Goal: Task Accomplishment & Management: Use online tool/utility

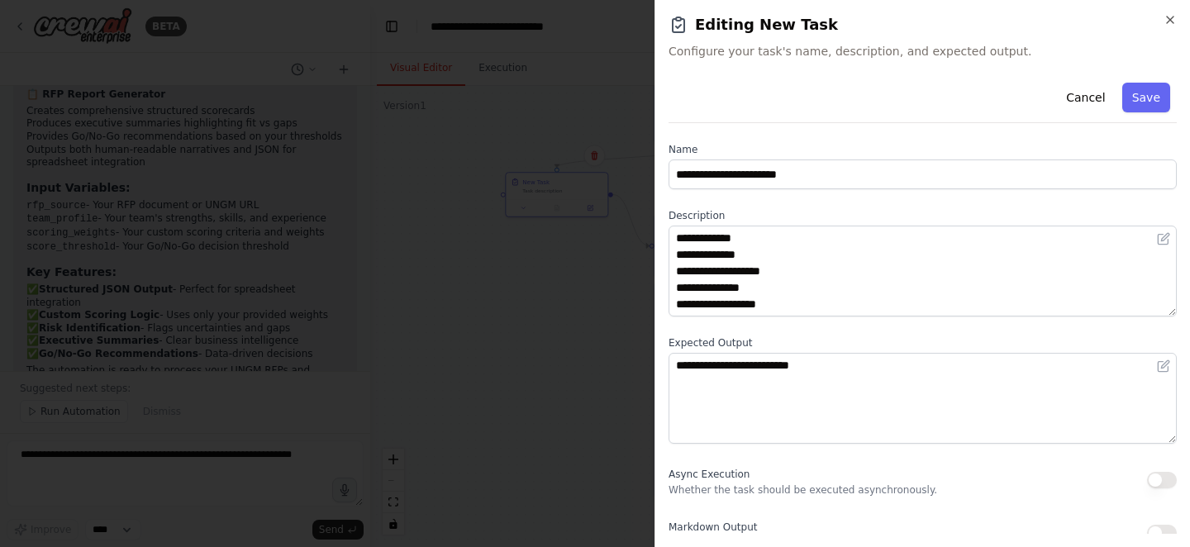
scroll to position [127, 0]
type textarea "**********"
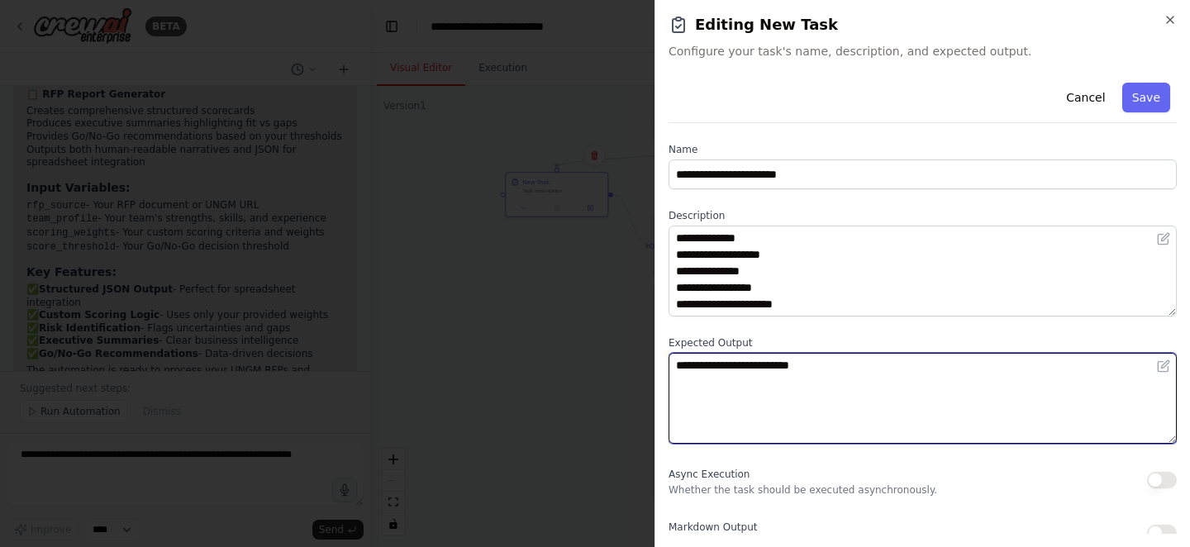
click at [810, 374] on textarea "**********" at bounding box center [923, 398] width 508 height 91
click at [884, 364] on textarea "**********" at bounding box center [923, 398] width 508 height 91
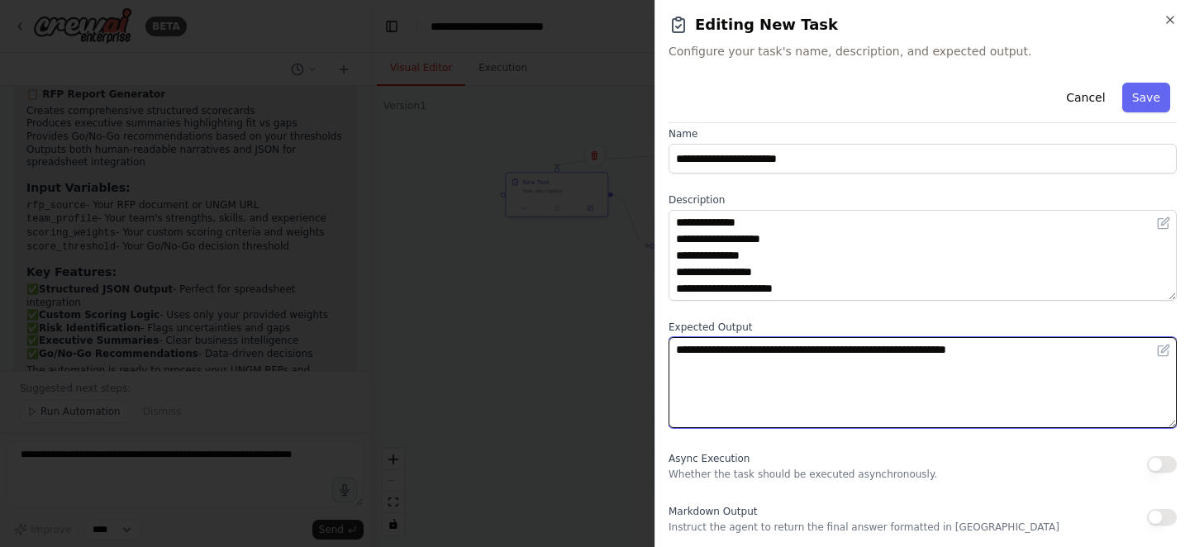
type textarea "**********"
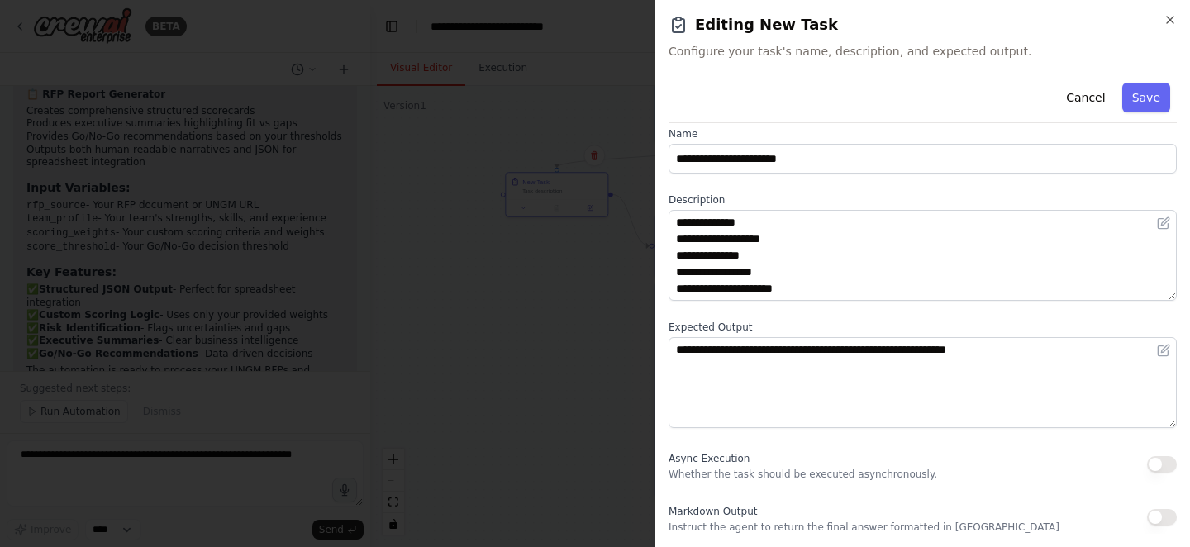
click at [979, 514] on div "Markdown Output Instruct the agent to return the final answer formatted in [GEO…" at bounding box center [864, 517] width 391 height 33
click at [1150, 81] on div "Cancel Save" at bounding box center [923, 99] width 508 height 47
click at [1147, 93] on button "Save" at bounding box center [1147, 98] width 48 height 30
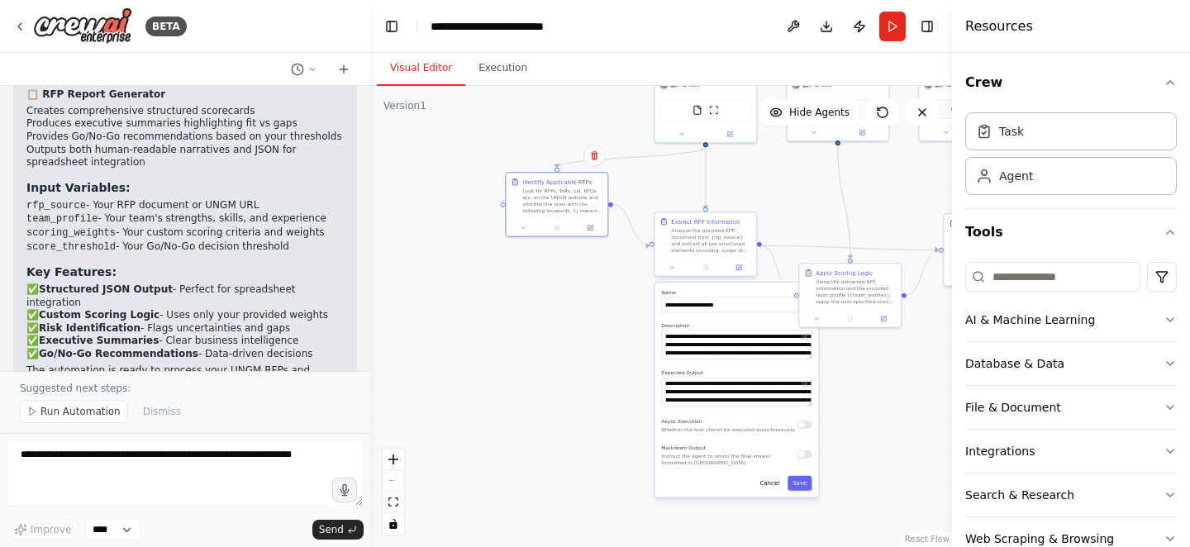
click at [694, 250] on div "Analyze the provided RFP document from {rfp_source} and extract all key structu…" at bounding box center [711, 240] width 80 height 26
click at [734, 266] on button at bounding box center [739, 268] width 28 height 10
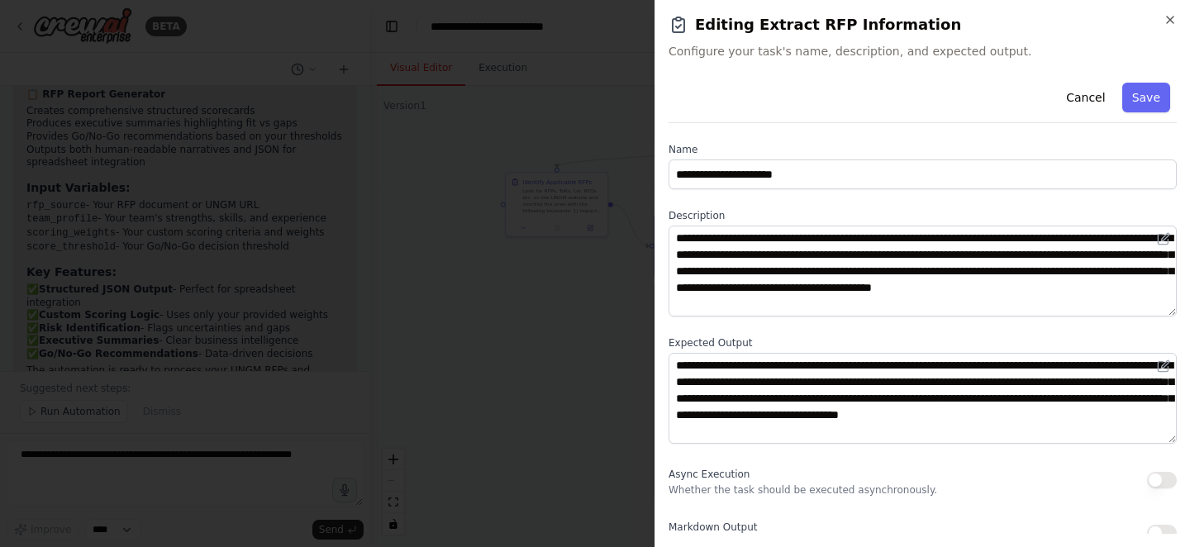
click at [625, 124] on div at bounding box center [595, 273] width 1190 height 547
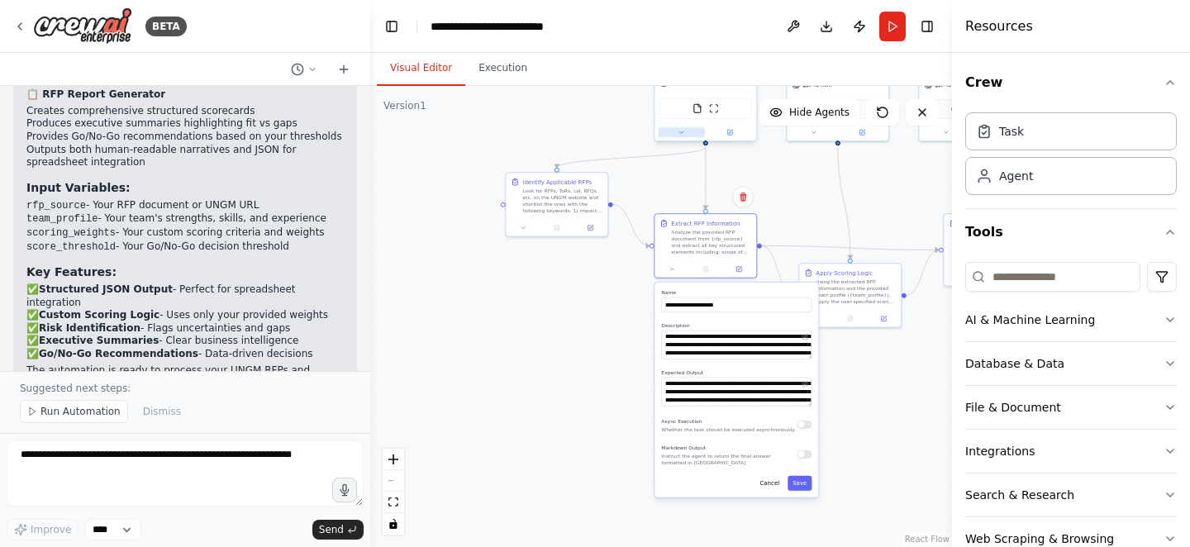
click at [682, 129] on icon at bounding box center [682, 132] width 7 height 7
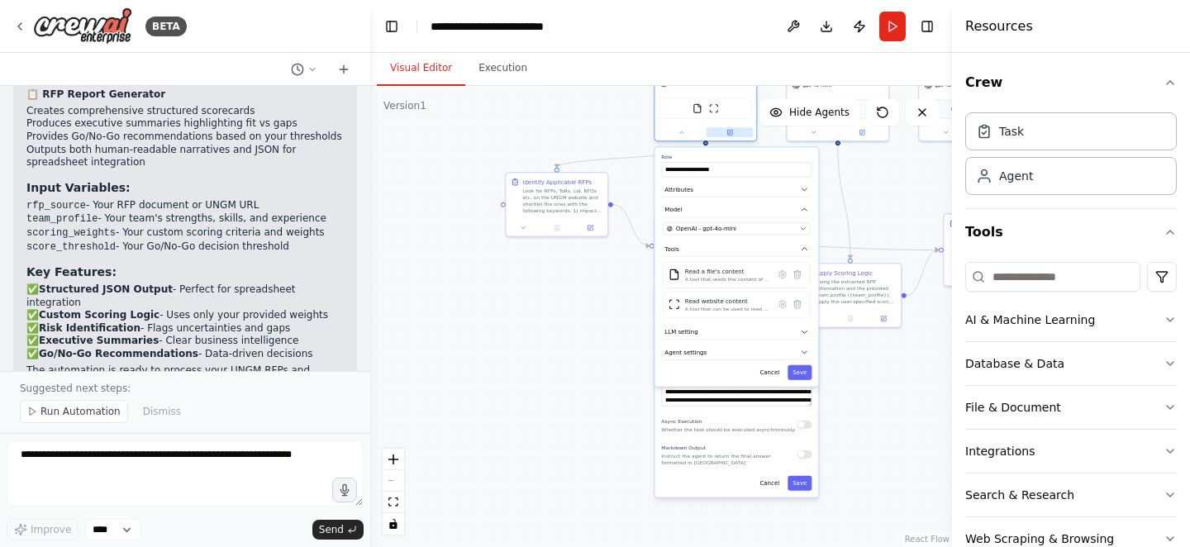
click at [730, 131] on icon at bounding box center [729, 132] width 5 height 5
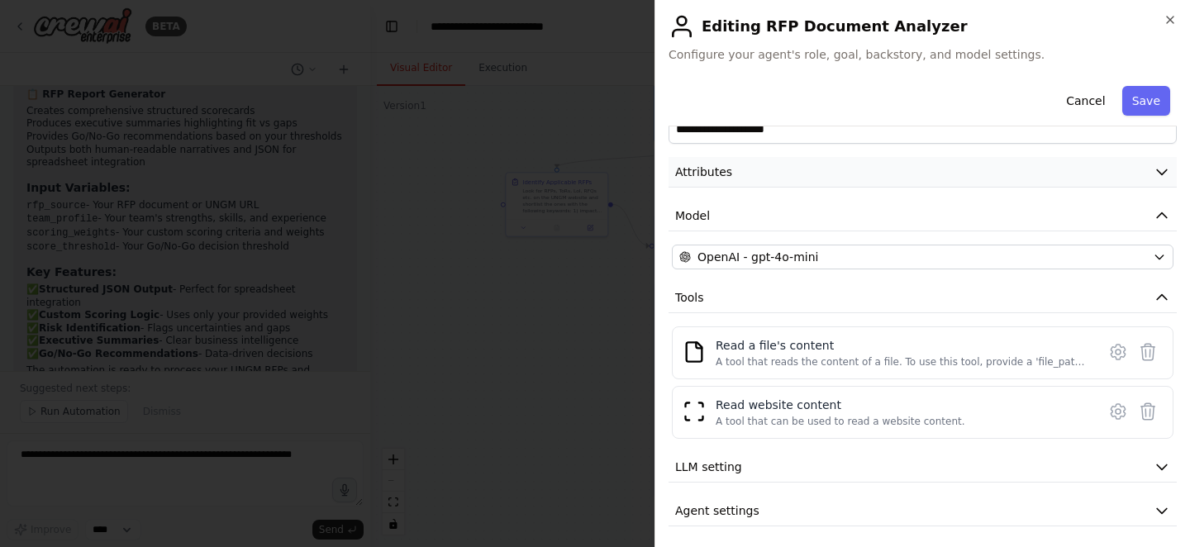
scroll to position [48, 0]
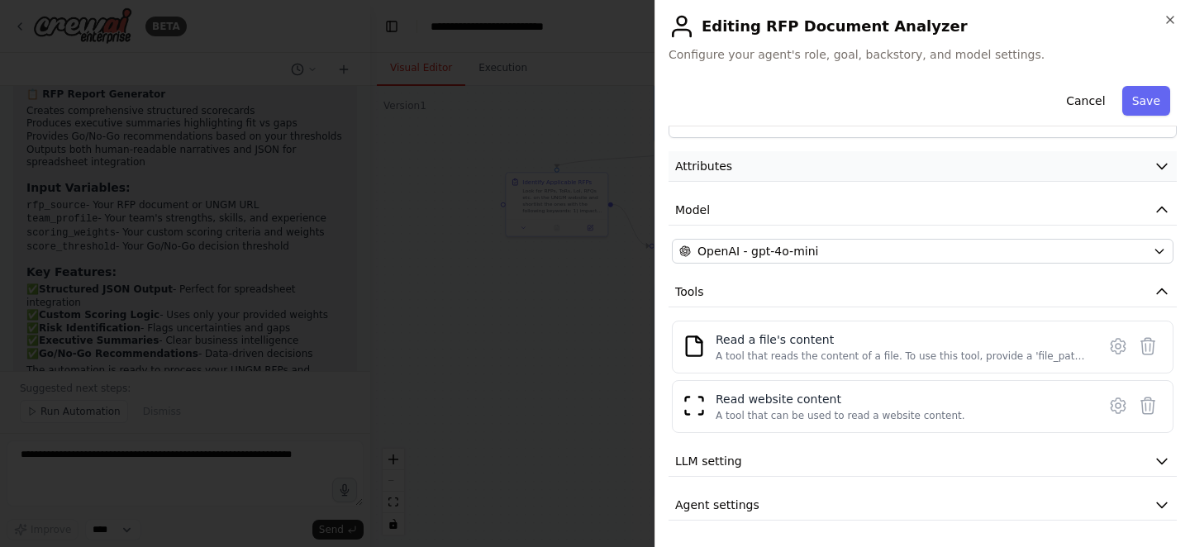
click at [917, 174] on button "Attributes" at bounding box center [923, 166] width 508 height 31
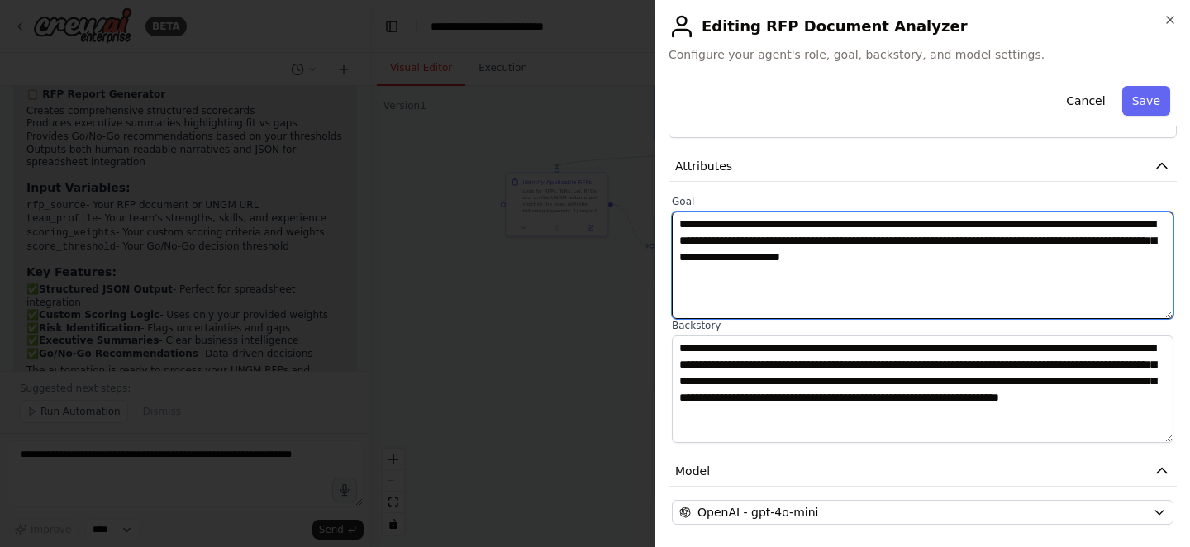
click at [1078, 263] on textarea "**********" at bounding box center [923, 265] width 502 height 107
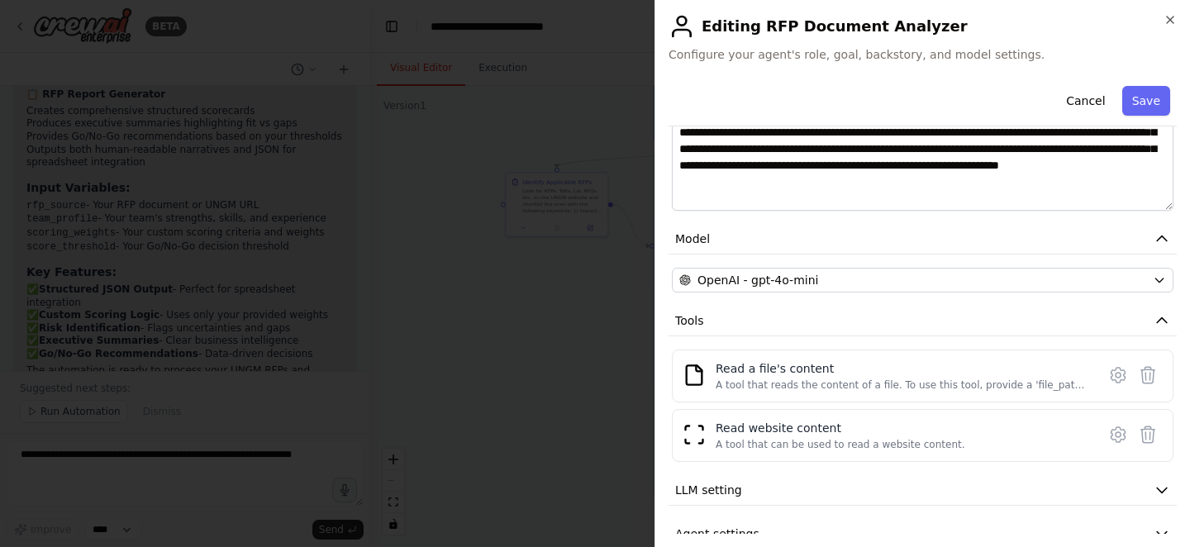
scroll to position [309, 0]
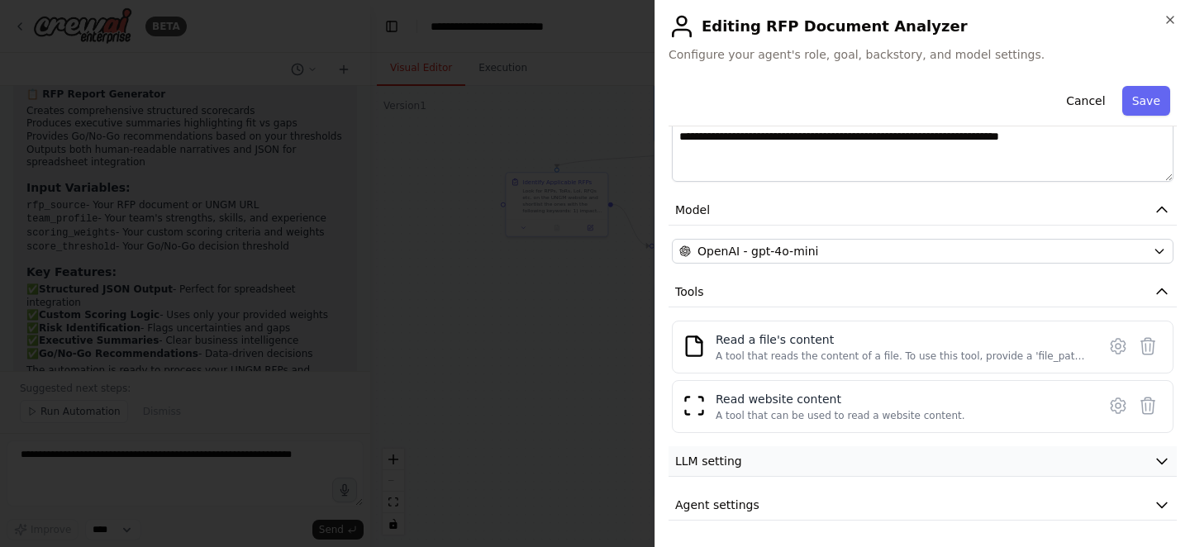
click at [955, 460] on button "LLM setting" at bounding box center [923, 461] width 508 height 31
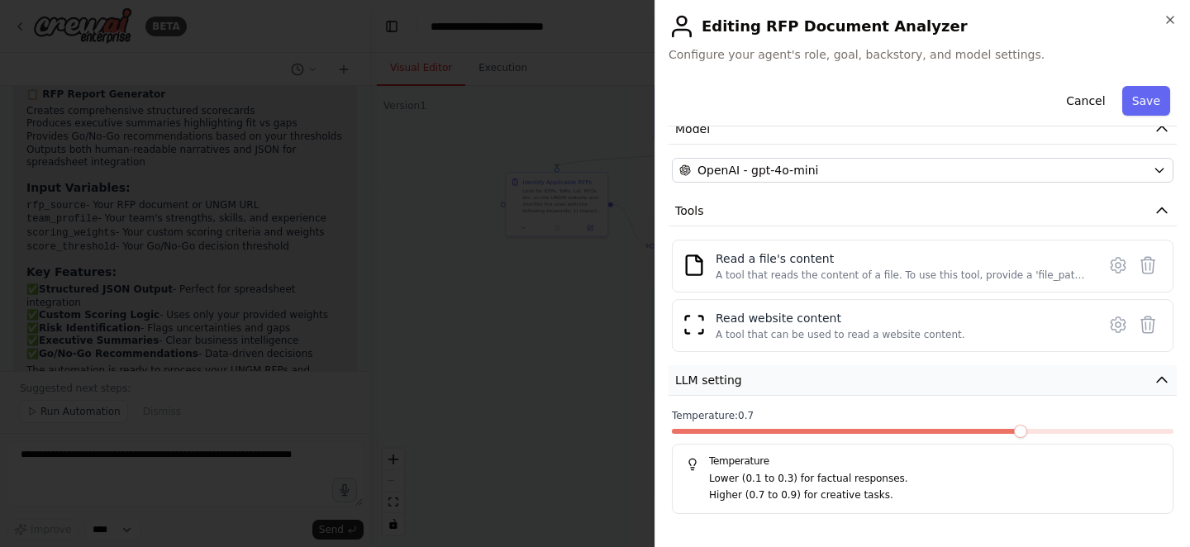
scroll to position [427, 0]
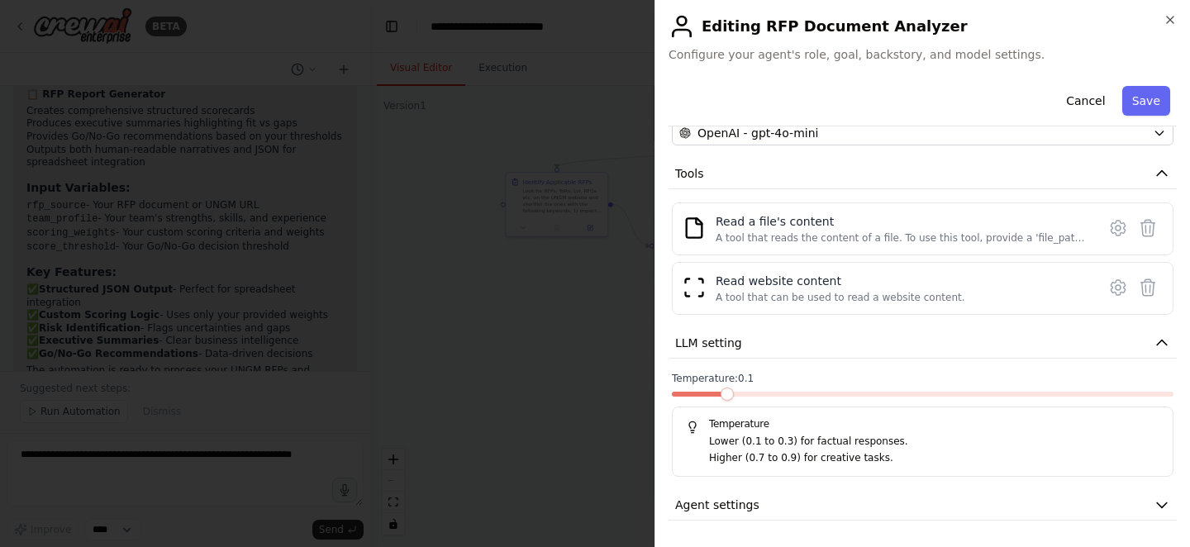
click at [727, 401] on span at bounding box center [727, 394] width 13 height 13
click at [933, 508] on button "Agent settings" at bounding box center [923, 505] width 508 height 31
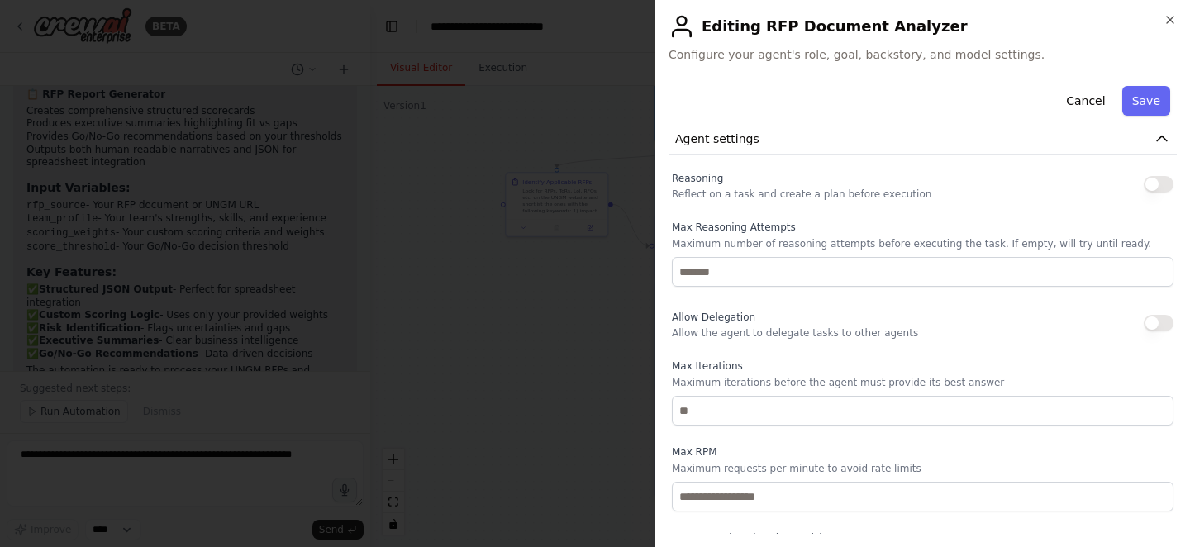
scroll to position [789, 0]
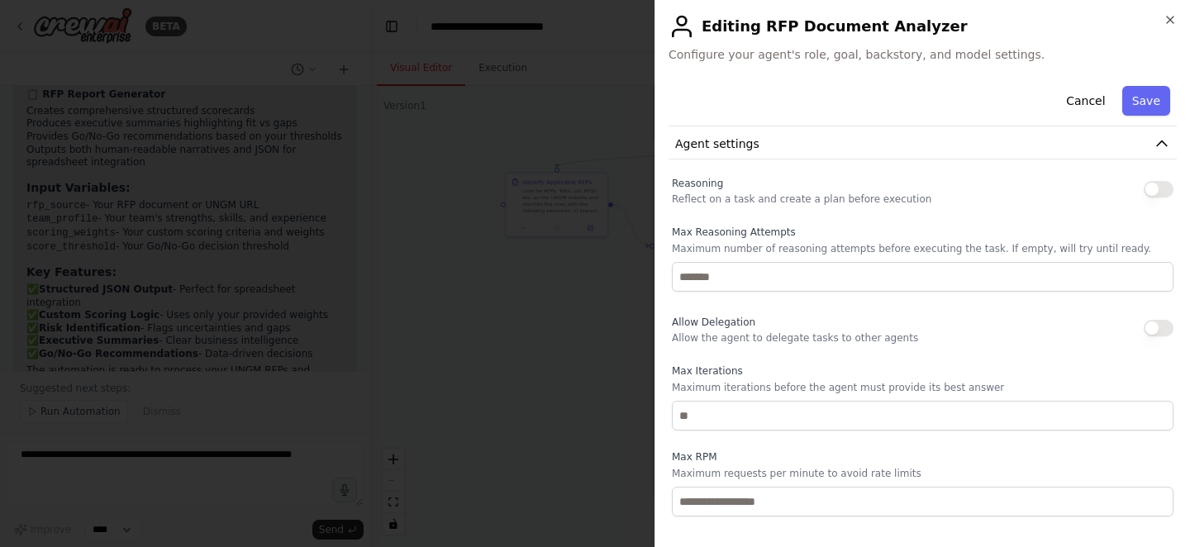
click at [1160, 186] on button "button" at bounding box center [1159, 189] width 30 height 17
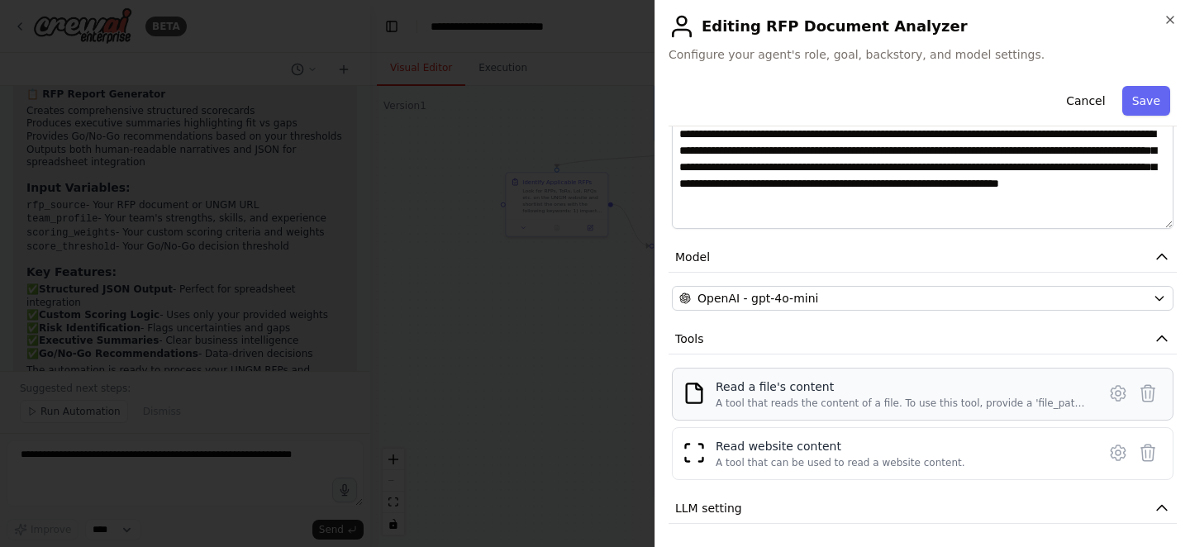
scroll to position [207, 0]
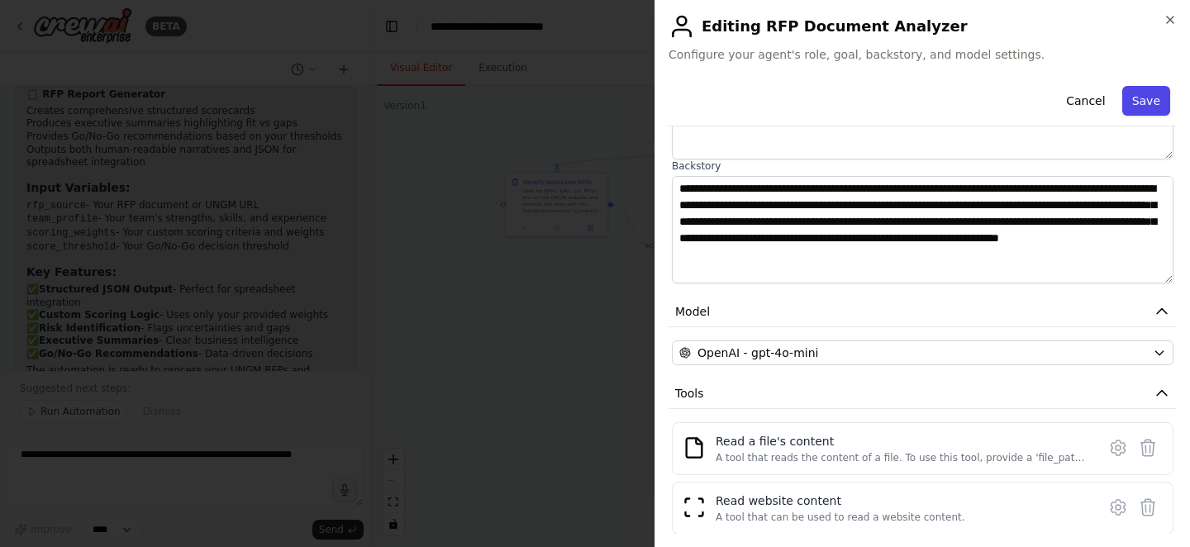
click at [1147, 94] on button "Save" at bounding box center [1147, 101] width 48 height 30
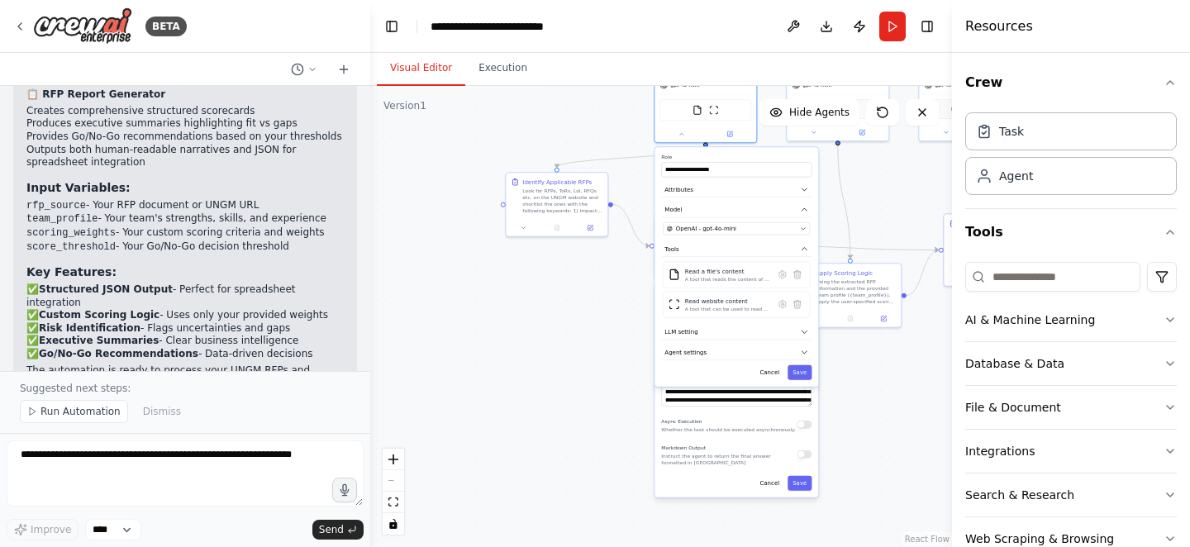
click at [590, 316] on div ".deletable-edge-delete-btn { width: 20px; height: 20px; border: 0px solid #ffff…" at bounding box center [661, 316] width 582 height 461
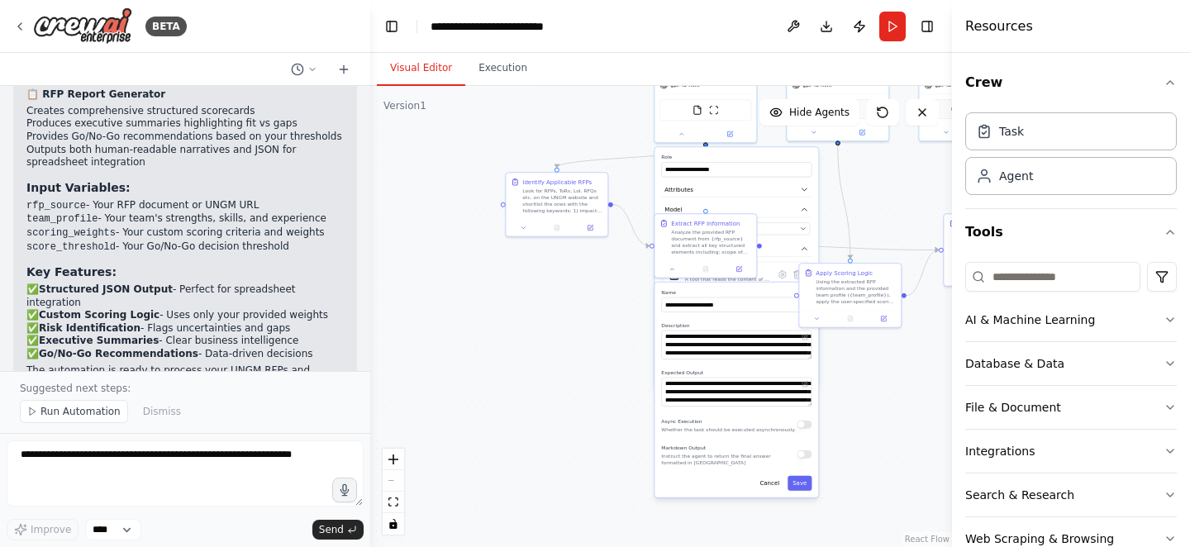
click at [604, 341] on div ".deletable-edge-delete-btn { width: 20px; height: 20px; border: 0px solid #ffff…" at bounding box center [661, 316] width 582 height 461
click at [742, 155] on label "Role" at bounding box center [736, 157] width 150 height 7
click at [694, 138] on div at bounding box center [706, 132] width 102 height 17
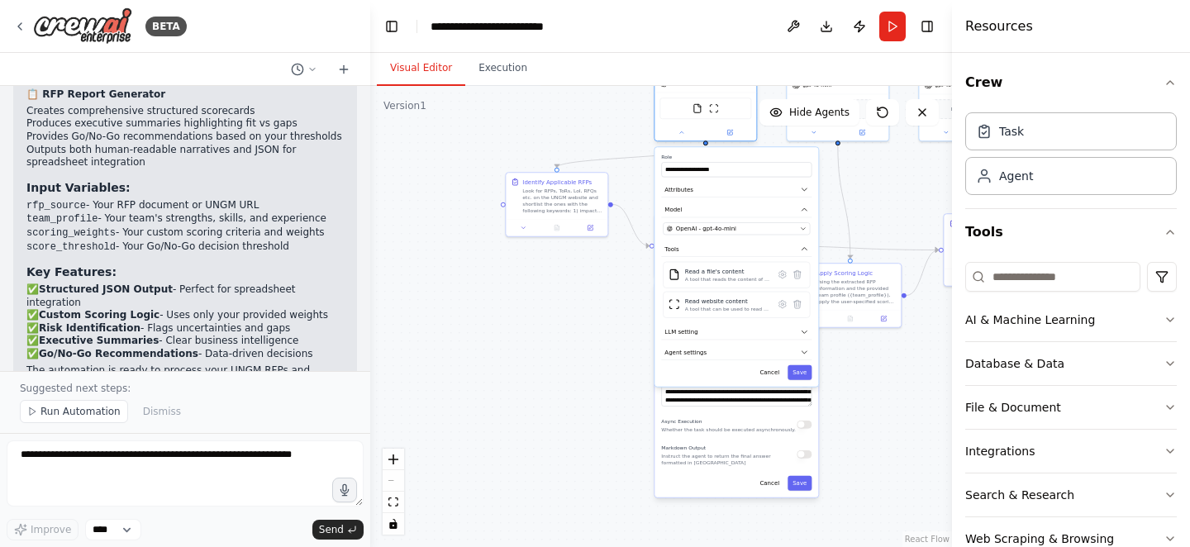
click at [694, 138] on div at bounding box center [706, 132] width 102 height 17
click at [800, 375] on button "Save" at bounding box center [800, 372] width 24 height 15
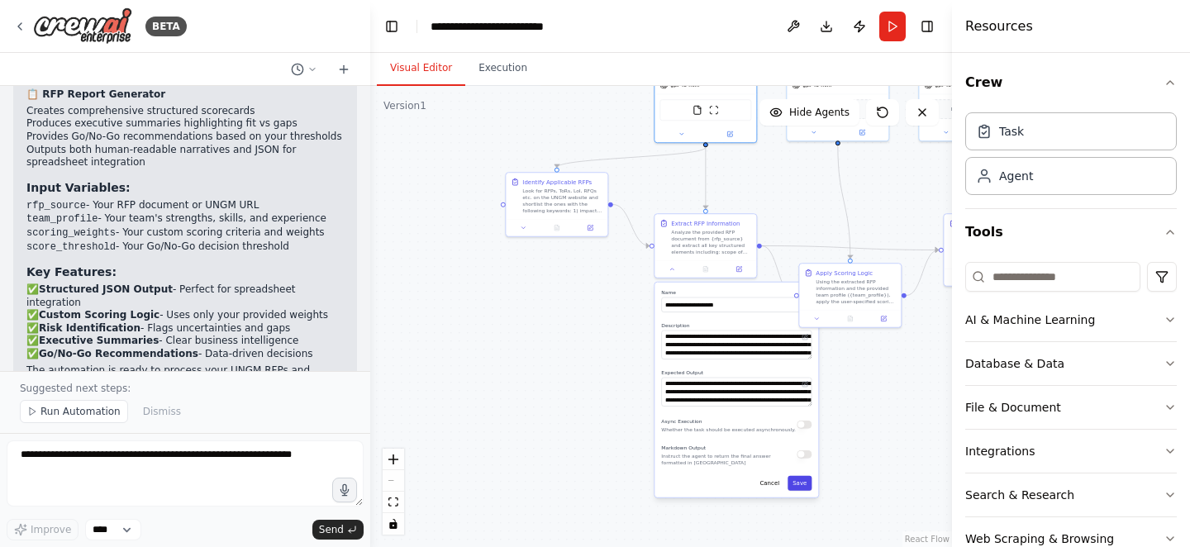
click at [807, 485] on button "Save" at bounding box center [800, 483] width 24 height 15
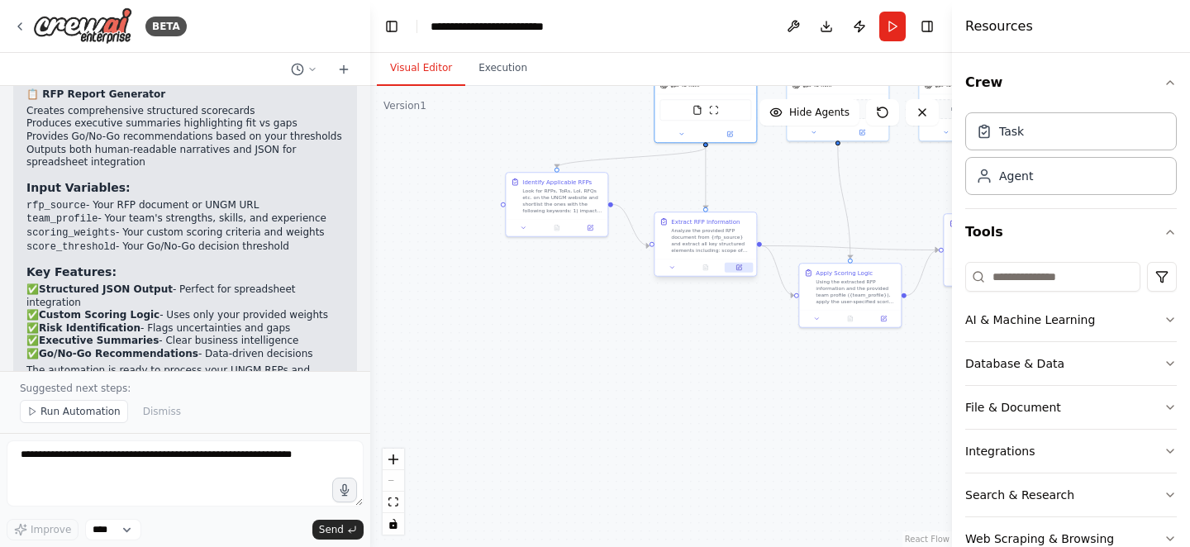
click at [739, 267] on icon at bounding box center [740, 267] width 4 height 4
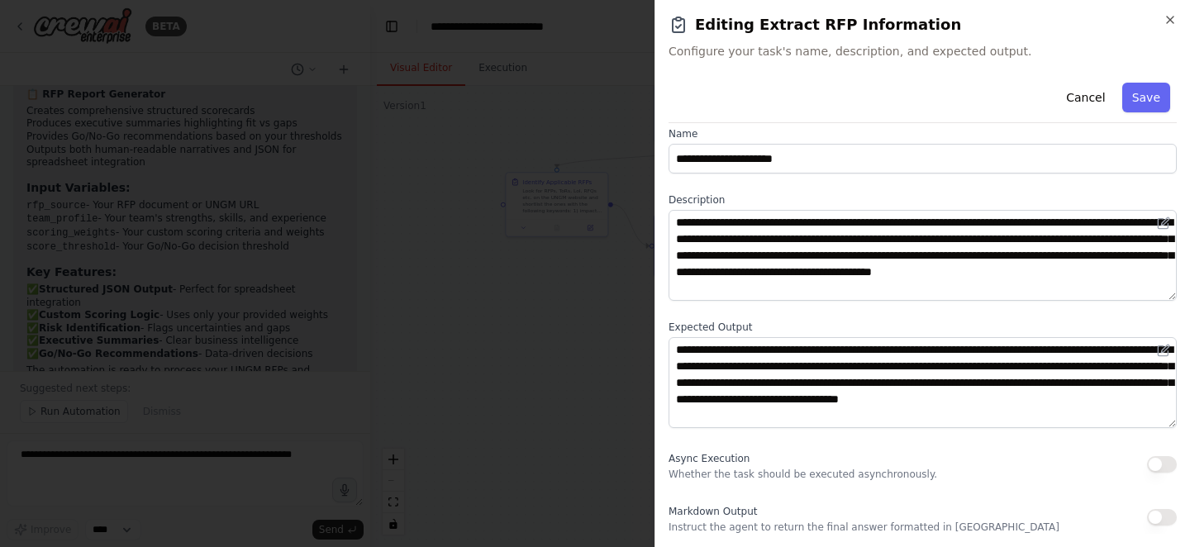
scroll to position [0, 0]
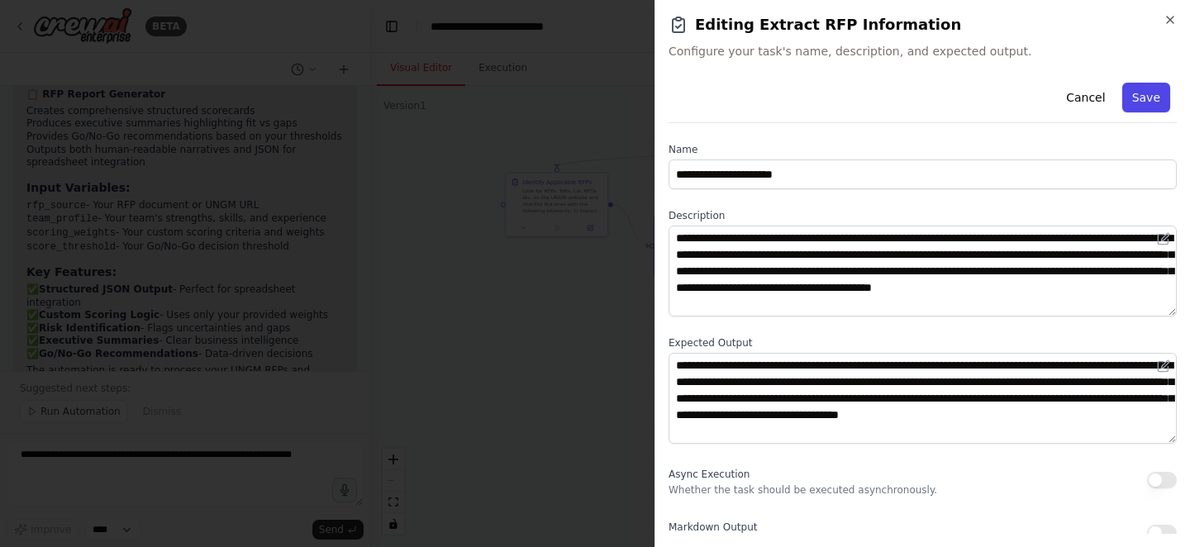
click at [1160, 93] on button "Save" at bounding box center [1147, 98] width 48 height 30
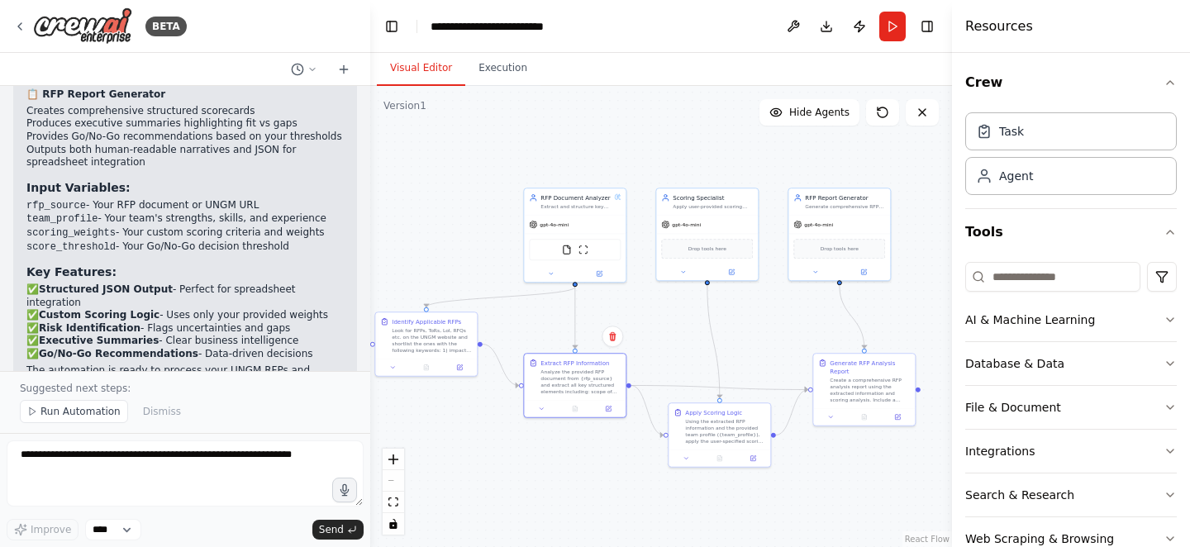
drag, startPoint x: 805, startPoint y: 198, endPoint x: 675, endPoint y: 338, distance: 191.3
click at [675, 338] on div ".deletable-edge-delete-btn { width: 20px; height: 20px; border: 0px solid #ffff…" at bounding box center [661, 316] width 582 height 461
click at [704, 249] on span "Drop tools here" at bounding box center [708, 247] width 38 height 8
click at [1129, 322] on button "AI & Machine Learning" at bounding box center [1072, 319] width 212 height 43
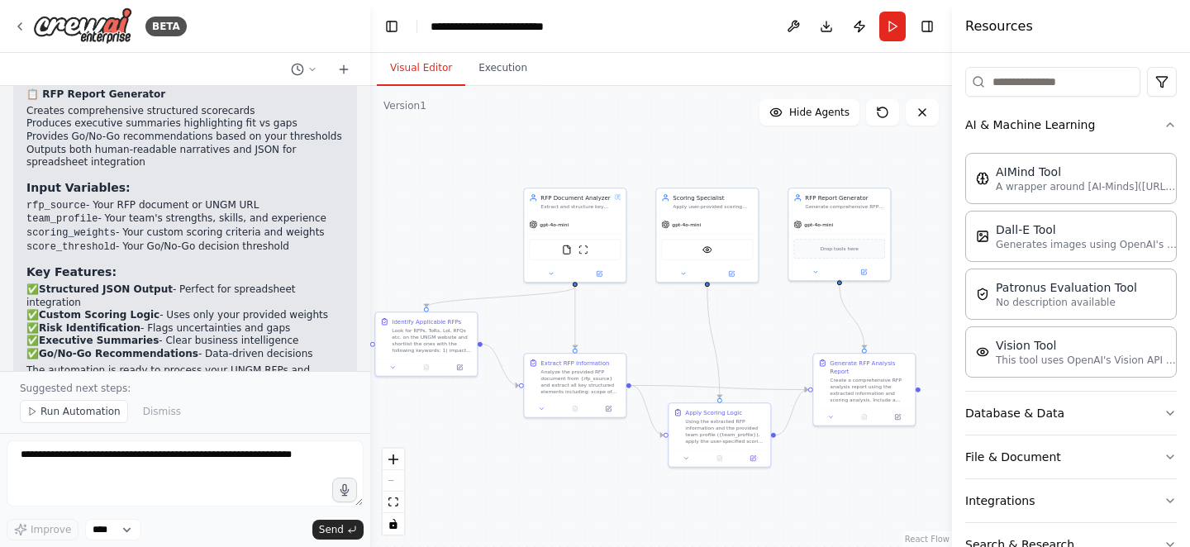
scroll to position [285, 0]
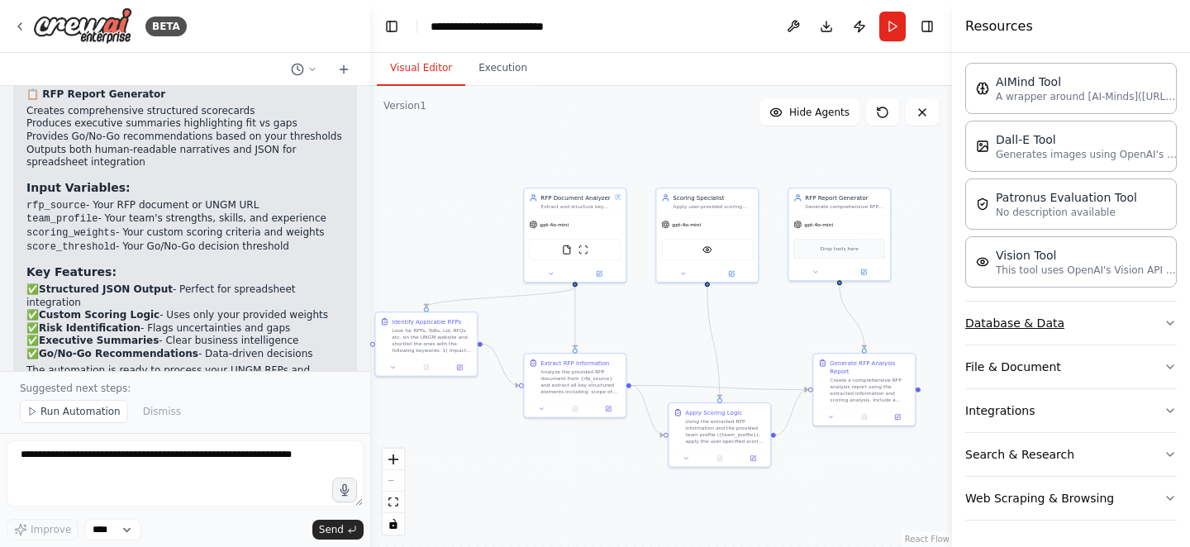
click at [1119, 325] on button "Database & Data" at bounding box center [1072, 323] width 212 height 43
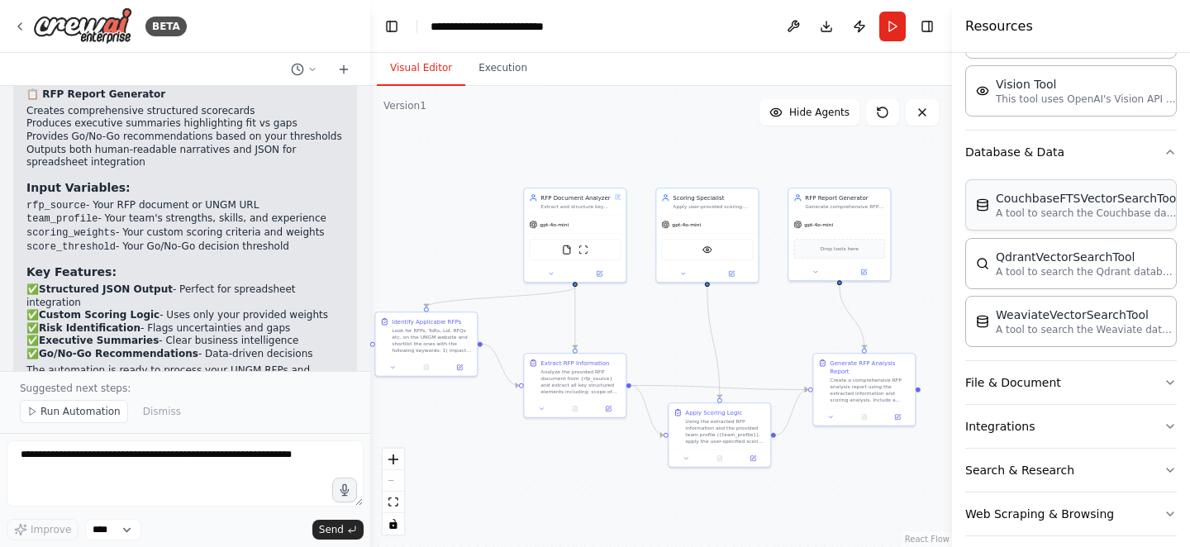
scroll to position [472, 0]
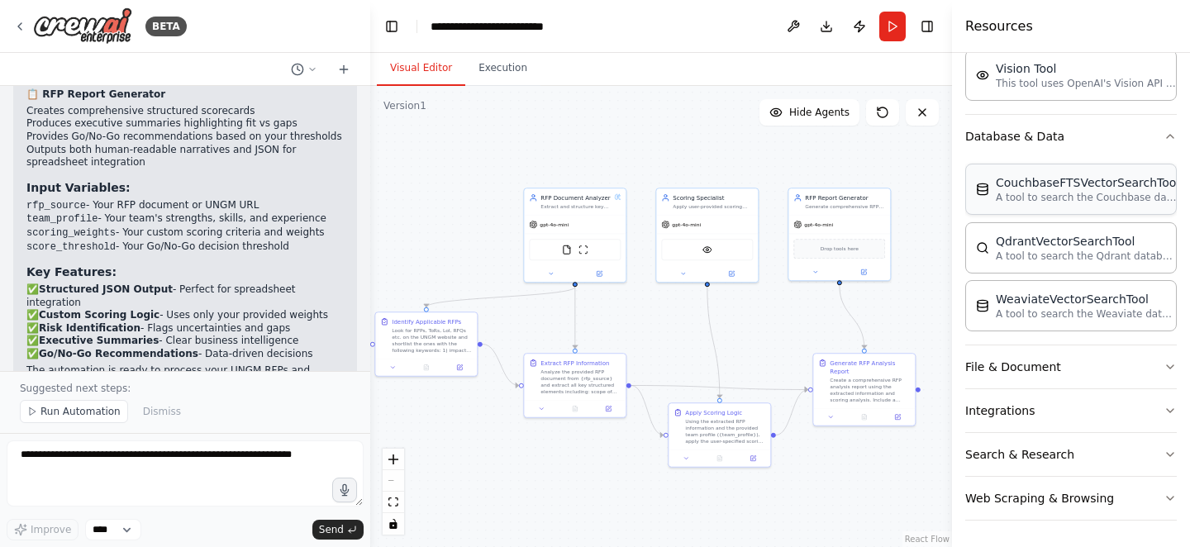
click at [1127, 363] on button "File & Document" at bounding box center [1072, 367] width 212 height 43
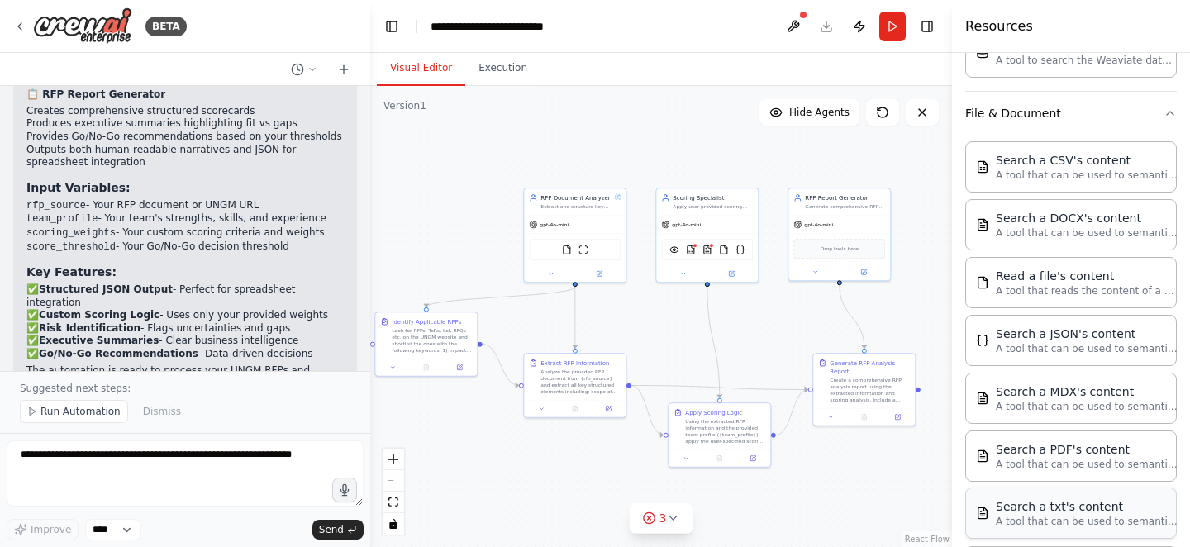
scroll to position [842, 0]
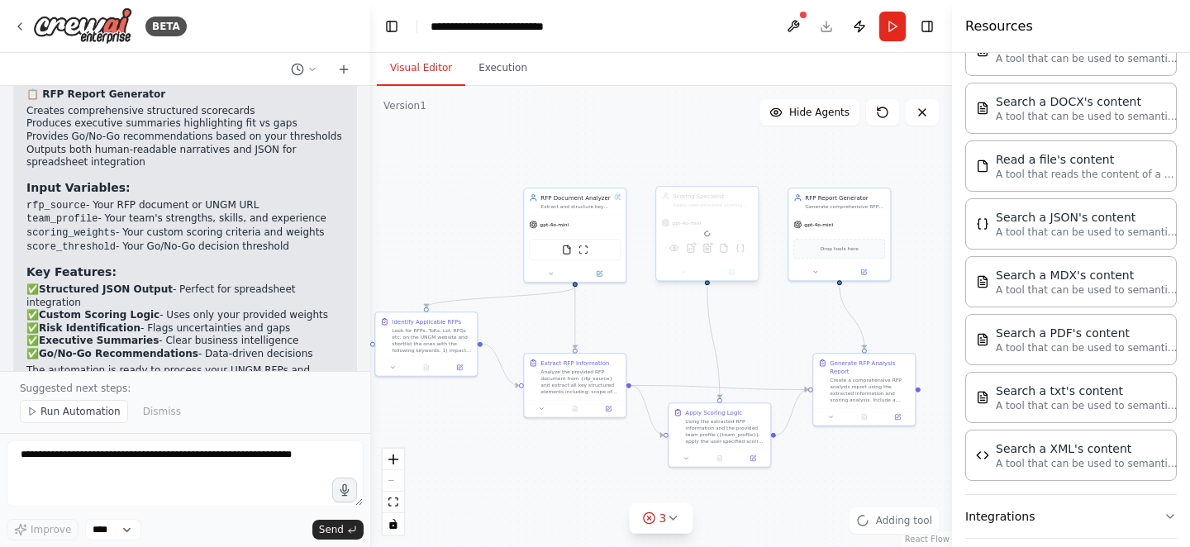
drag, startPoint x: 1096, startPoint y: 398, endPoint x: 708, endPoint y: 236, distance: 420.7
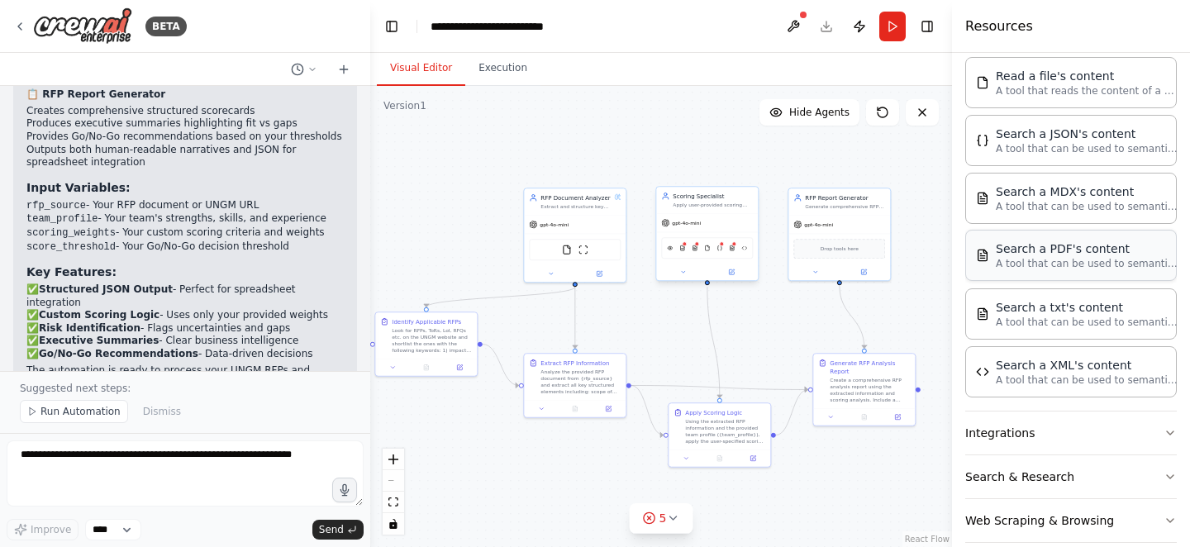
scroll to position [948, 0]
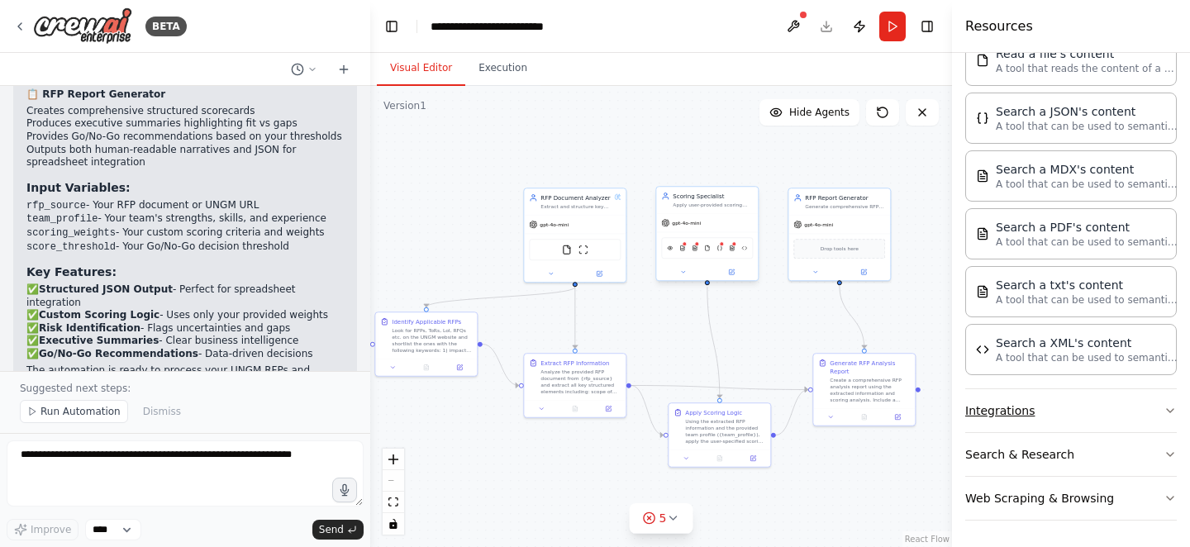
click at [1095, 420] on button "Integrations" at bounding box center [1072, 410] width 212 height 43
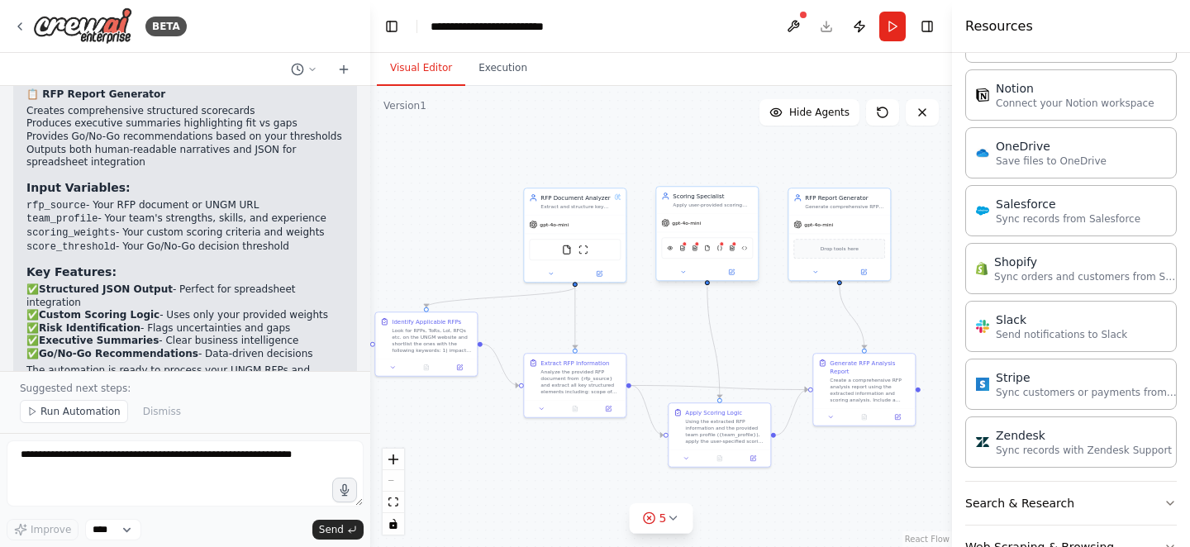
scroll to position [2177, 0]
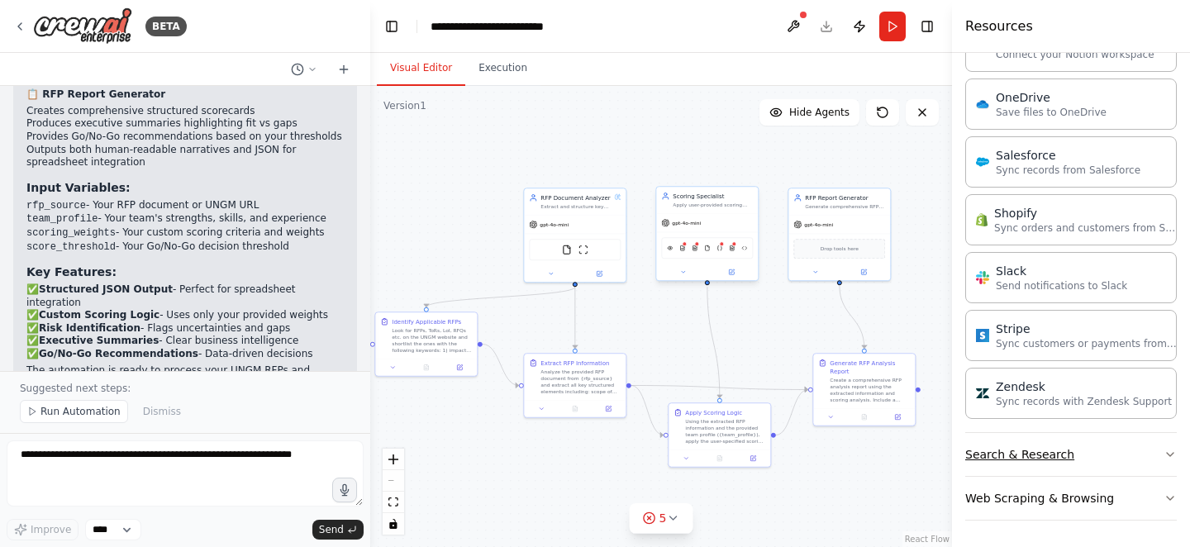
click at [1085, 446] on button "Search & Research" at bounding box center [1072, 454] width 212 height 43
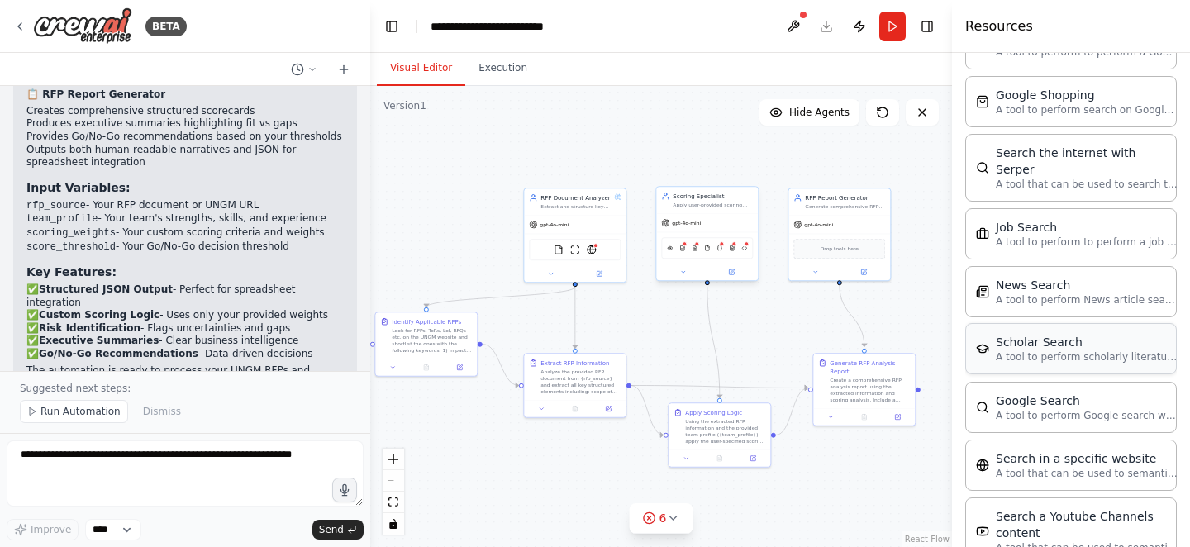
scroll to position [3017, 0]
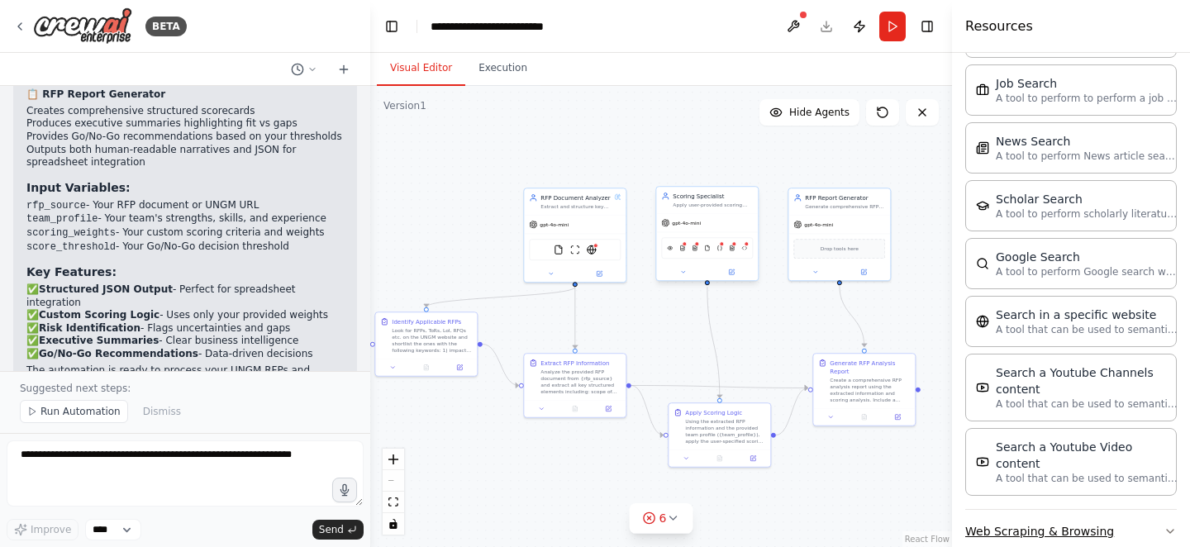
click at [1049, 510] on button "Web Scraping & Browsing" at bounding box center [1072, 531] width 212 height 43
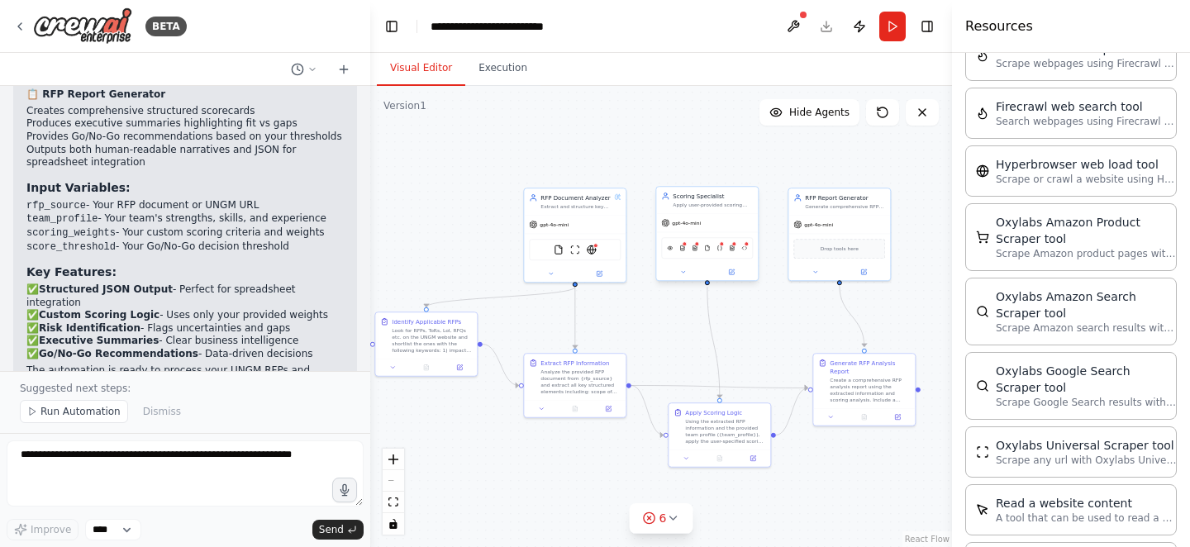
scroll to position [3673, 0]
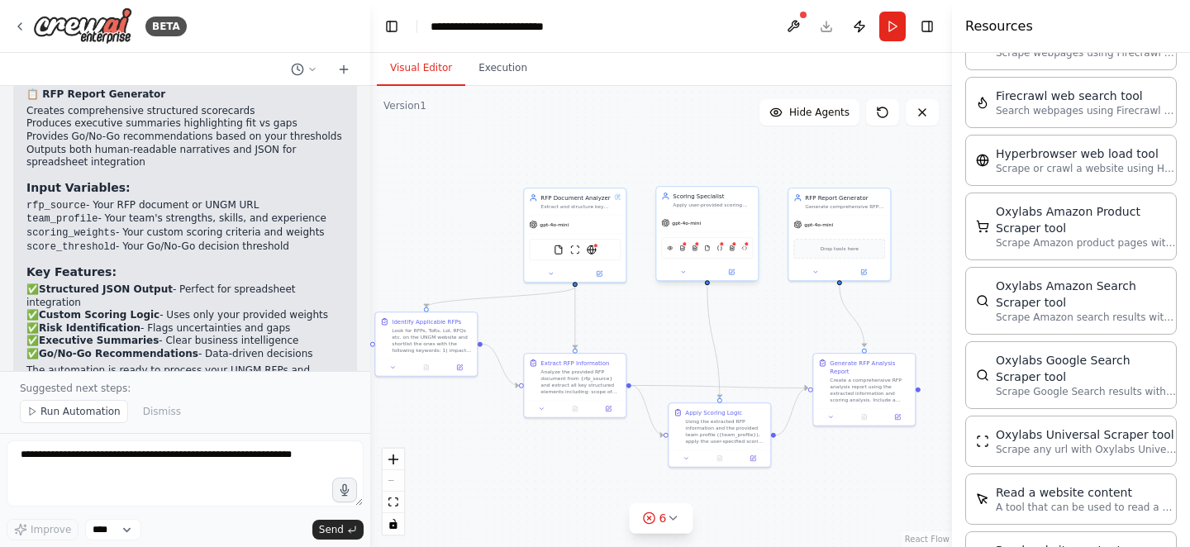
click at [654, 160] on div ".deletable-edge-delete-btn { width: 20px; height: 20px; border: 0px solid #ffff…" at bounding box center [661, 316] width 582 height 461
click at [603, 272] on button at bounding box center [599, 272] width 47 height 10
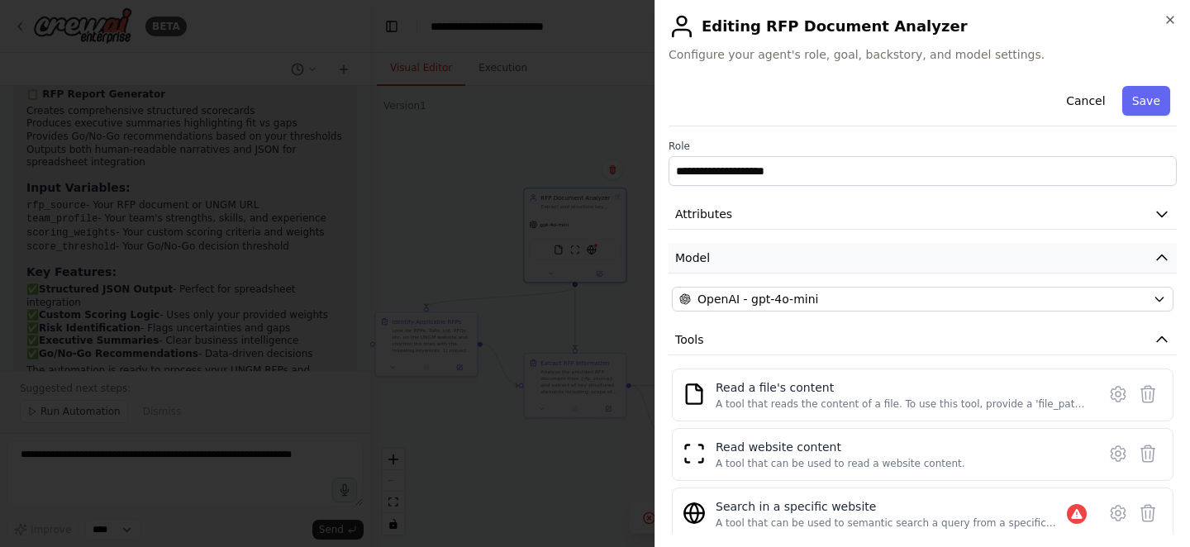
scroll to position [107, 0]
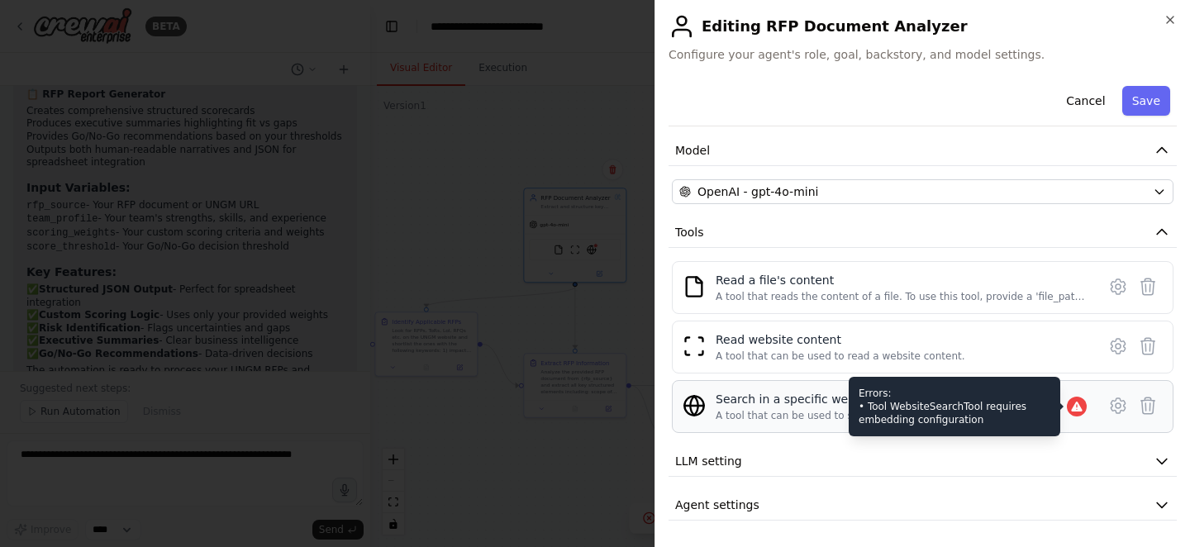
click at [1077, 403] on icon at bounding box center [1076, 407] width 11 height 10
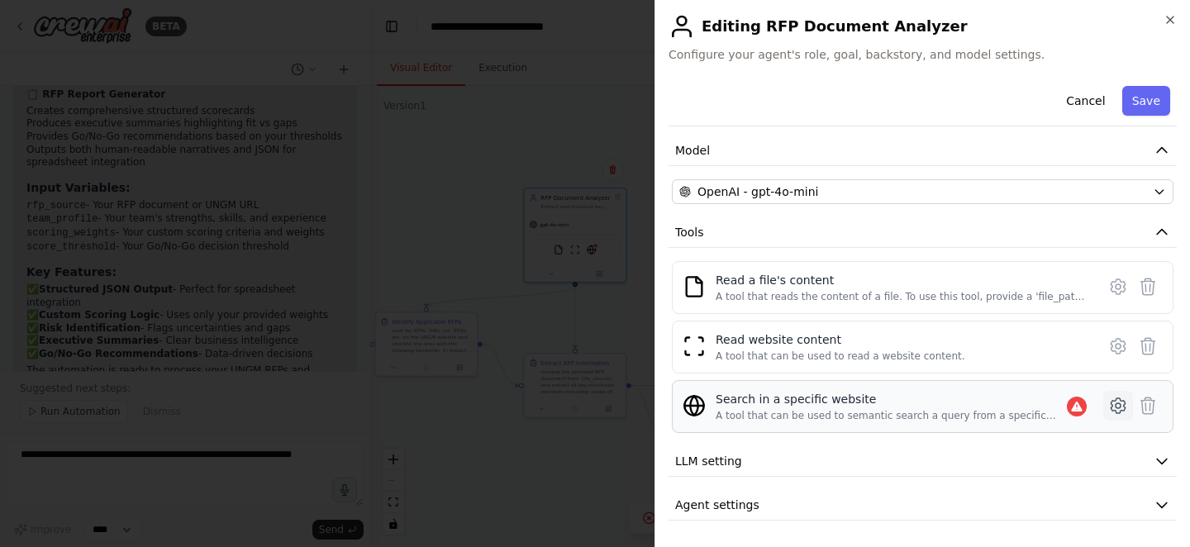
click at [1122, 403] on icon at bounding box center [1119, 406] width 20 height 20
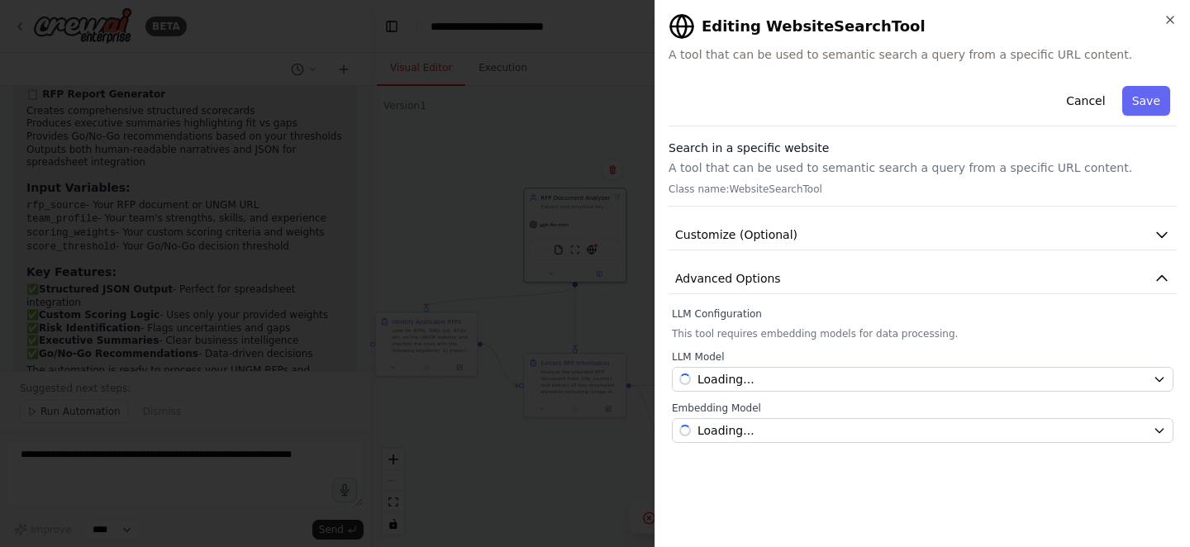
scroll to position [0, 0]
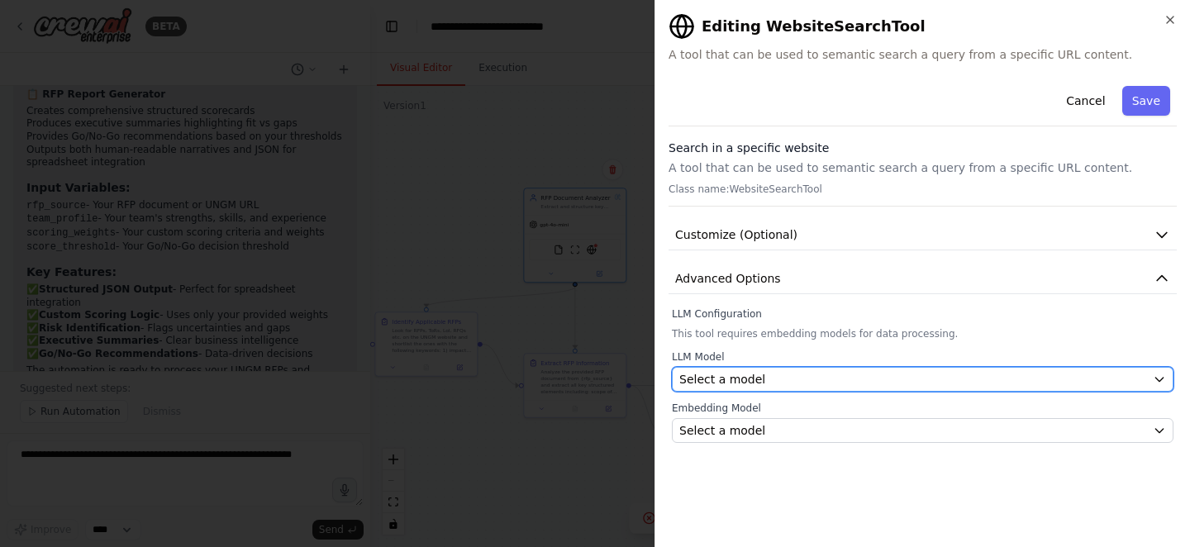
click at [999, 381] on div "Select a model" at bounding box center [913, 379] width 467 height 17
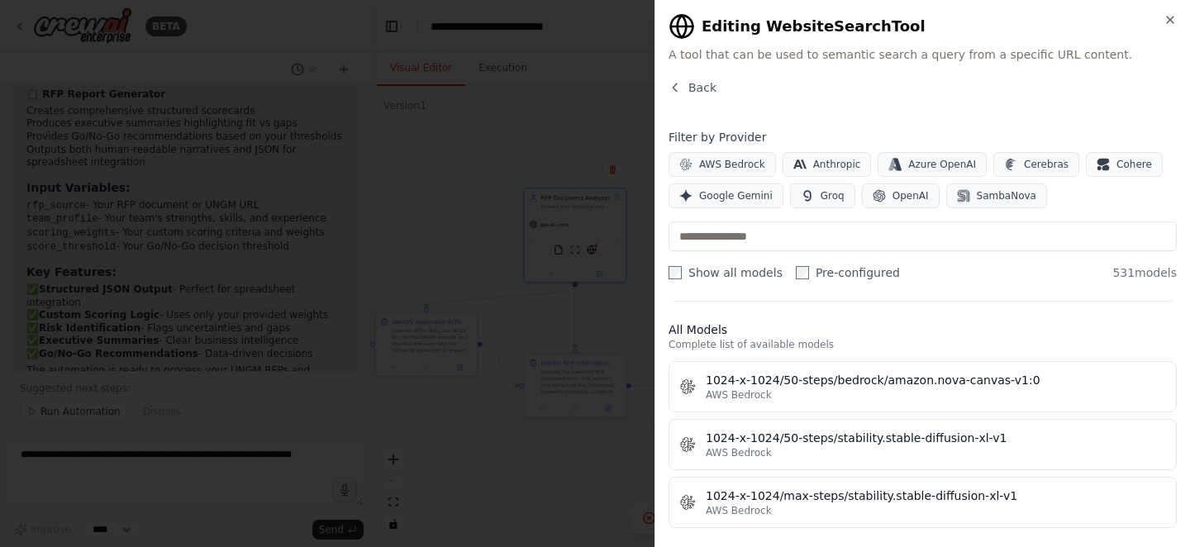
scroll to position [270, 0]
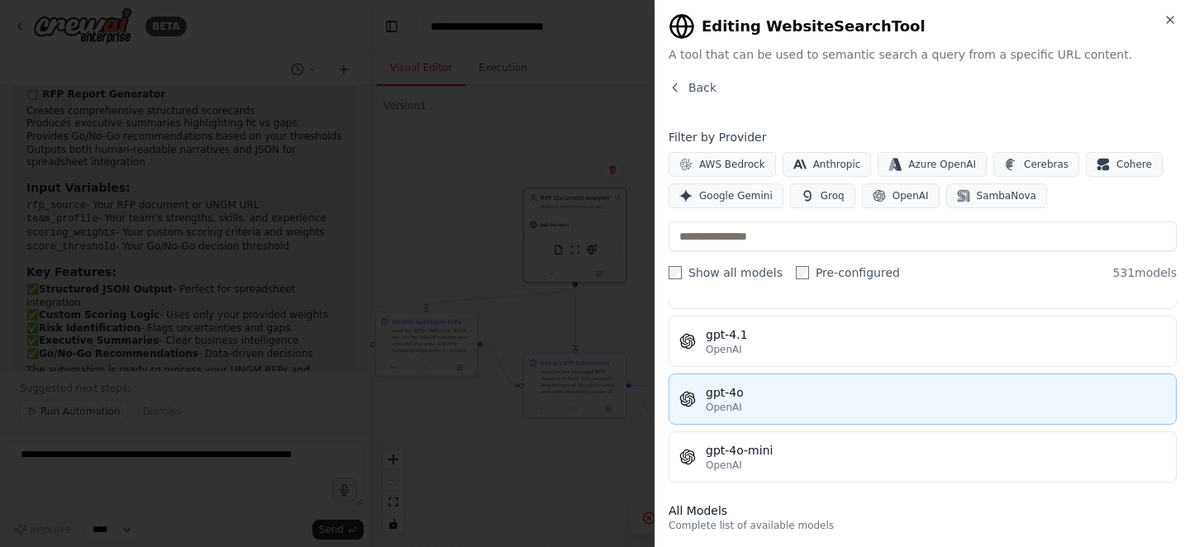
click at [860, 409] on div "OpenAI" at bounding box center [936, 407] width 460 height 13
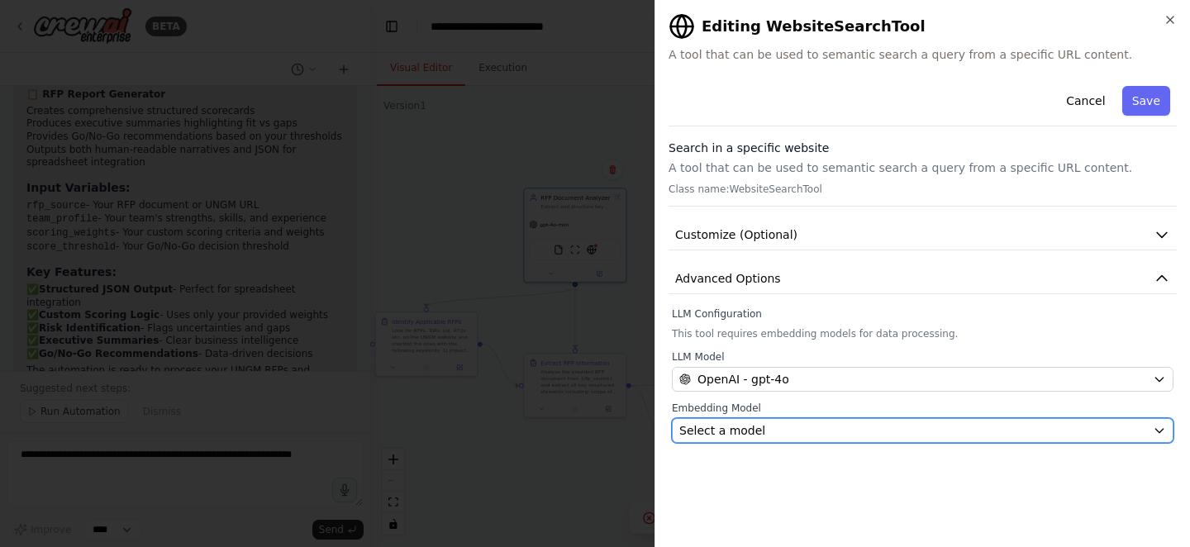
click at [880, 429] on div "Select a model" at bounding box center [913, 430] width 467 height 17
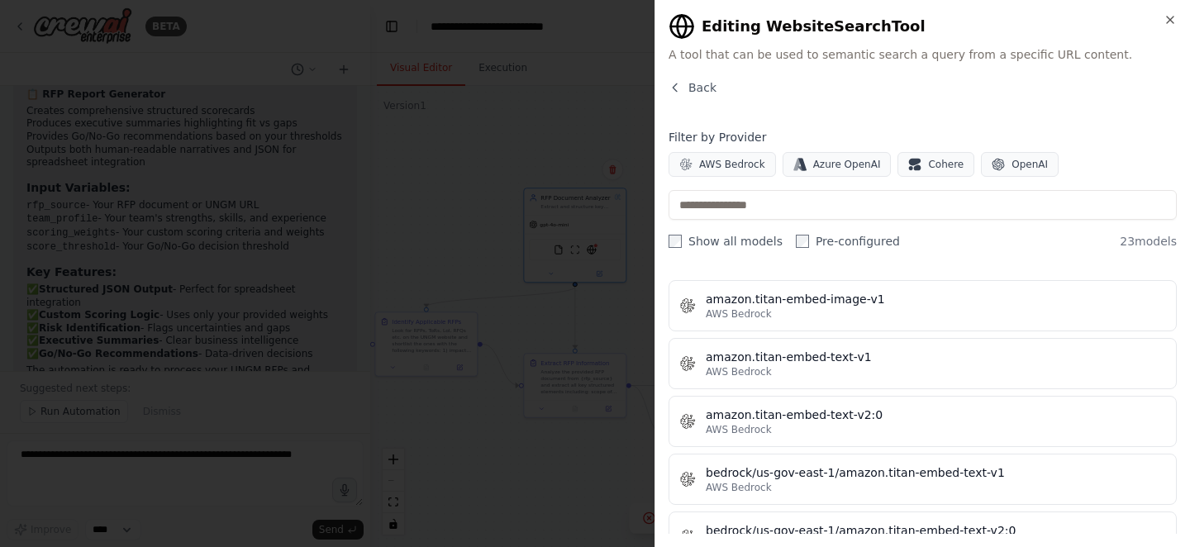
scroll to position [49, 0]
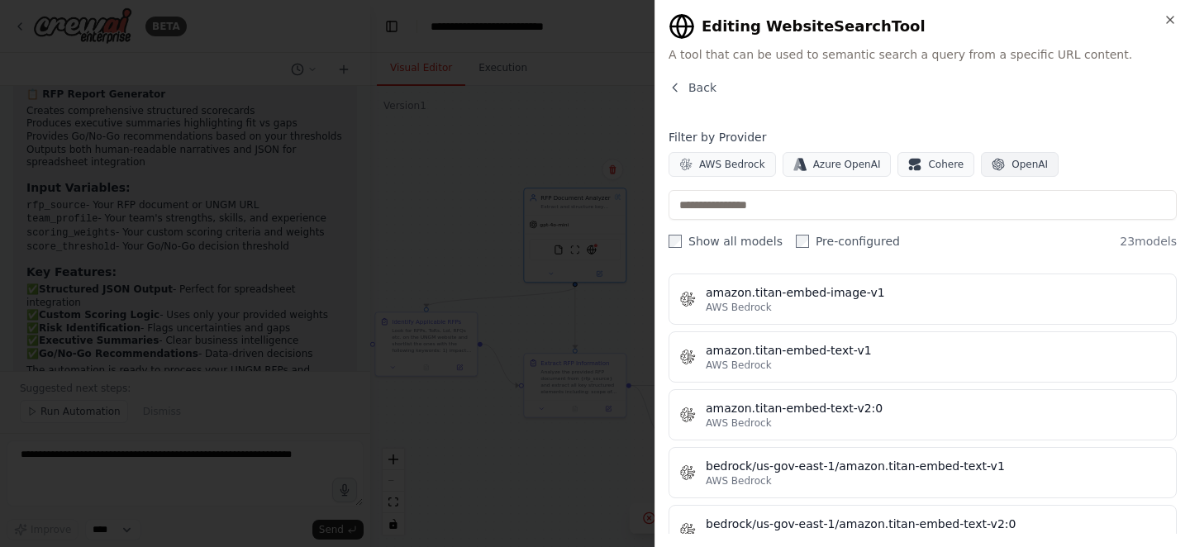
click at [1001, 160] on button "OpenAI" at bounding box center [1020, 164] width 78 height 25
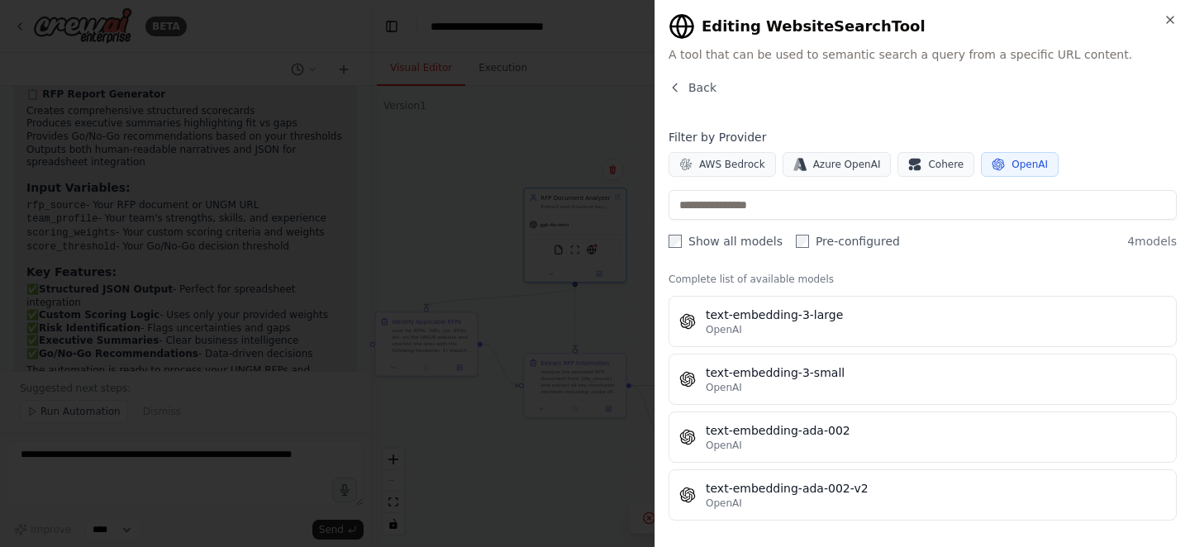
scroll to position [26, 0]
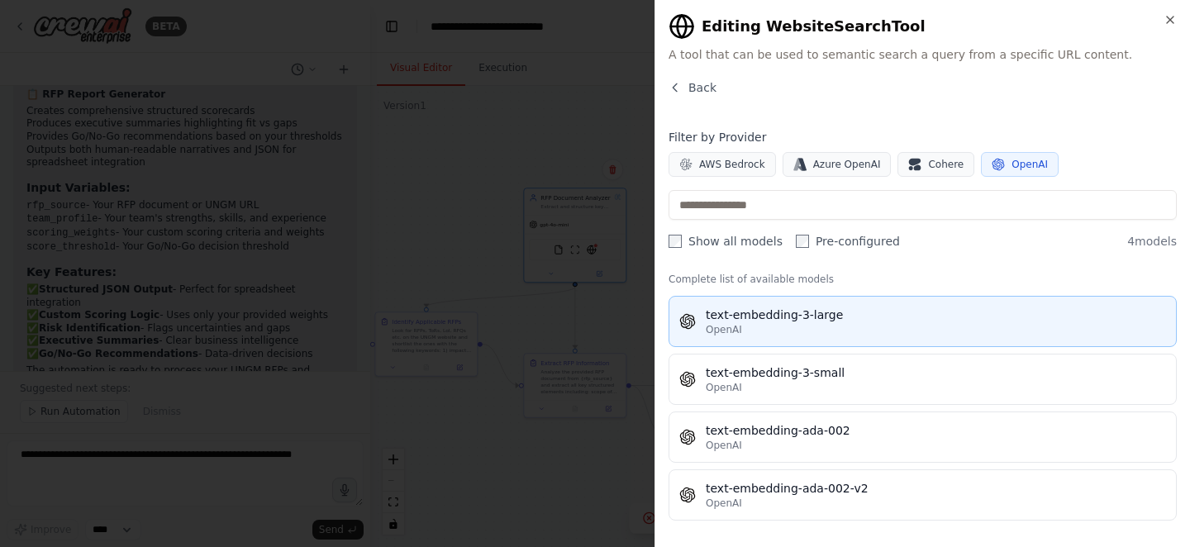
click at [921, 325] on div "OpenAI" at bounding box center [936, 329] width 460 height 13
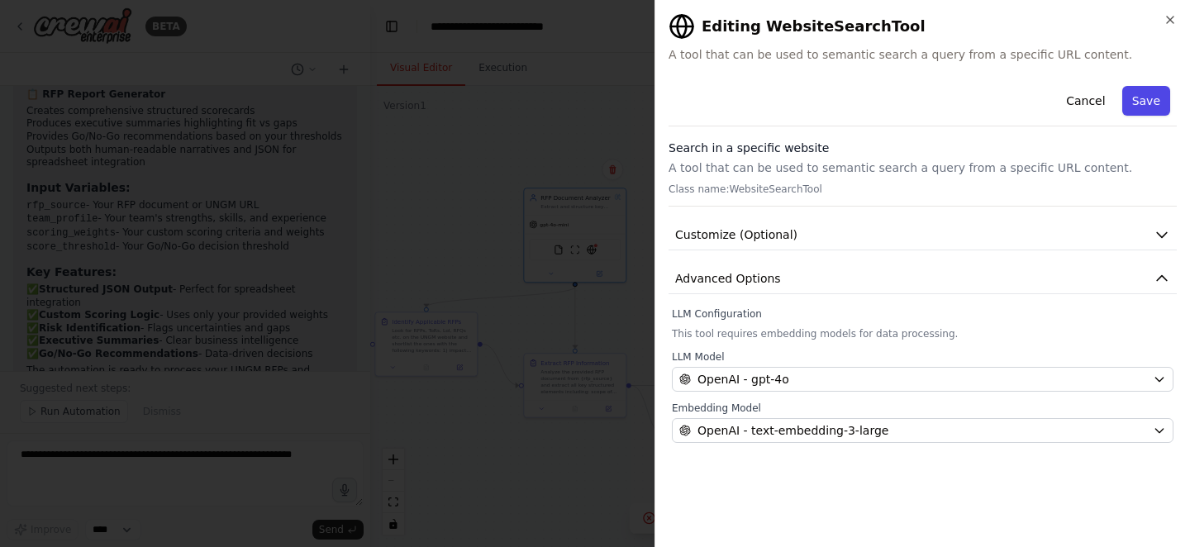
click at [1142, 101] on button "Save" at bounding box center [1147, 101] width 48 height 30
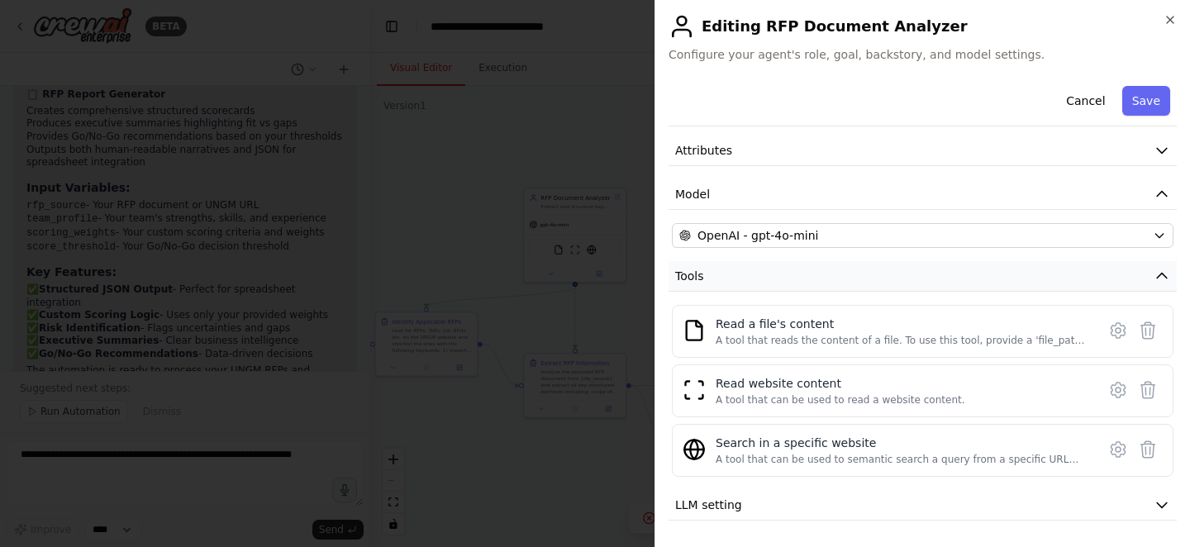
scroll to position [107, 0]
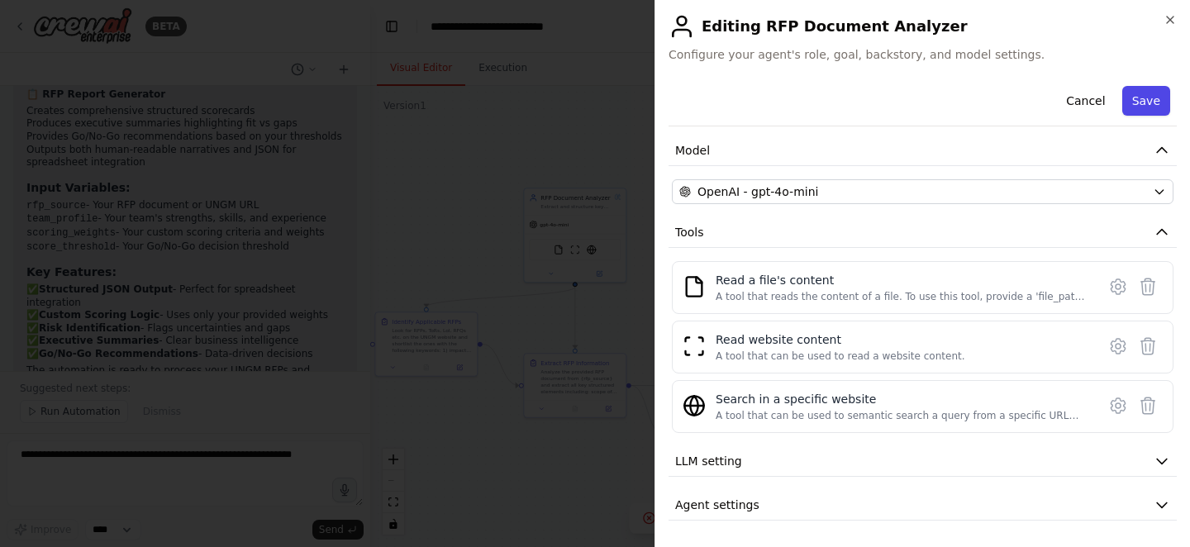
click at [1160, 93] on button "Save" at bounding box center [1147, 101] width 48 height 30
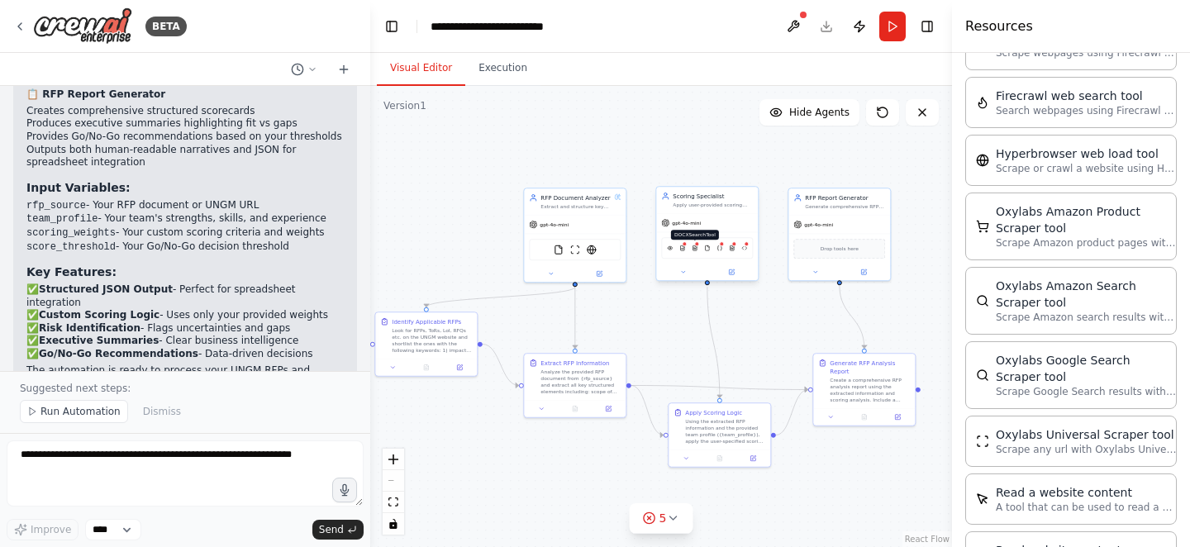
click at [694, 249] on img at bounding box center [695, 248] width 6 height 10
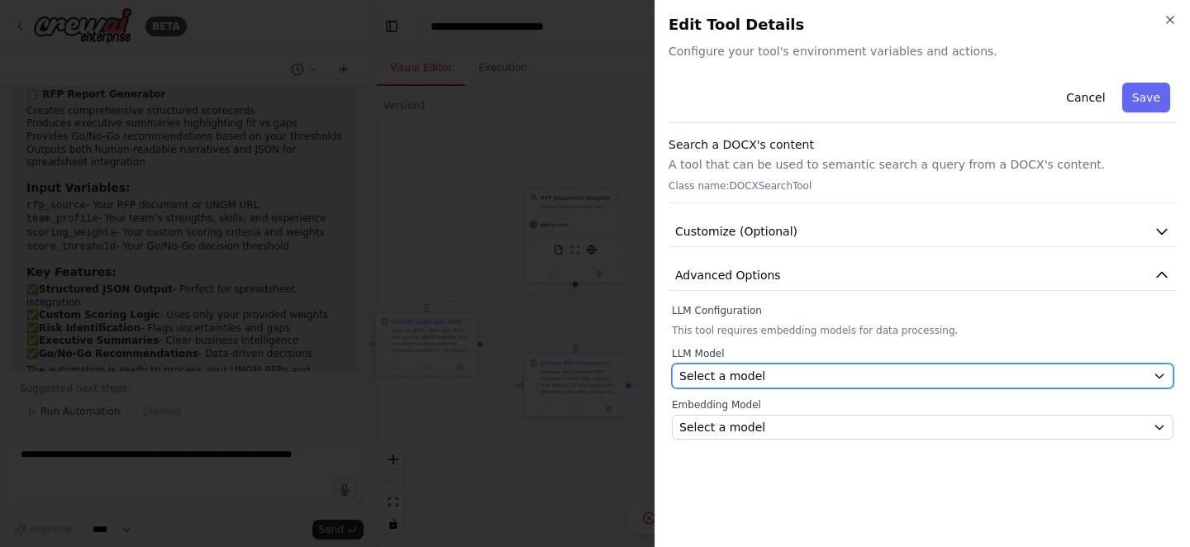
click at [880, 365] on button "Select a model" at bounding box center [923, 376] width 502 height 25
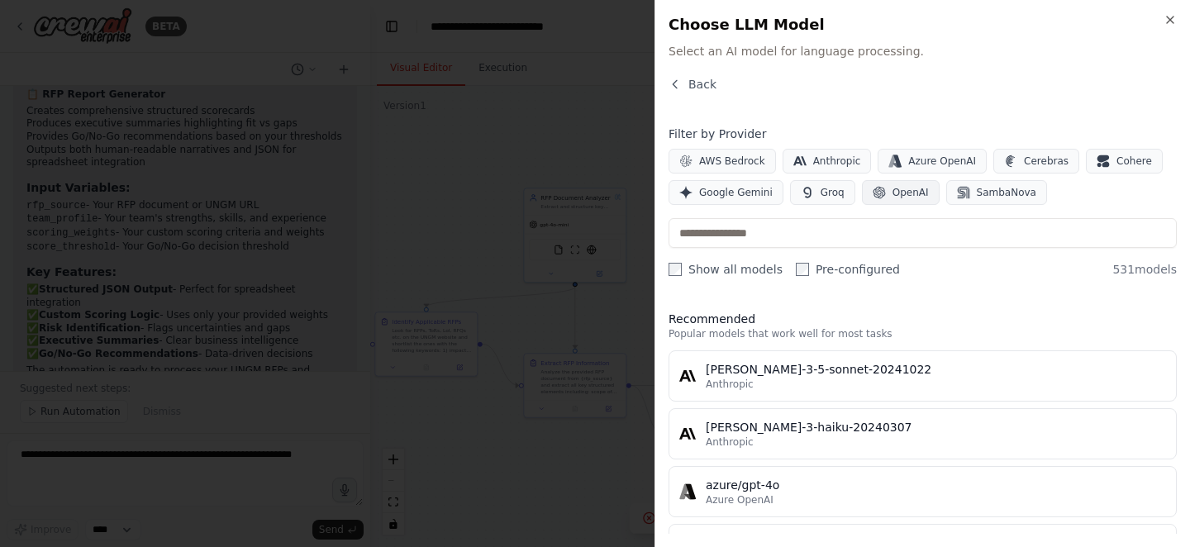
click at [909, 190] on span "OpenAI" at bounding box center [911, 192] width 36 height 13
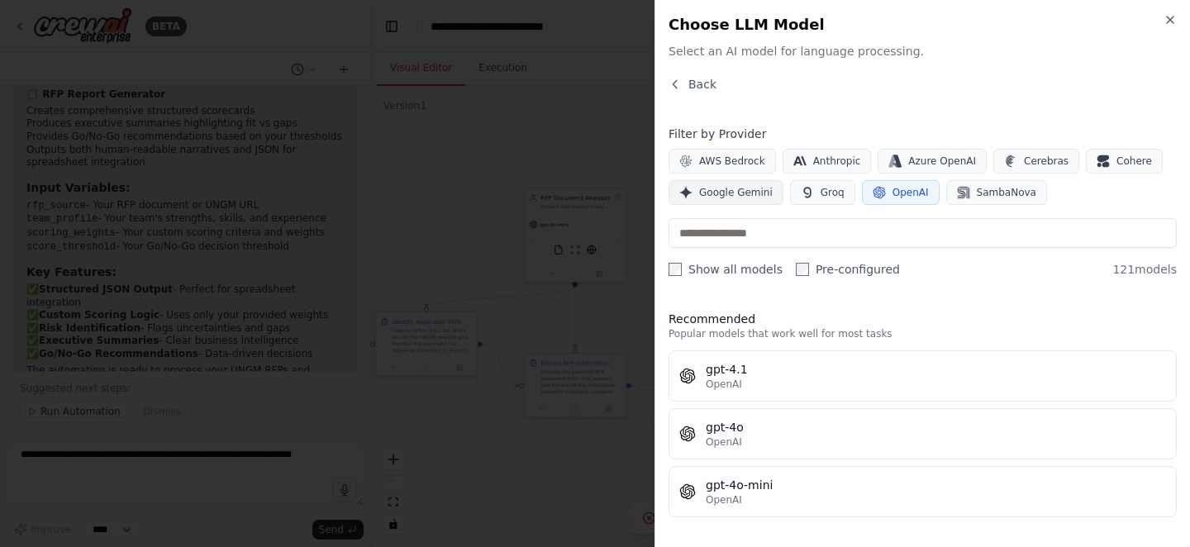
click at [711, 183] on button "Google Gemini" at bounding box center [726, 192] width 115 height 25
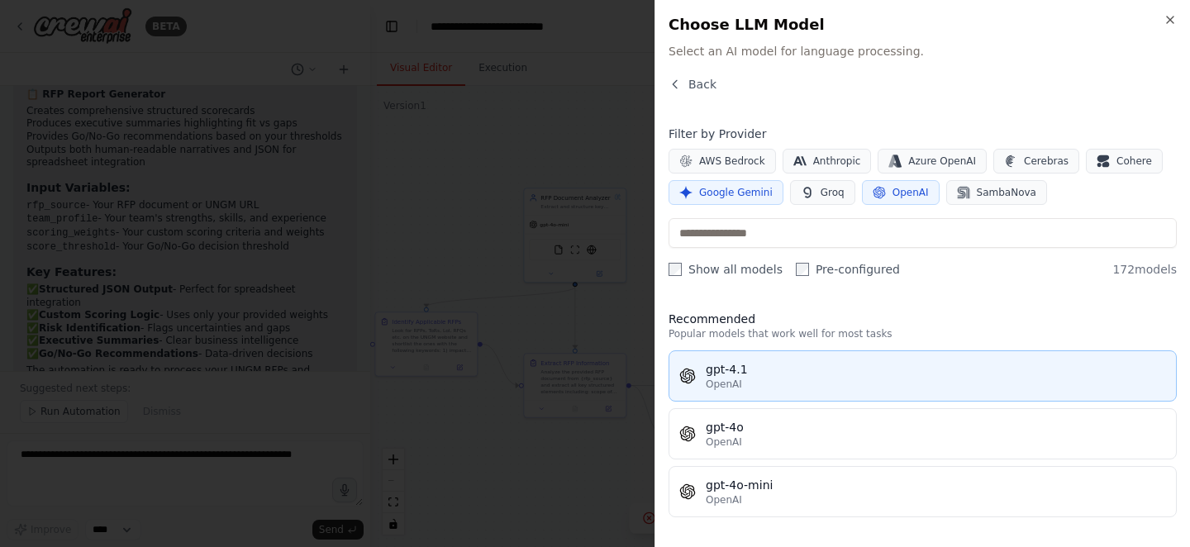
click at [780, 392] on button "gpt-4.1 OpenAI" at bounding box center [923, 376] width 508 height 51
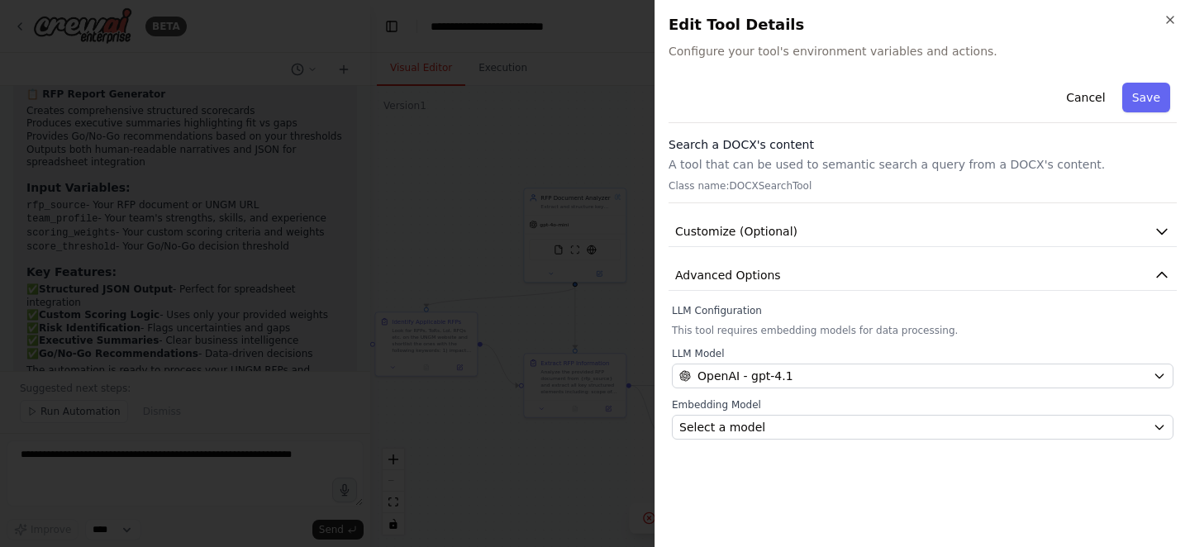
click at [875, 413] on div "Embedding Model Select a model" at bounding box center [923, 418] width 502 height 41
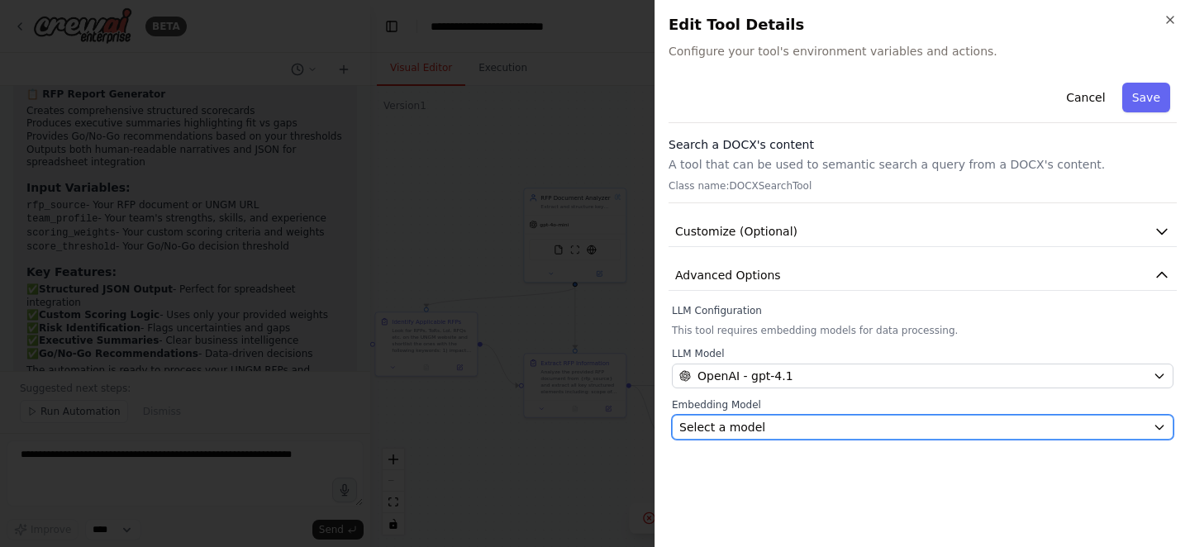
click at [875, 423] on div "Select a model" at bounding box center [913, 427] width 467 height 17
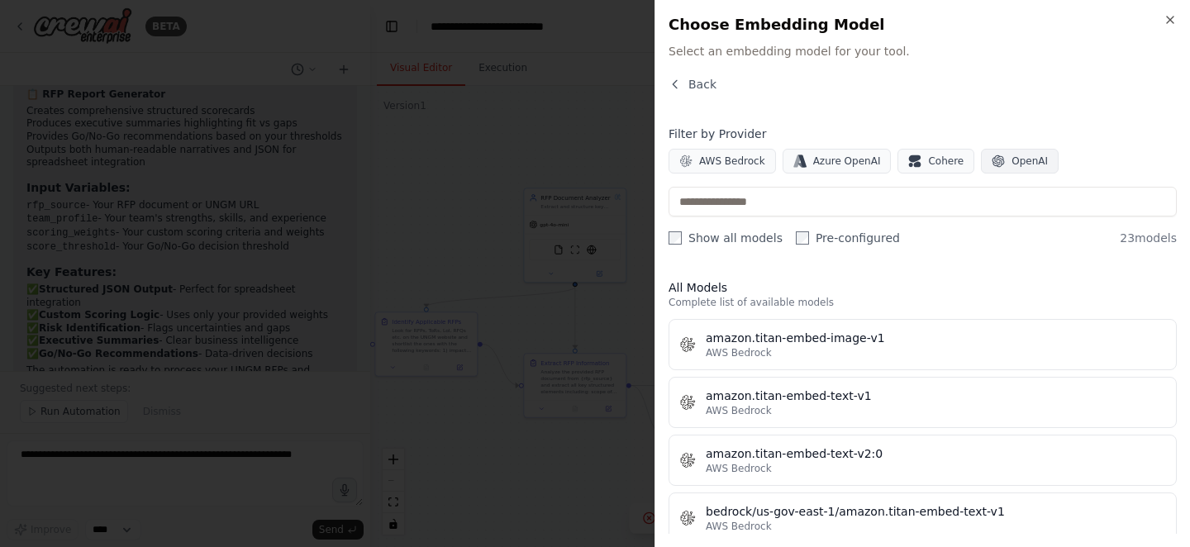
click at [999, 163] on button "OpenAI" at bounding box center [1020, 161] width 78 height 25
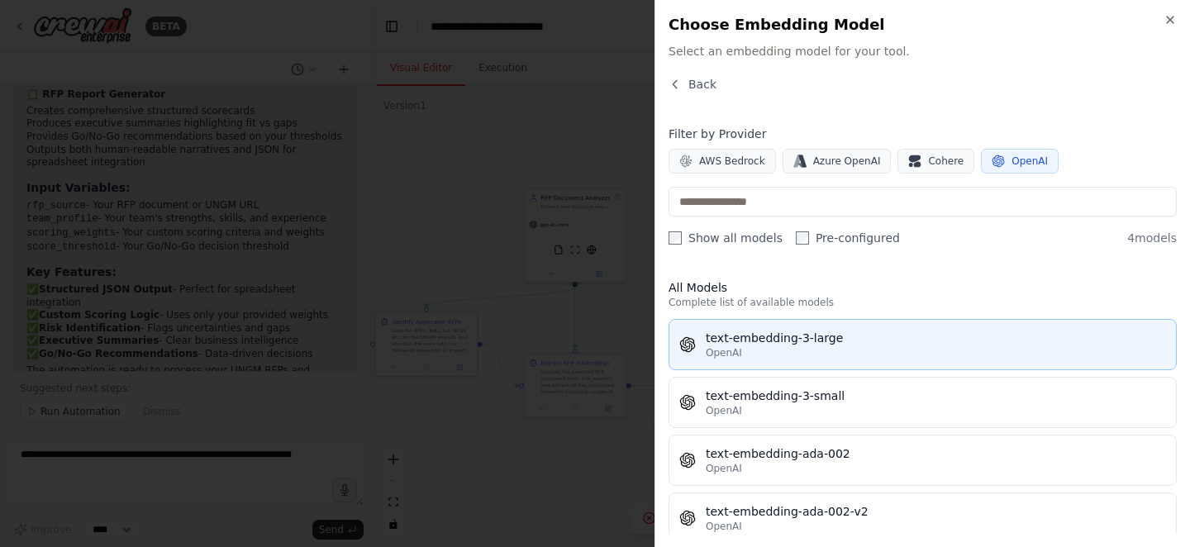
click at [849, 360] on button "text-embedding-3-large OpenAI" at bounding box center [923, 344] width 508 height 51
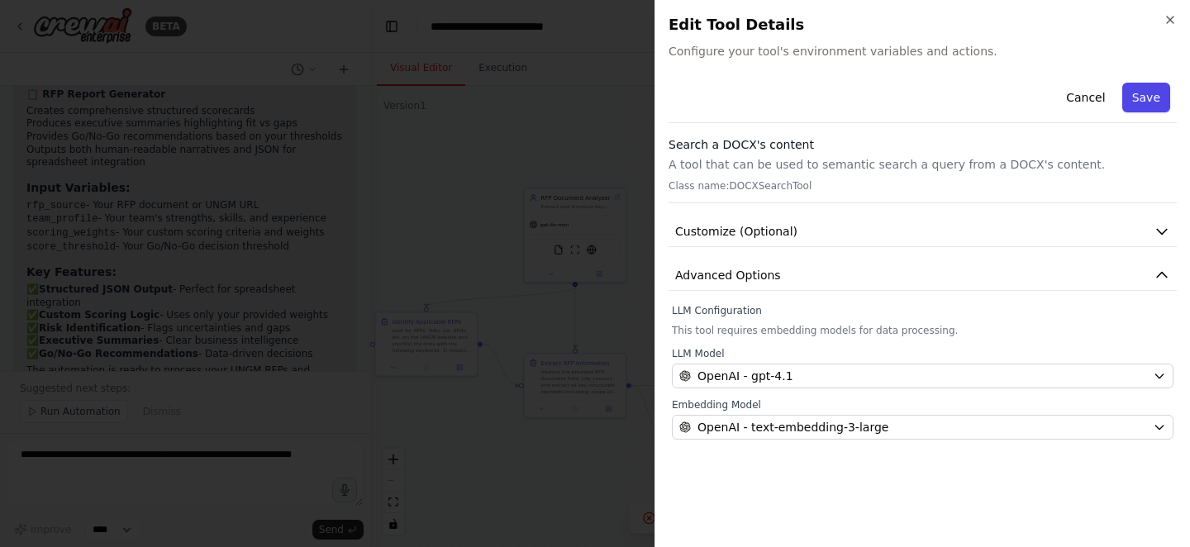
click at [1141, 102] on button "Save" at bounding box center [1147, 98] width 48 height 30
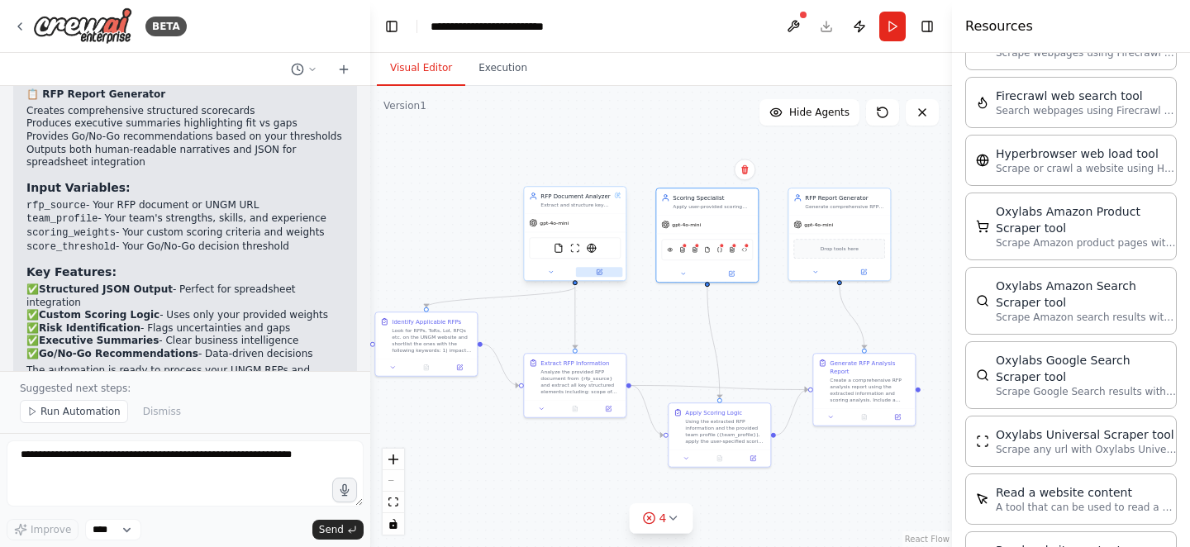
click at [601, 270] on icon at bounding box center [601, 272] width 4 height 4
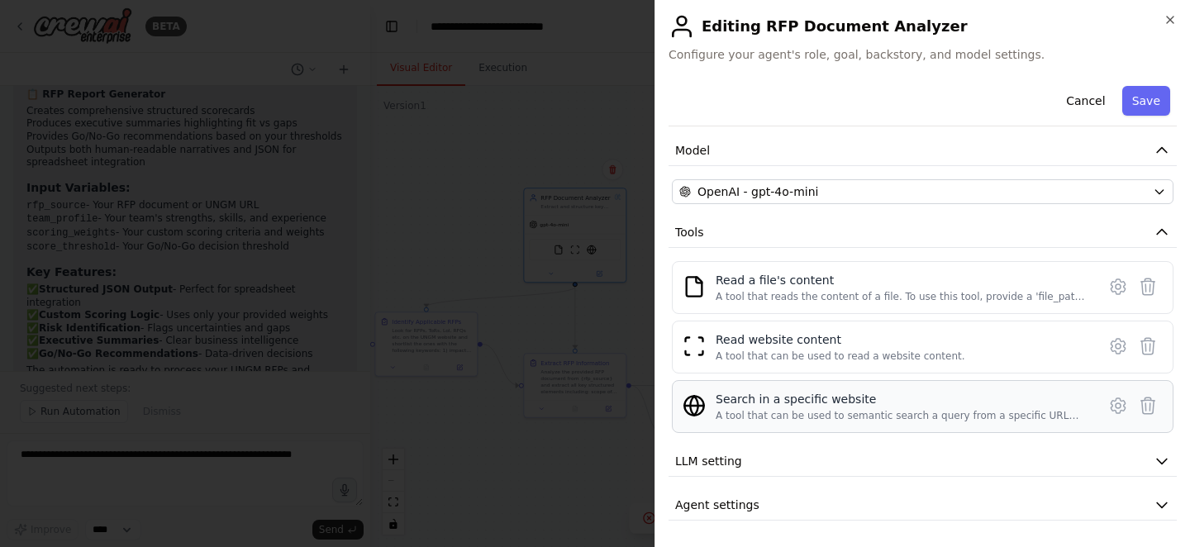
click at [973, 409] on div "A tool that can be used to semantic search a query from a specific URL content." at bounding box center [901, 415] width 371 height 13
click at [1109, 408] on icon at bounding box center [1119, 406] width 20 height 20
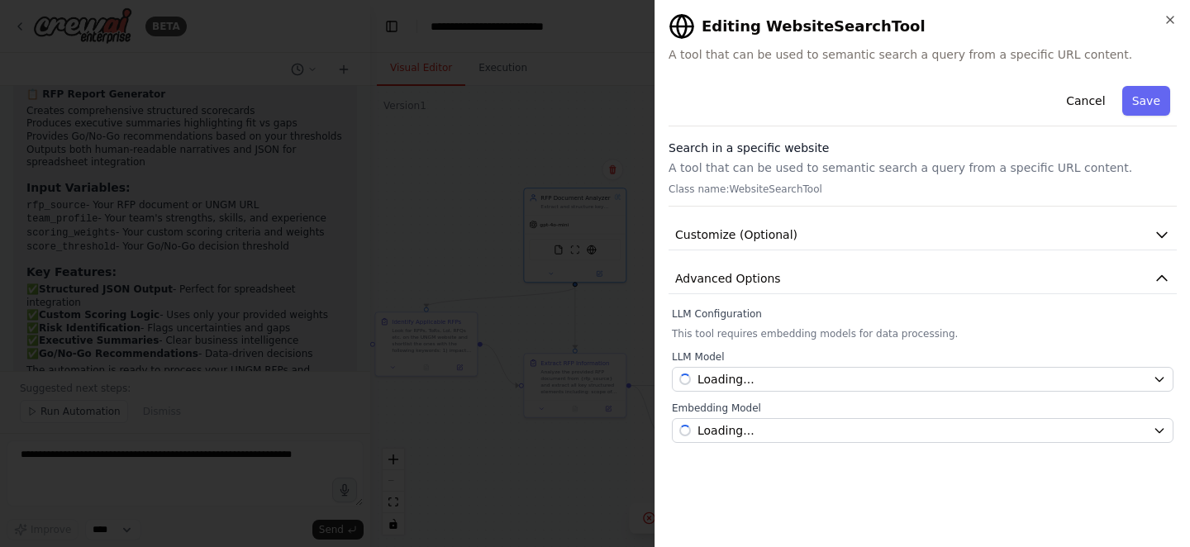
scroll to position [0, 0]
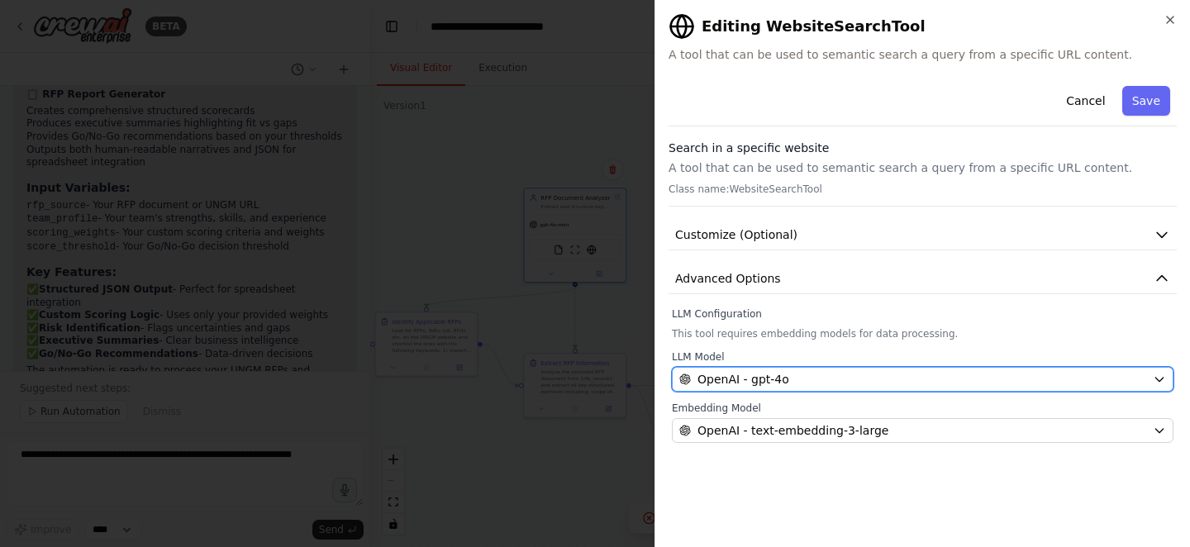
click at [866, 391] on button "OpenAI - gpt-4o" at bounding box center [923, 379] width 502 height 25
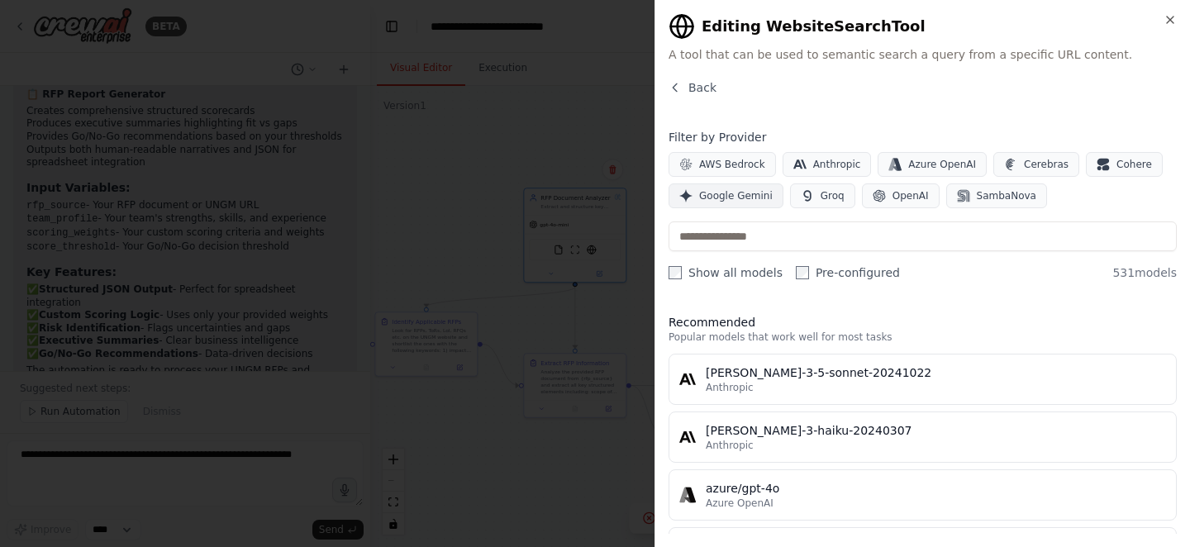
click at [767, 198] on span "Google Gemini" at bounding box center [736, 195] width 74 height 13
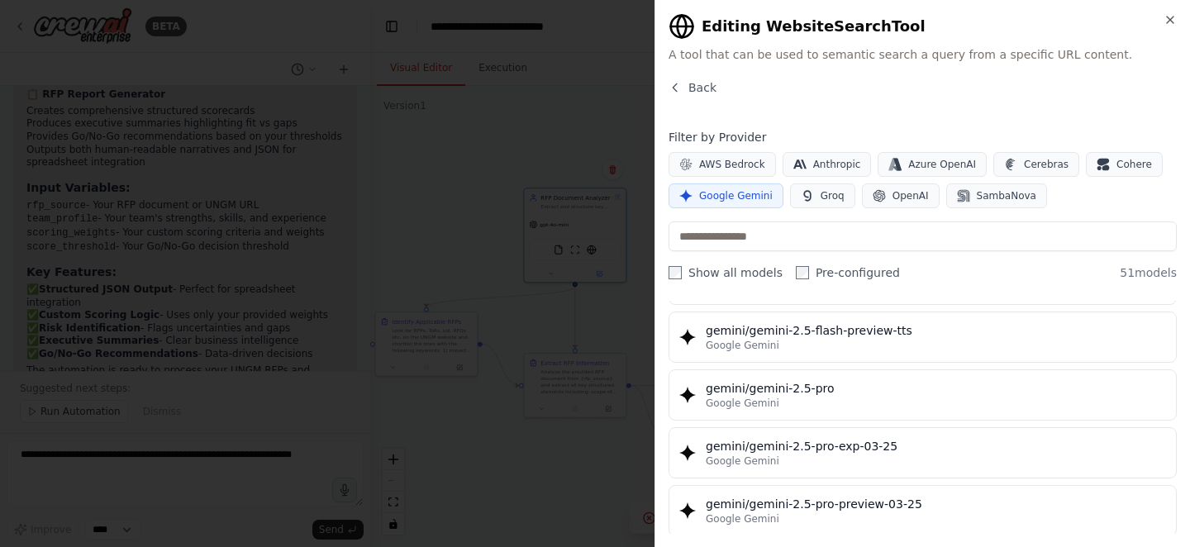
scroll to position [1783, 0]
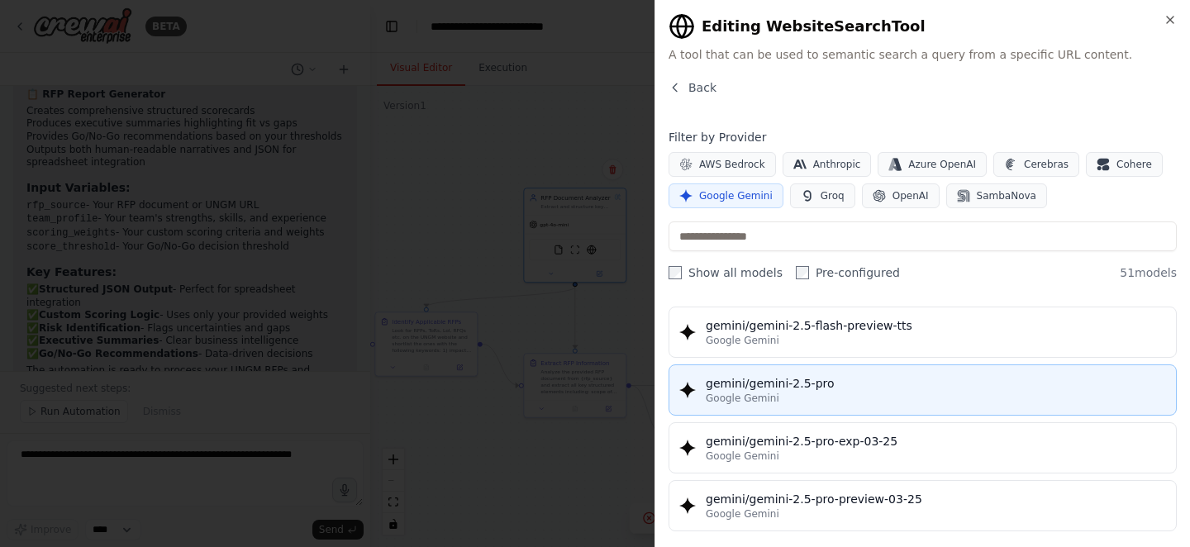
click at [846, 385] on div "gemini/gemini-2.5-pro" at bounding box center [936, 383] width 460 height 17
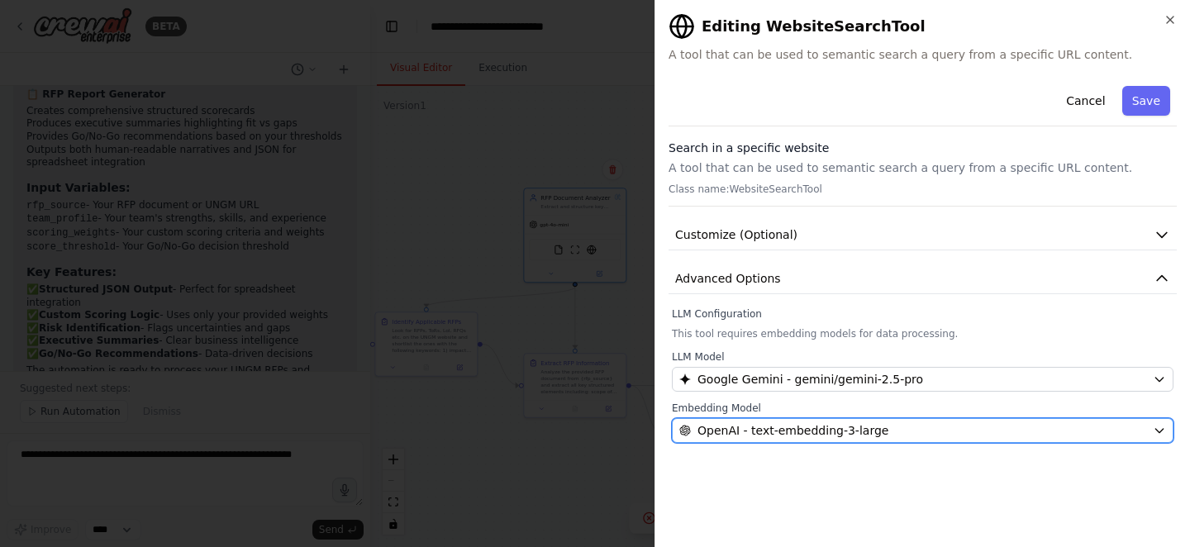
click at [913, 427] on div "OpenAI - text-embedding-3-large" at bounding box center [913, 430] width 467 height 17
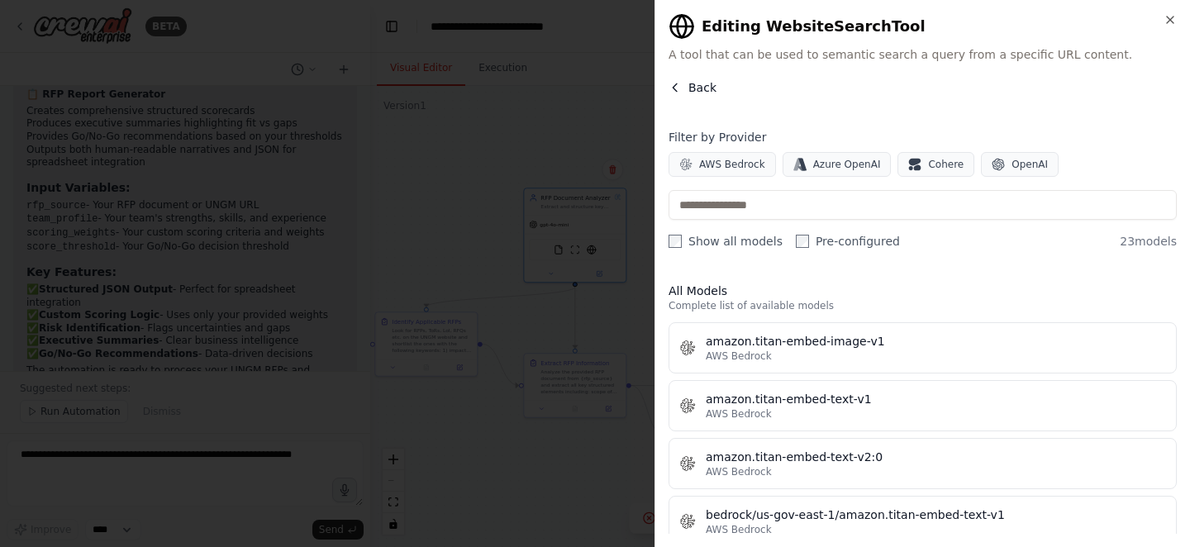
click at [703, 89] on span "Back" at bounding box center [703, 87] width 28 height 17
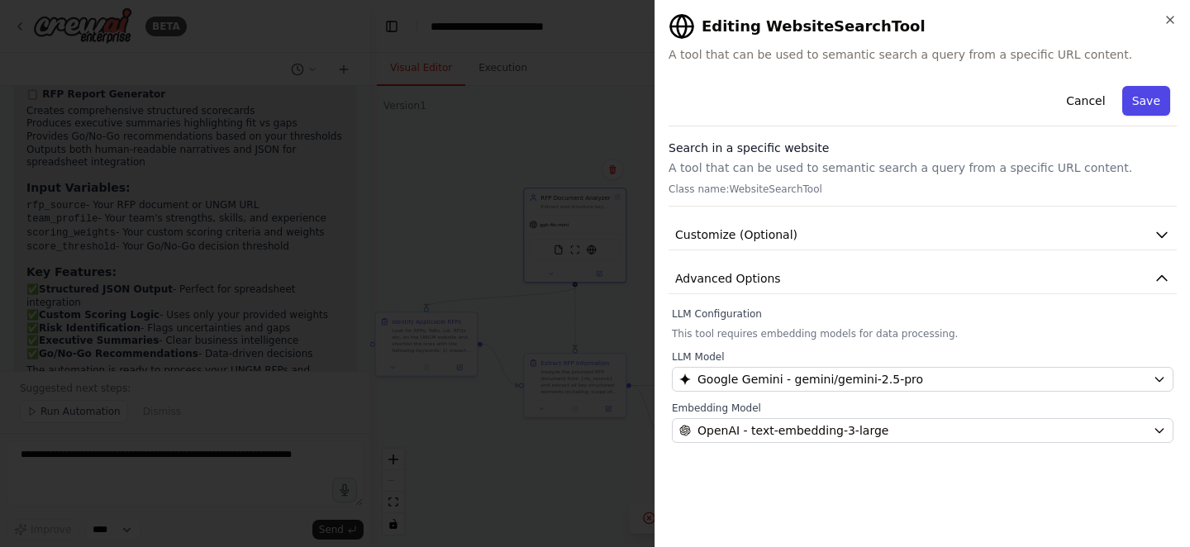
click at [1139, 98] on button "Save" at bounding box center [1147, 101] width 48 height 30
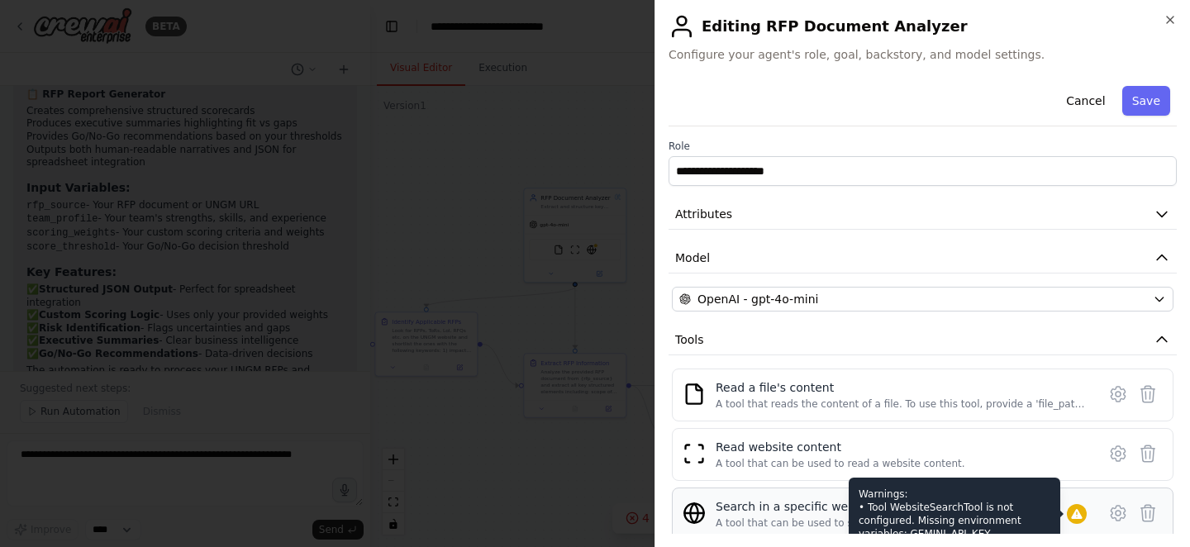
click at [1075, 513] on icon at bounding box center [1076, 514] width 11 height 10
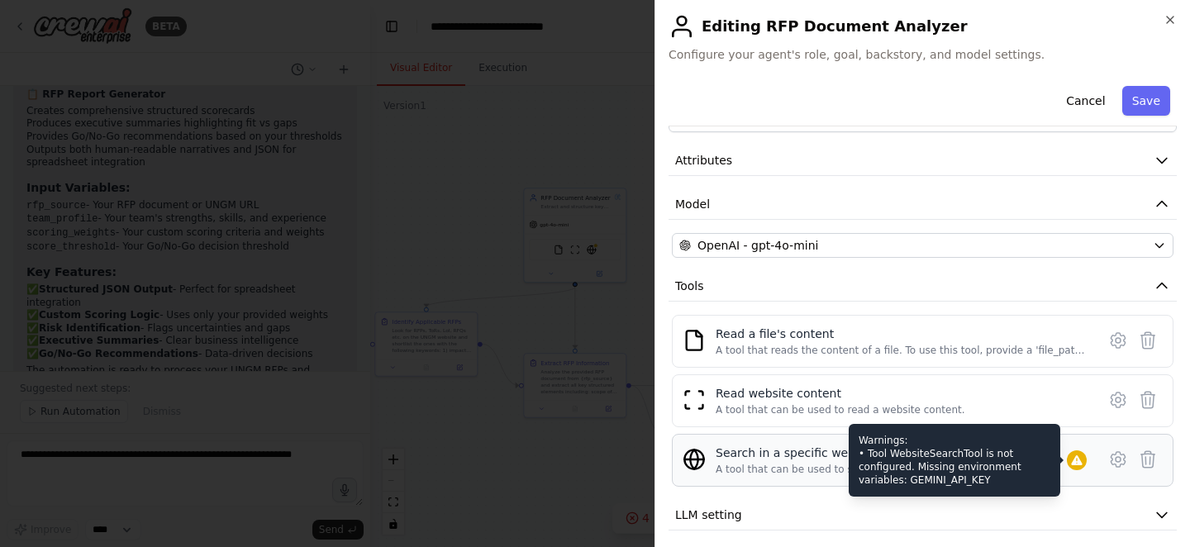
scroll to position [60, 0]
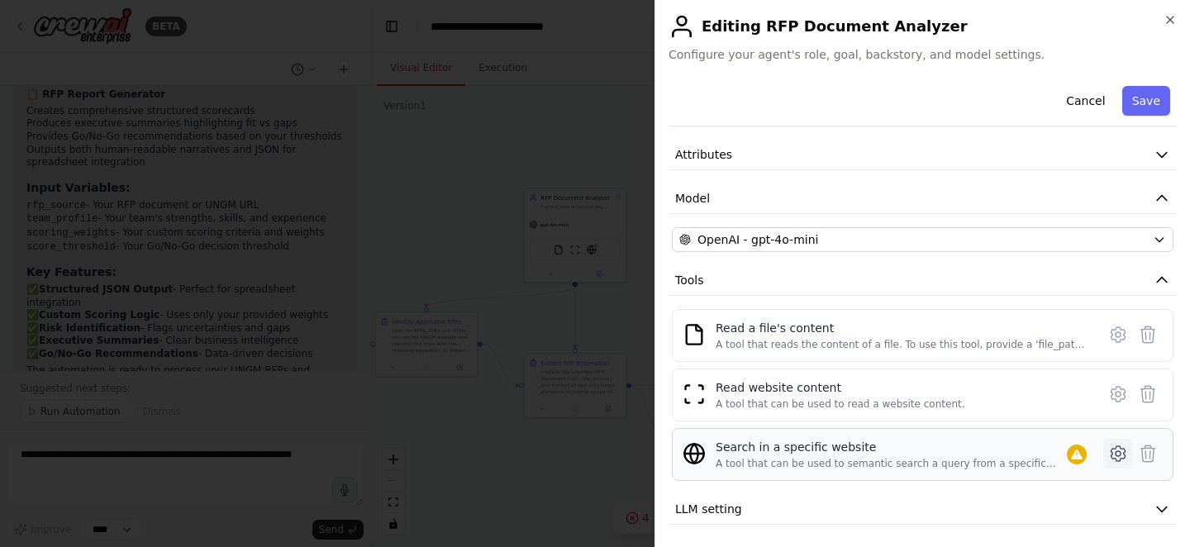
click at [1117, 456] on icon at bounding box center [1118, 453] width 5 height 5
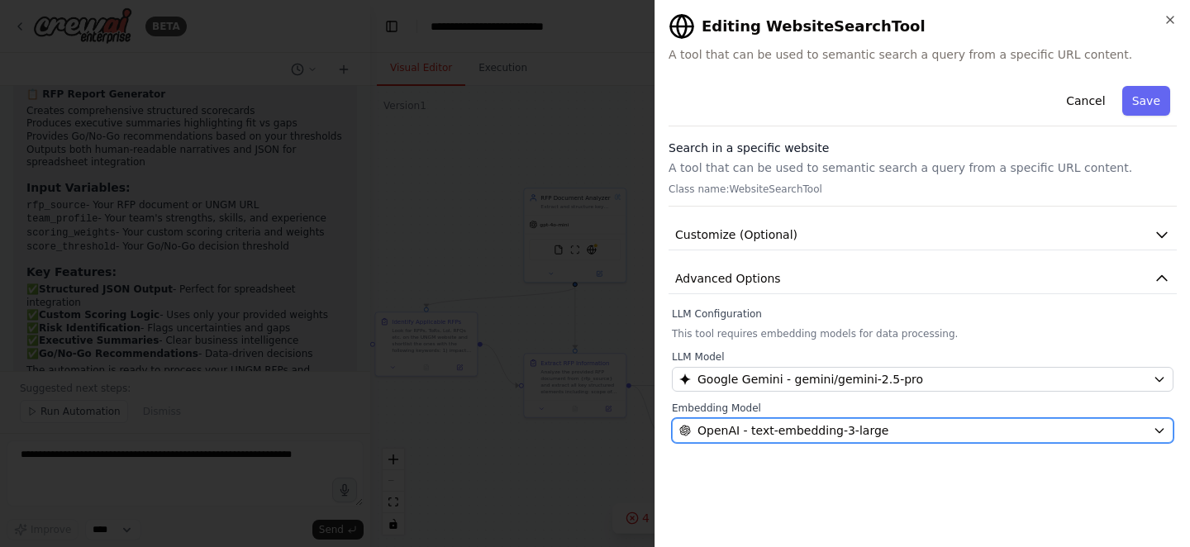
click at [963, 422] on div "OpenAI - text-embedding-3-large" at bounding box center [913, 430] width 467 height 17
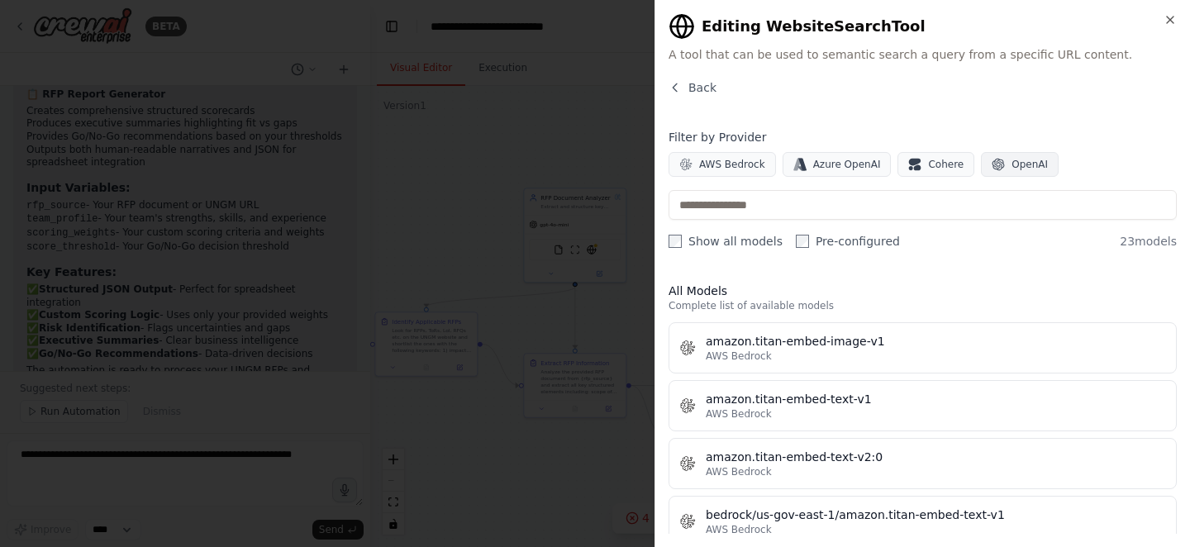
click at [1018, 160] on span "OpenAI" at bounding box center [1030, 164] width 36 height 13
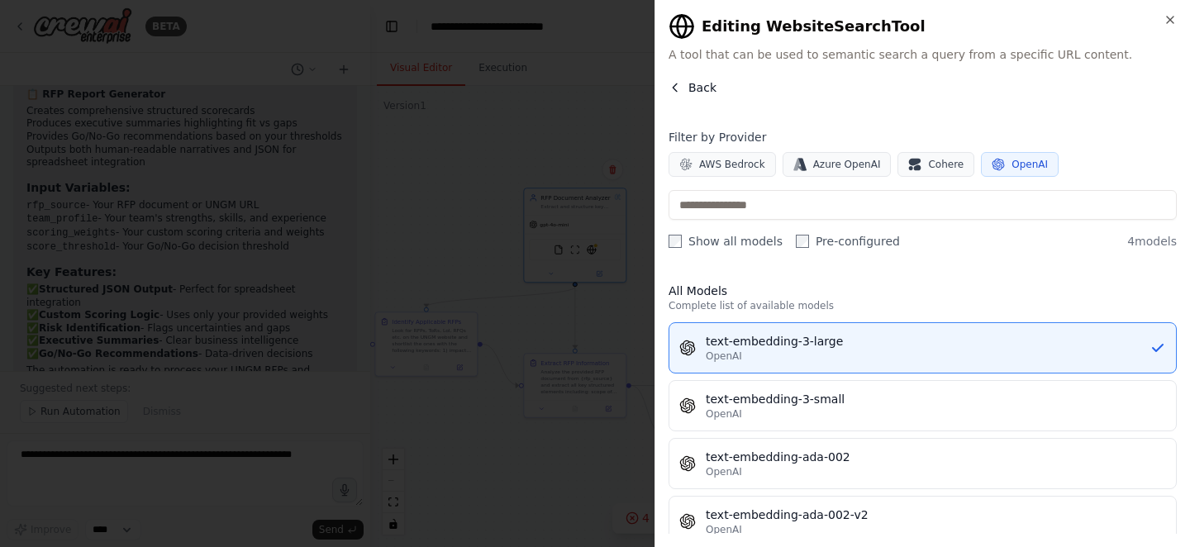
click at [682, 85] on button "Back" at bounding box center [693, 87] width 48 height 17
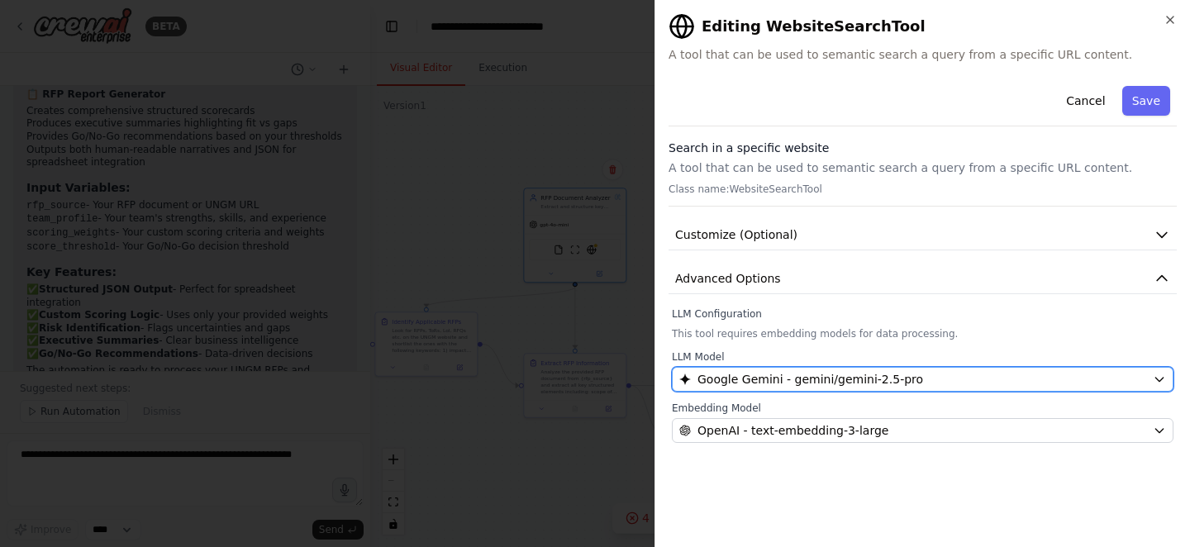
click at [854, 385] on span "Google Gemini - gemini/gemini-2.5-pro" at bounding box center [811, 379] width 226 height 17
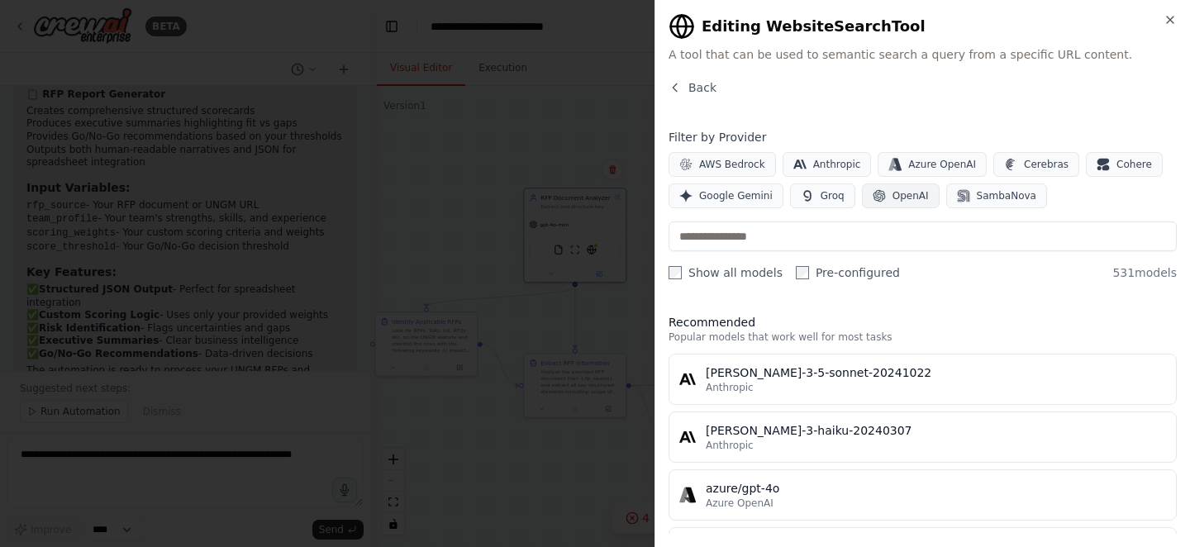
click at [887, 188] on button "OpenAI" at bounding box center [901, 196] width 78 height 25
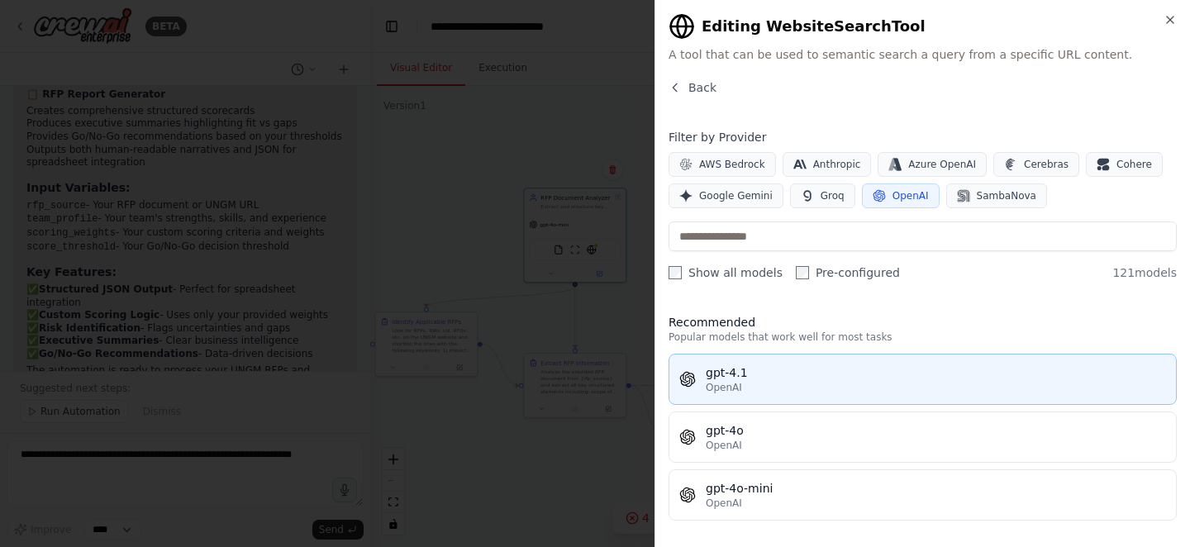
click at [789, 379] on div "gpt-4.1" at bounding box center [936, 373] width 460 height 17
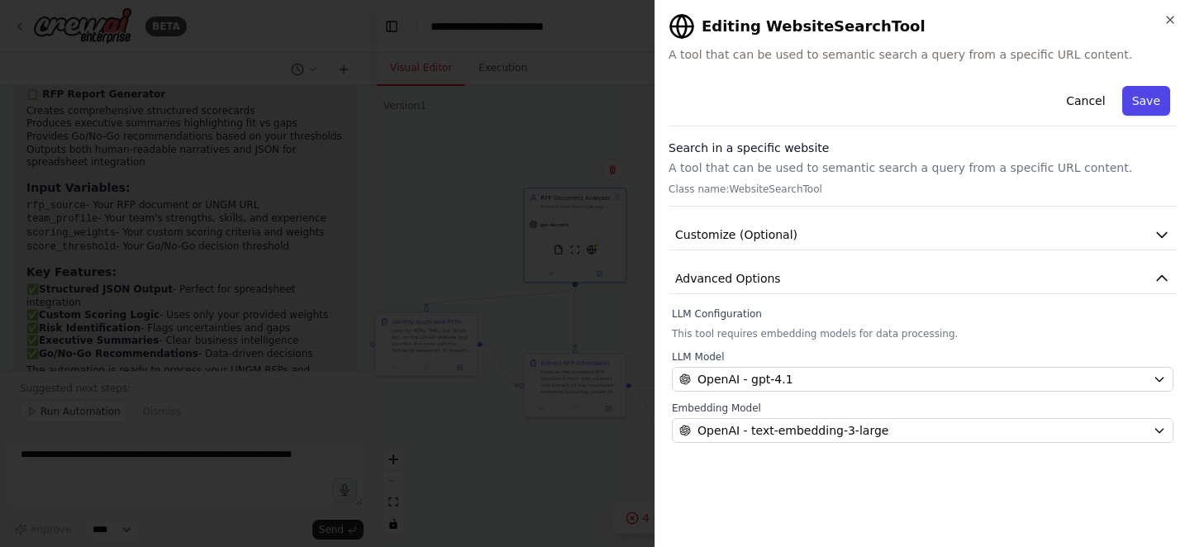
click at [1165, 91] on button "Save" at bounding box center [1147, 101] width 48 height 30
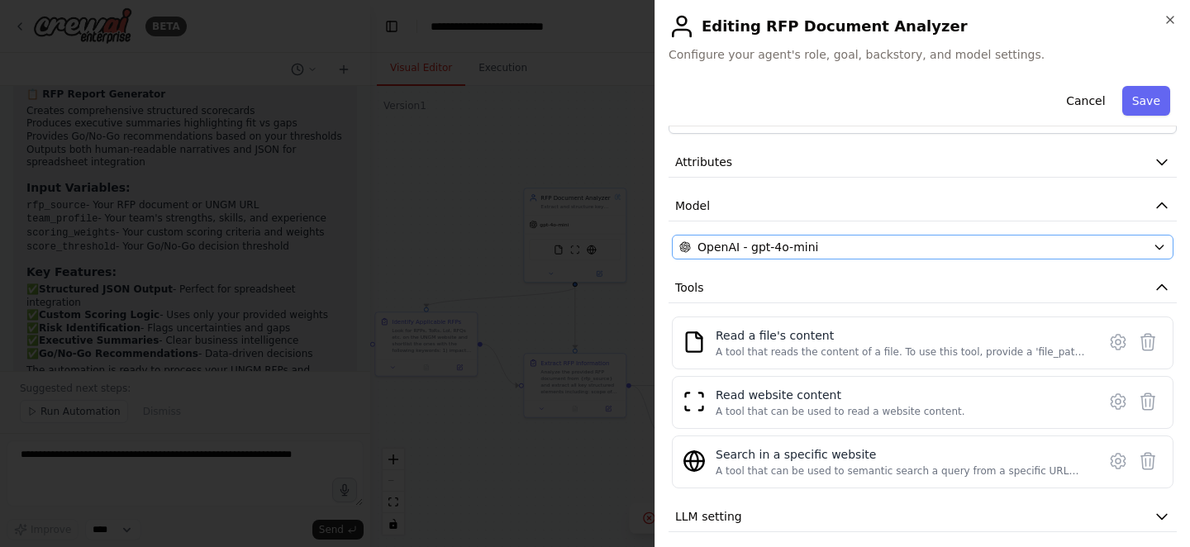
scroll to position [75, 0]
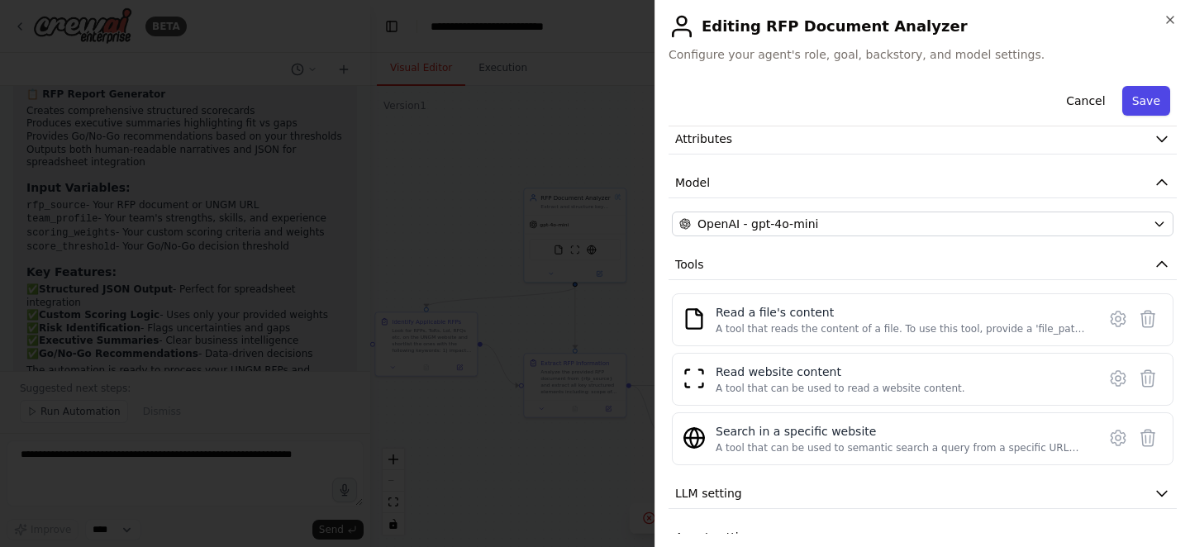
click at [1155, 112] on button "Save" at bounding box center [1147, 101] width 48 height 30
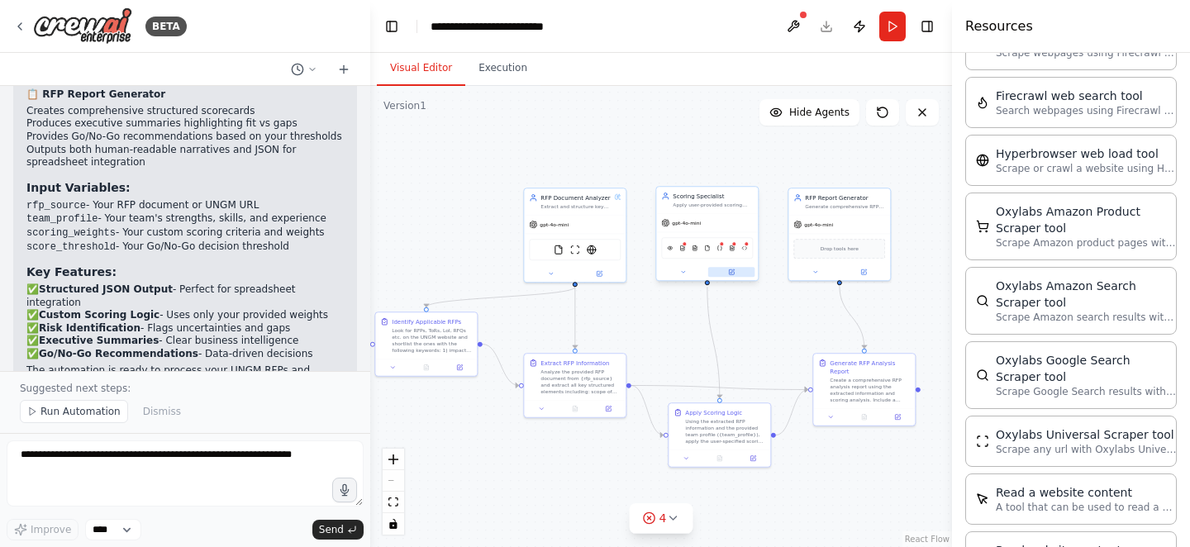
click at [732, 275] on button at bounding box center [731, 272] width 47 height 10
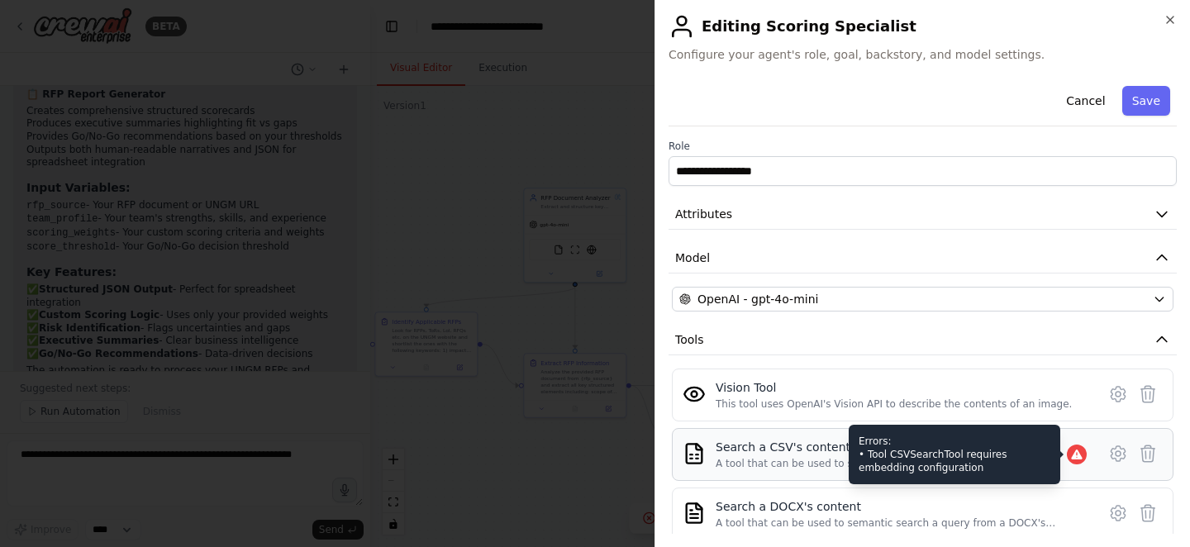
click at [1080, 459] on icon at bounding box center [1076, 455] width 11 height 10
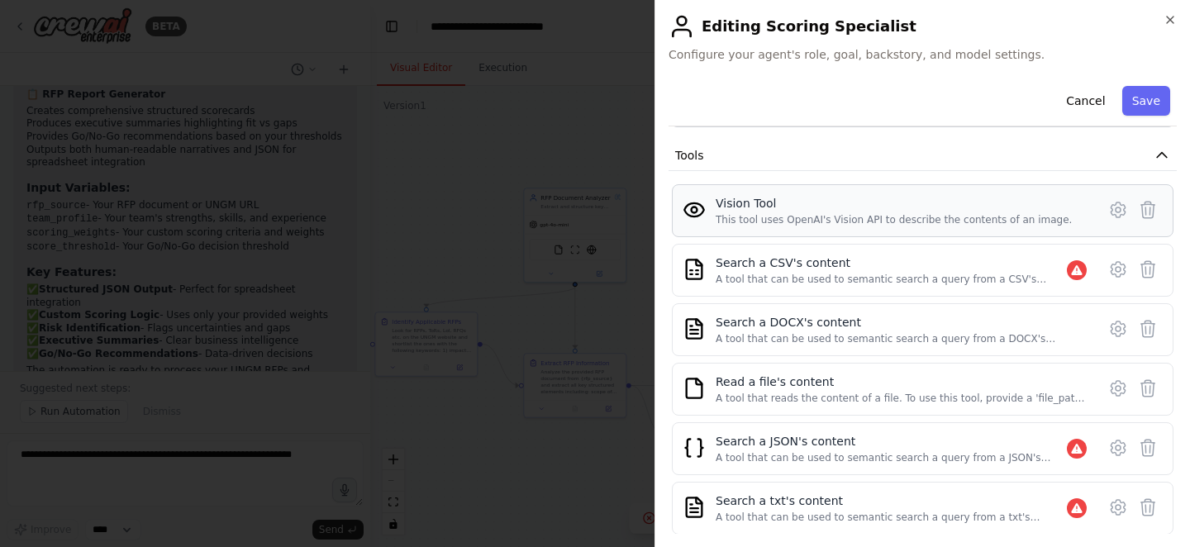
scroll to position [191, 0]
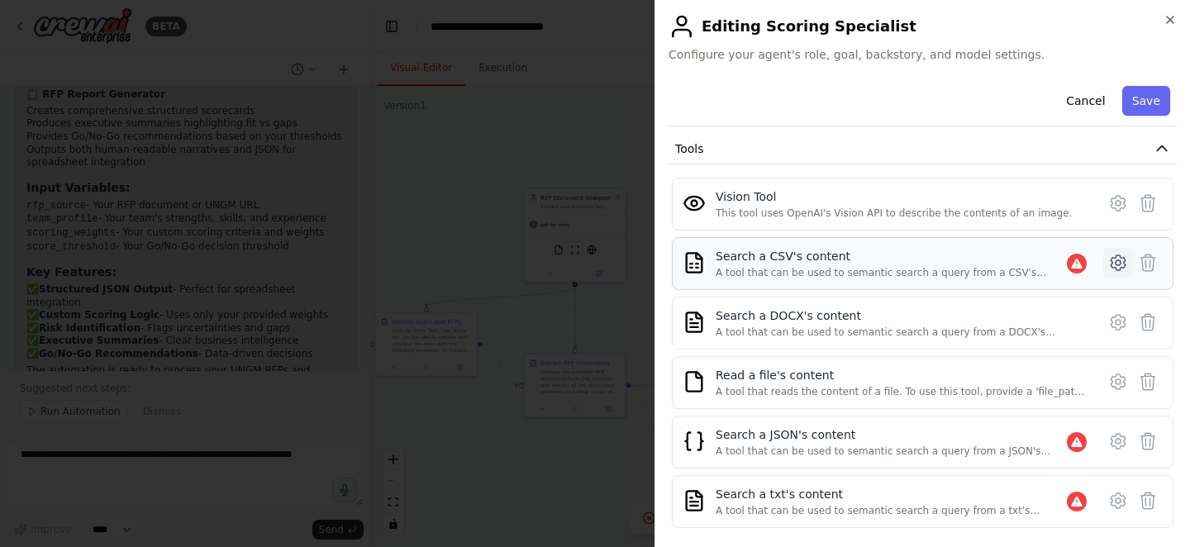
click at [1113, 270] on icon at bounding box center [1119, 263] width 20 height 20
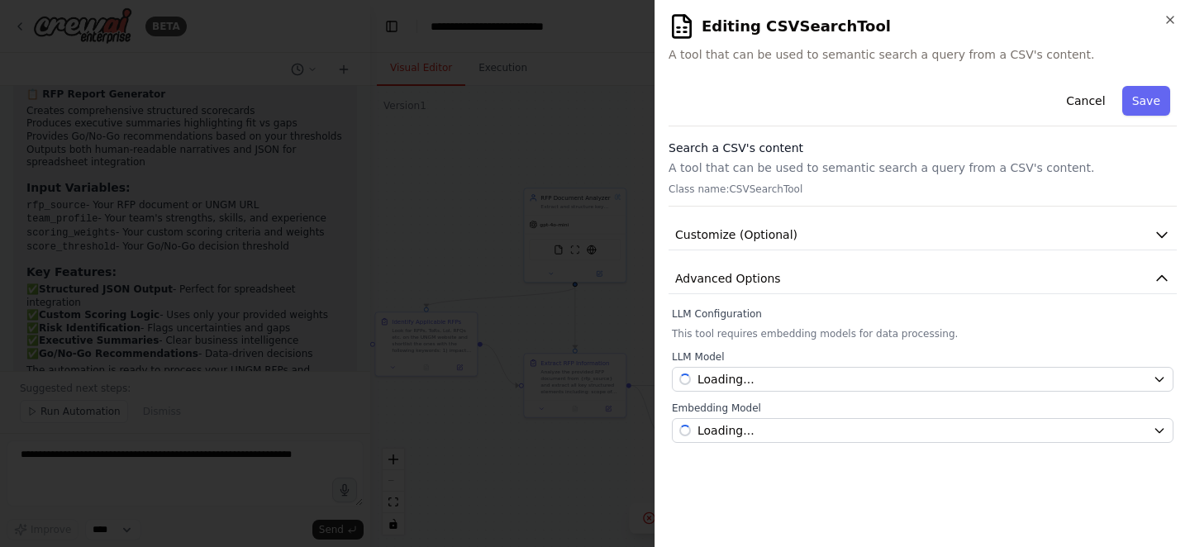
scroll to position [0, 0]
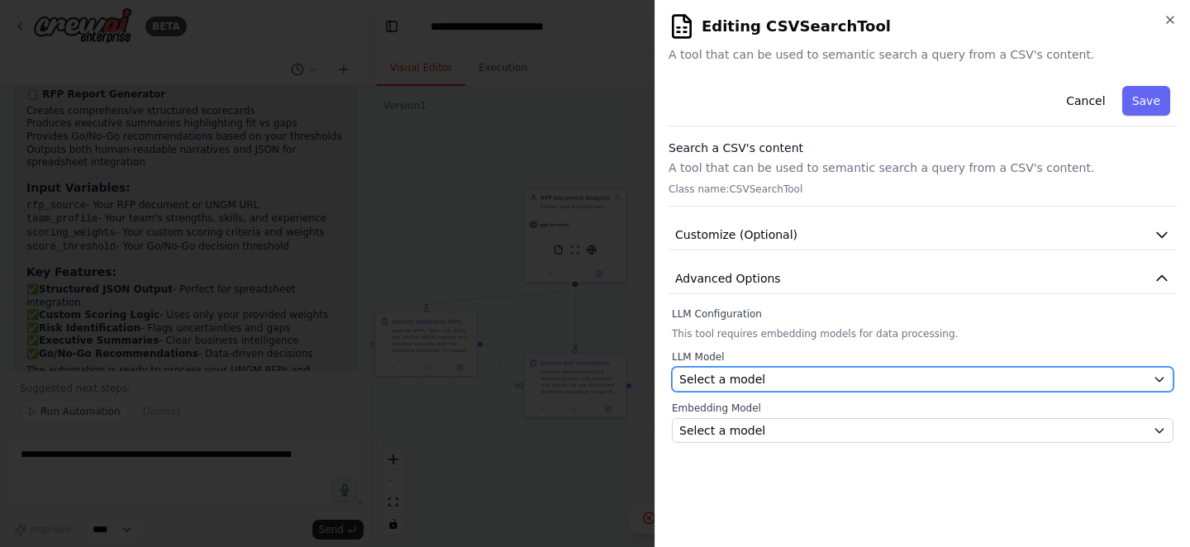
click at [971, 376] on div "Select a model" at bounding box center [913, 379] width 467 height 17
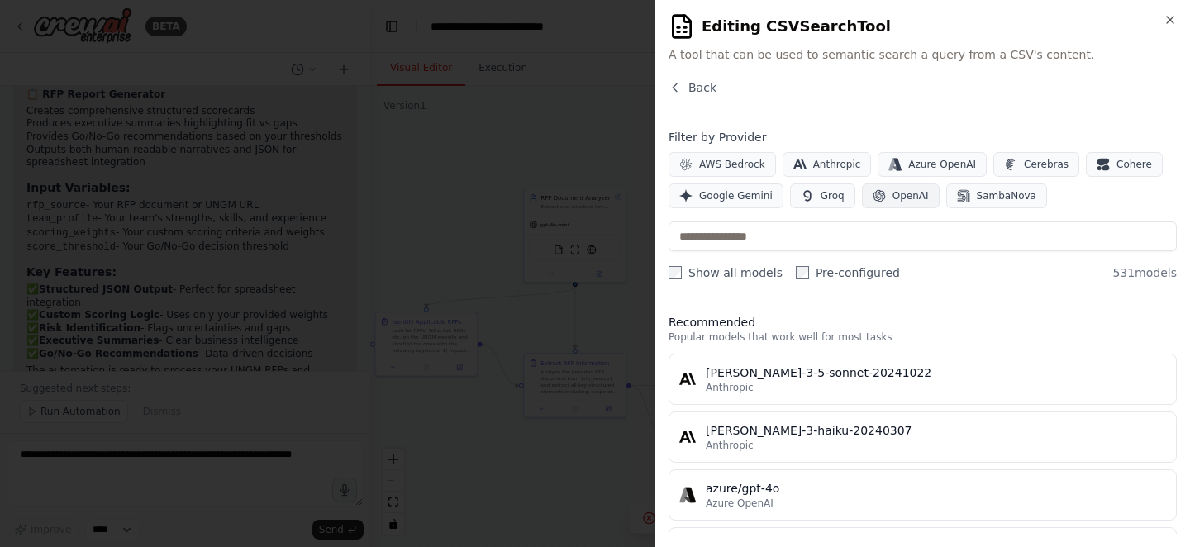
click at [911, 192] on span "OpenAI" at bounding box center [911, 195] width 36 height 13
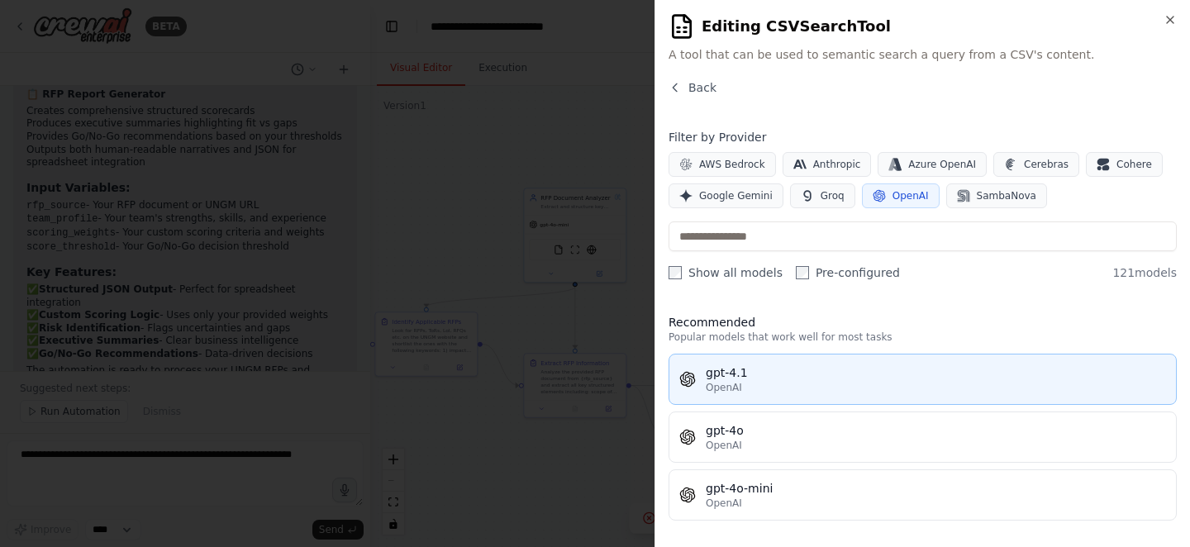
click at [804, 374] on div "gpt-4.1" at bounding box center [936, 373] width 460 height 17
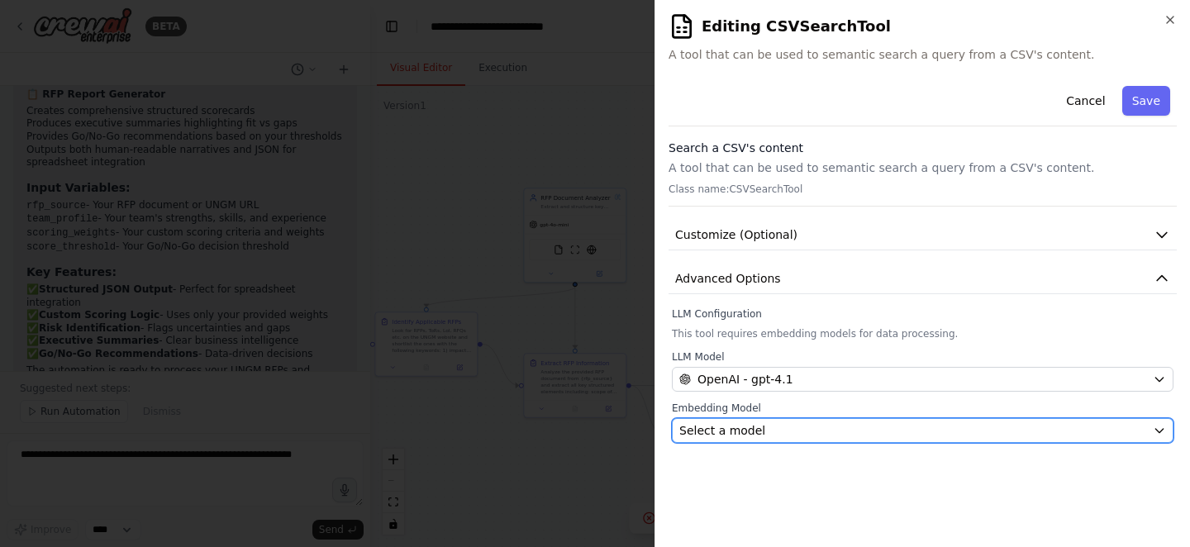
click at [838, 419] on button "Select a model" at bounding box center [923, 430] width 502 height 25
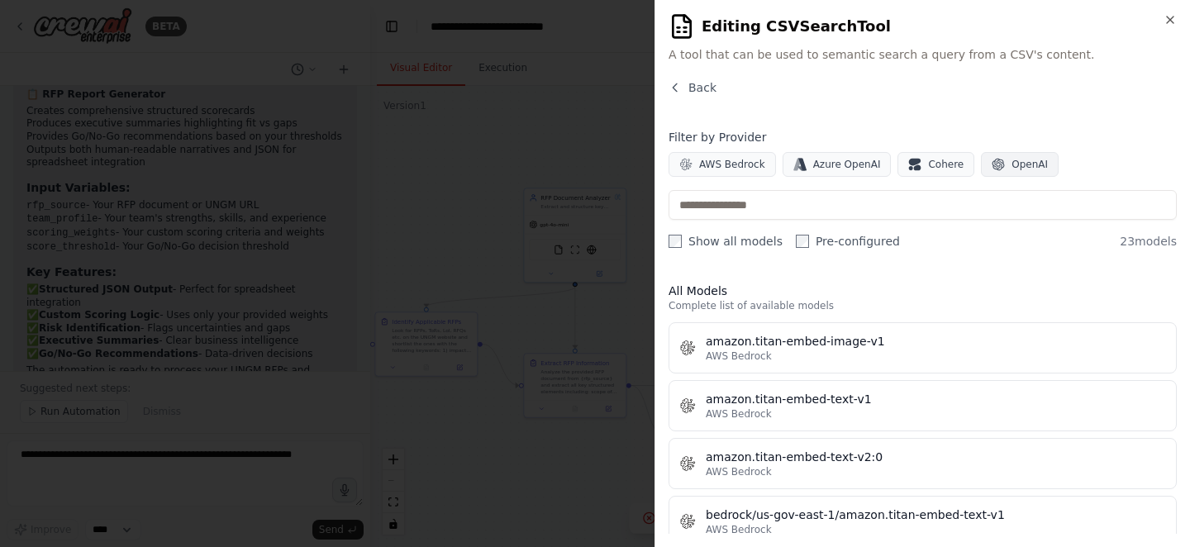
click at [1014, 169] on span "OpenAI" at bounding box center [1030, 164] width 36 height 13
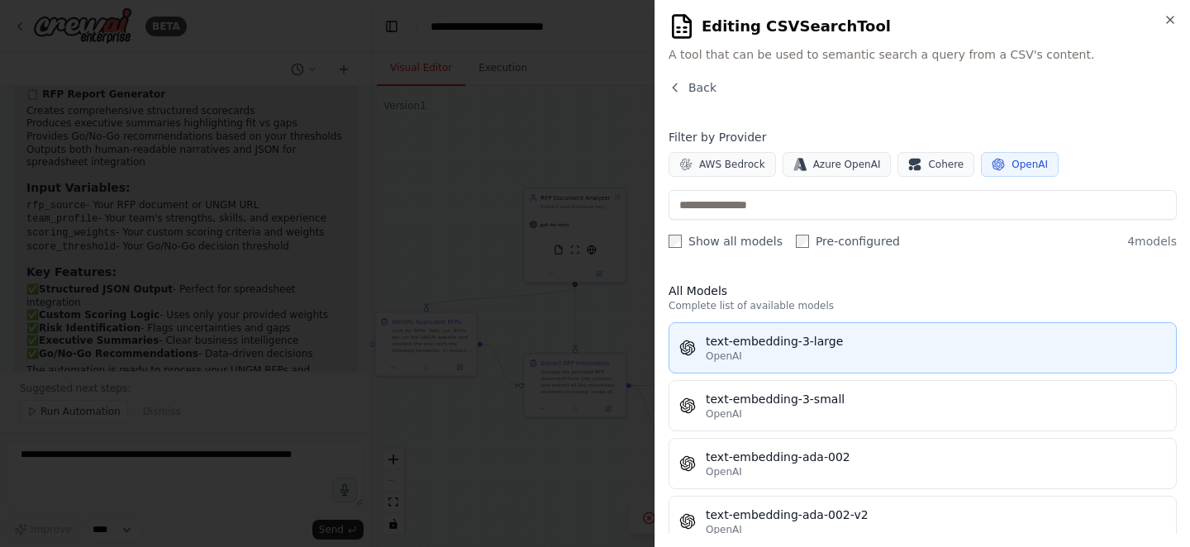
click at [817, 353] on div "OpenAI" at bounding box center [936, 356] width 460 height 13
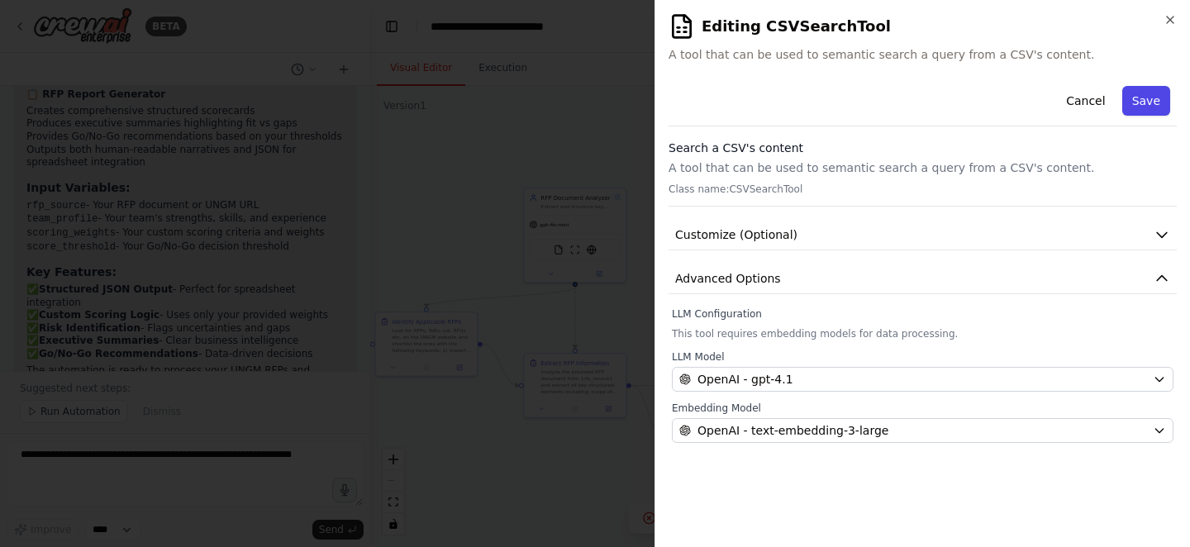
click at [1142, 104] on button "Save" at bounding box center [1147, 101] width 48 height 30
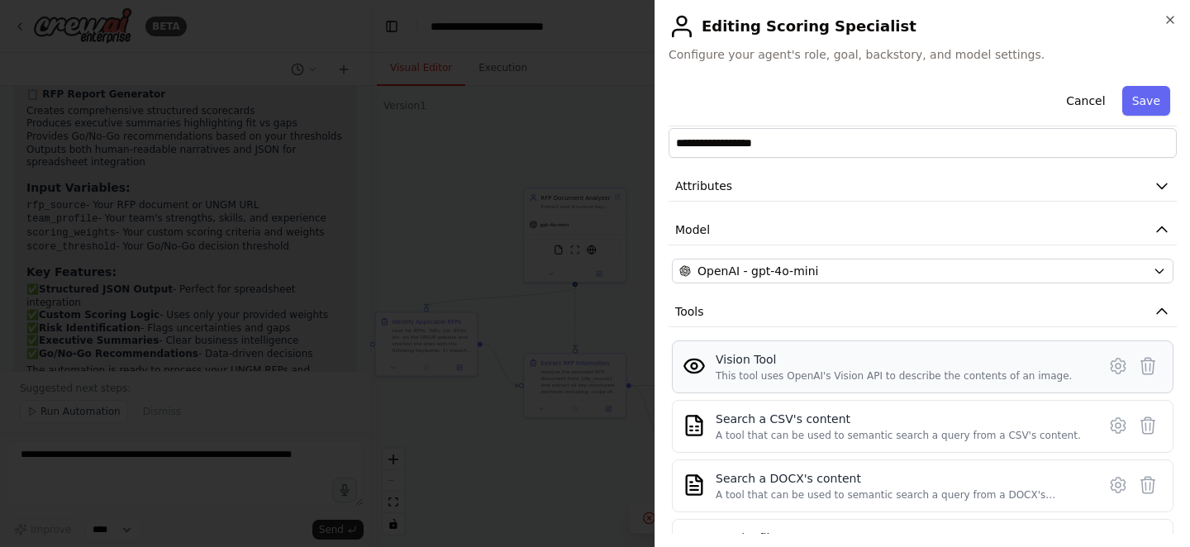
scroll to position [31, 0]
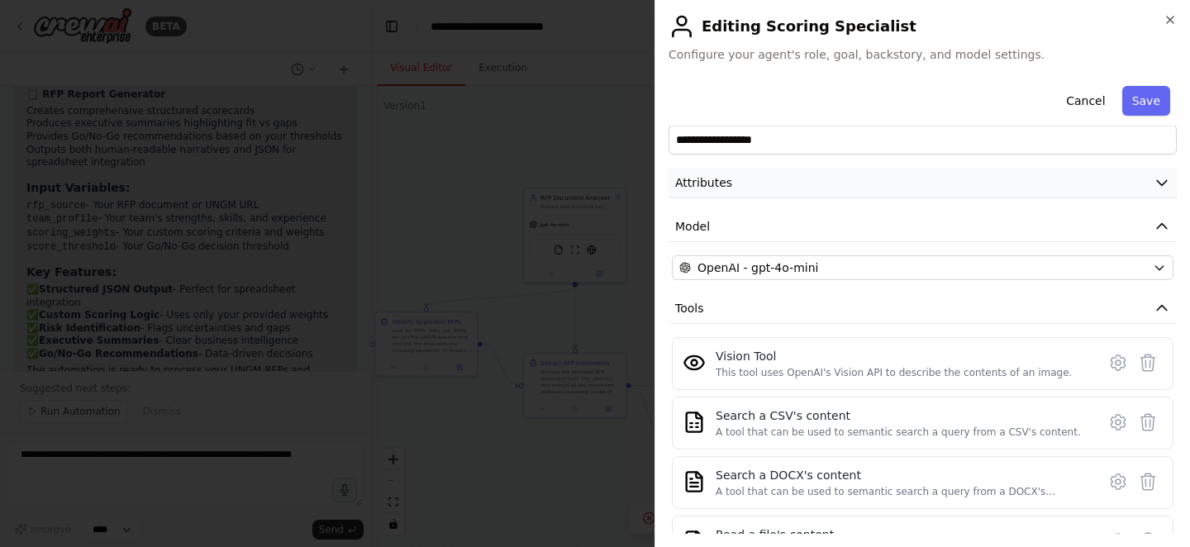
click at [866, 188] on button "Attributes" at bounding box center [923, 183] width 508 height 31
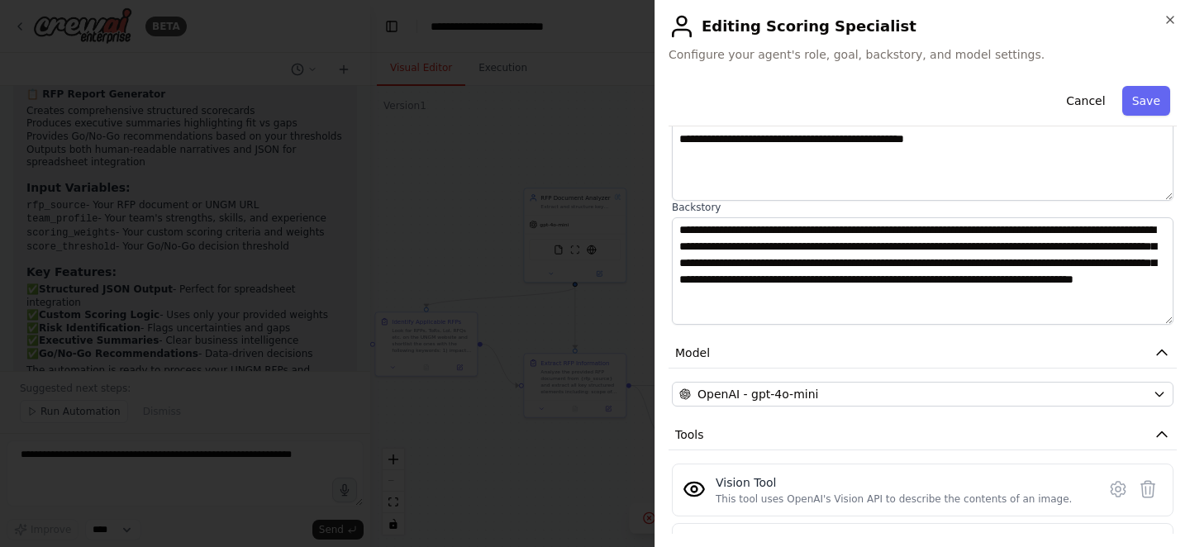
scroll to position [181, 0]
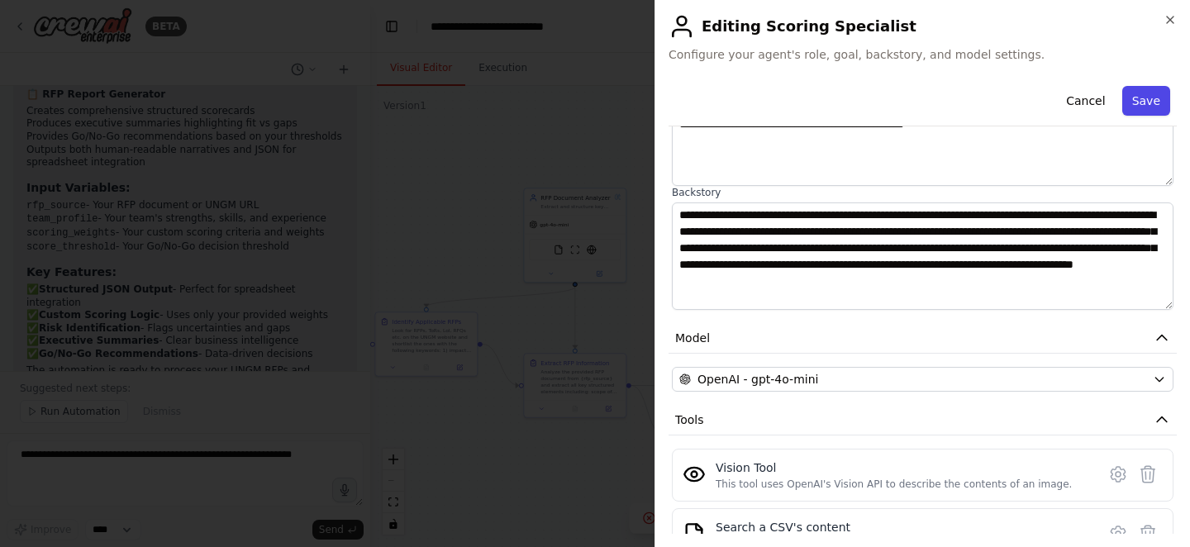
click at [1147, 102] on button "Save" at bounding box center [1147, 101] width 48 height 30
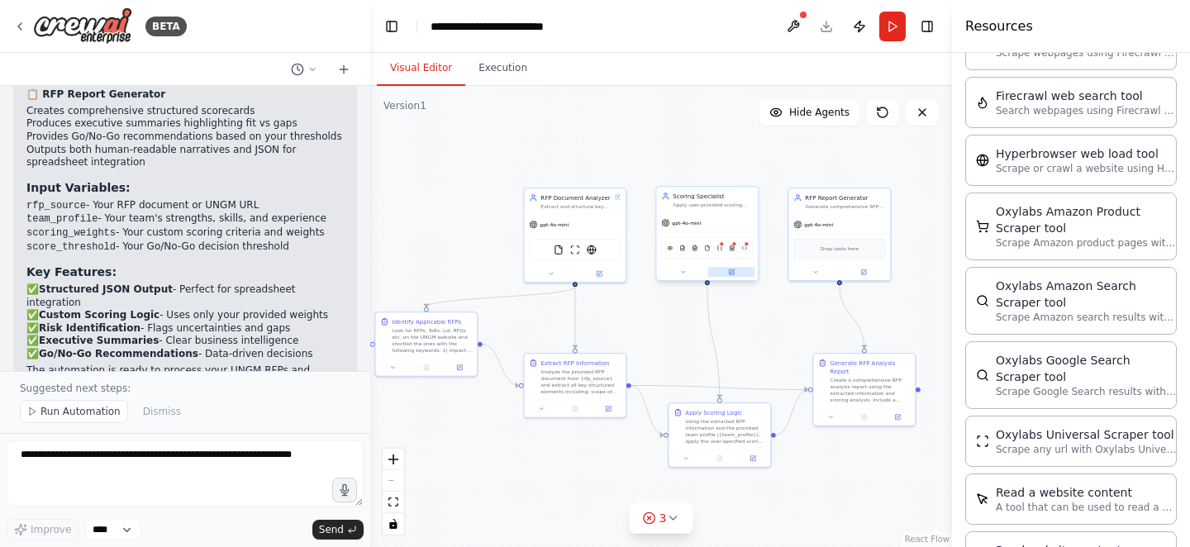
click at [739, 270] on button at bounding box center [731, 272] width 47 height 10
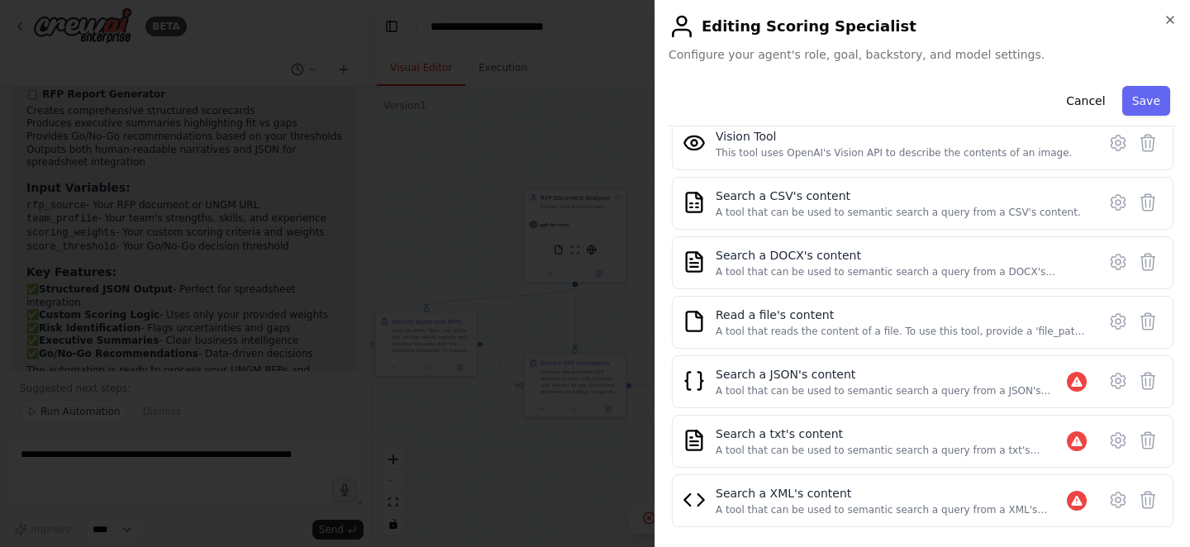
scroll to position [346, 0]
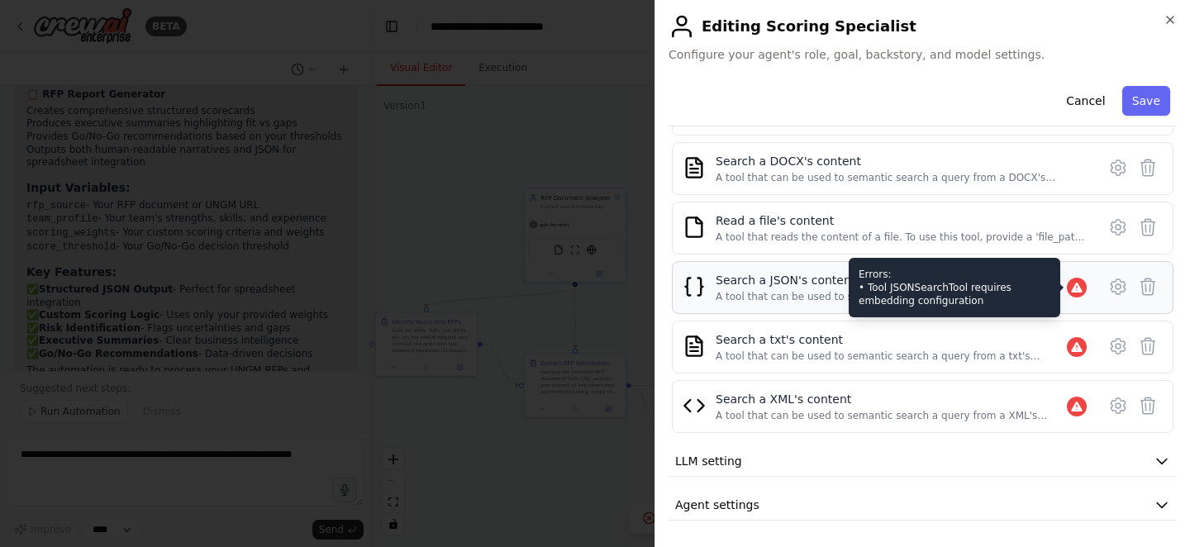
click at [1073, 285] on icon at bounding box center [1077, 287] width 13 height 13
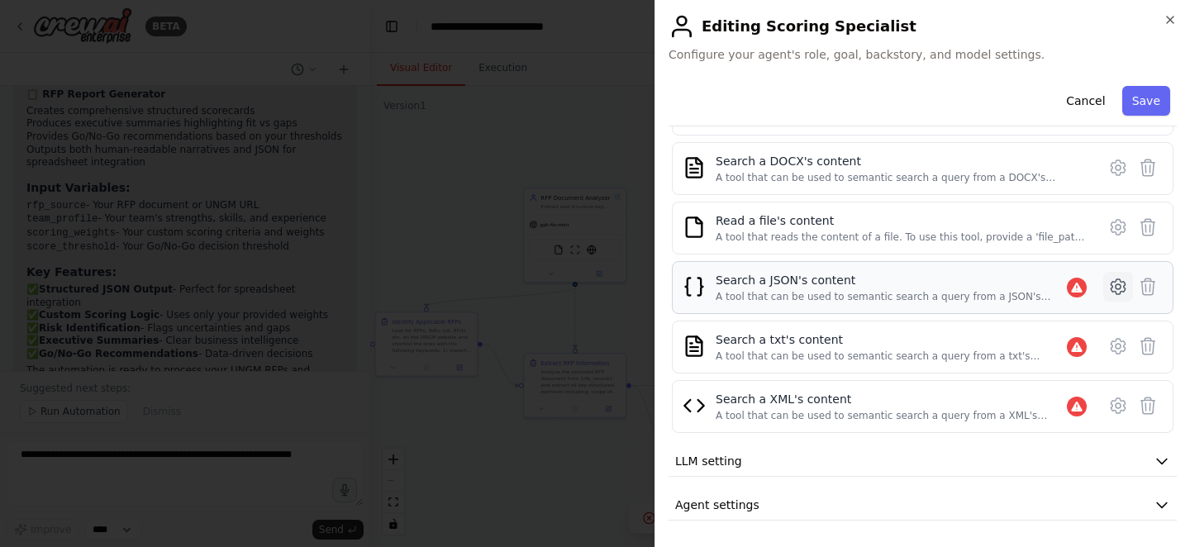
click at [1111, 290] on icon at bounding box center [1119, 287] width 20 height 20
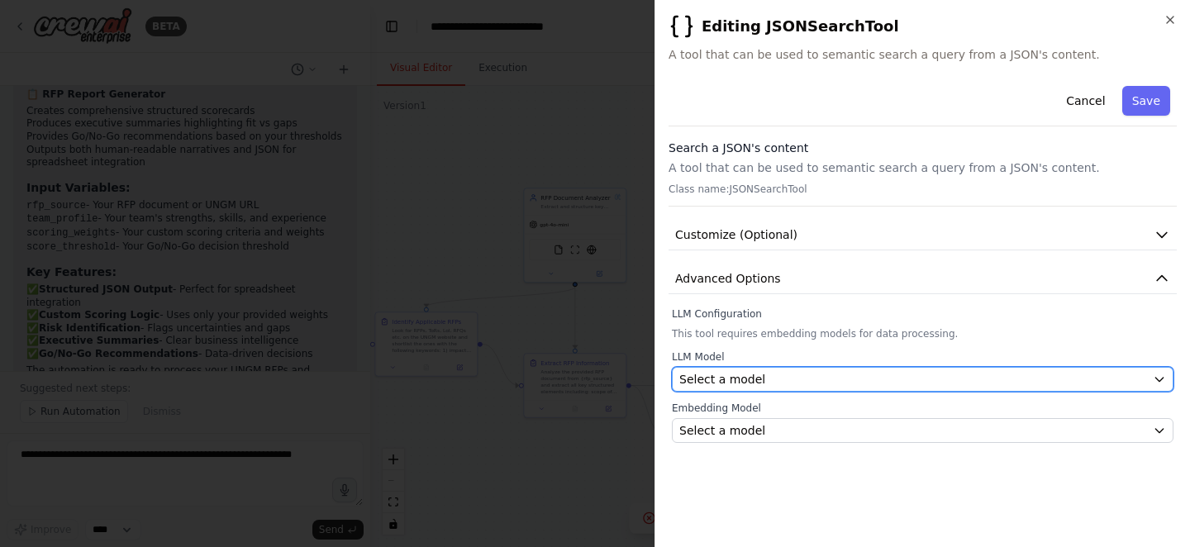
click at [990, 385] on div "Select a model" at bounding box center [913, 379] width 467 height 17
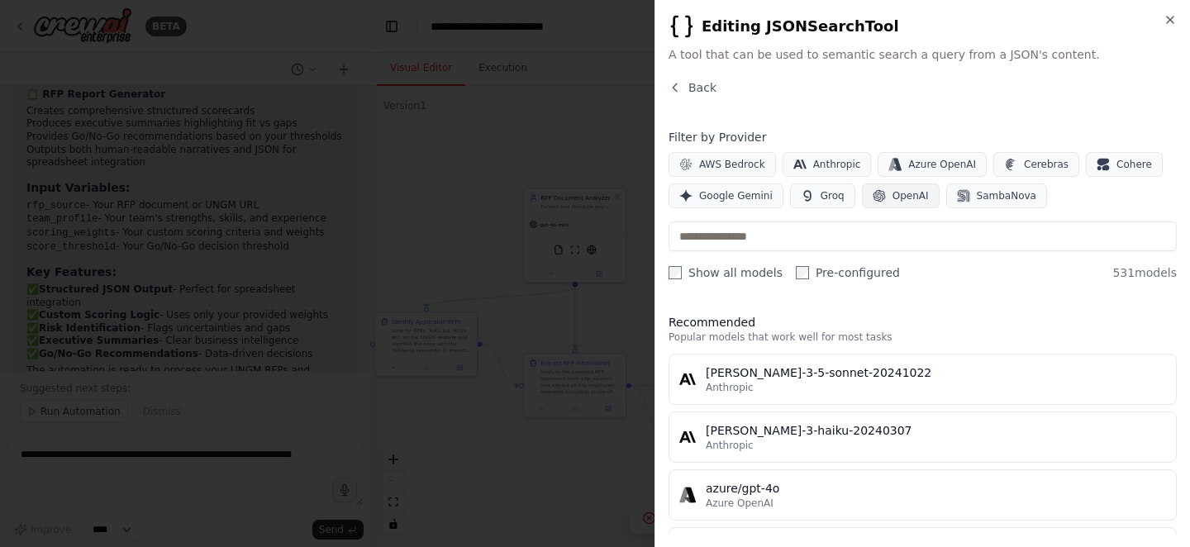
click at [893, 199] on span "OpenAI" at bounding box center [911, 195] width 36 height 13
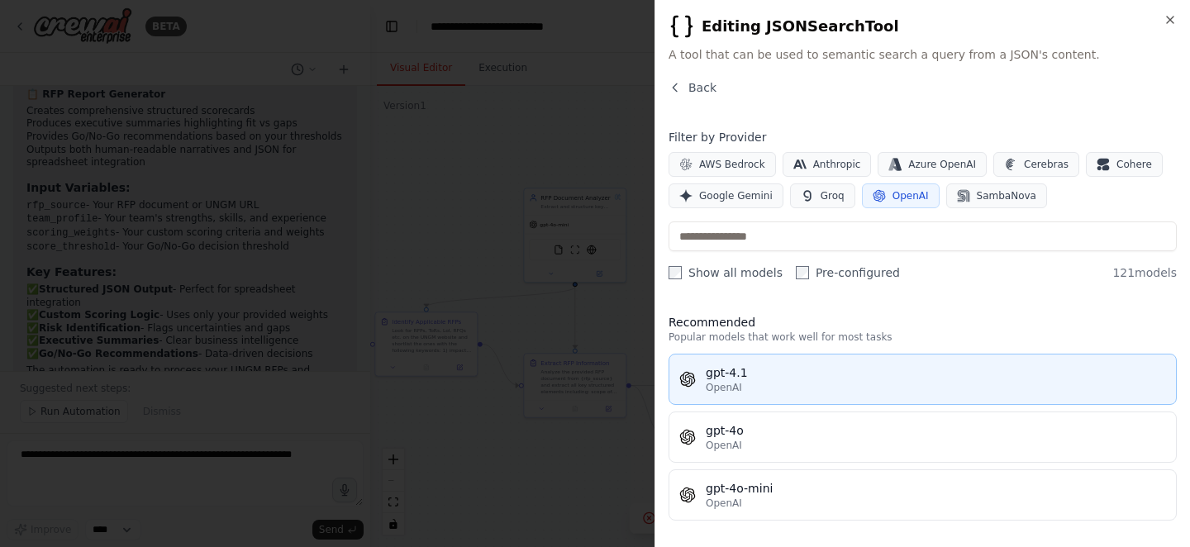
click at [844, 363] on button "gpt-4.1 OpenAI" at bounding box center [923, 379] width 508 height 51
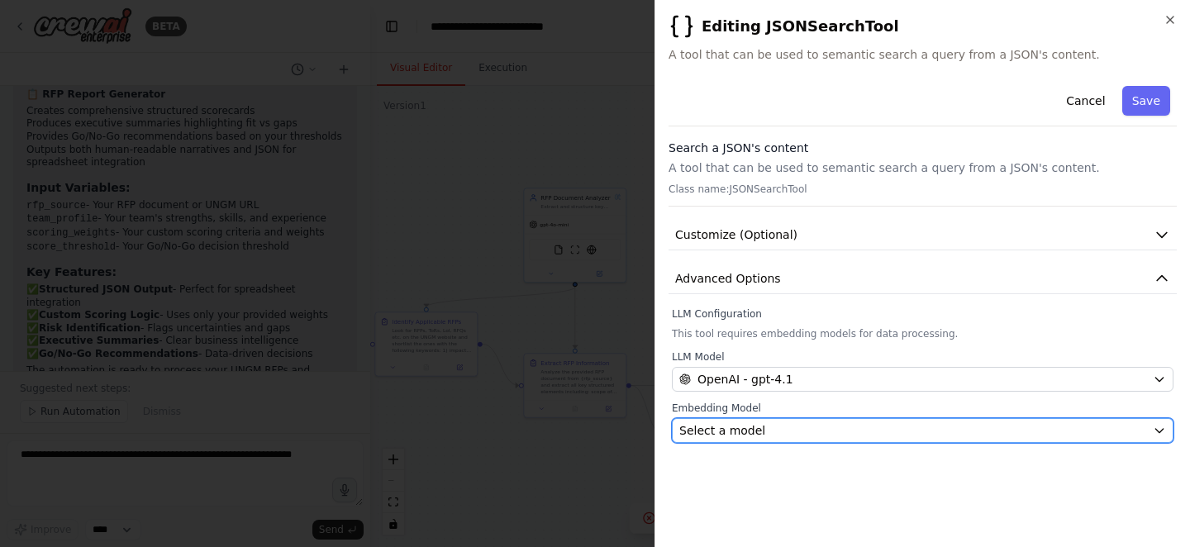
click at [827, 428] on div "Select a model" at bounding box center [913, 430] width 467 height 17
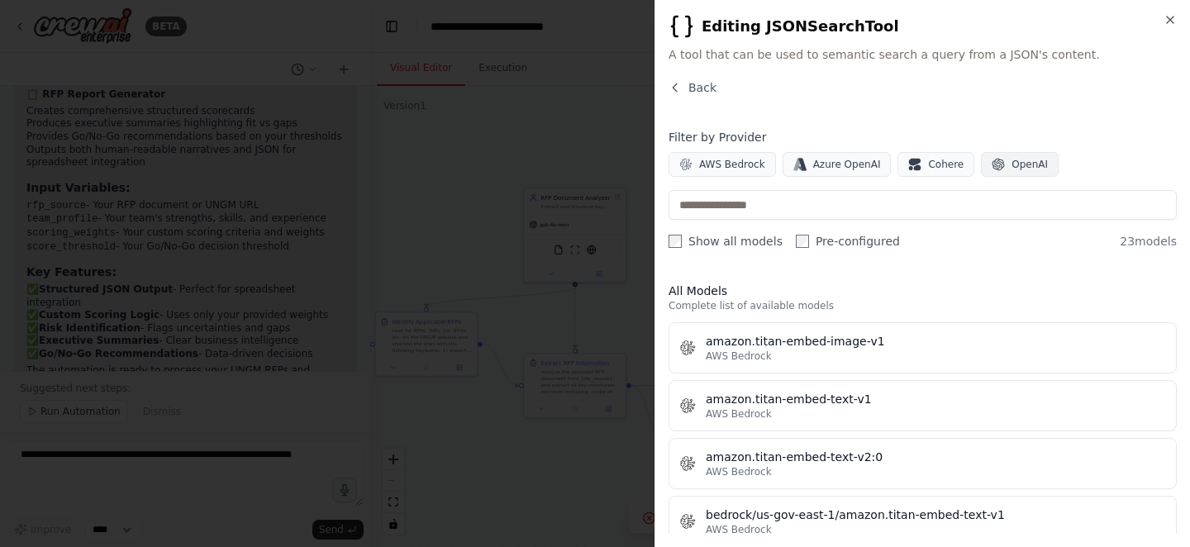
click at [992, 164] on icon "button" at bounding box center [998, 164] width 13 height 13
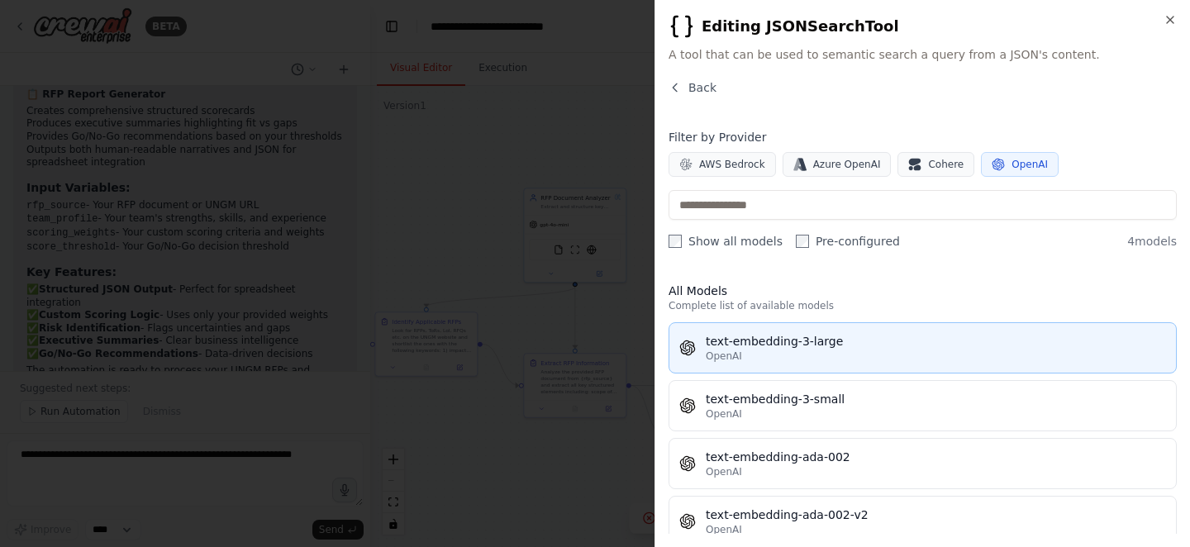
click at [838, 356] on div "OpenAI" at bounding box center [936, 356] width 460 height 13
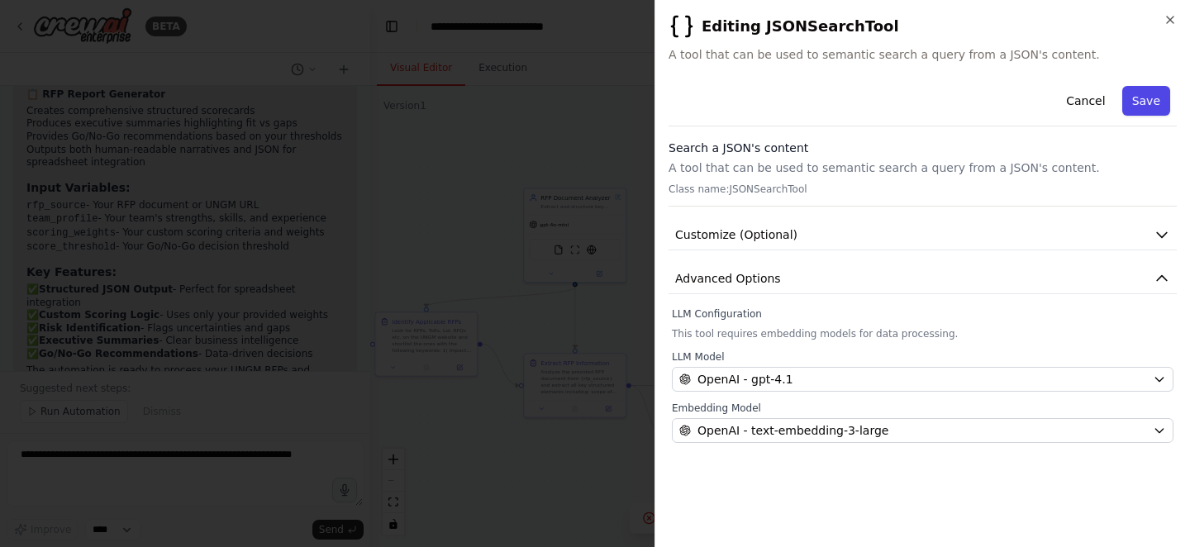
click at [1150, 103] on button "Save" at bounding box center [1147, 101] width 48 height 30
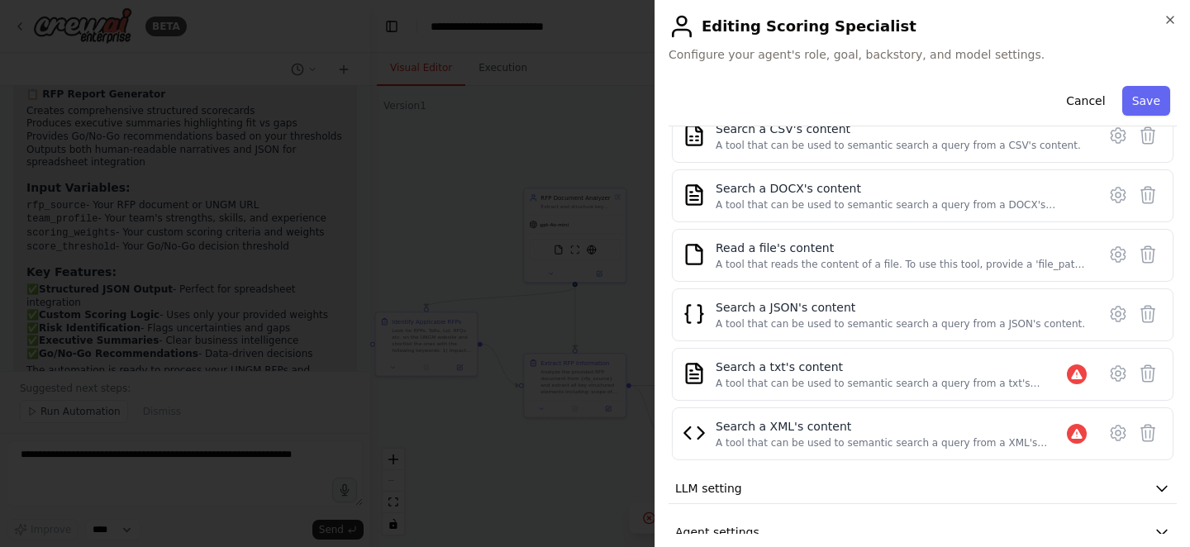
scroll to position [346, 0]
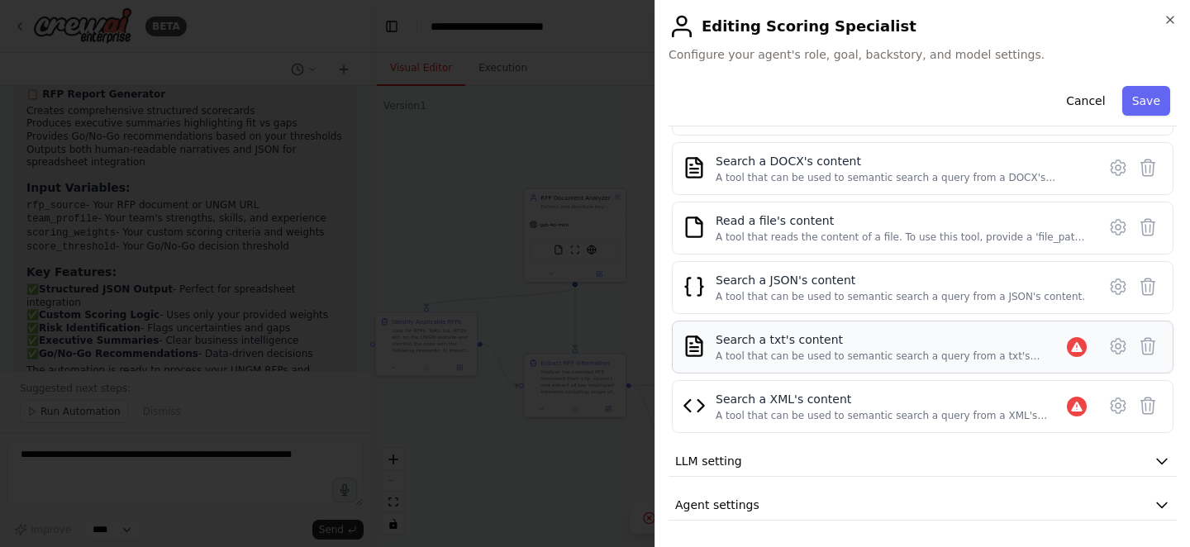
click at [1005, 352] on div "A tool that can be used to semantic search a query from a txt's content." at bounding box center [891, 356] width 351 height 13
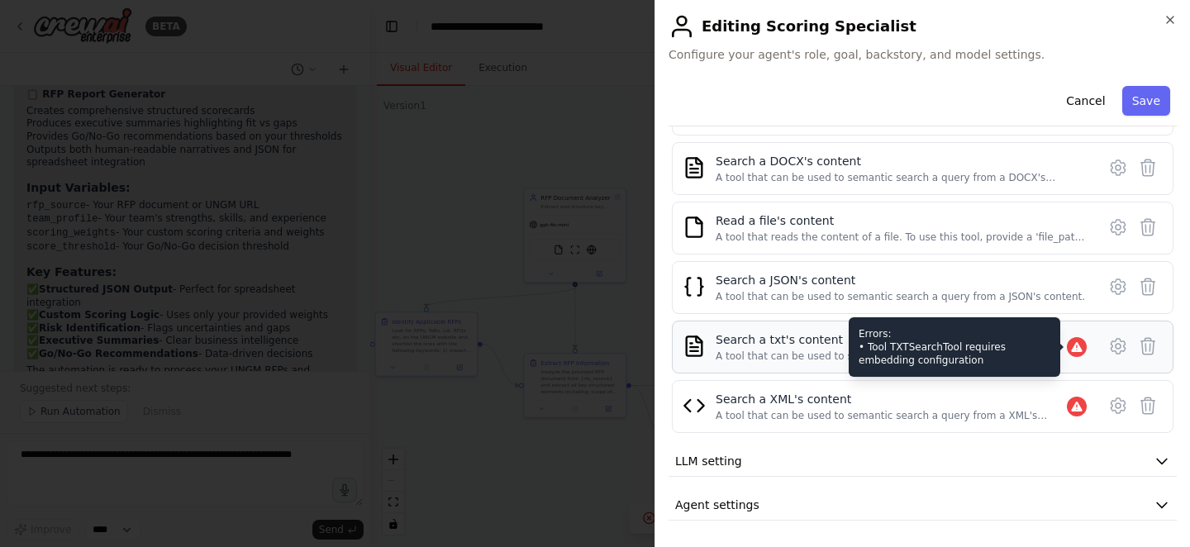
click at [1076, 347] on icon at bounding box center [1076, 347] width 11 height 10
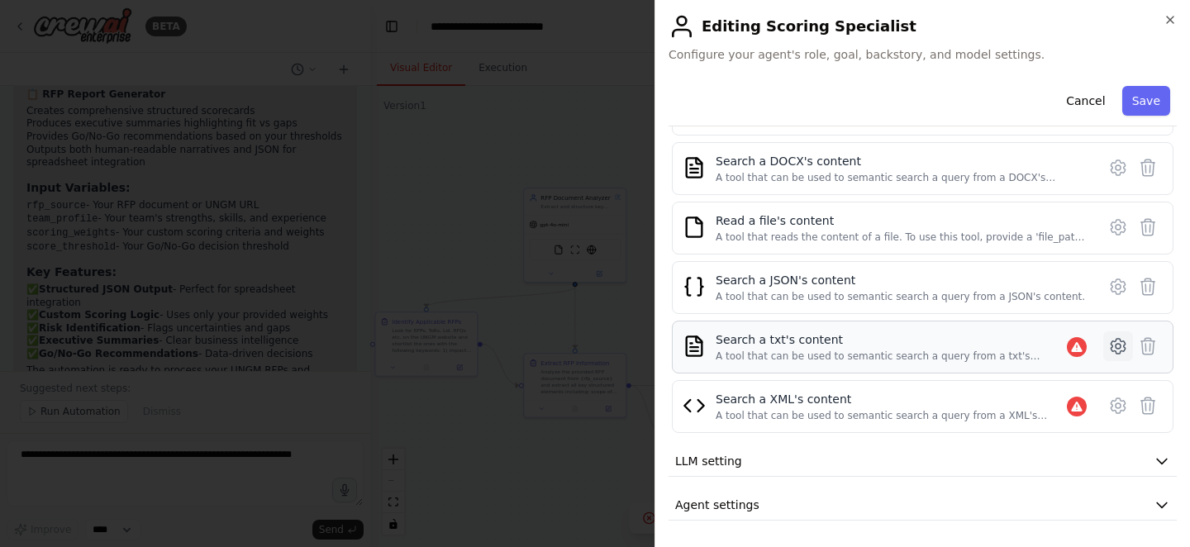
click at [1130, 347] on button at bounding box center [1119, 347] width 30 height 30
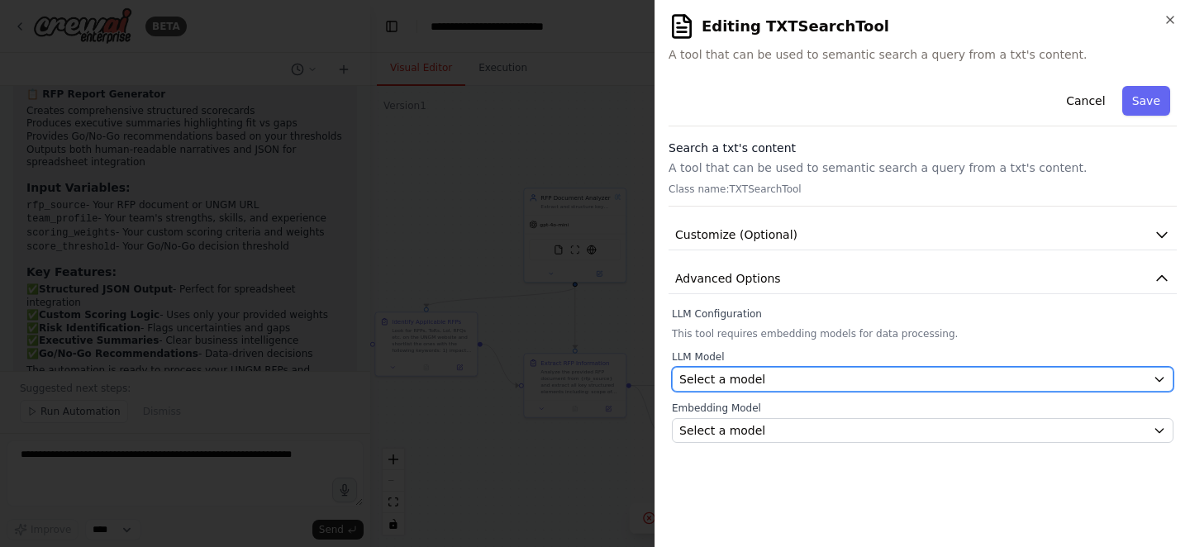
click at [1068, 374] on div "Select a model" at bounding box center [913, 379] width 467 height 17
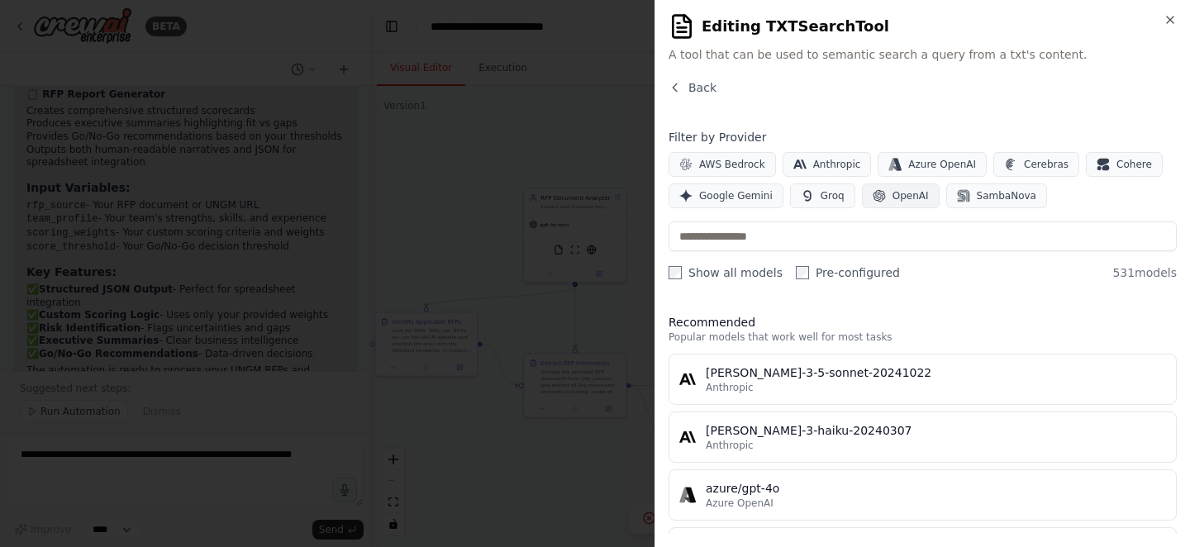
click at [893, 197] on span "OpenAI" at bounding box center [911, 195] width 36 height 13
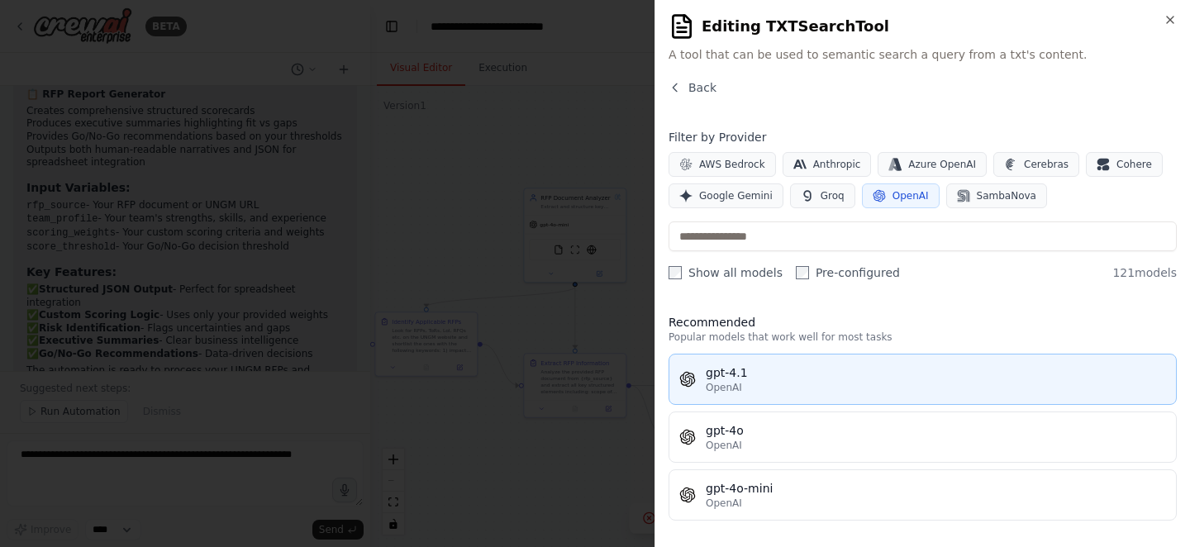
click at [756, 390] on div "OpenAI" at bounding box center [936, 387] width 460 height 13
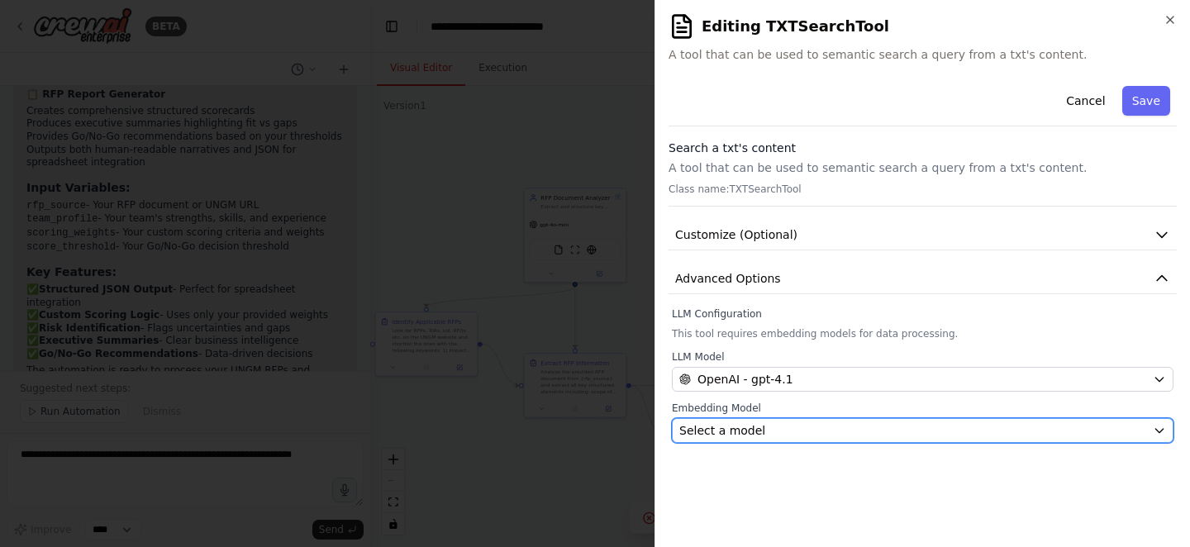
click at [766, 422] on div "Select a model" at bounding box center [913, 430] width 467 height 17
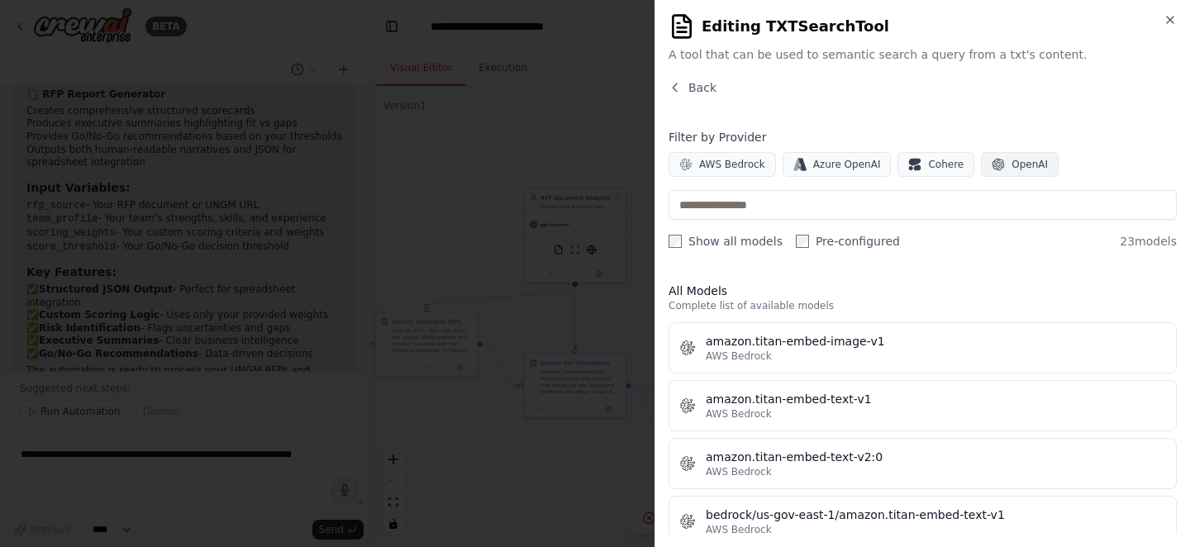
click at [981, 169] on button "OpenAI" at bounding box center [1020, 164] width 78 height 25
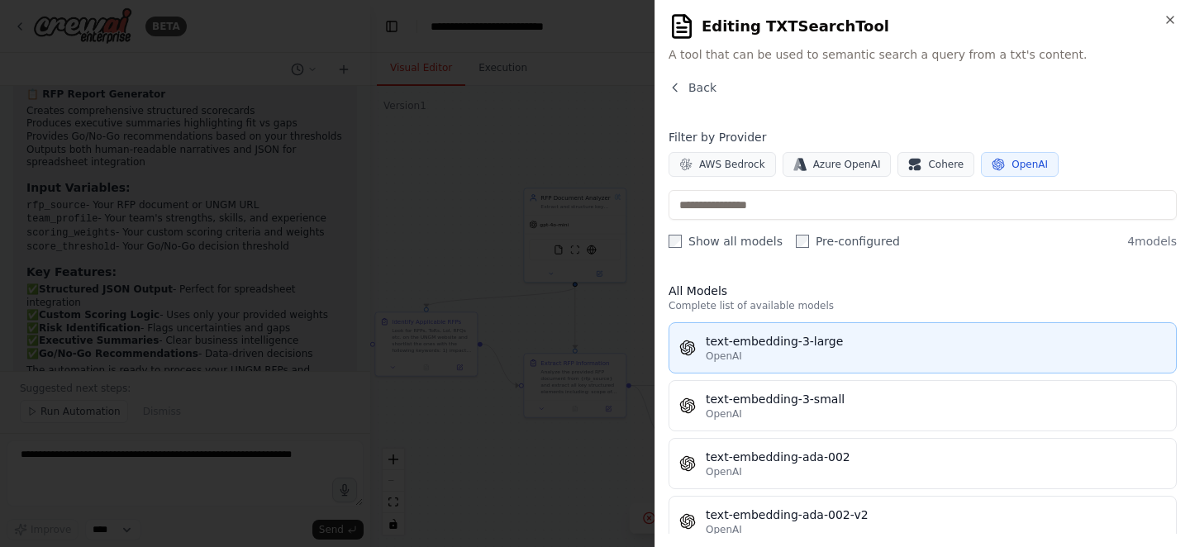
click at [807, 367] on button "text-embedding-3-large OpenAI" at bounding box center [923, 347] width 508 height 51
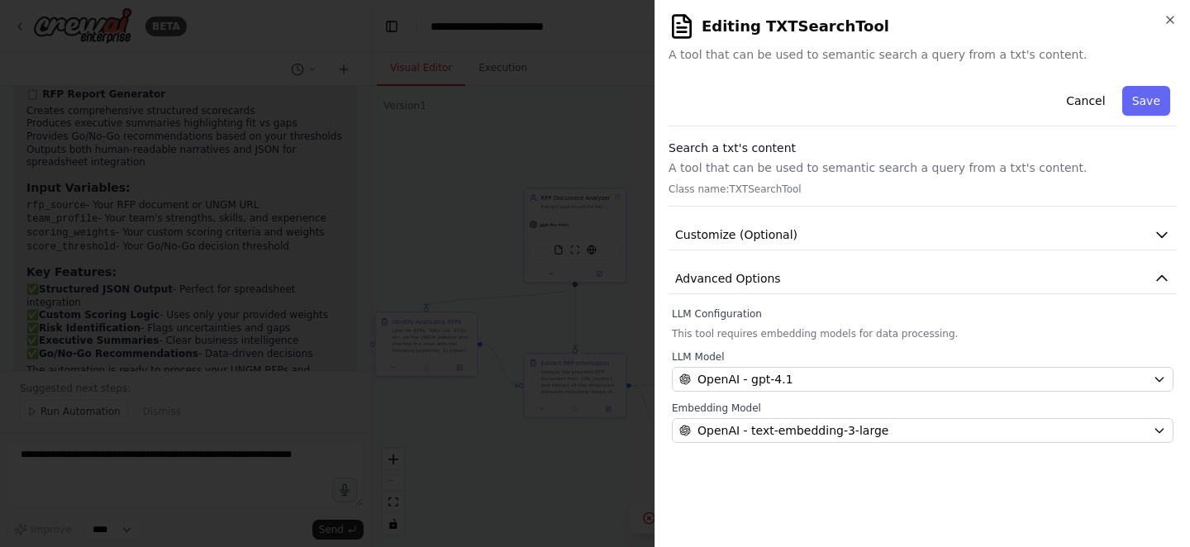
click at [1171, 97] on div "Cancel Save" at bounding box center [923, 102] width 508 height 47
click at [1126, 108] on button "Save" at bounding box center [1147, 101] width 48 height 30
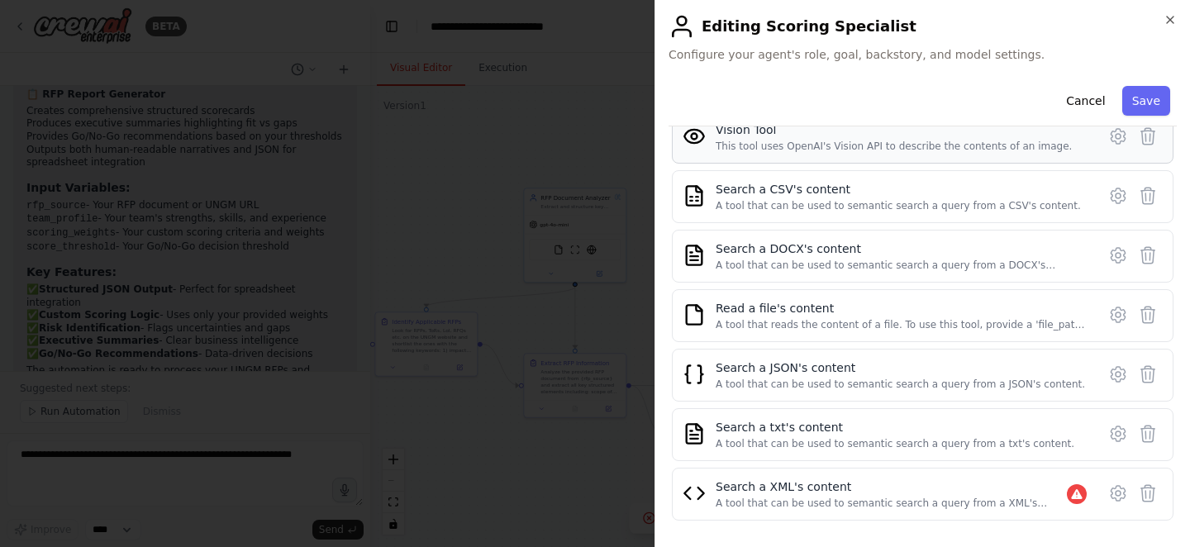
scroll to position [346, 0]
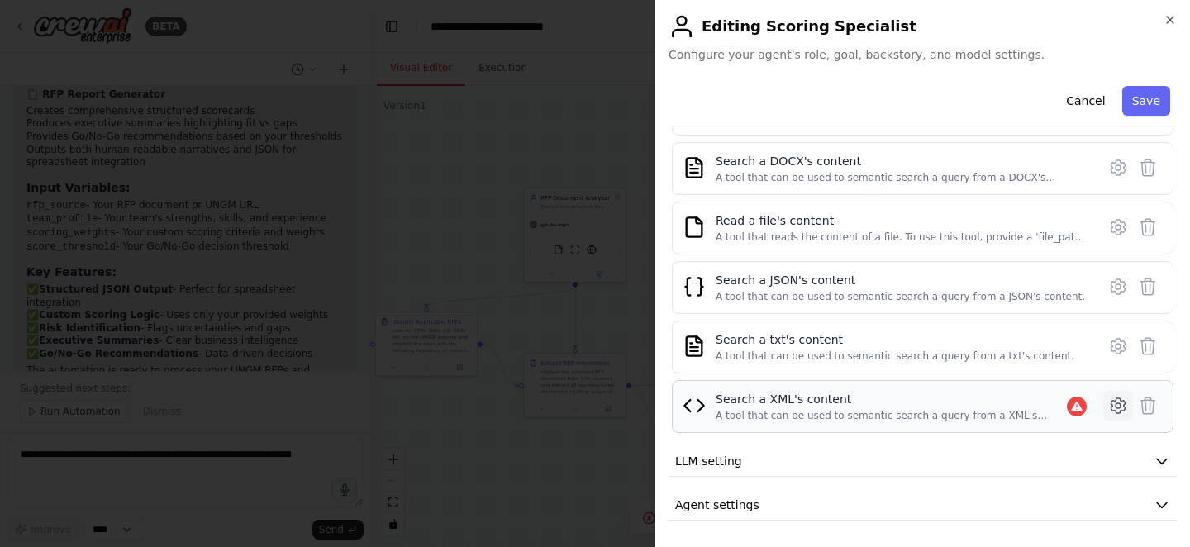
click at [1115, 401] on icon at bounding box center [1118, 405] width 14 height 15
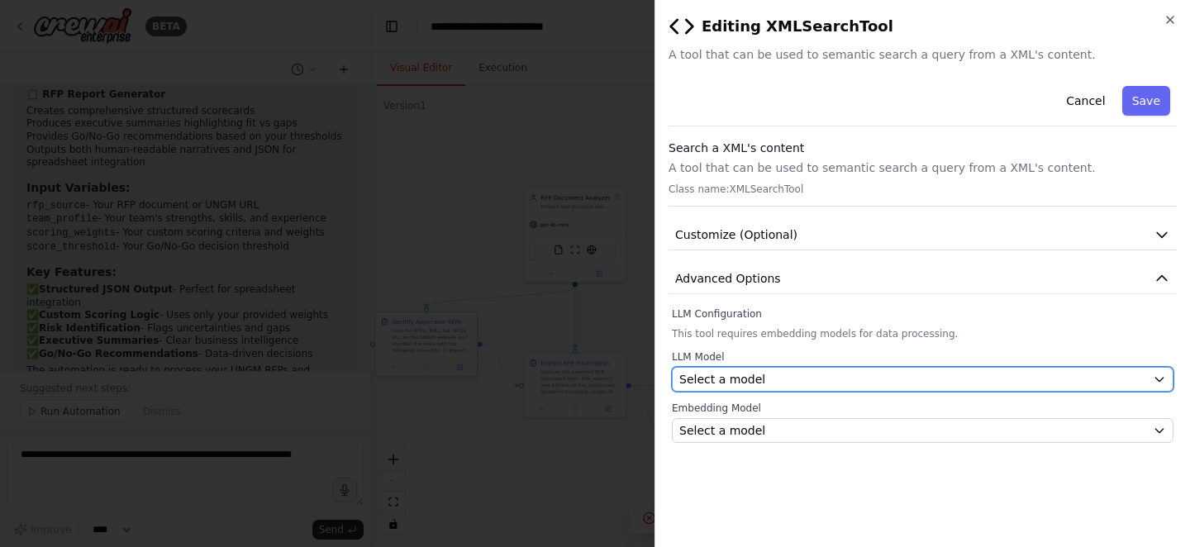
click at [1085, 379] on div "Select a model" at bounding box center [913, 379] width 467 height 17
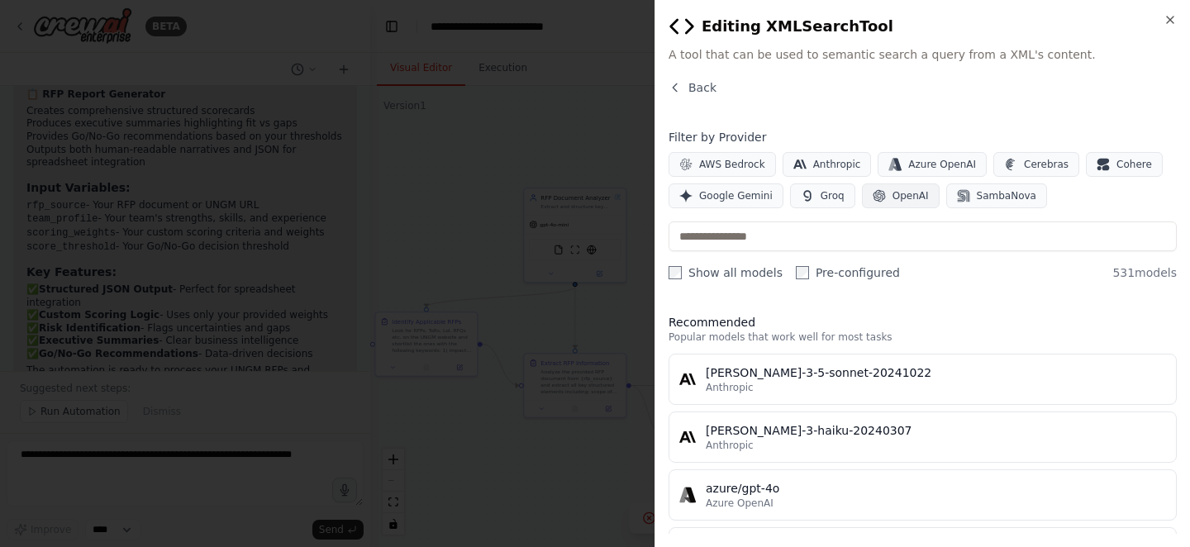
click at [922, 189] on button "OpenAI" at bounding box center [901, 196] width 78 height 25
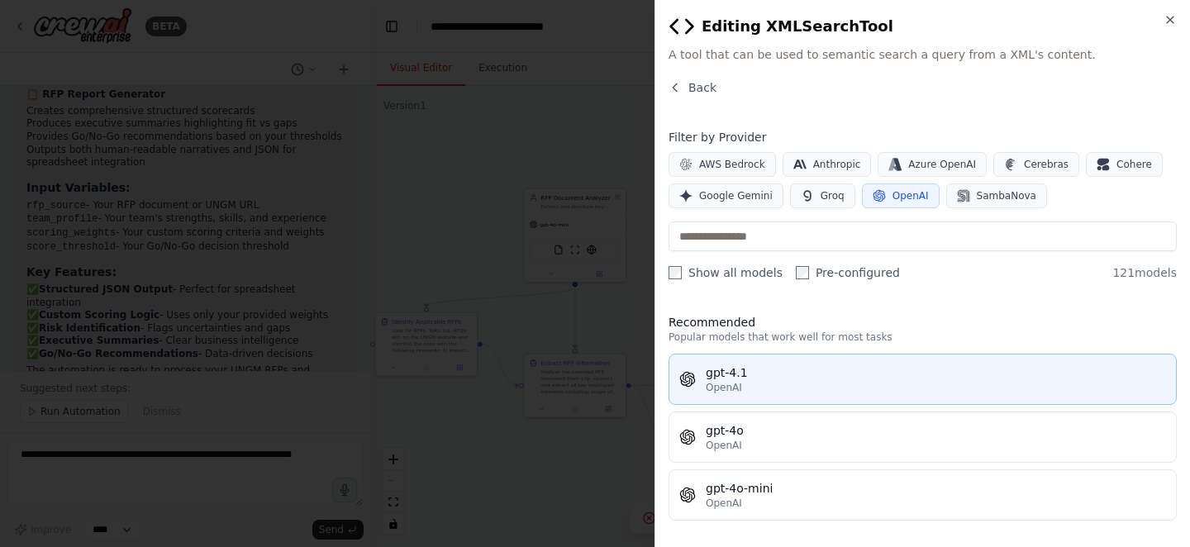
click at [803, 370] on div "gpt-4.1" at bounding box center [936, 373] width 460 height 17
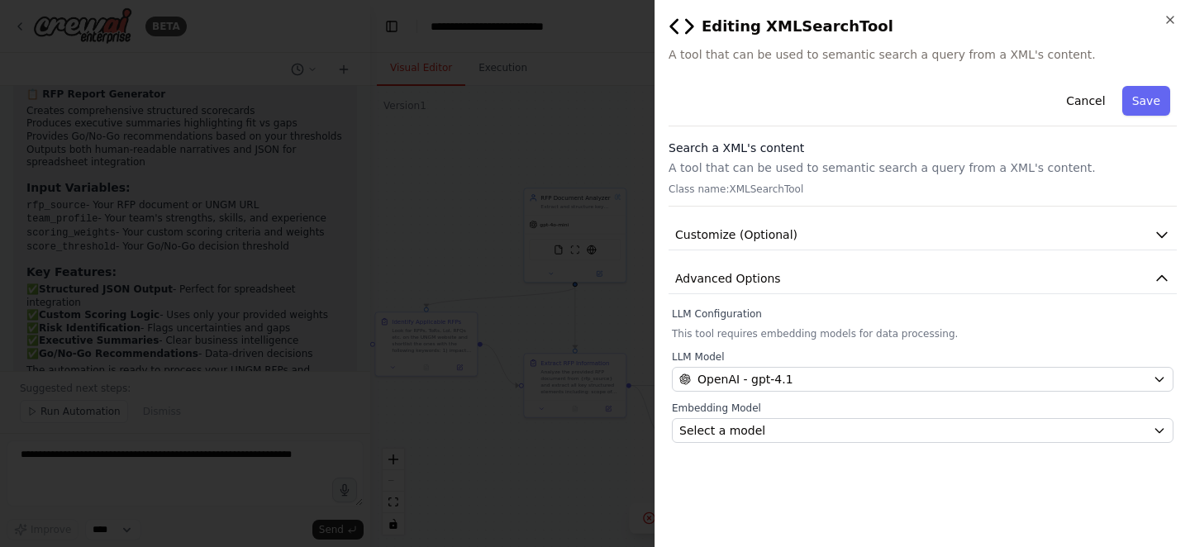
click at [795, 416] on div "Embedding Model Select a model" at bounding box center [923, 422] width 502 height 41
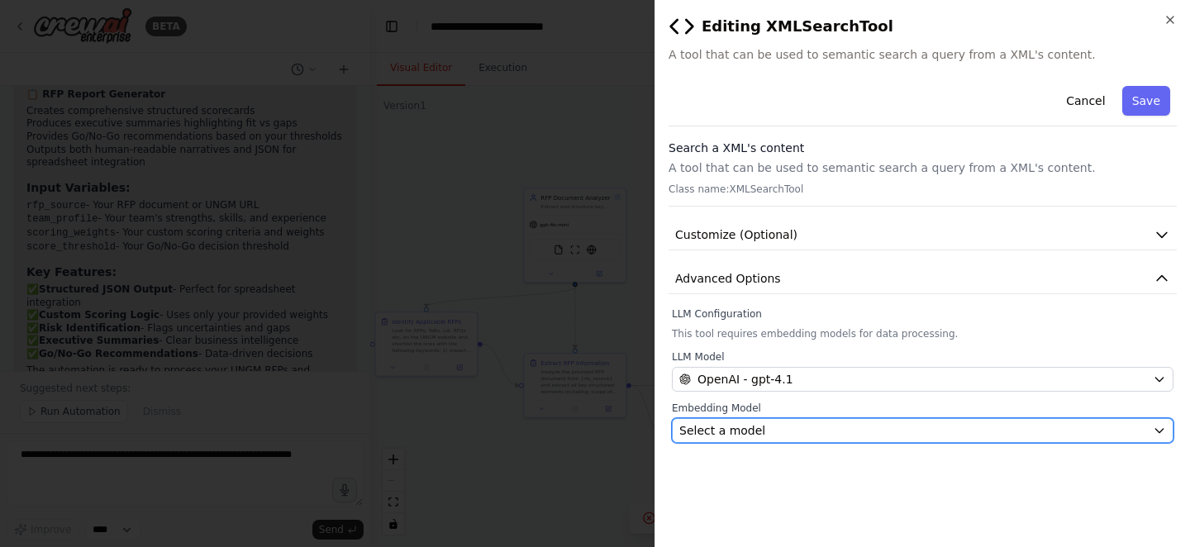
click at [797, 429] on div "Select a model" at bounding box center [913, 430] width 467 height 17
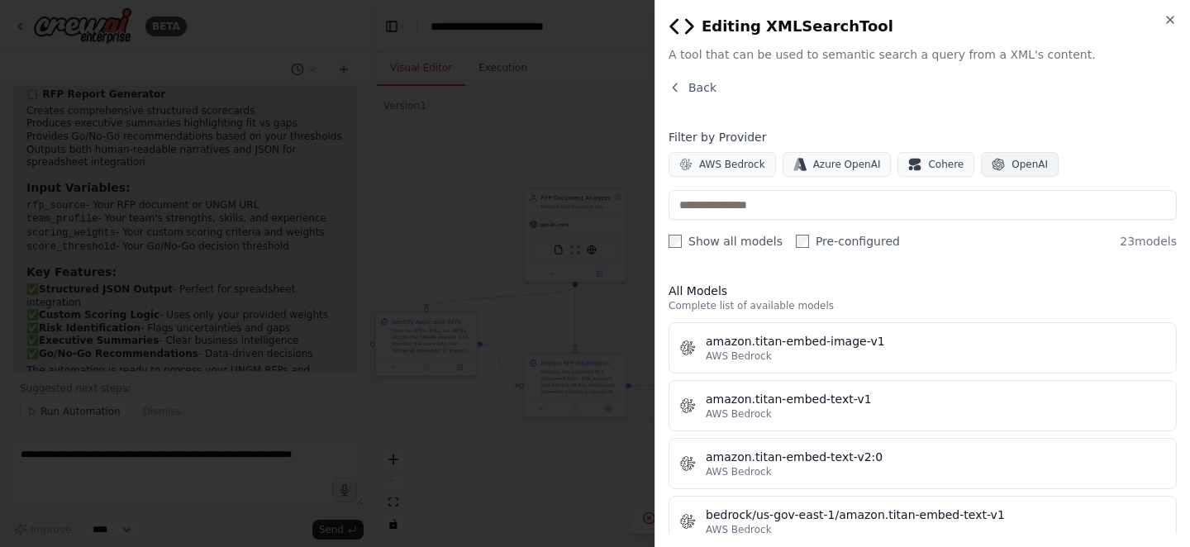
click at [1012, 163] on span "OpenAI" at bounding box center [1030, 164] width 36 height 13
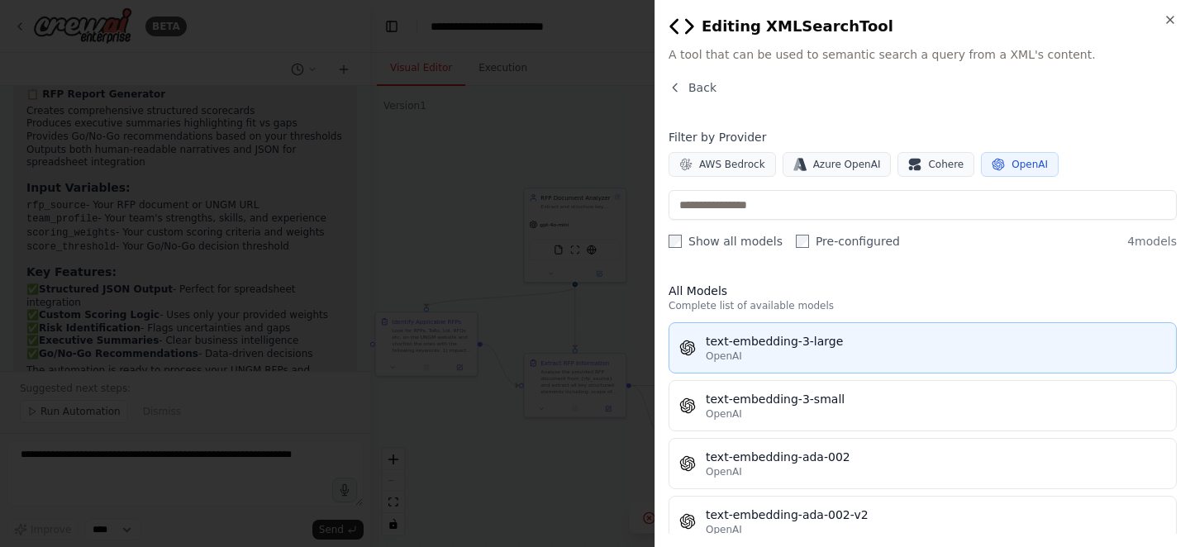
click at [854, 331] on button "text-embedding-3-large OpenAI" at bounding box center [923, 347] width 508 height 51
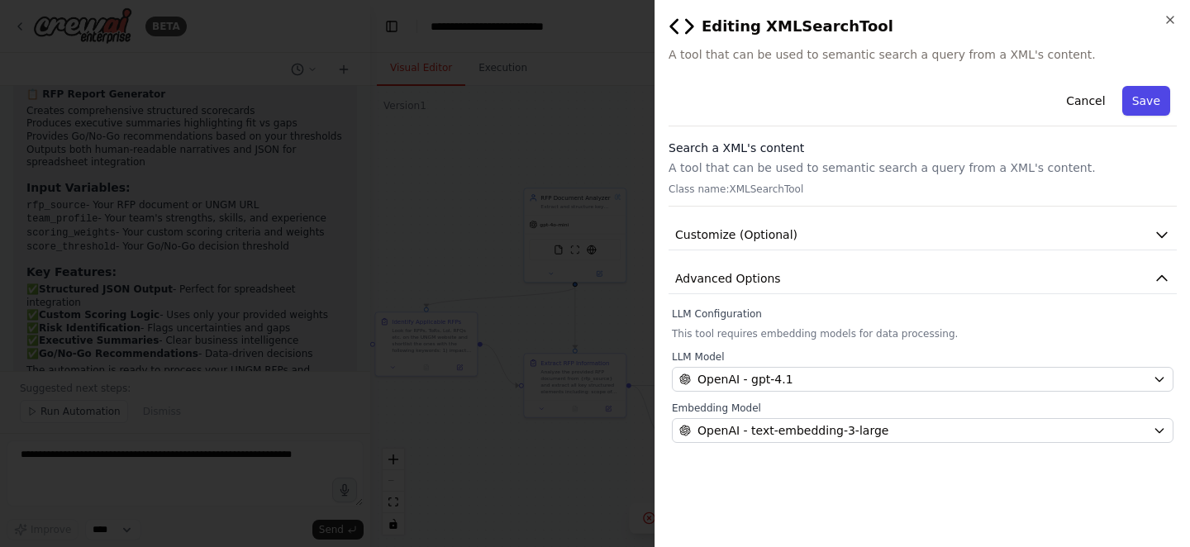
click at [1146, 93] on button "Save" at bounding box center [1147, 101] width 48 height 30
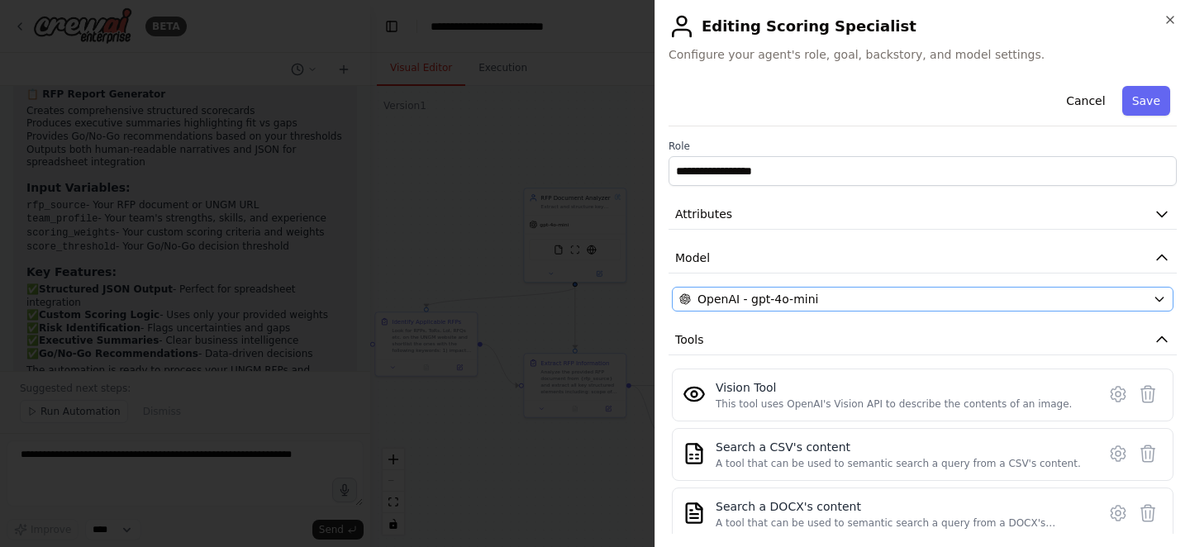
scroll to position [346, 0]
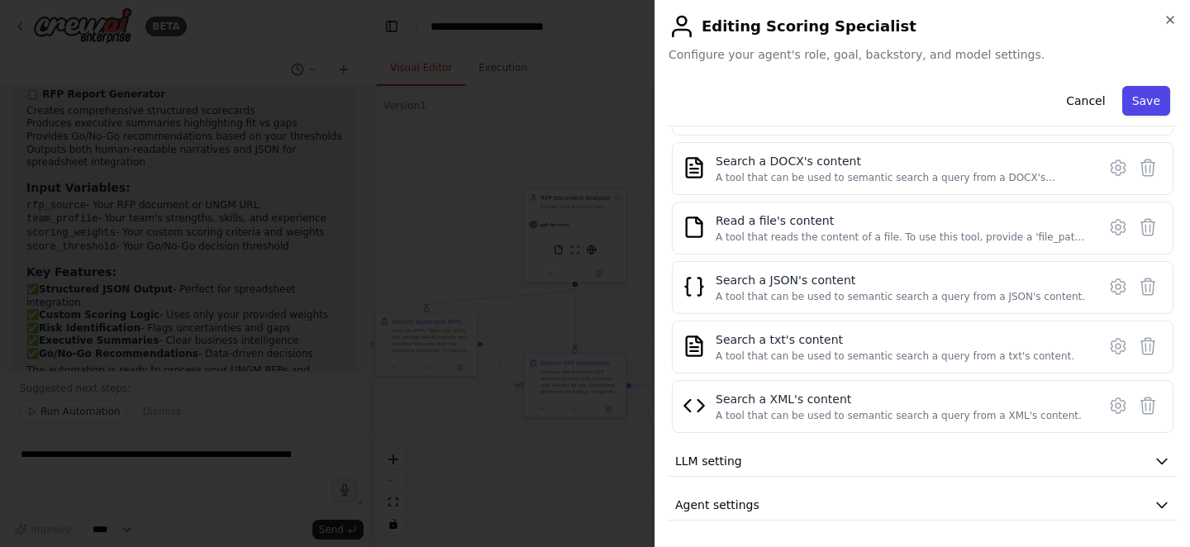
click at [1157, 103] on button "Save" at bounding box center [1147, 101] width 48 height 30
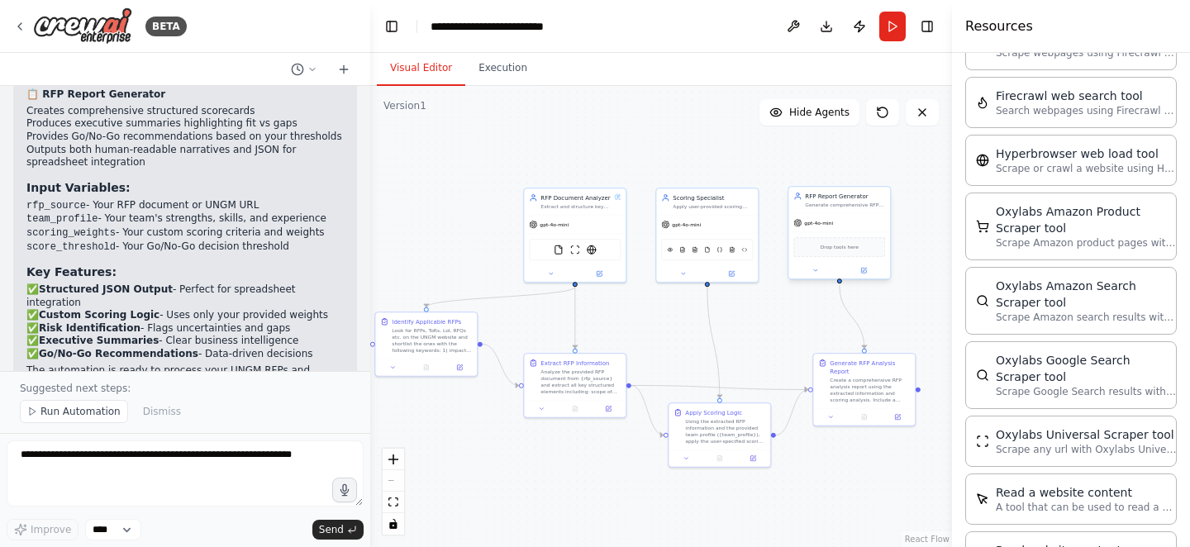
click at [847, 224] on div "gpt-4o-mini" at bounding box center [840, 223] width 102 height 18
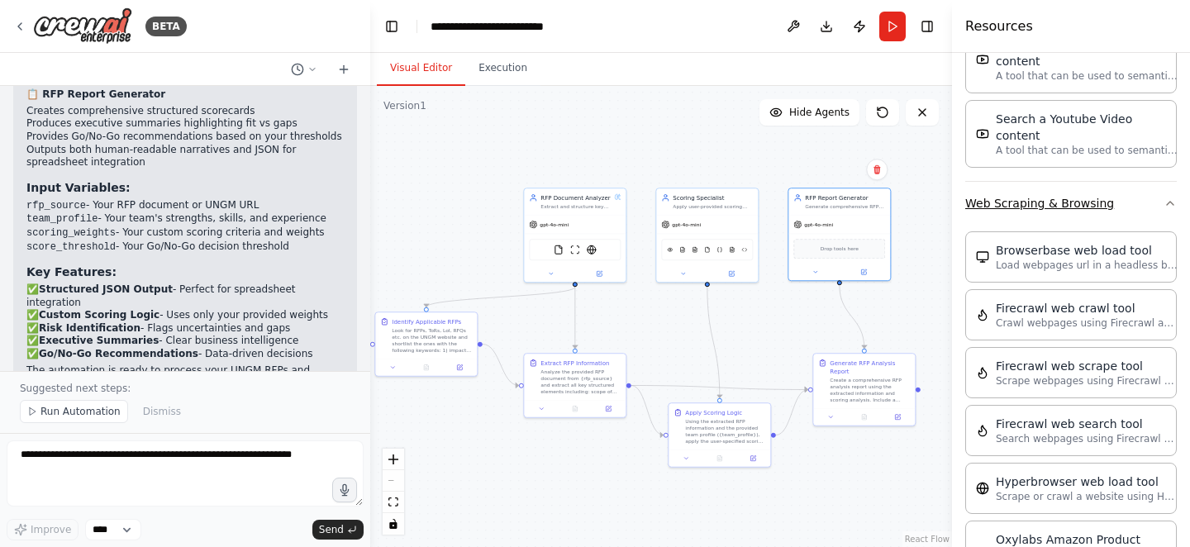
click at [1110, 182] on button "Web Scraping & Browsing" at bounding box center [1072, 203] width 212 height 43
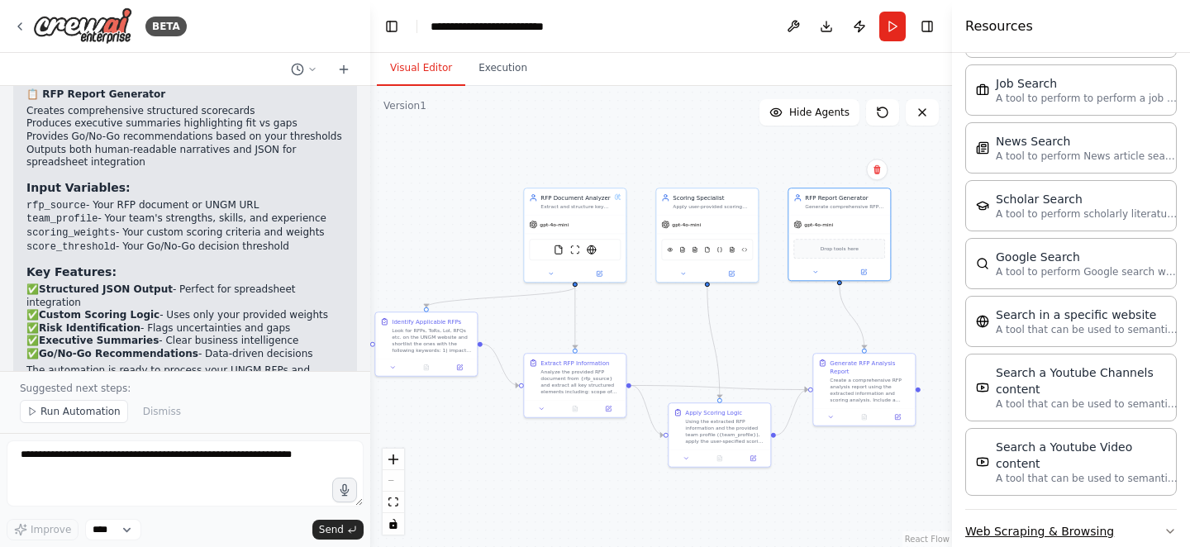
scroll to position [3017, 0]
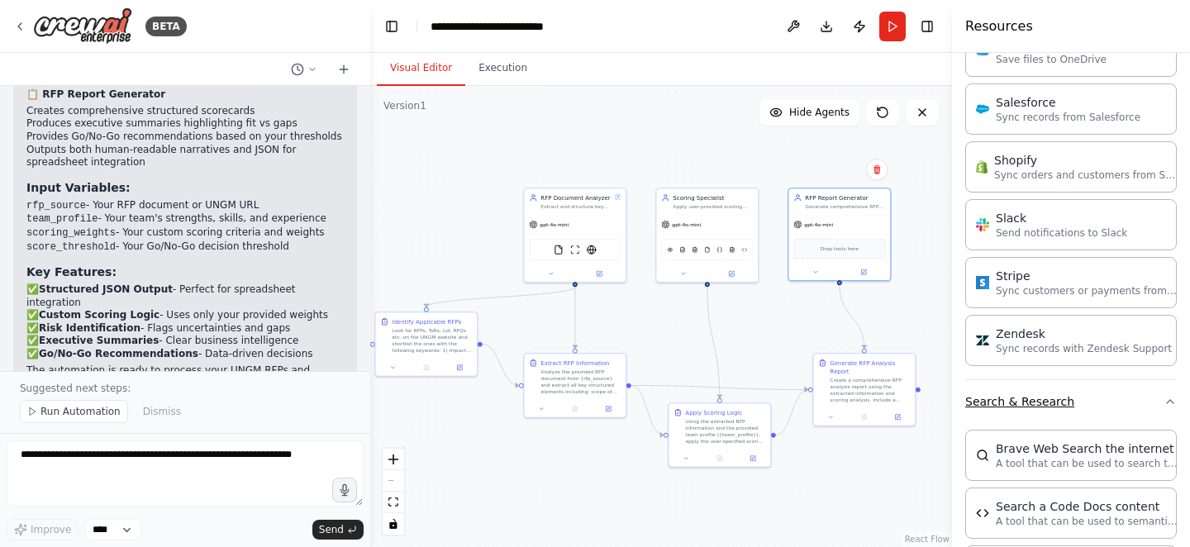
click at [1075, 406] on button "Search & Research" at bounding box center [1072, 401] width 212 height 43
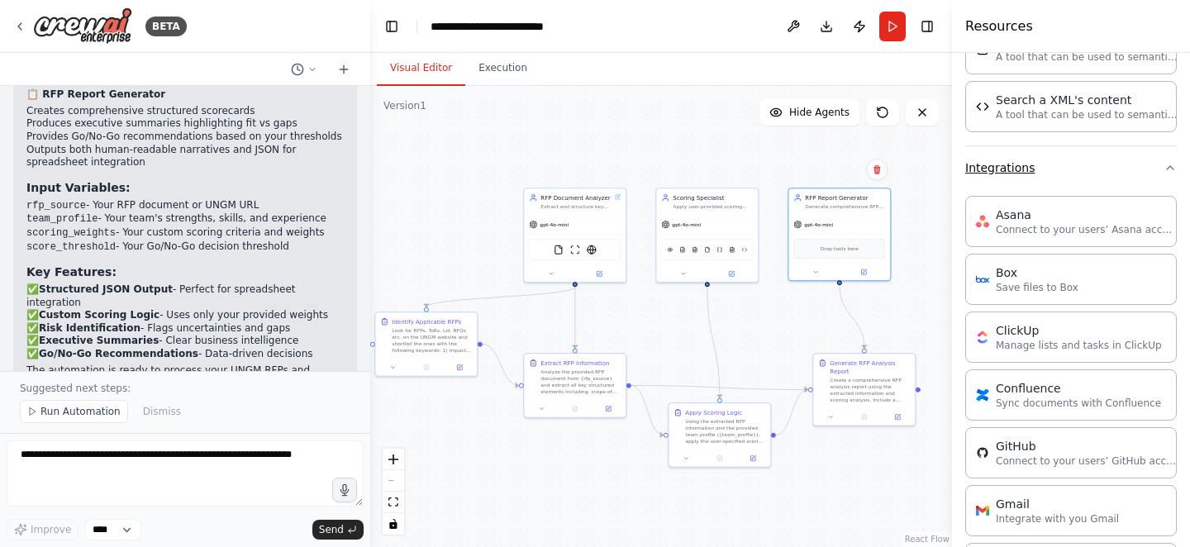
click at [1061, 169] on button "Integrations" at bounding box center [1072, 167] width 212 height 43
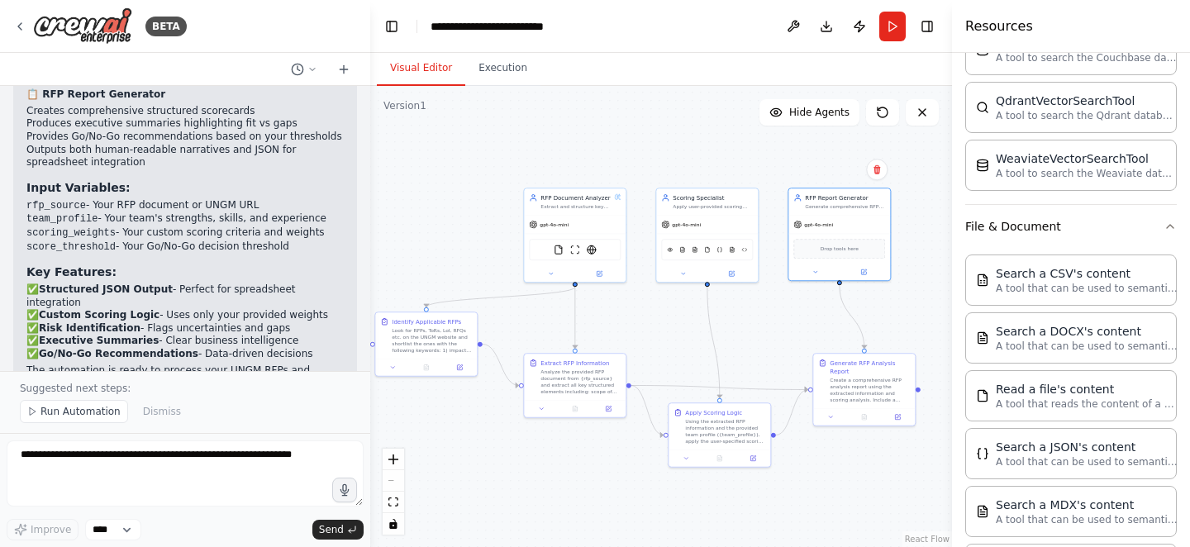
scroll to position [616, 0]
click at [1065, 222] on button "File & Document" at bounding box center [1072, 223] width 212 height 43
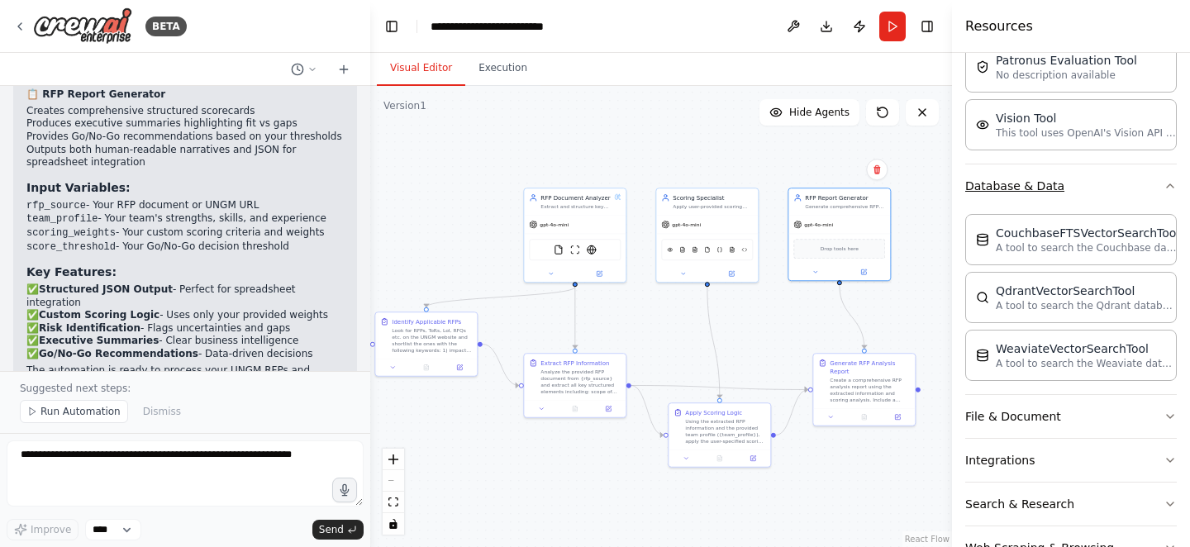
click at [1047, 178] on button "Database & Data" at bounding box center [1072, 186] width 212 height 43
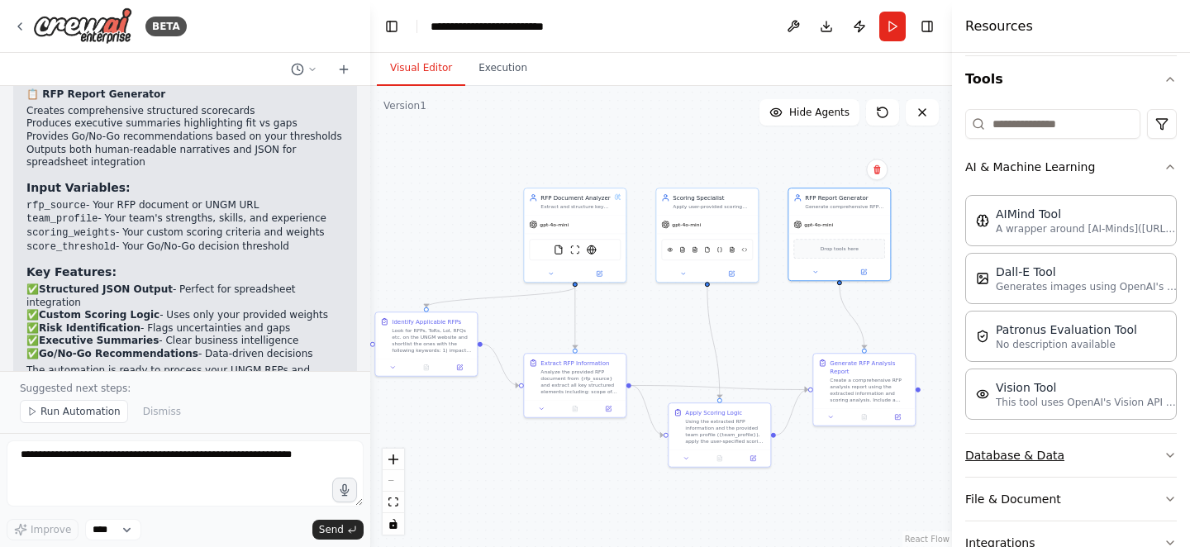
scroll to position [148, 0]
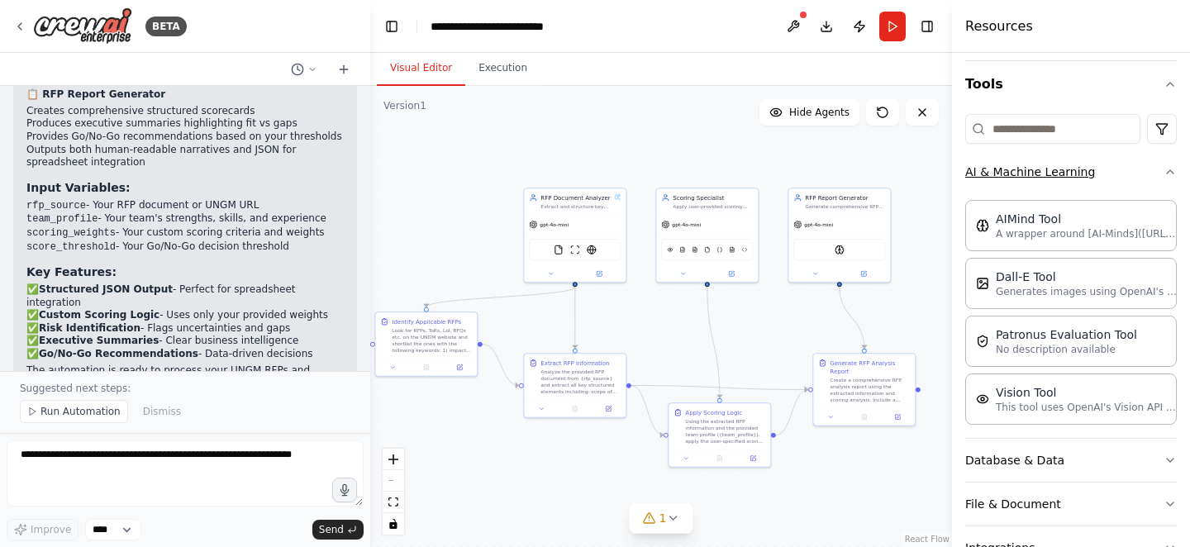
click at [1170, 165] on icon "button" at bounding box center [1170, 171] width 13 height 13
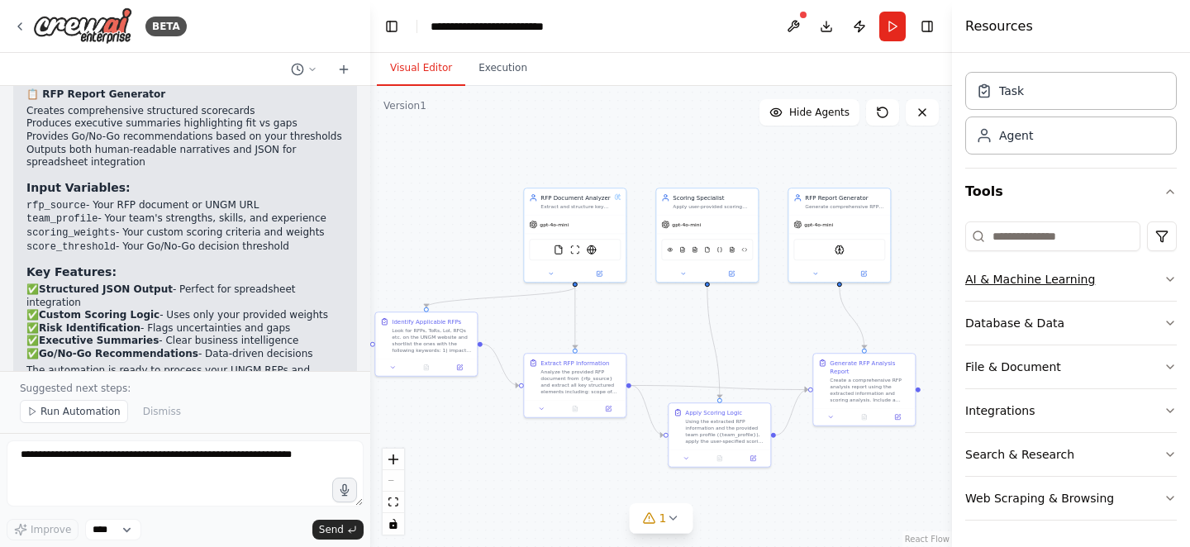
scroll to position [41, 0]
click at [670, 516] on icon at bounding box center [672, 518] width 13 height 13
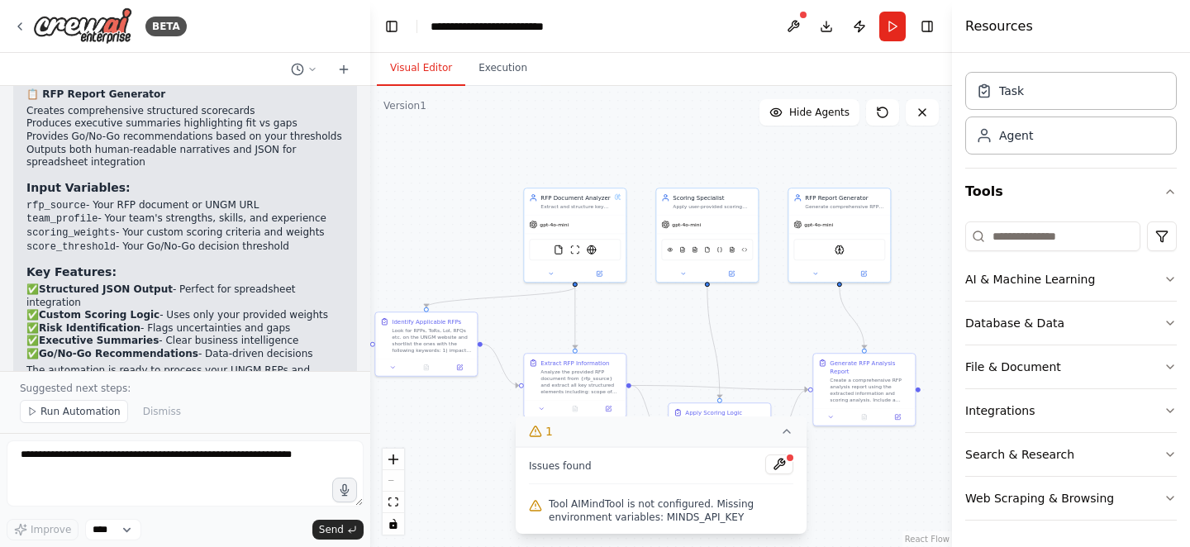
click at [653, 516] on span "Tool AIMindTool is not configured. Missing environment variables: MINDS_API_KEY" at bounding box center [671, 511] width 245 height 26
click at [781, 458] on button at bounding box center [780, 465] width 28 height 20
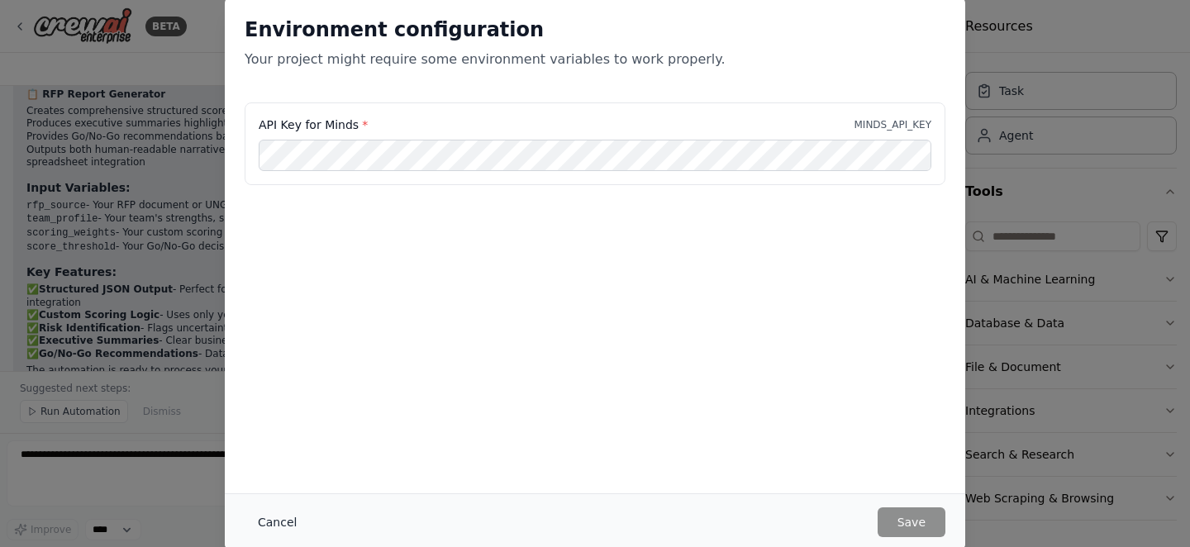
click at [265, 508] on button "Cancel" at bounding box center [277, 523] width 65 height 30
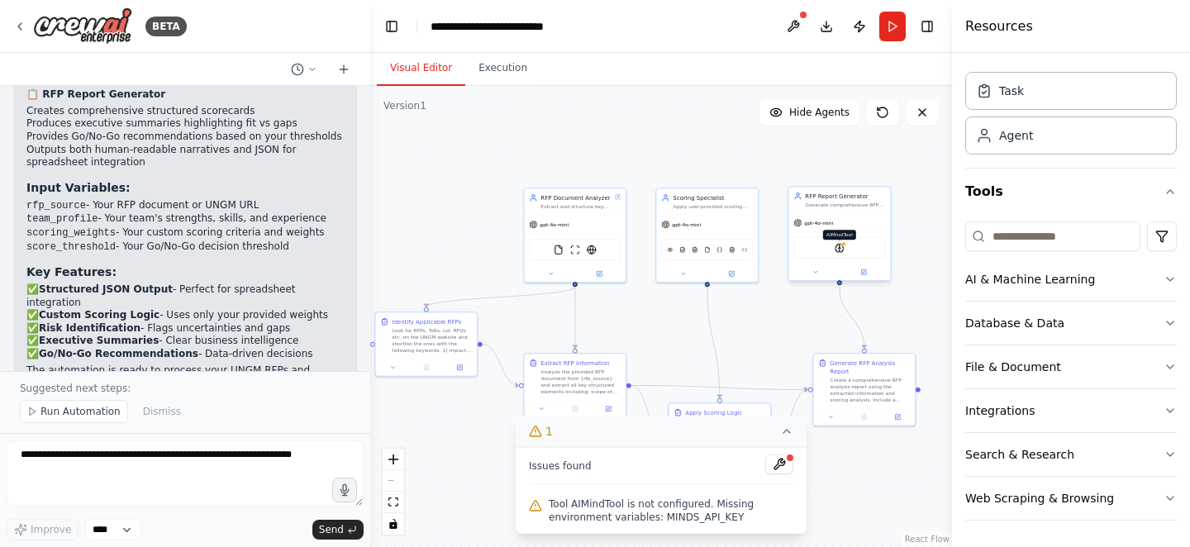
click at [843, 253] on img at bounding box center [840, 248] width 10 height 10
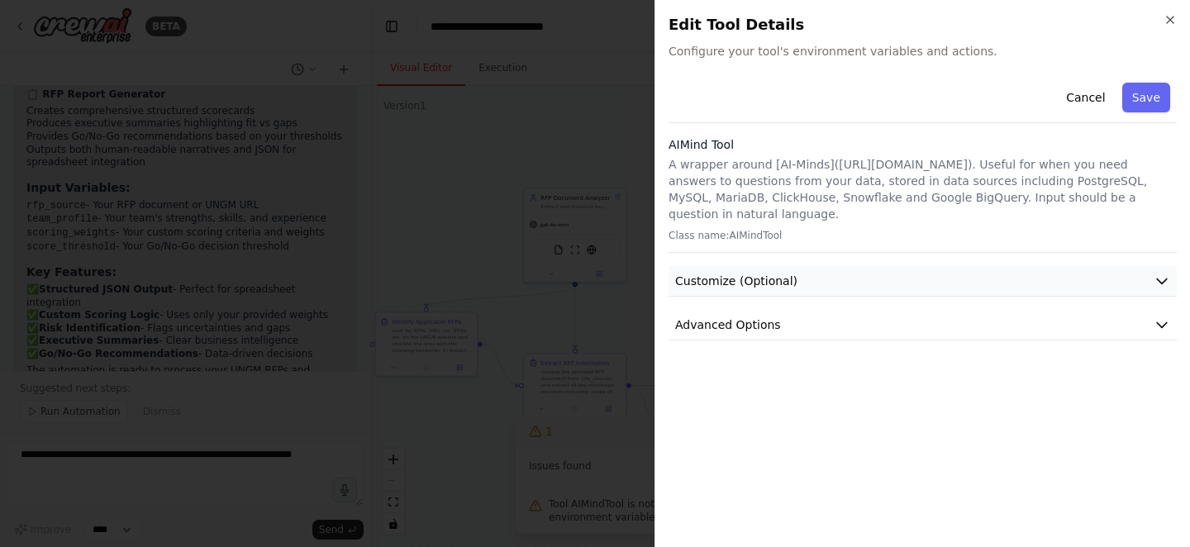
click at [901, 266] on button "Customize (Optional)" at bounding box center [923, 281] width 508 height 31
click at [871, 436] on button "Advanced Options" at bounding box center [923, 441] width 508 height 31
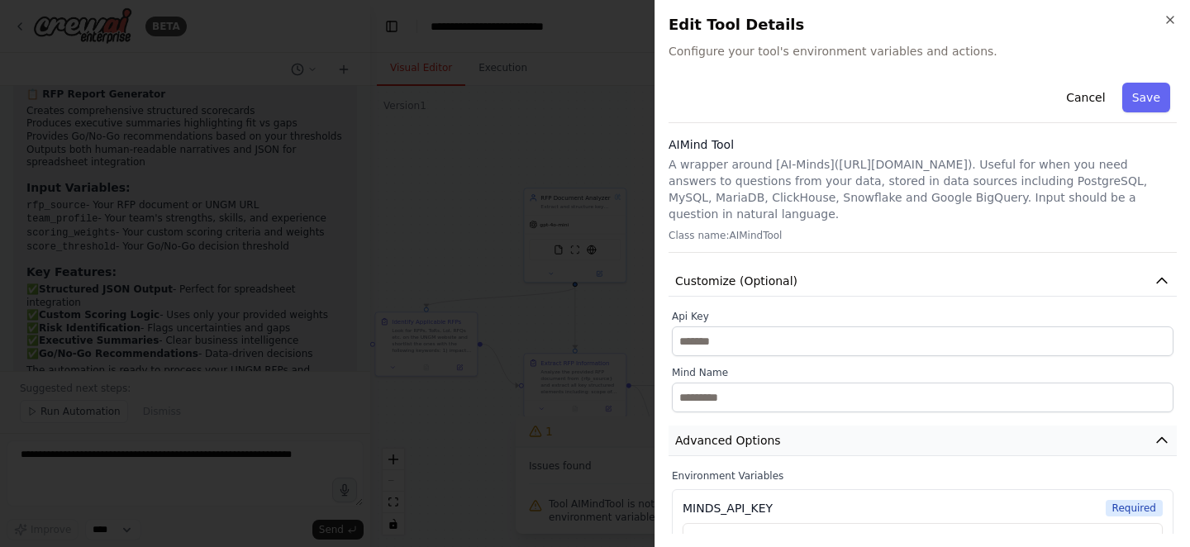
scroll to position [30, 0]
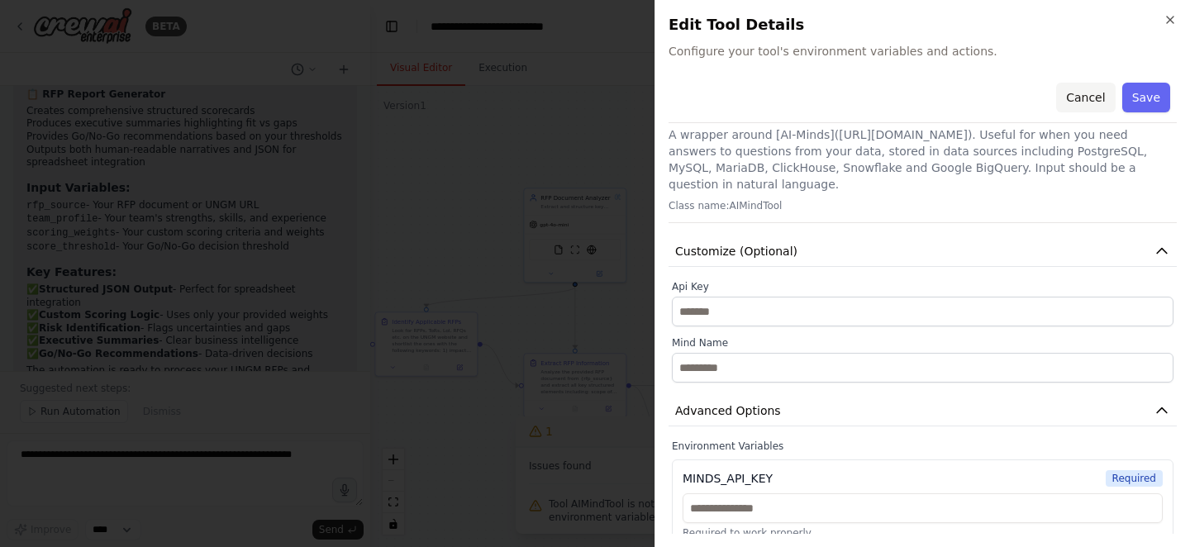
click at [1091, 101] on button "Cancel" at bounding box center [1086, 98] width 59 height 30
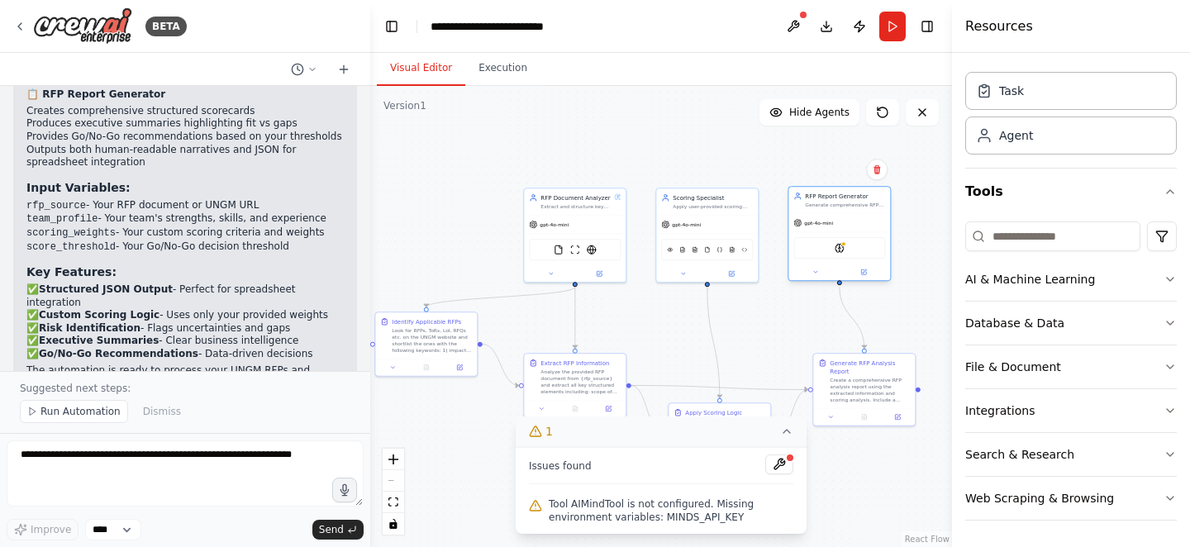
click at [842, 256] on div "AIMindTool" at bounding box center [840, 247] width 92 height 21
click at [865, 270] on icon at bounding box center [865, 272] width 4 height 4
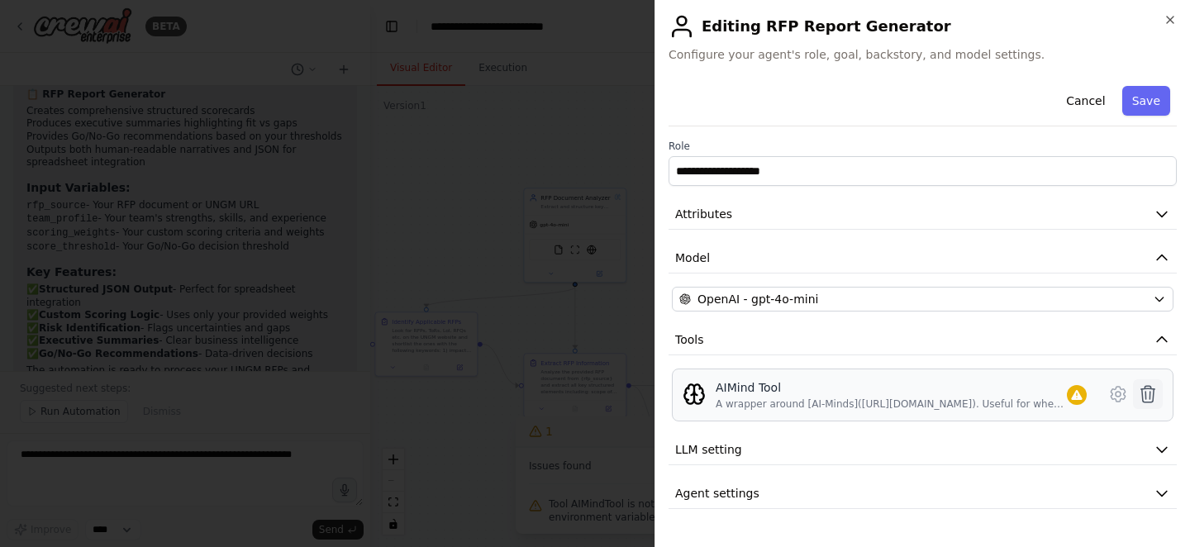
click at [1151, 389] on icon at bounding box center [1149, 394] width 14 height 17
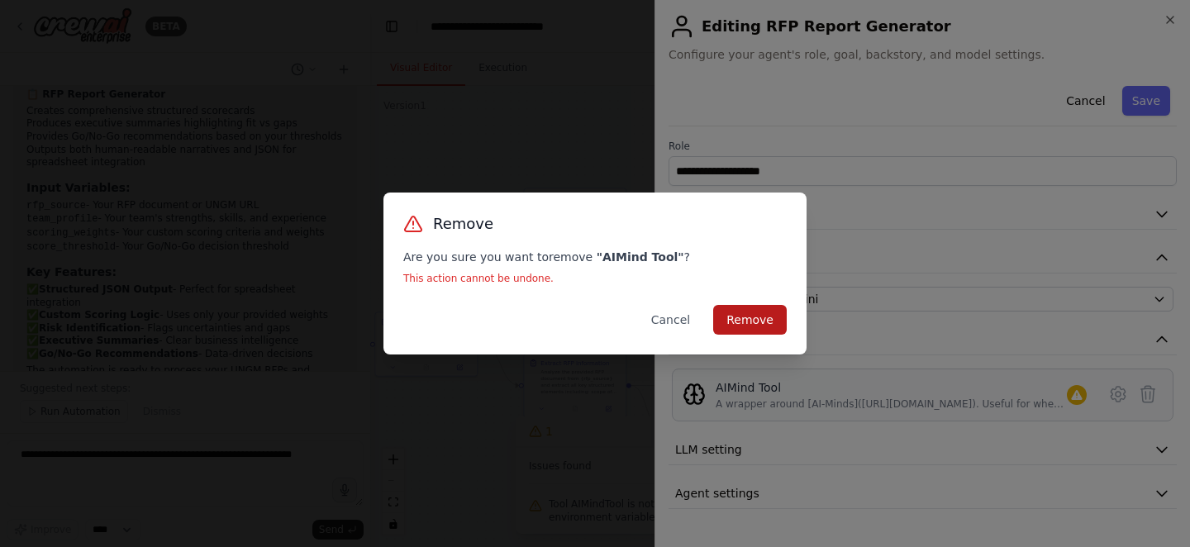
click at [740, 306] on button "Remove" at bounding box center [750, 320] width 74 height 30
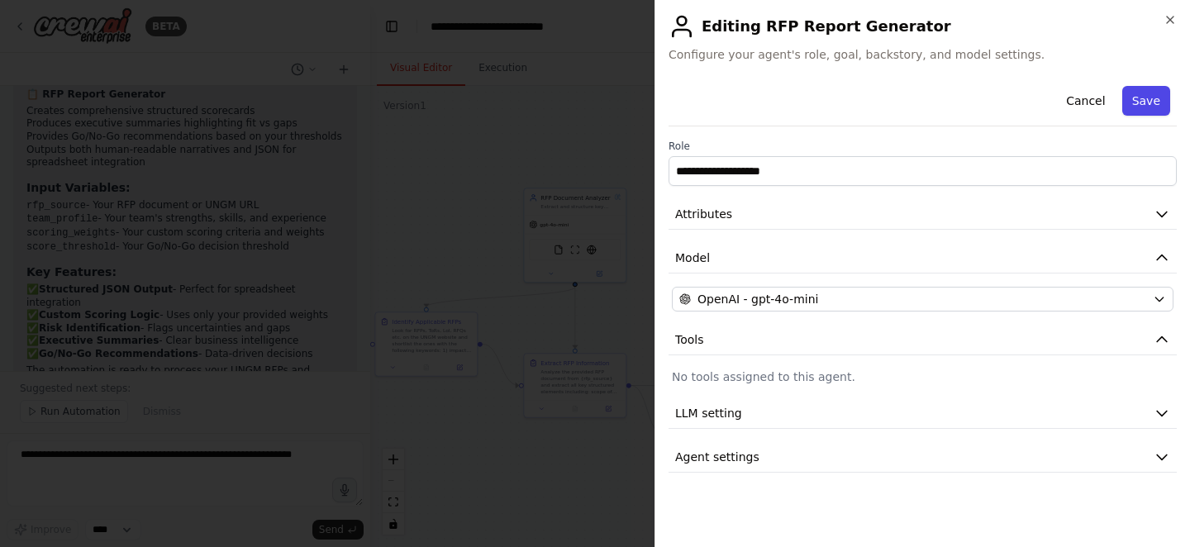
click at [1142, 95] on button "Save" at bounding box center [1147, 101] width 48 height 30
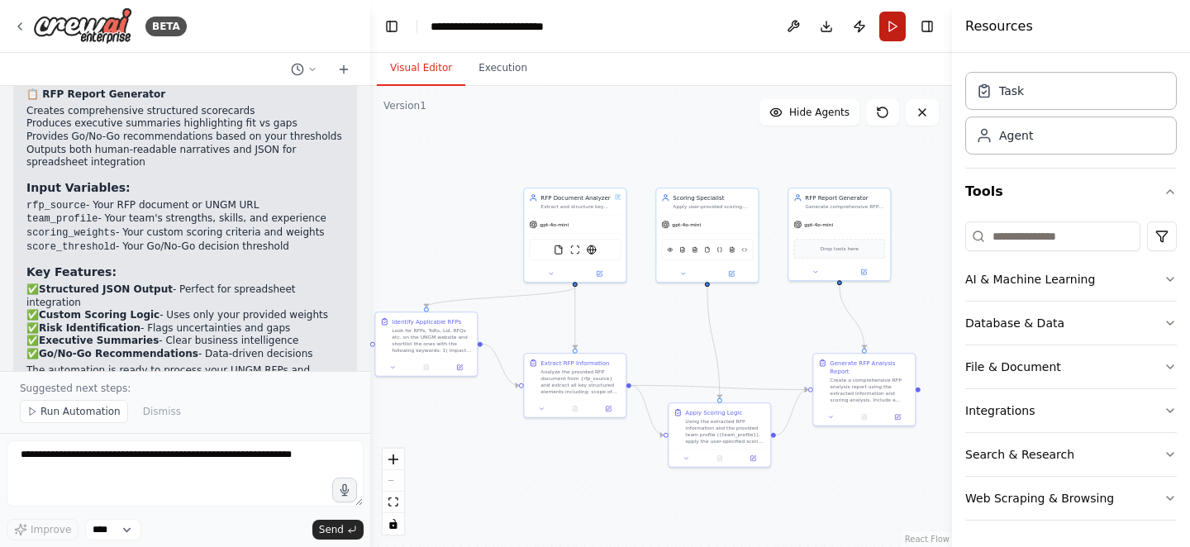
click at [889, 28] on button "Run" at bounding box center [893, 27] width 26 height 30
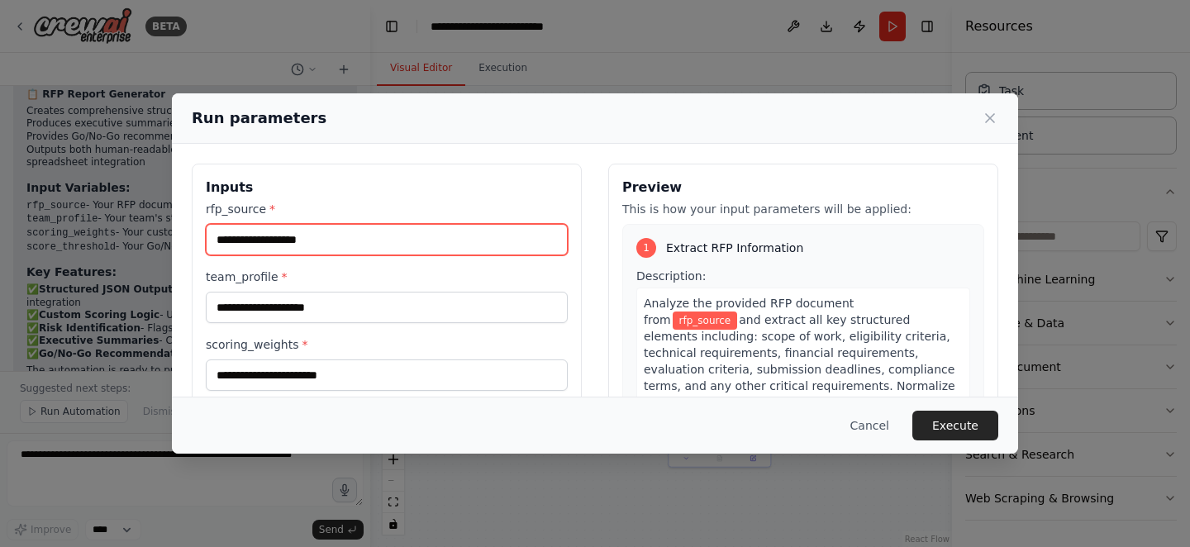
click at [361, 243] on input "rfp_source *" at bounding box center [387, 239] width 362 height 31
paste input "**********"
type input "**********"
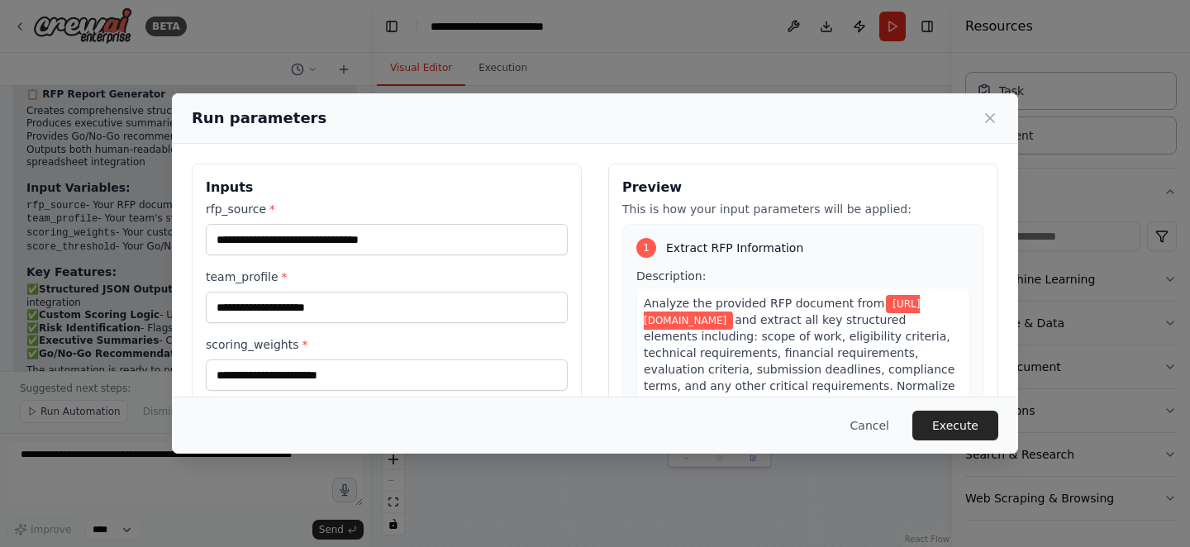
click at [488, 274] on label "team_profile *" at bounding box center [387, 277] width 362 height 17
click at [488, 292] on input "team_profile *" at bounding box center [387, 307] width 362 height 31
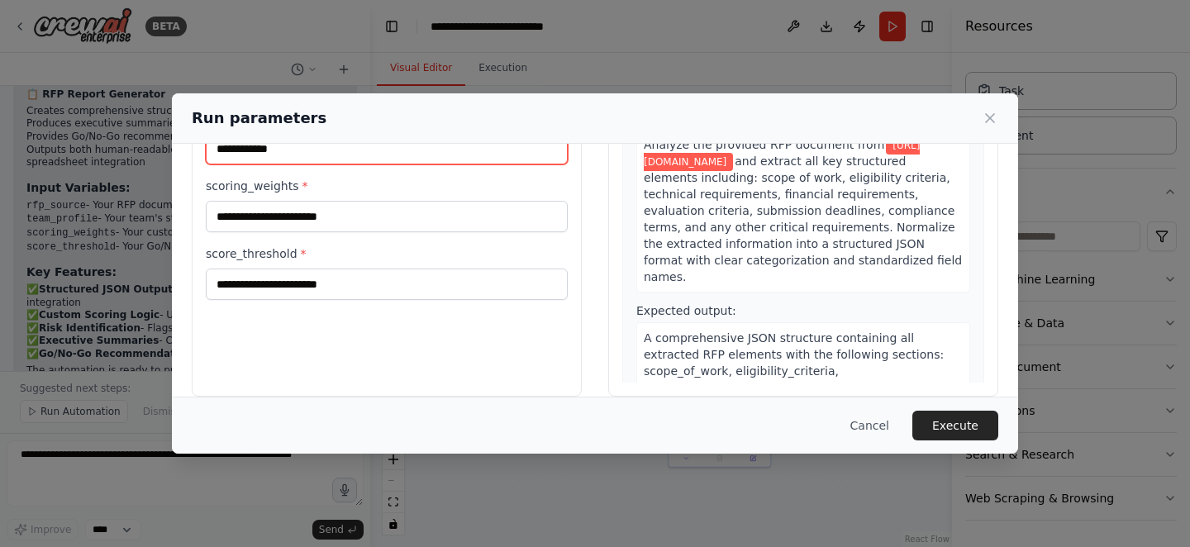
scroll to position [178, 0]
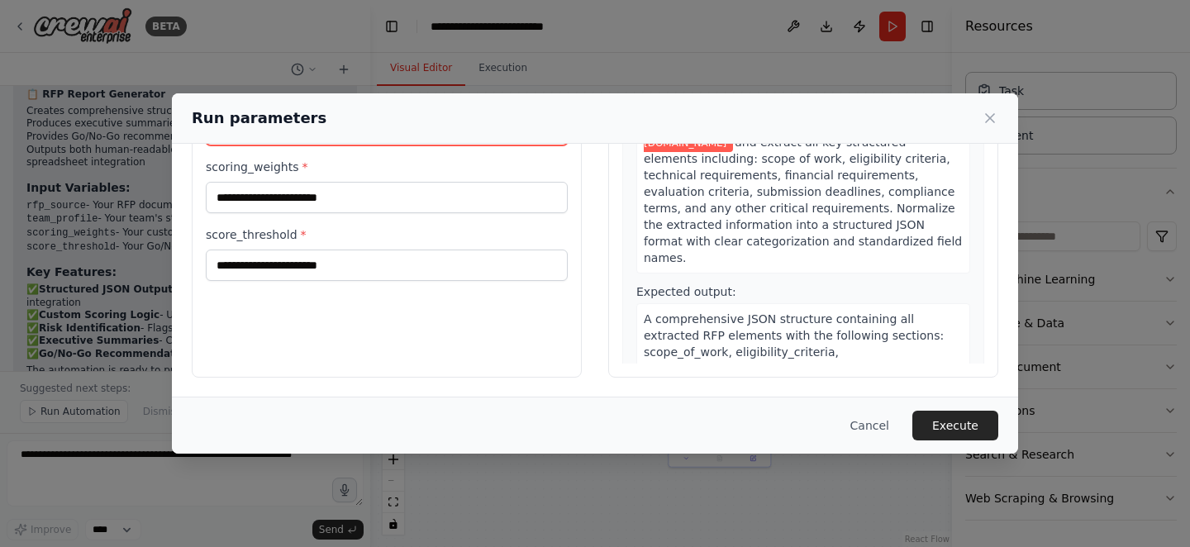
type input "**********"
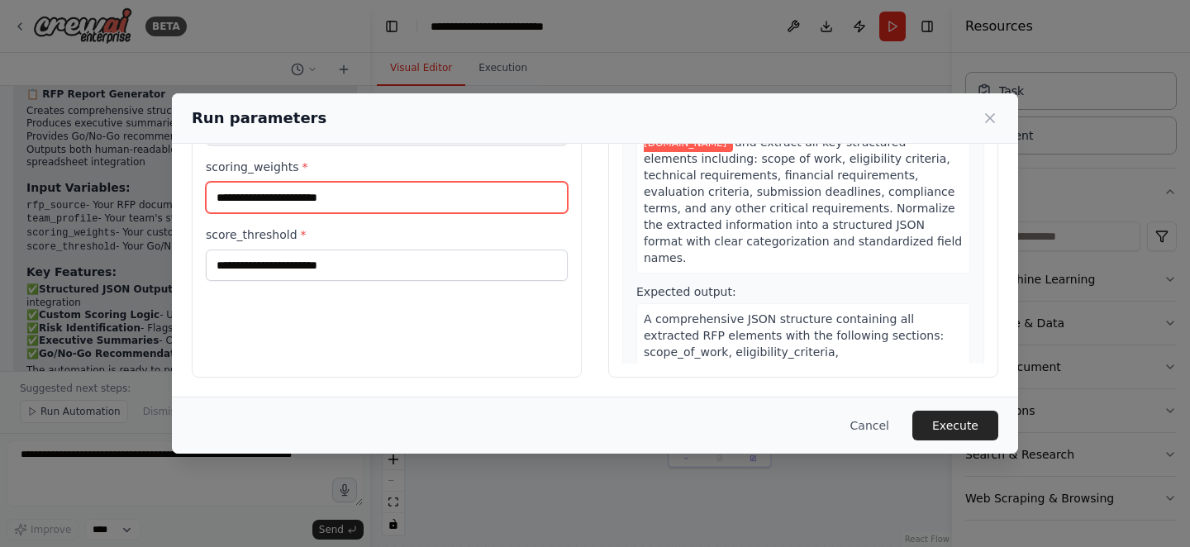
click at [372, 190] on input "scoring_weights *" at bounding box center [387, 197] width 362 height 31
type input "**"
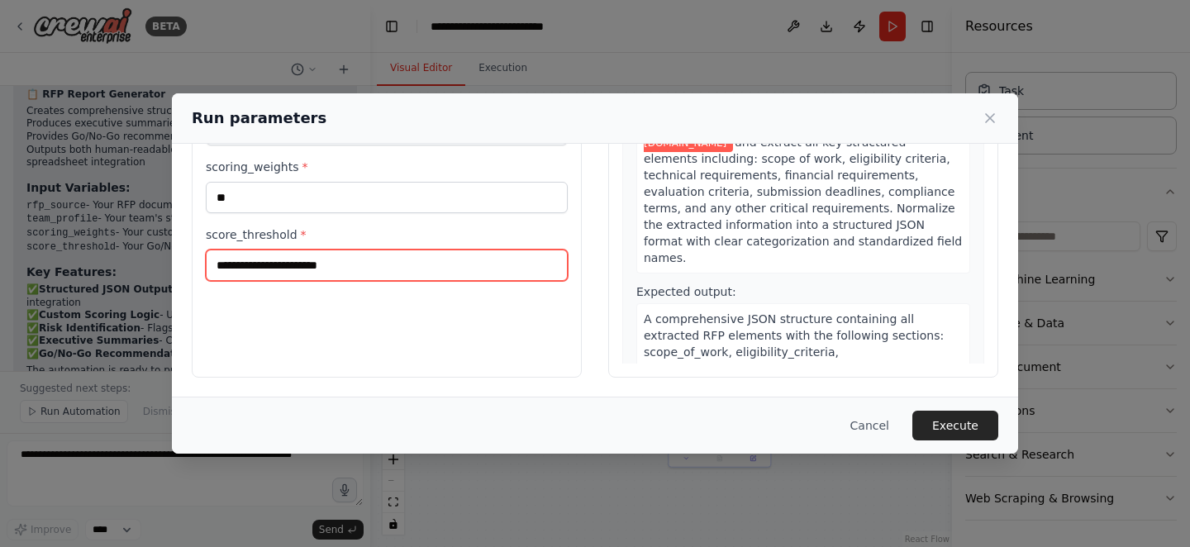
click at [354, 260] on input "score_threshold *" at bounding box center [387, 265] width 362 height 31
type input "***"
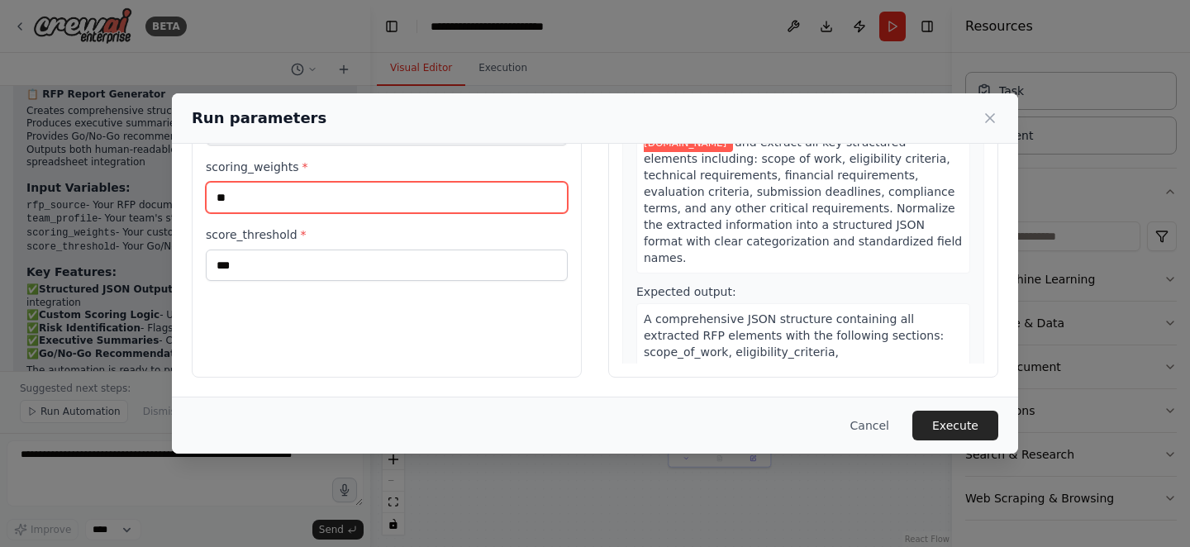
click at [309, 203] on input "**" at bounding box center [387, 197] width 362 height 31
type input "*"
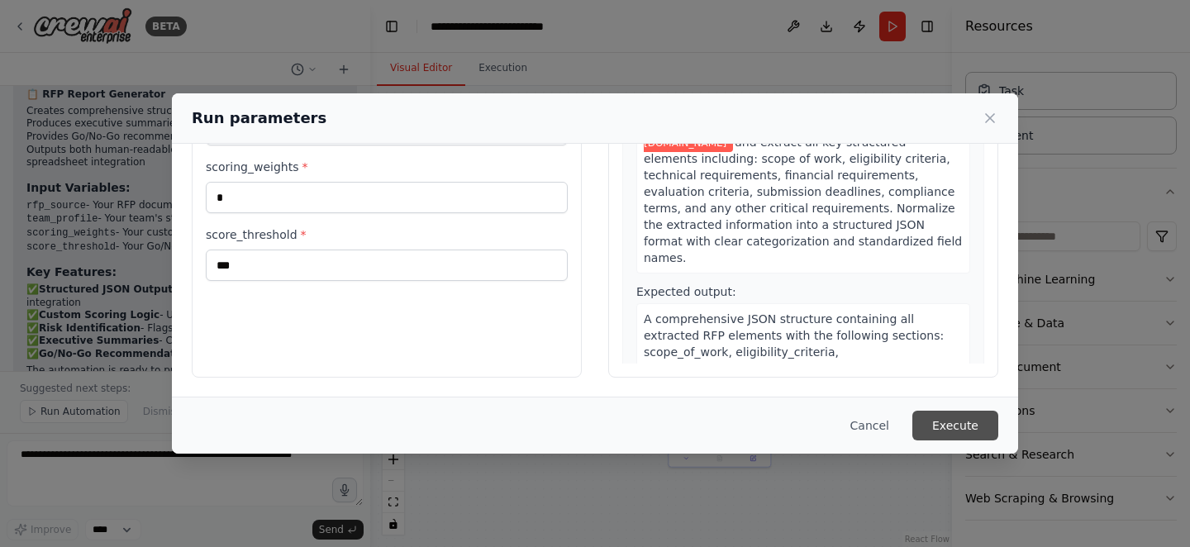
click at [961, 437] on button "Execute" at bounding box center [956, 426] width 86 height 30
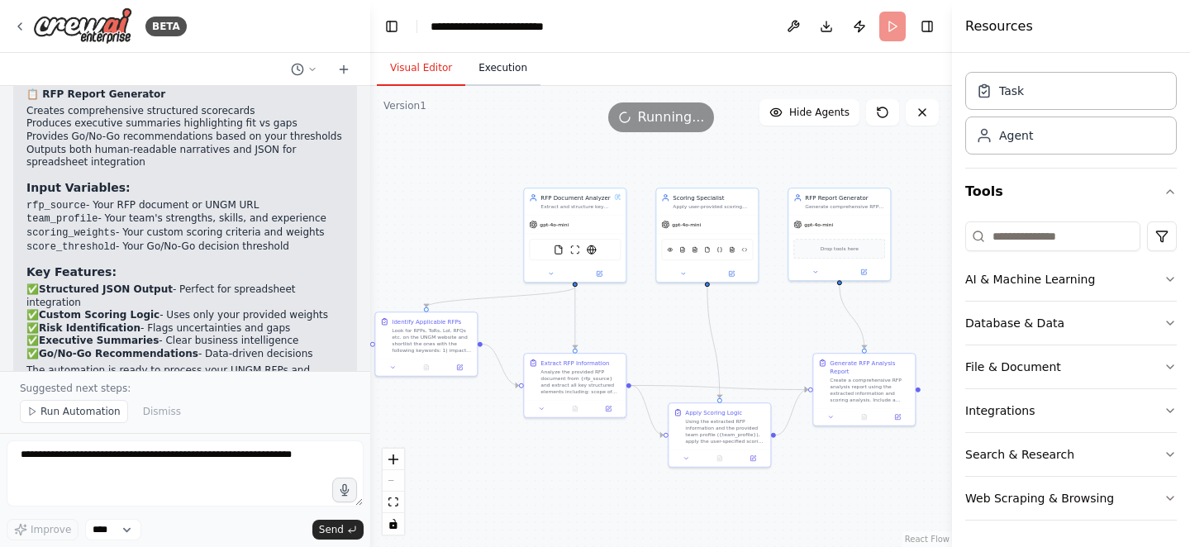
click at [498, 63] on button "Execution" at bounding box center [502, 68] width 75 height 35
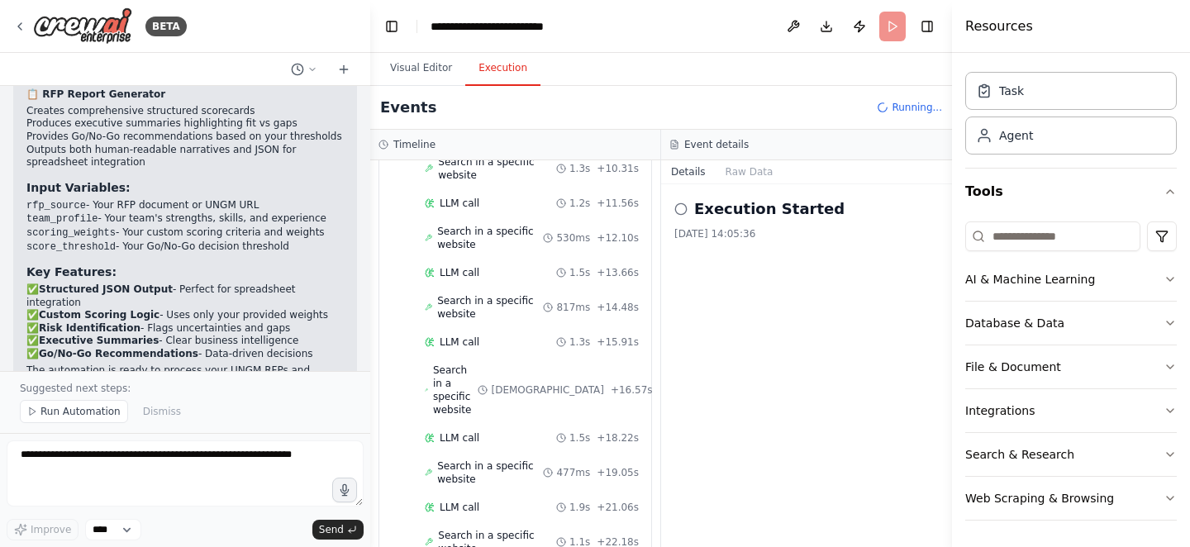
scroll to position [197, 0]
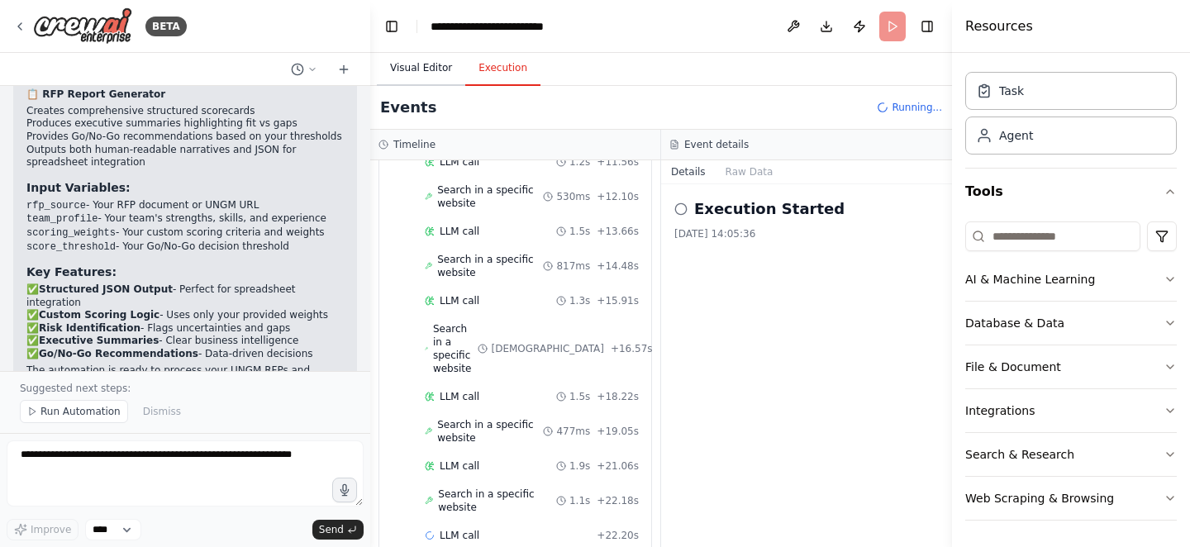
click at [406, 67] on button "Visual Editor" at bounding box center [421, 68] width 88 height 35
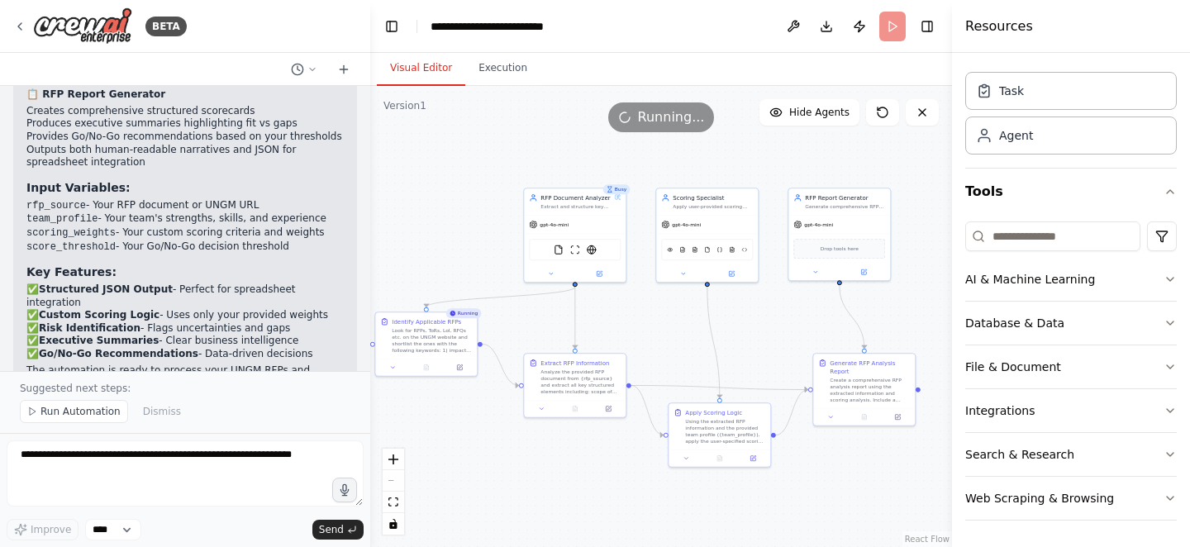
scroll to position [0, 0]
click at [483, 79] on button "Execution" at bounding box center [502, 68] width 75 height 35
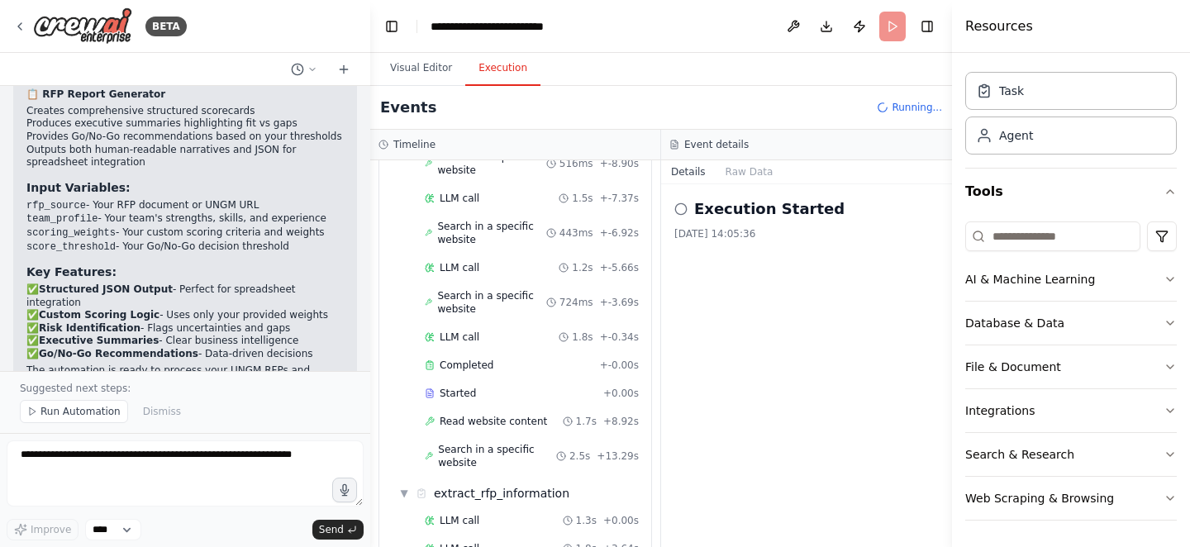
scroll to position [800, 0]
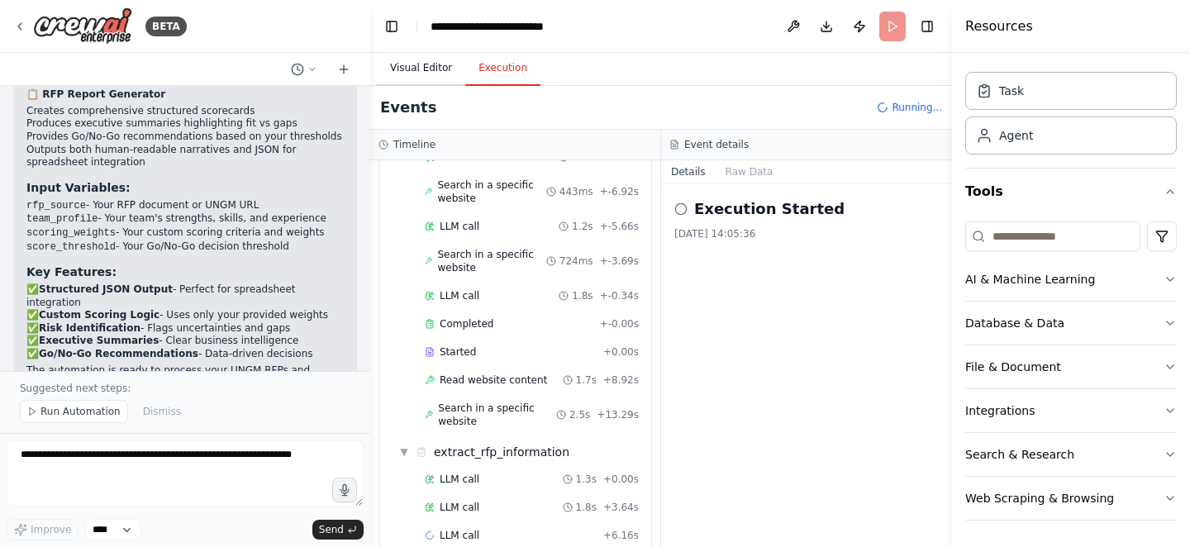
click at [443, 70] on button "Visual Editor" at bounding box center [421, 68] width 88 height 35
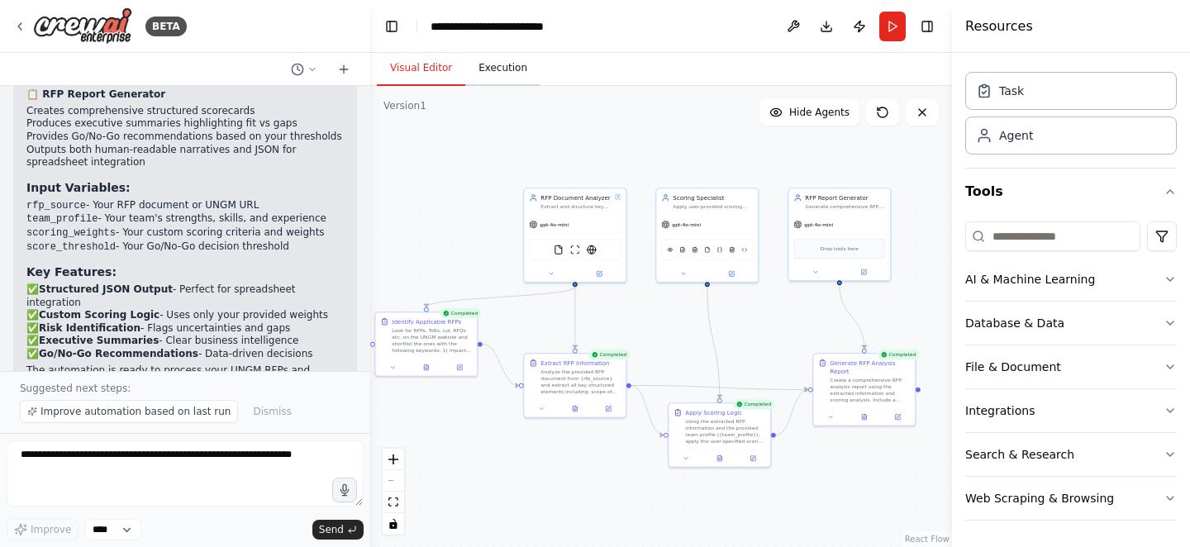
click at [483, 78] on button "Execution" at bounding box center [502, 68] width 75 height 35
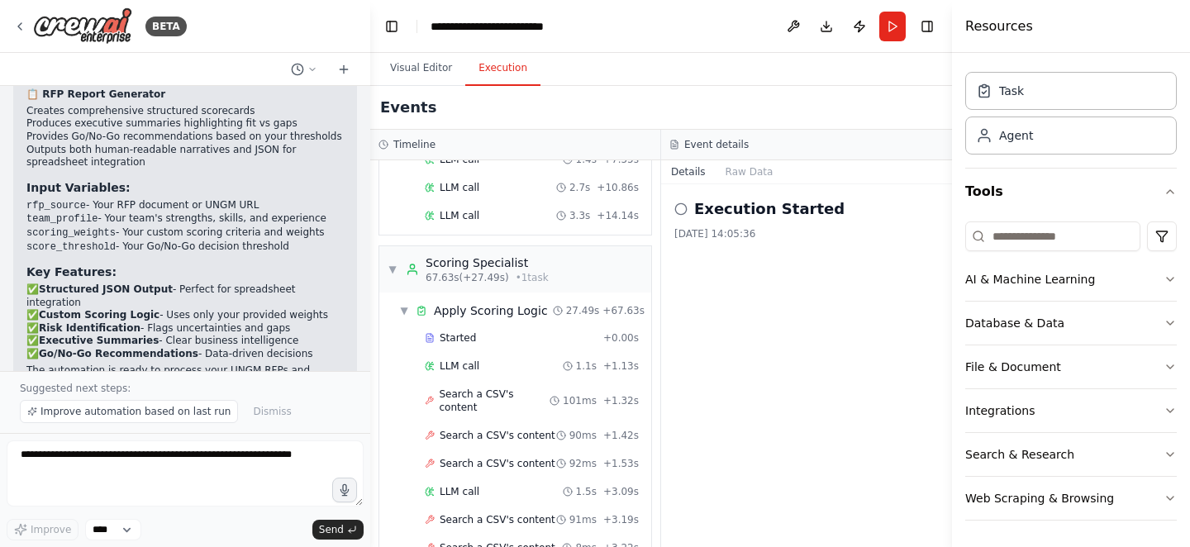
scroll to position [1873, 0]
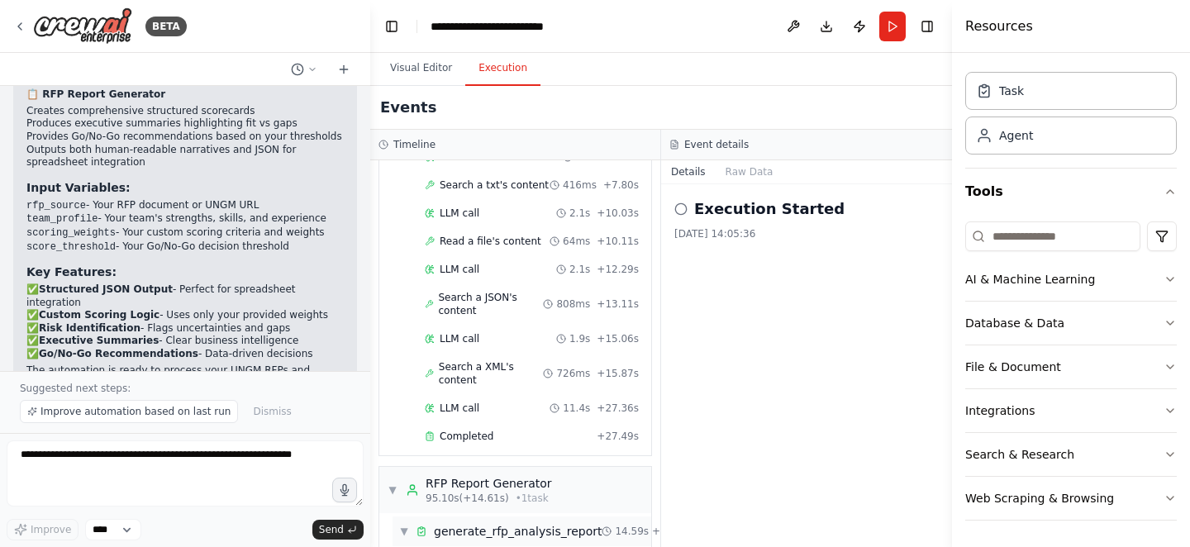
click at [451, 517] on div "▼ generate_rfp_analysis_report 14.59s + 95.12s" at bounding box center [522, 532] width 259 height 30
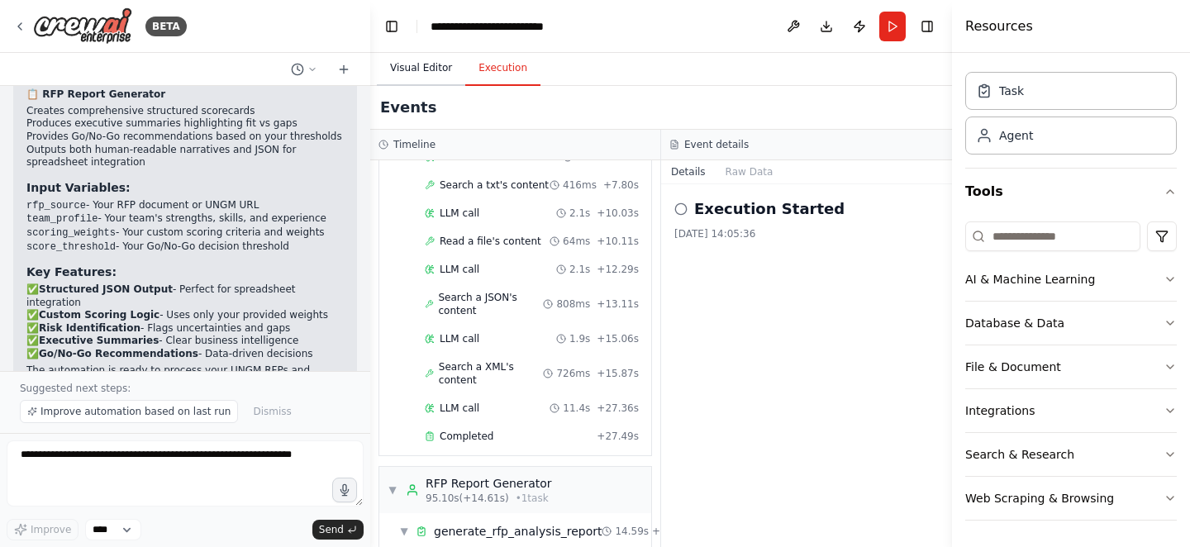
click at [440, 66] on button "Visual Editor" at bounding box center [421, 68] width 88 height 35
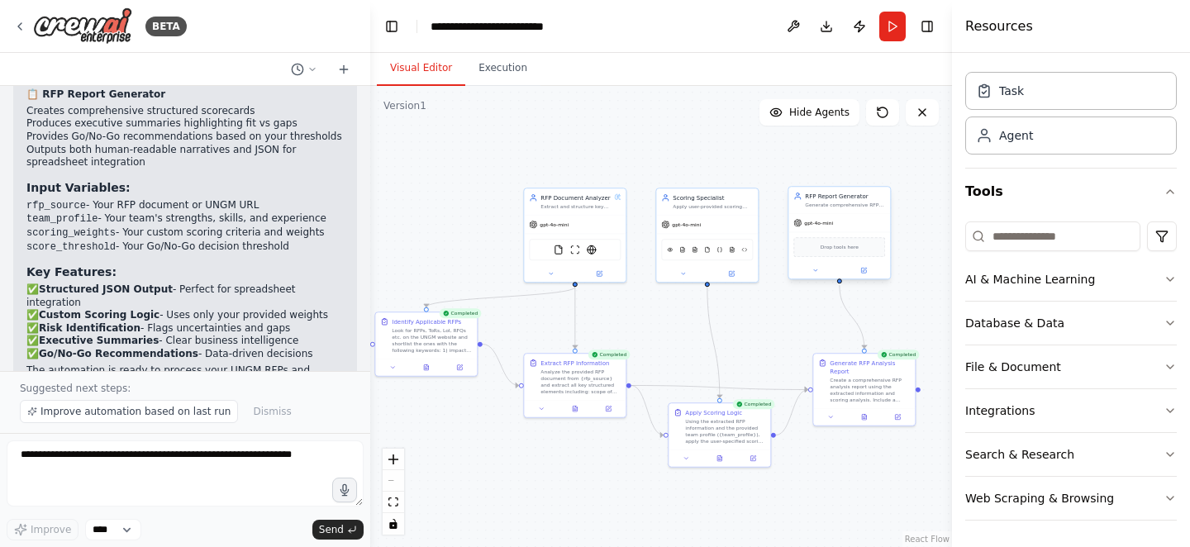
click at [856, 250] on span "Drop tools here" at bounding box center [840, 247] width 38 height 8
click at [1121, 360] on button "File & Document" at bounding box center [1072, 367] width 212 height 43
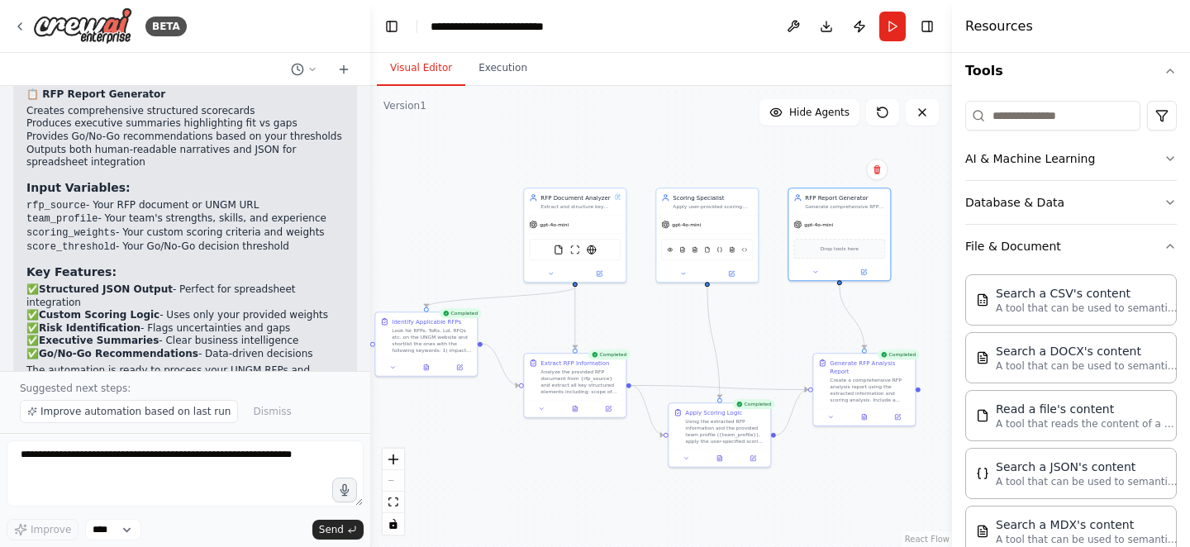
scroll to position [0, 0]
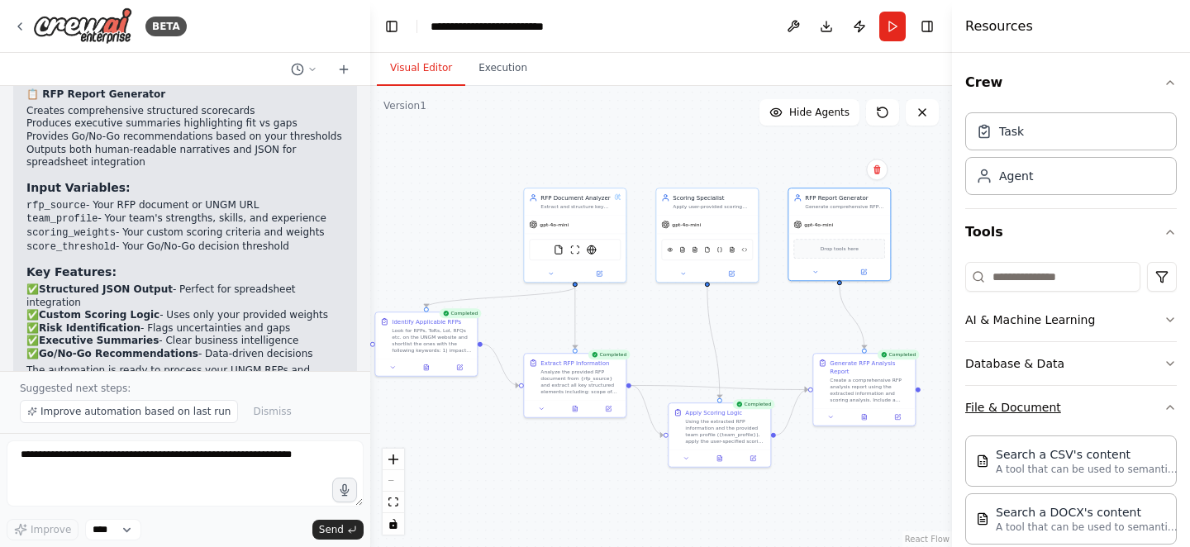
click at [1077, 390] on button "File & Document" at bounding box center [1072, 407] width 212 height 43
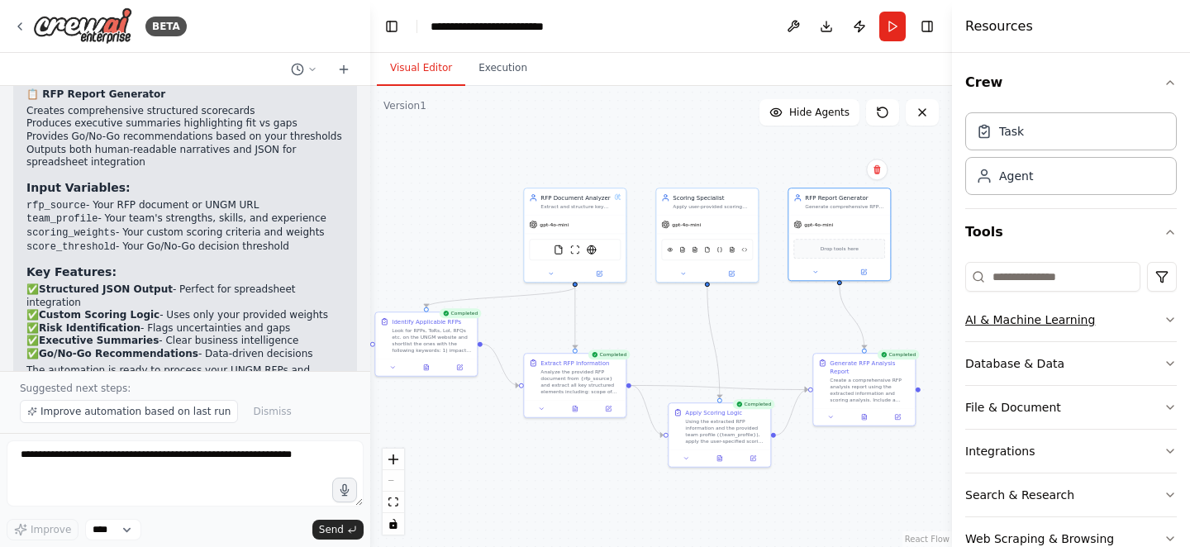
click at [1086, 325] on button "AI & Machine Learning" at bounding box center [1072, 319] width 212 height 43
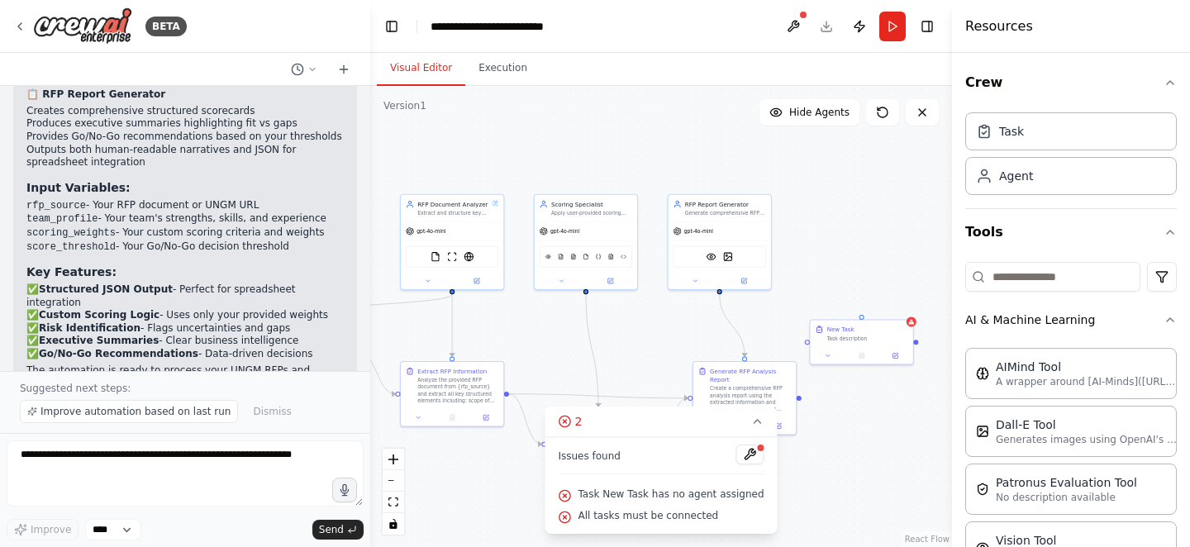
drag, startPoint x: 923, startPoint y: 440, endPoint x: 803, endPoint y: 449, distance: 121.0
click at [803, 449] on div ".deletable-edge-delete-btn { width: 20px; height: 20px; border: 0px solid #ffff…" at bounding box center [661, 316] width 582 height 461
click at [897, 355] on button at bounding box center [894, 354] width 29 height 10
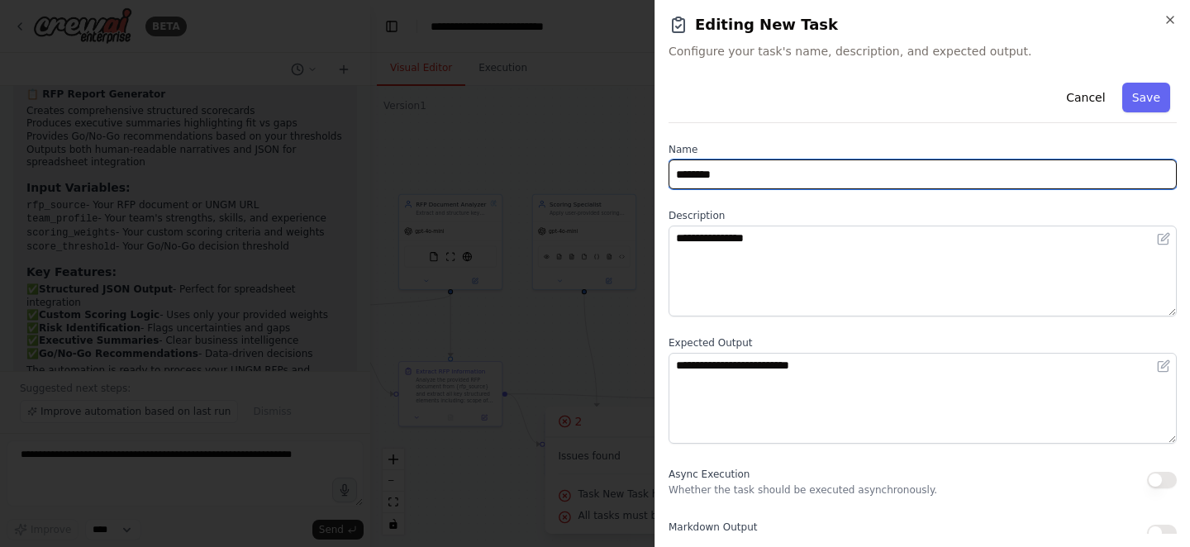
click at [855, 166] on input "********" at bounding box center [923, 175] width 508 height 30
type input "**********"
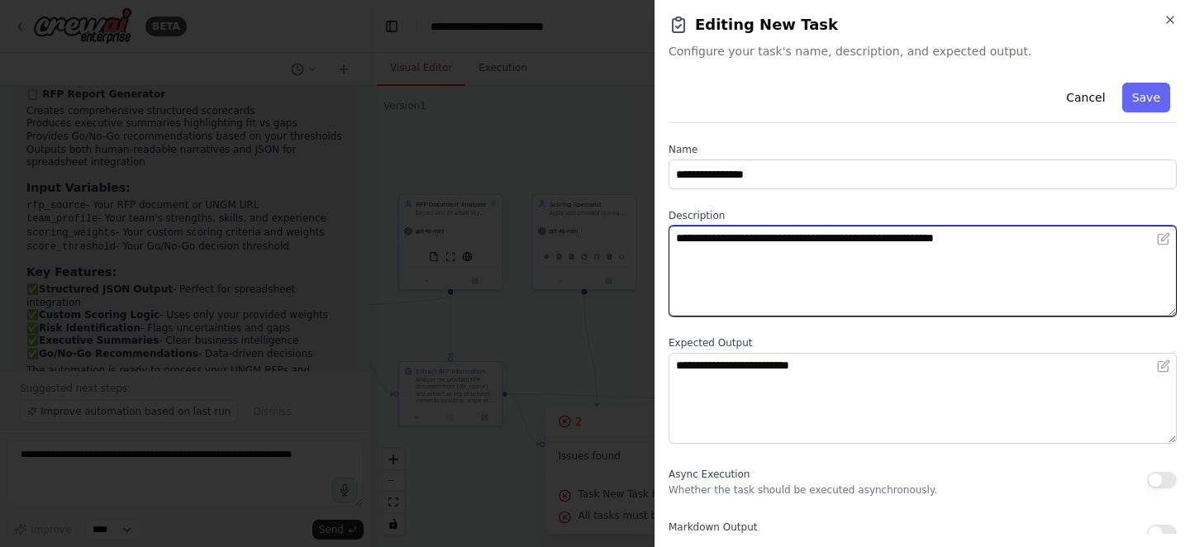
type textarea "**********"
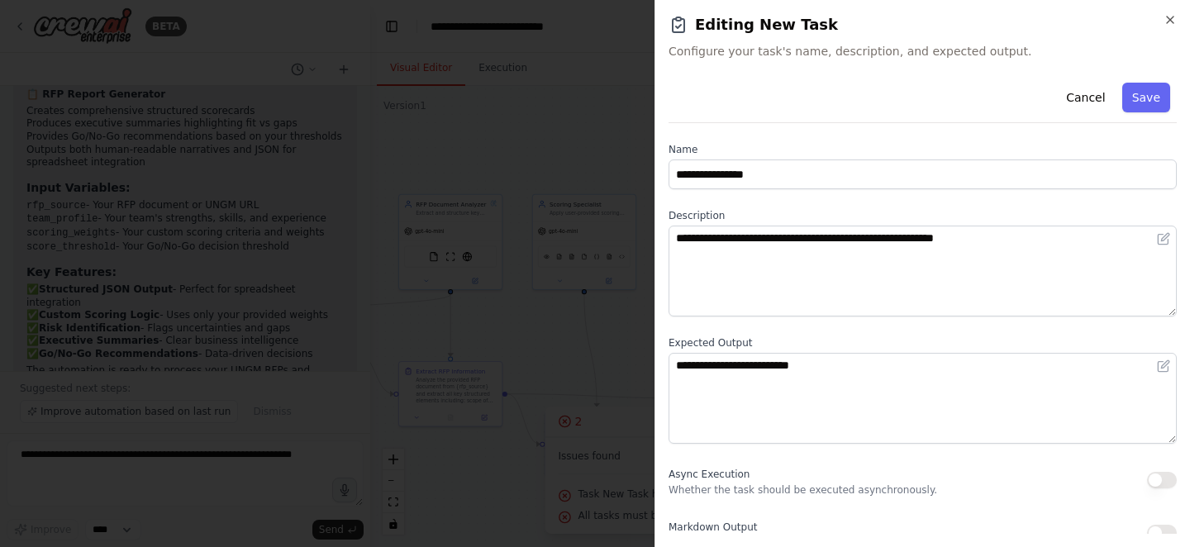
click at [799, 338] on label "Expected Output" at bounding box center [923, 342] width 508 height 13
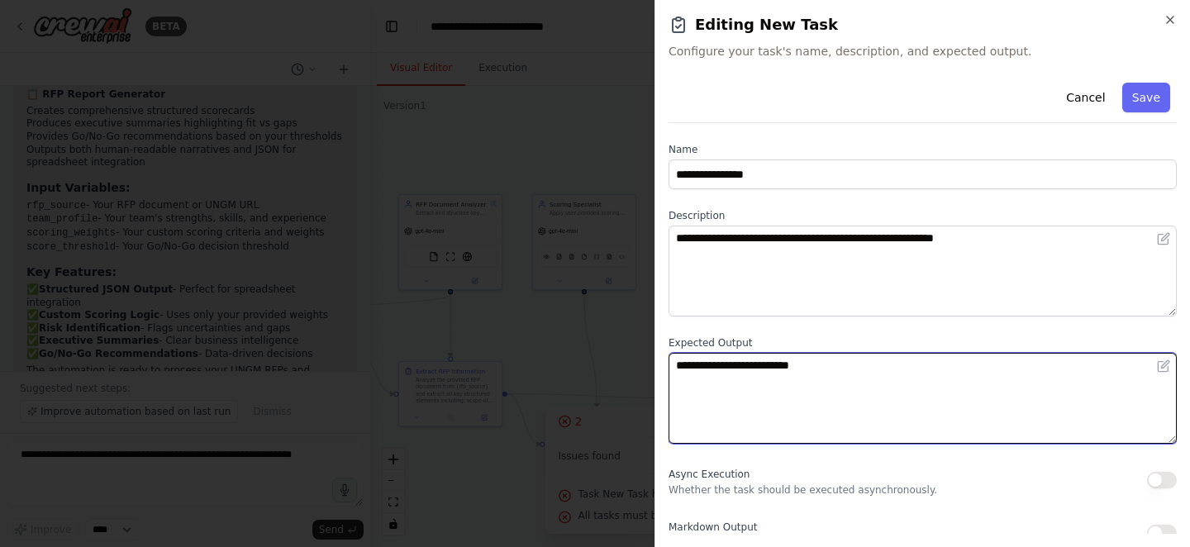
click at [766, 374] on textarea "**********" at bounding box center [923, 398] width 508 height 91
type textarea "**********"
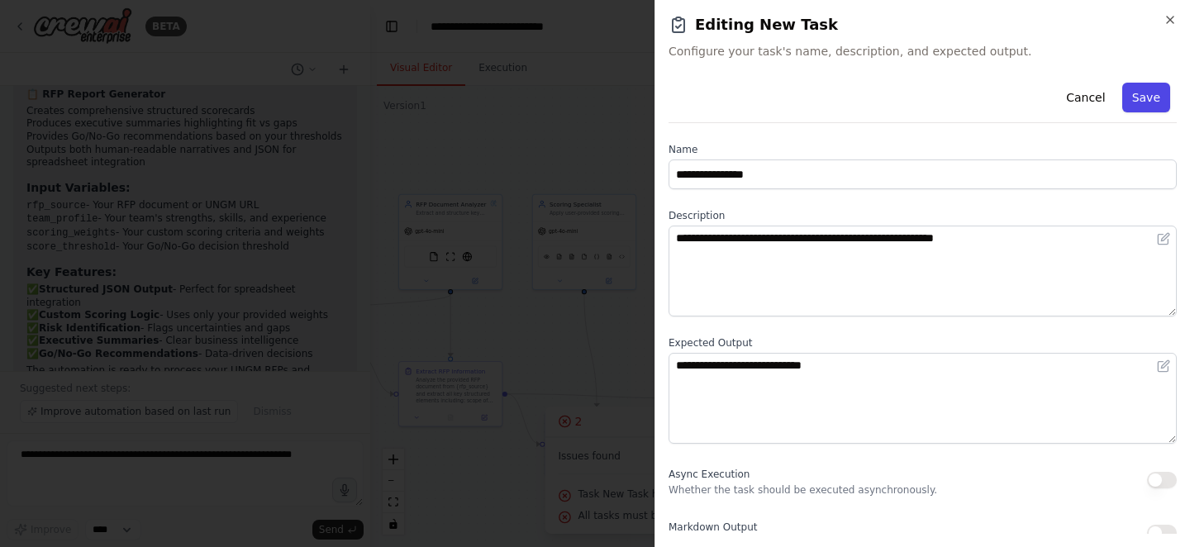
click at [1142, 96] on button "Save" at bounding box center [1147, 98] width 48 height 30
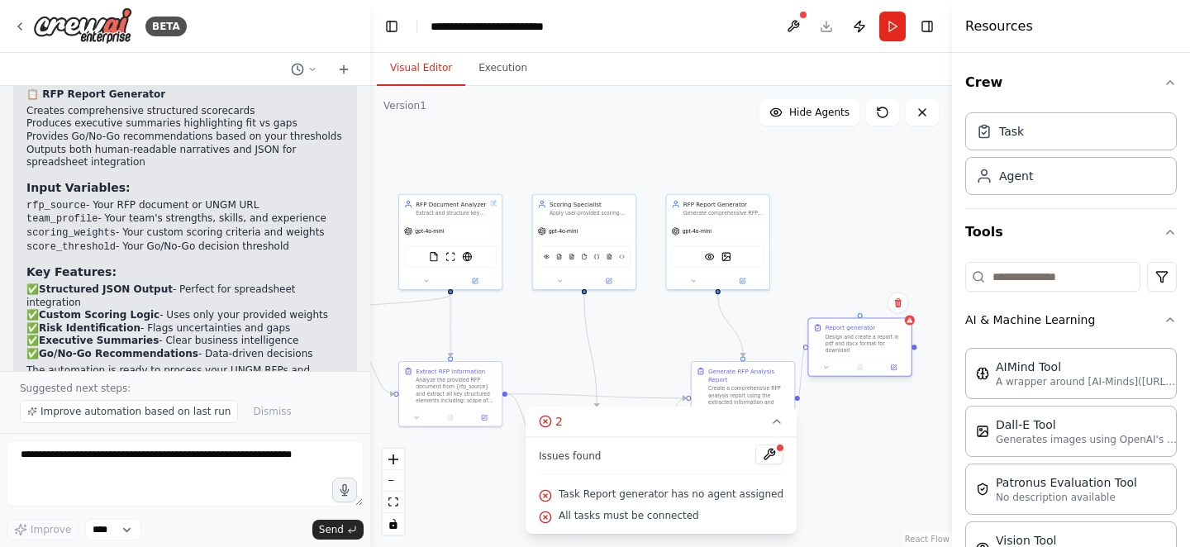
drag, startPoint x: 795, startPoint y: 397, endPoint x: 808, endPoint y: 341, distance: 57.6
click at [651, 341] on div "RFP Document Analyzer Extract and structure key information from RFP documents …" at bounding box center [503, 268] width 294 height 233
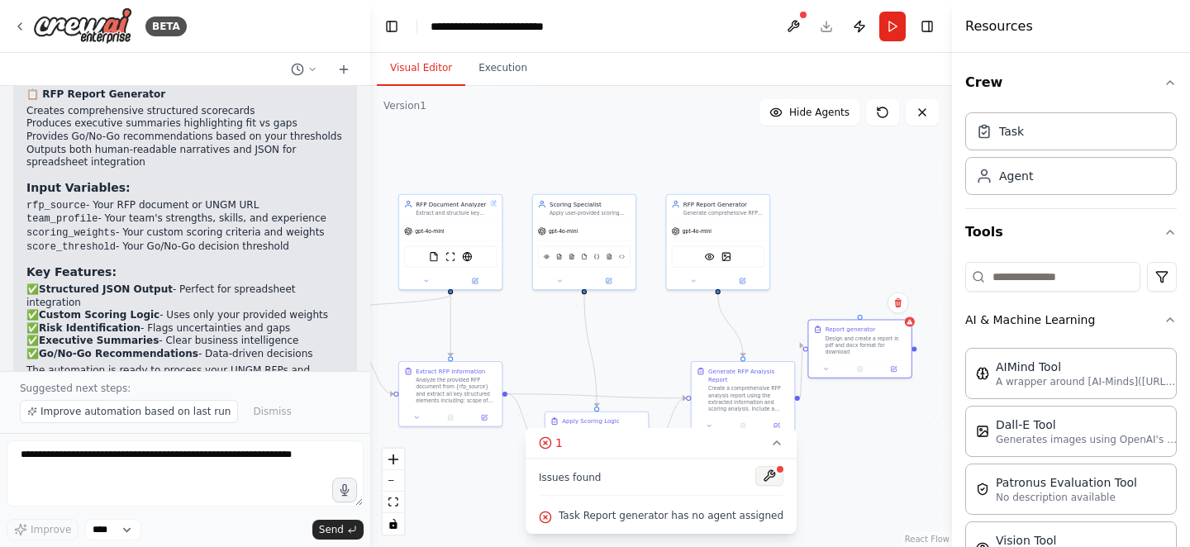
click at [756, 476] on button at bounding box center [770, 476] width 28 height 20
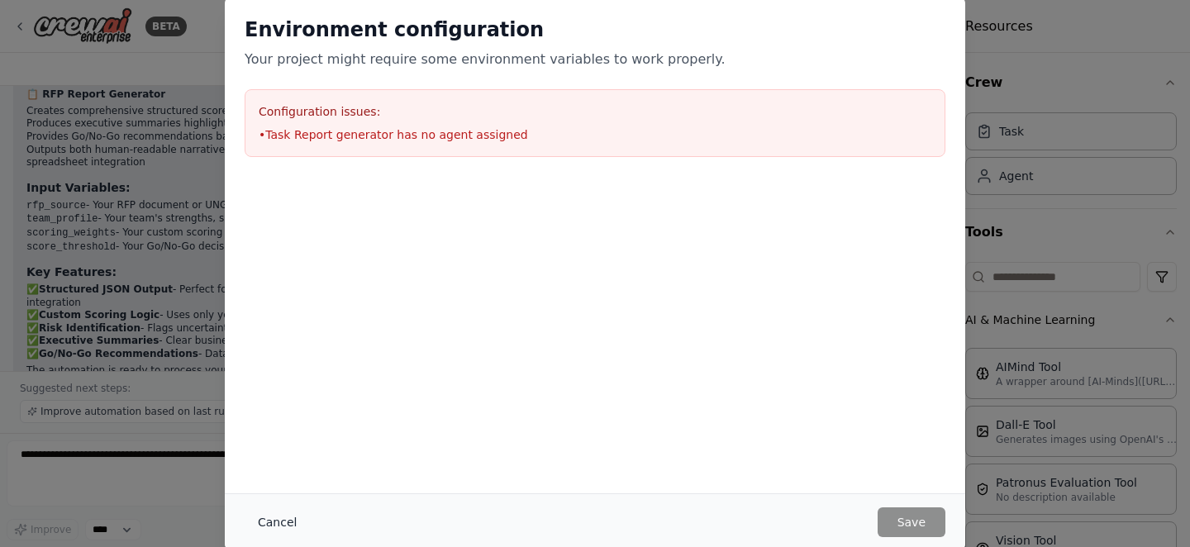
click at [277, 509] on button "Cancel" at bounding box center [277, 523] width 65 height 30
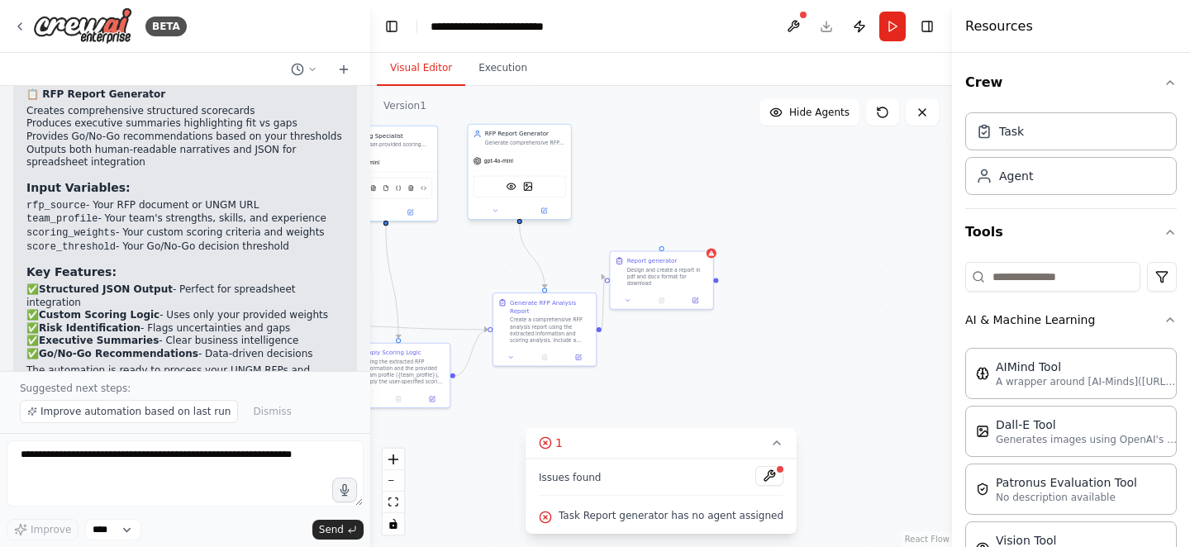
drag, startPoint x: 719, startPoint y: 293, endPoint x: 519, endPoint y: 224, distance: 211.5
click at [519, 224] on div ".deletable-edge-delete-btn { width: 20px; height: 20px; border: 0px solid #ffff…" at bounding box center [661, 316] width 582 height 461
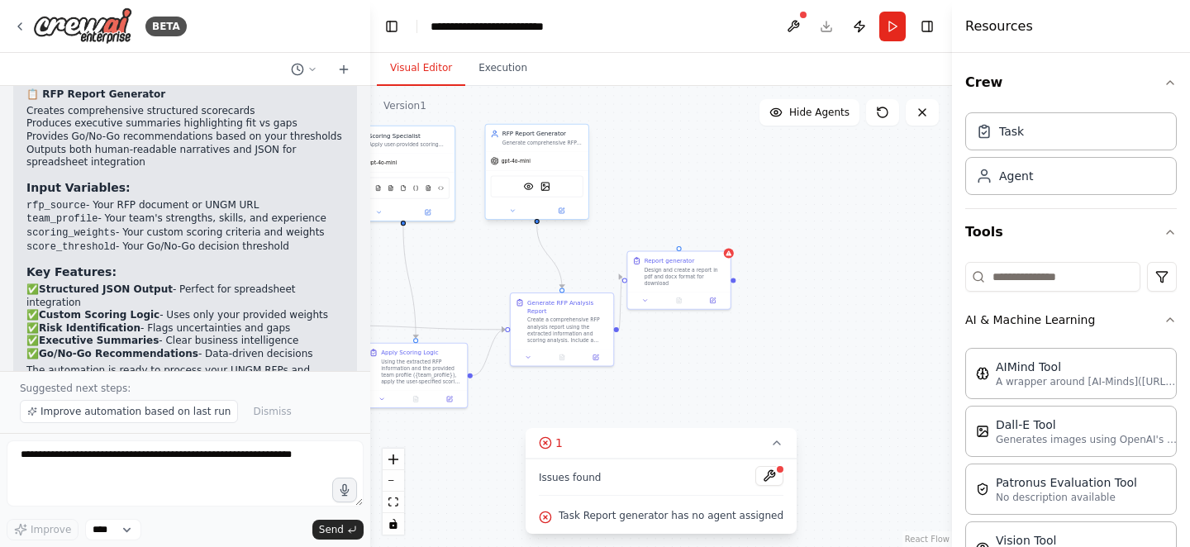
drag, startPoint x: 519, startPoint y: 224, endPoint x: 538, endPoint y: 225, distance: 19.0
click at [538, 225] on div ".deletable-edge-delete-btn { width: 20px; height: 20px; border: 0px solid #ffff…" at bounding box center [661, 316] width 582 height 461
drag, startPoint x: 537, startPoint y: 224, endPoint x: 683, endPoint y: 250, distance: 147.9
click at [470, 250] on div "RFP Document Analyzer Extract and structure key information from RFP documents …" at bounding box center [322, 200] width 294 height 233
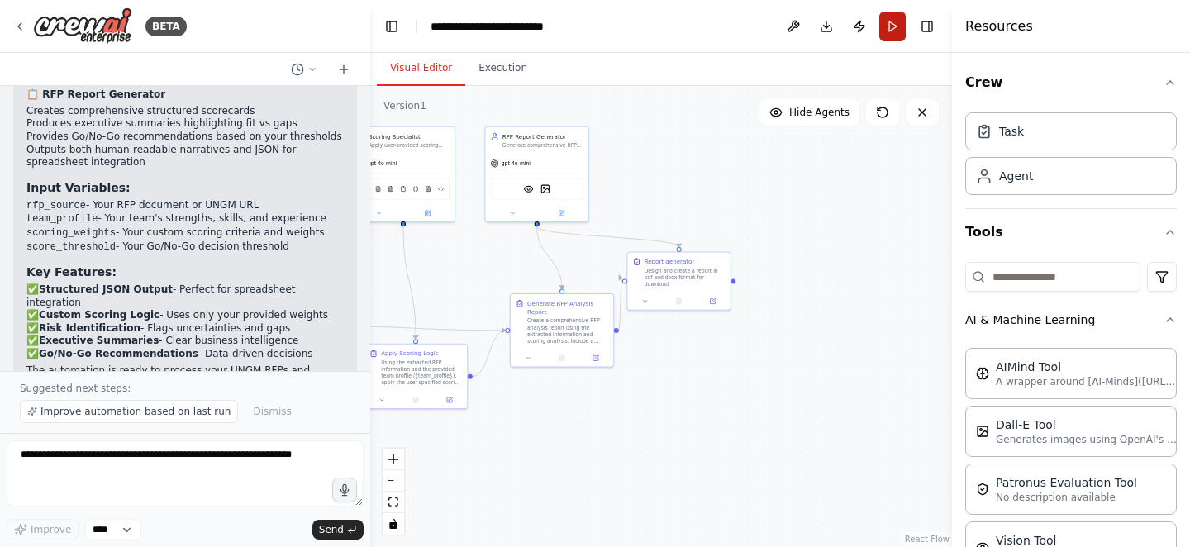
click at [887, 35] on button "Run" at bounding box center [893, 27] width 26 height 30
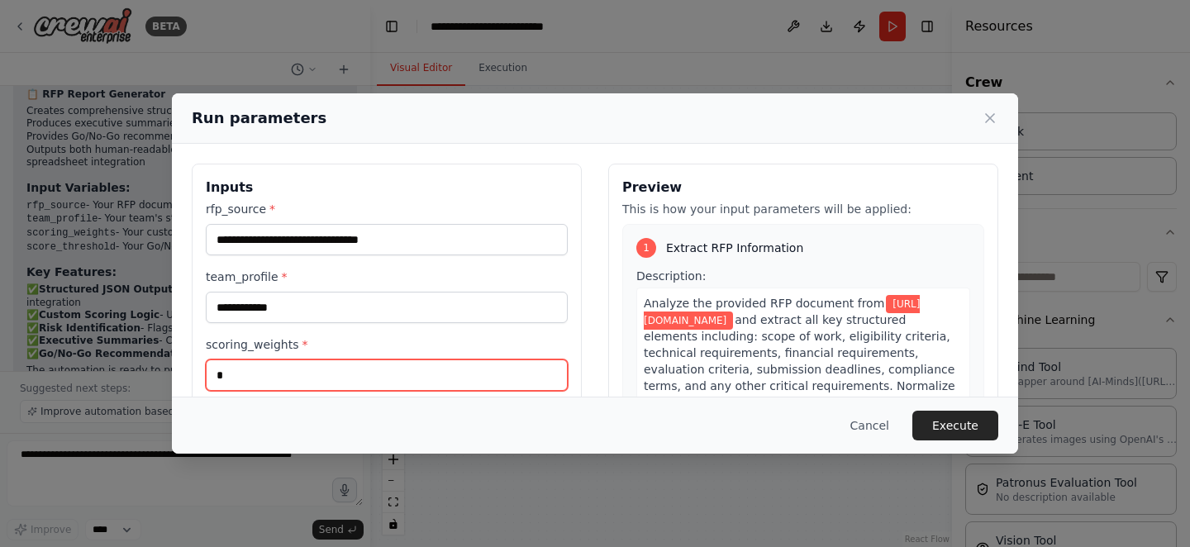
click at [387, 386] on input "*" at bounding box center [387, 375] width 362 height 31
click at [483, 375] on input "**********" at bounding box center [387, 375] width 362 height 31
click at [247, 375] on input "**********" at bounding box center [387, 375] width 362 height 31
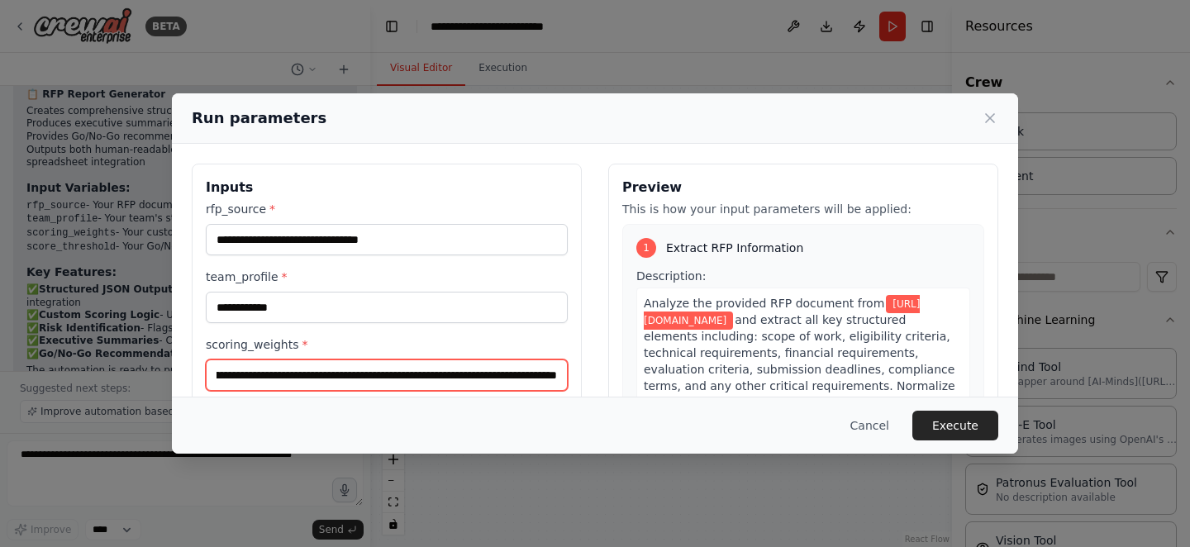
click at [556, 383] on input "**********" at bounding box center [387, 375] width 362 height 31
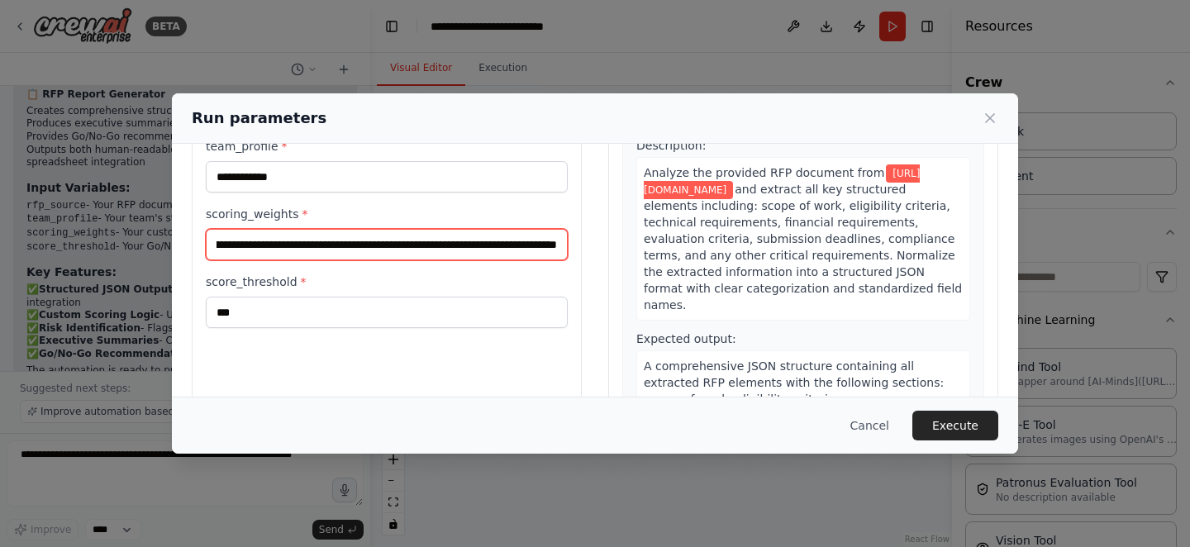
scroll to position [178, 0]
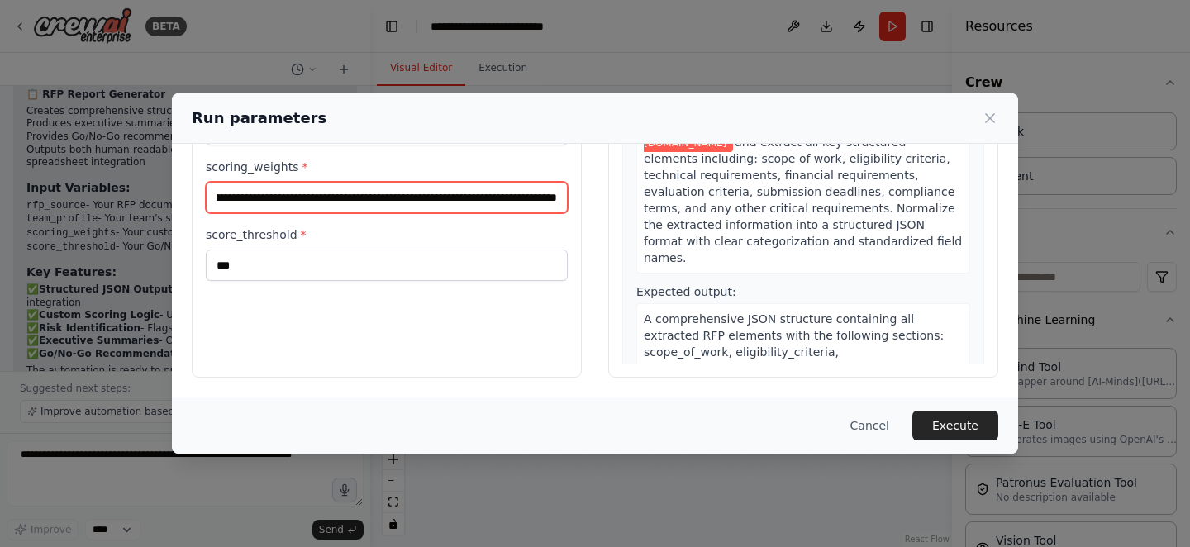
type input "**********"
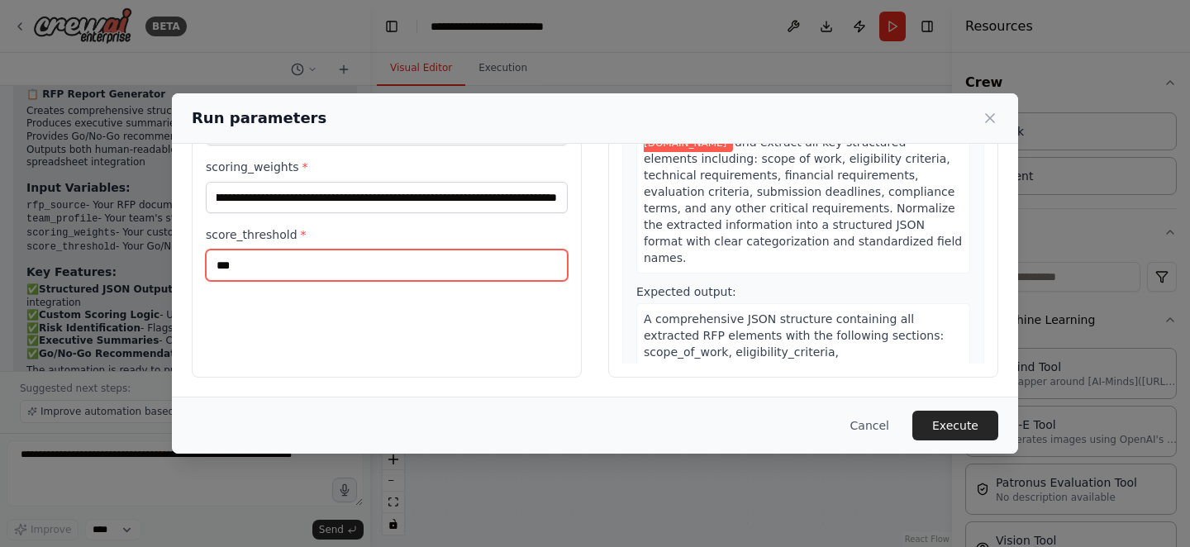
click at [360, 261] on input "***" at bounding box center [387, 265] width 362 height 31
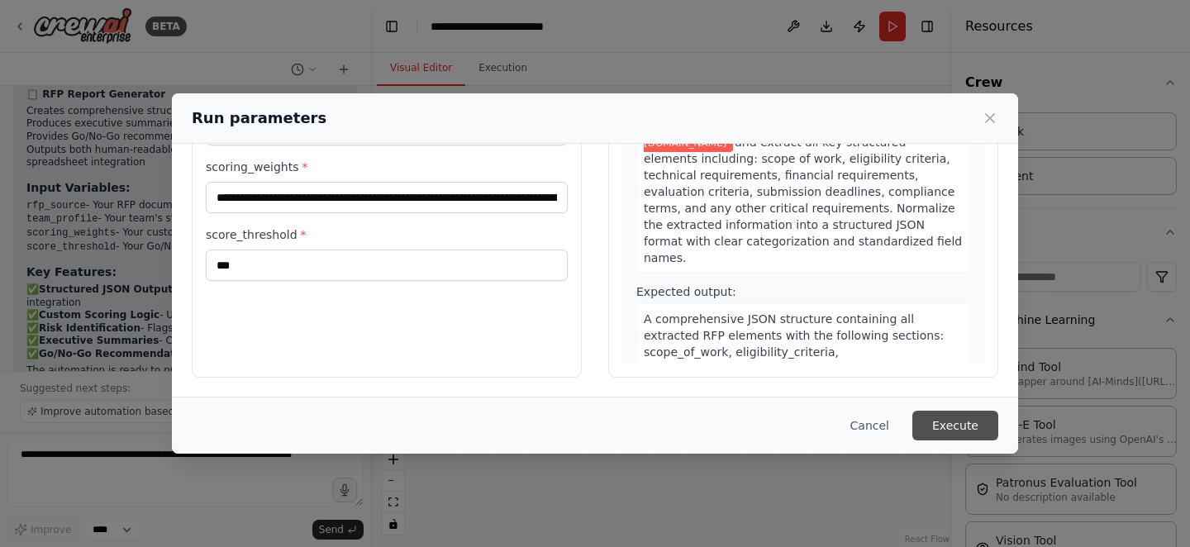
click at [979, 425] on button "Execute" at bounding box center [956, 426] width 86 height 30
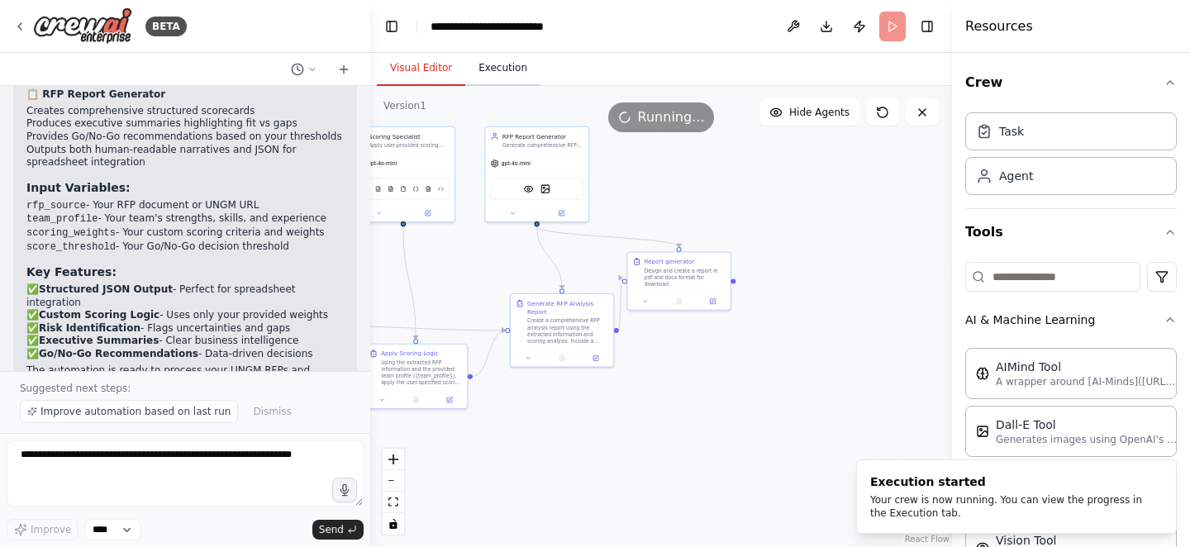
click at [506, 75] on button "Execution" at bounding box center [502, 68] width 75 height 35
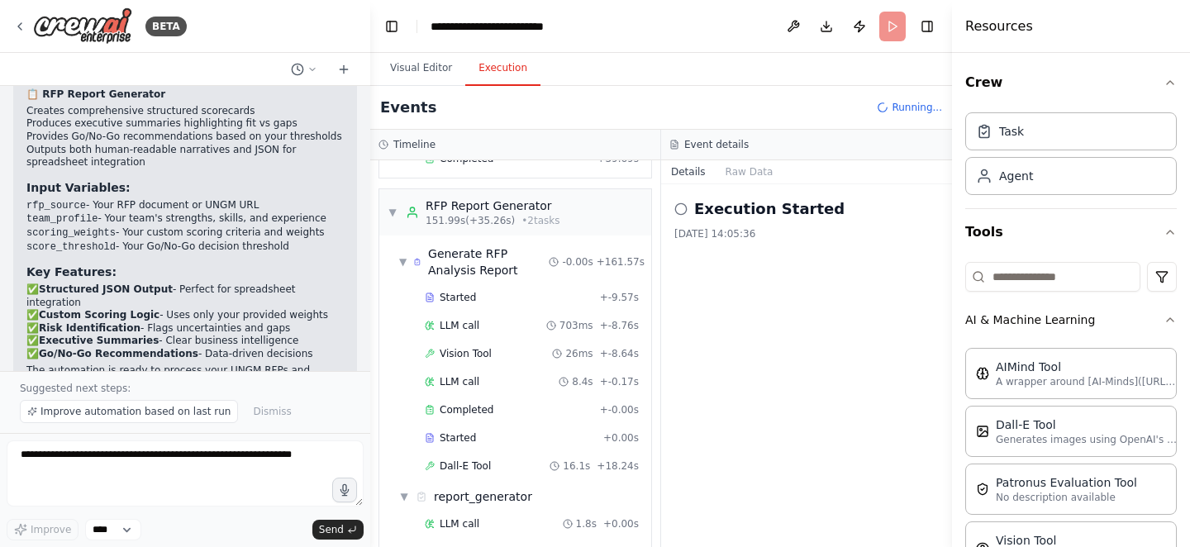
scroll to position [3318, 0]
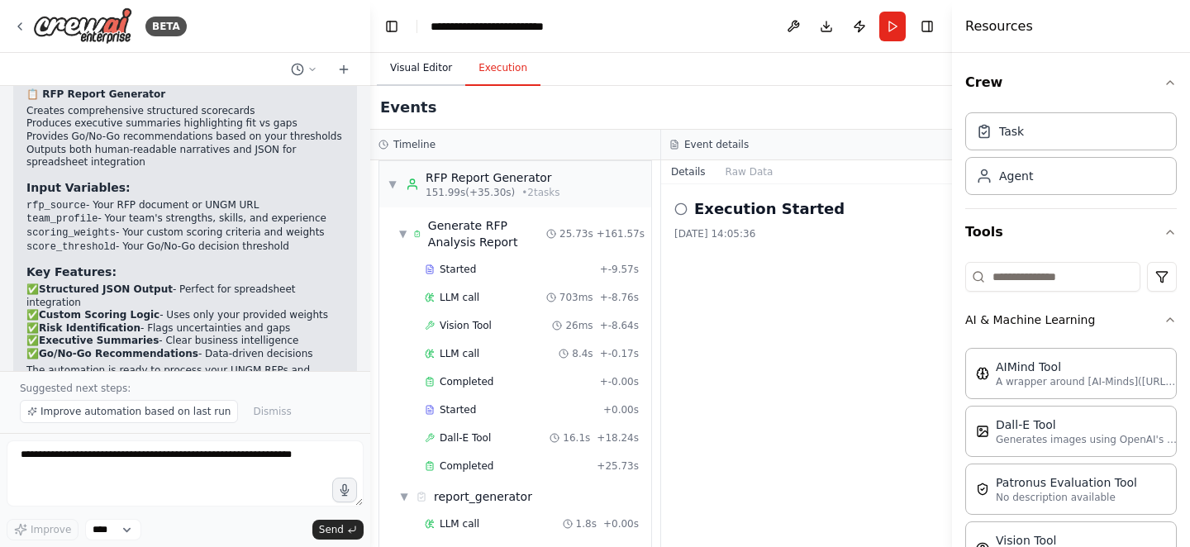
click at [432, 74] on button "Visual Editor" at bounding box center [421, 68] width 88 height 35
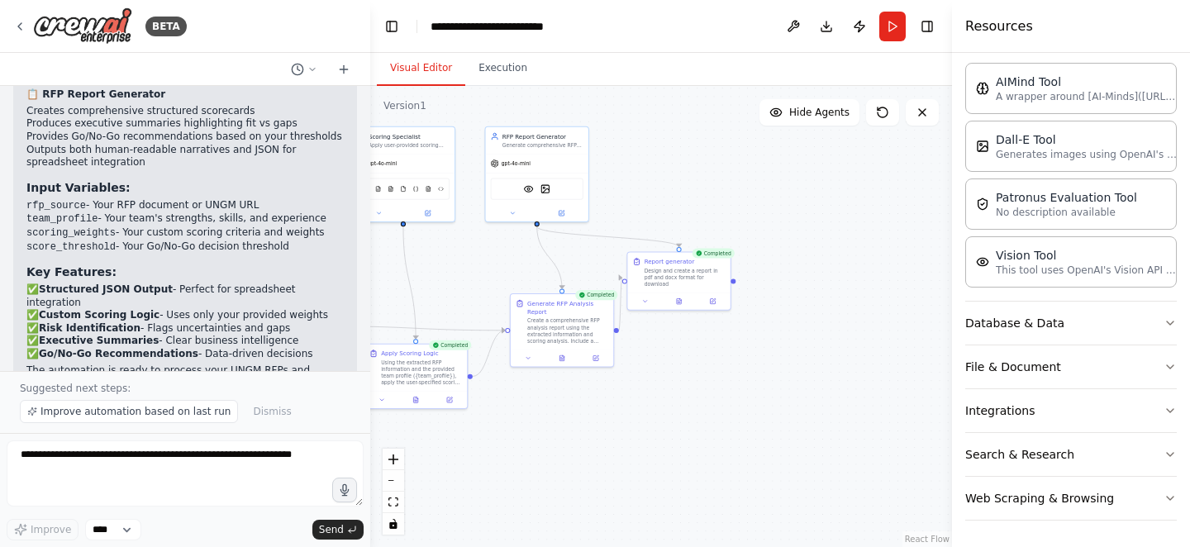
scroll to position [269, 0]
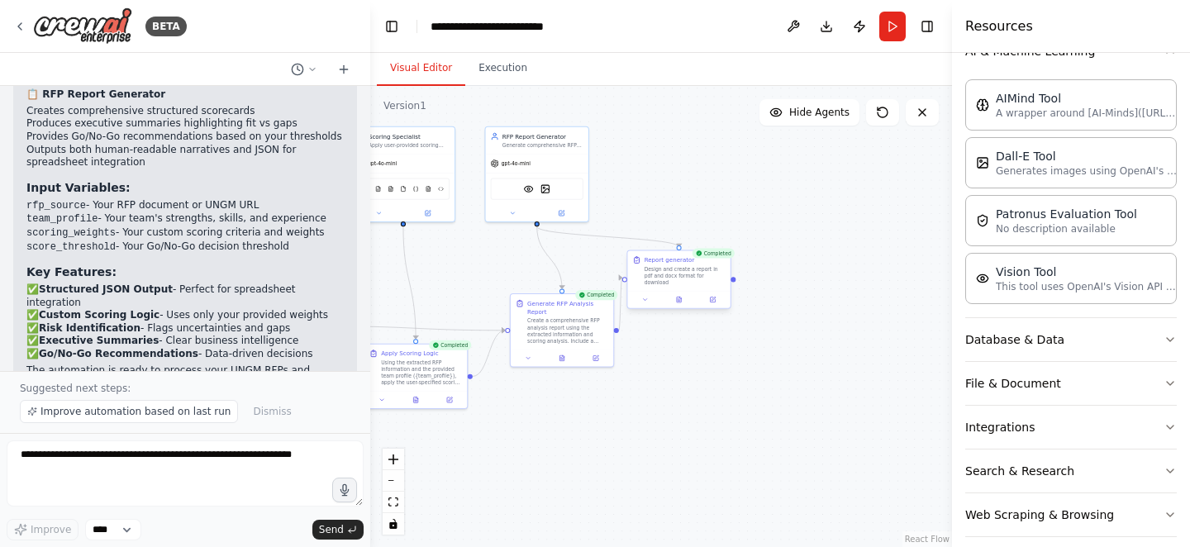
click at [711, 280] on div "Report generator Design and create a report in pdf and docx format for download" at bounding box center [678, 271] width 103 height 41
click at [566, 191] on div "VisionTool DallETool" at bounding box center [537, 187] width 93 height 21
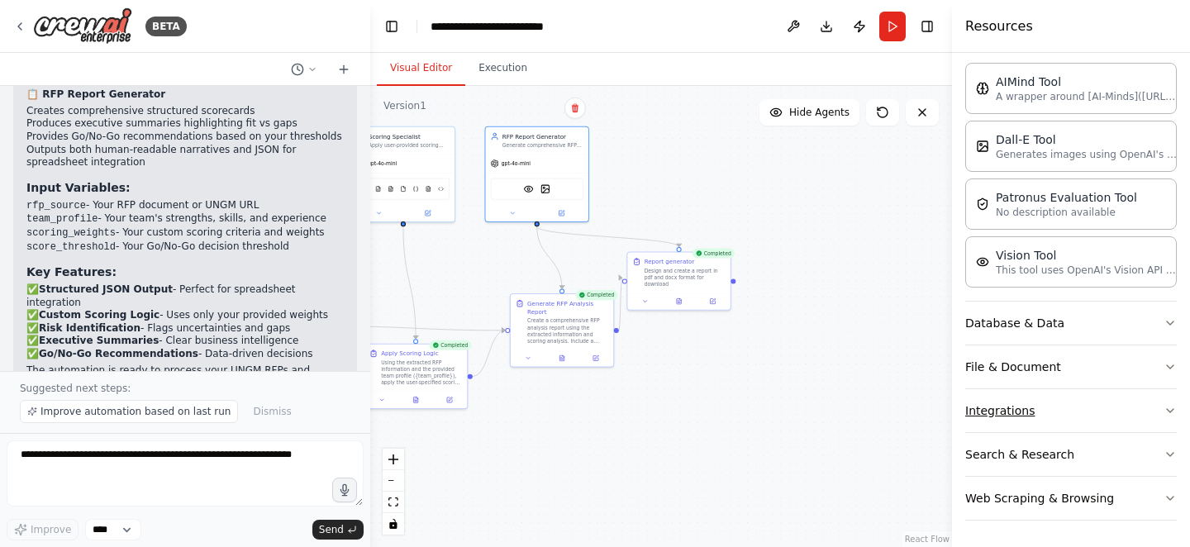
click at [1145, 411] on button "Integrations" at bounding box center [1072, 410] width 212 height 43
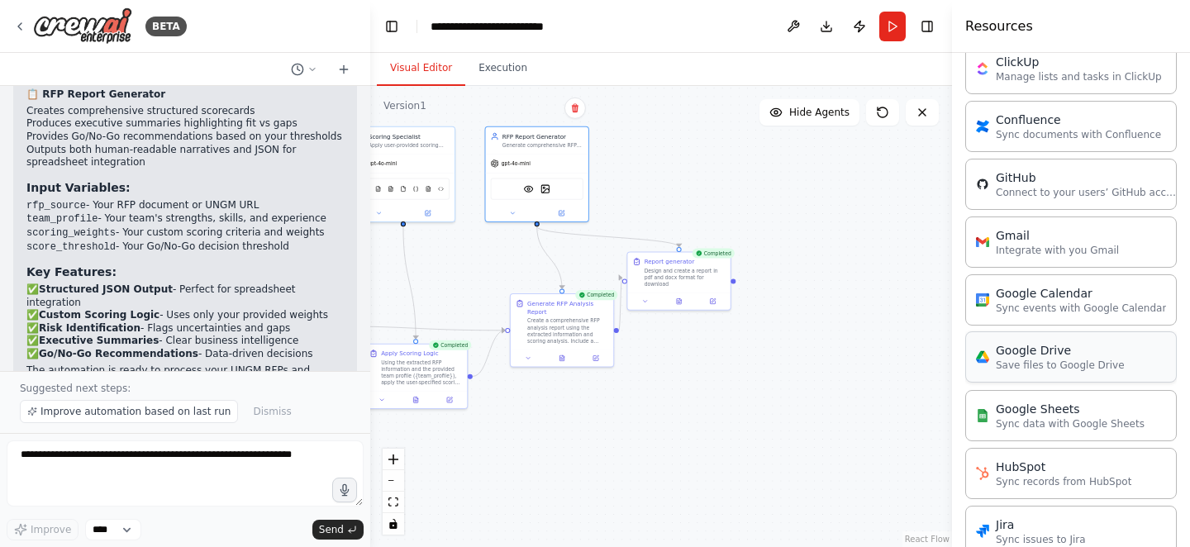
scroll to position [804, 0]
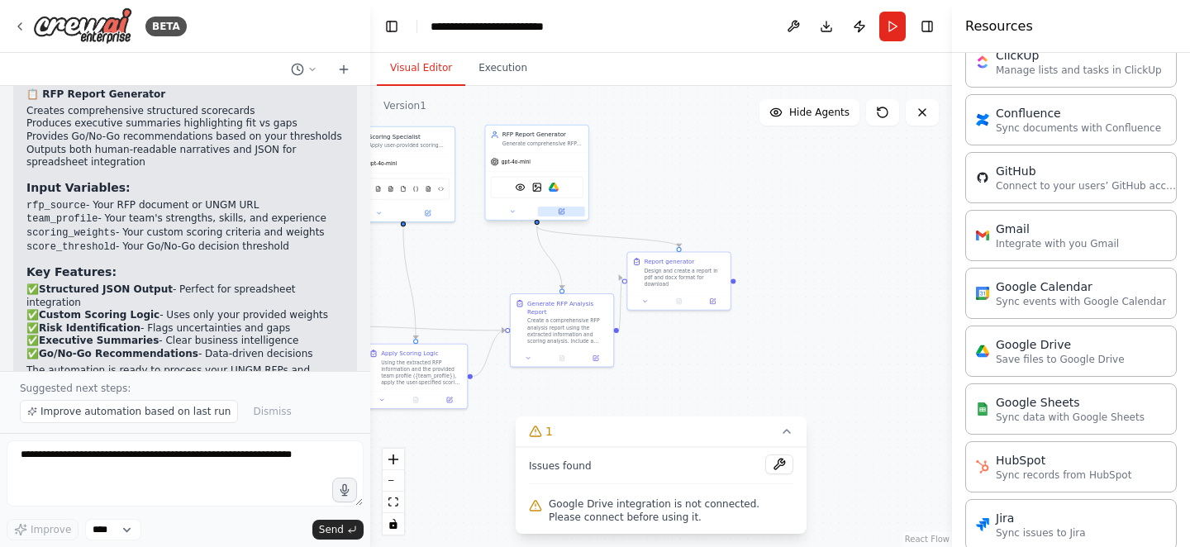
click at [564, 212] on icon at bounding box center [561, 211] width 5 height 5
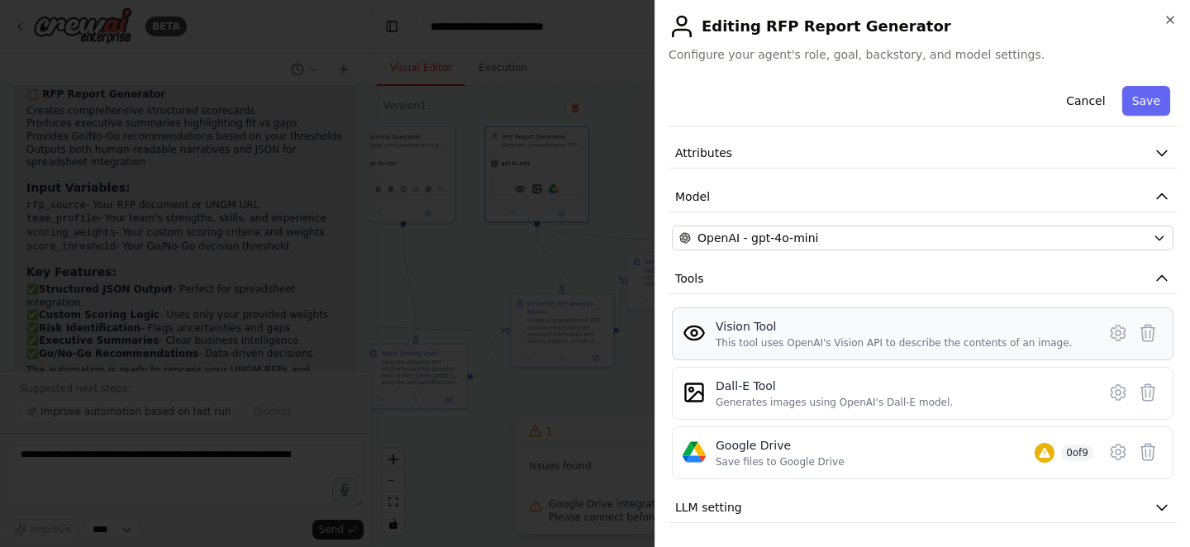
scroll to position [74, 0]
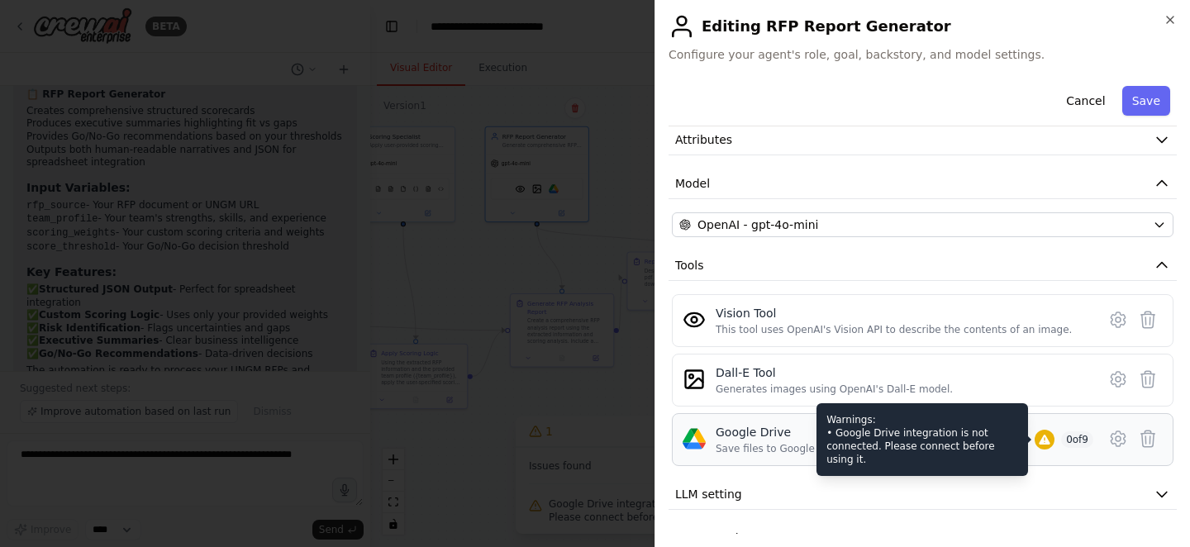
click at [1043, 436] on icon at bounding box center [1044, 439] width 13 height 13
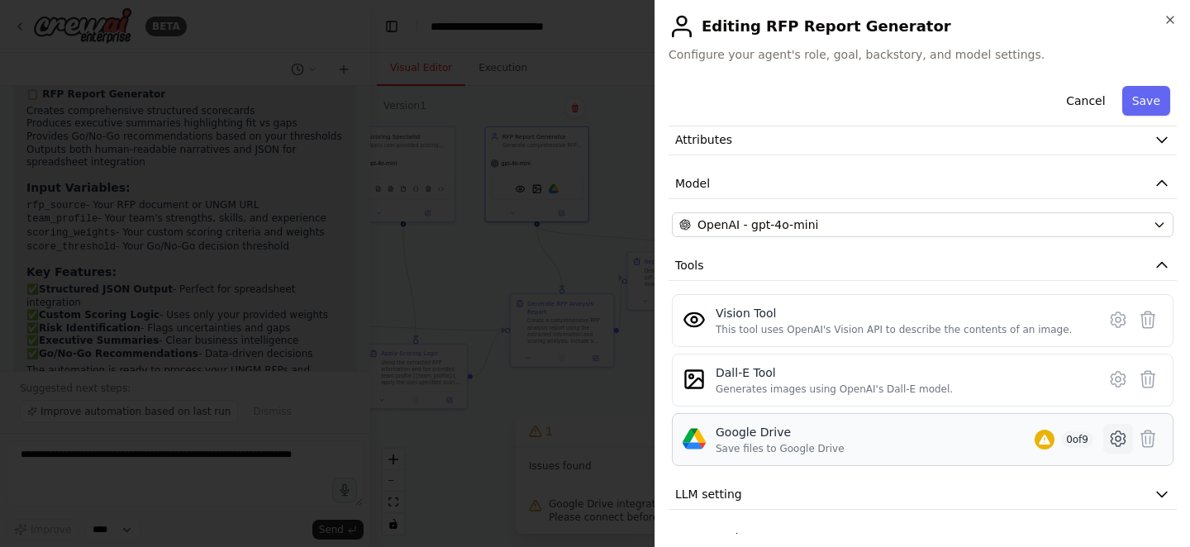
click at [1116, 440] on icon at bounding box center [1118, 438] width 5 height 5
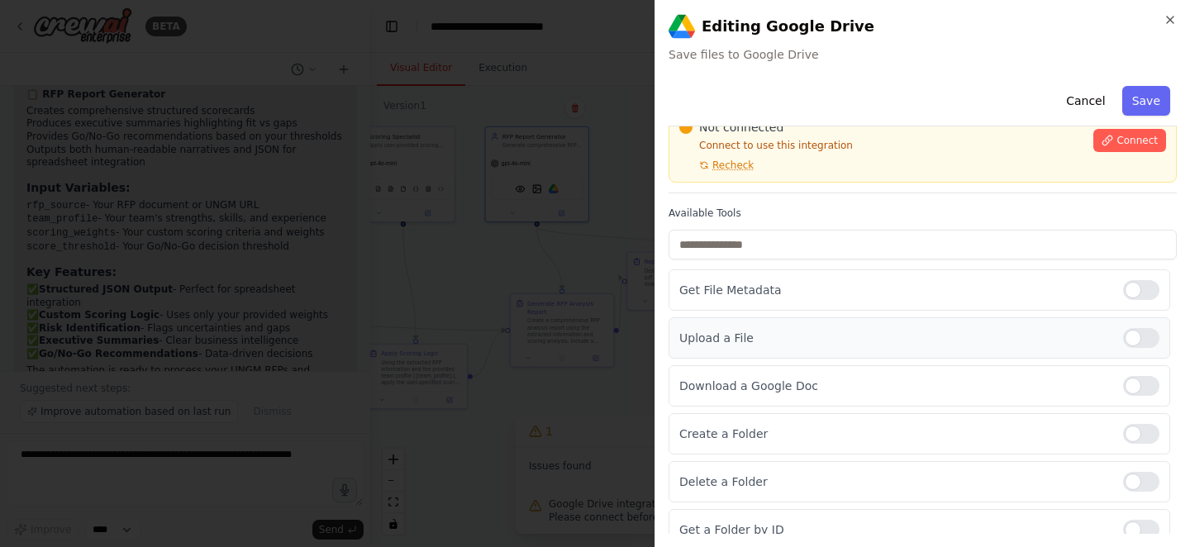
click at [1147, 335] on div at bounding box center [1141, 338] width 36 height 20
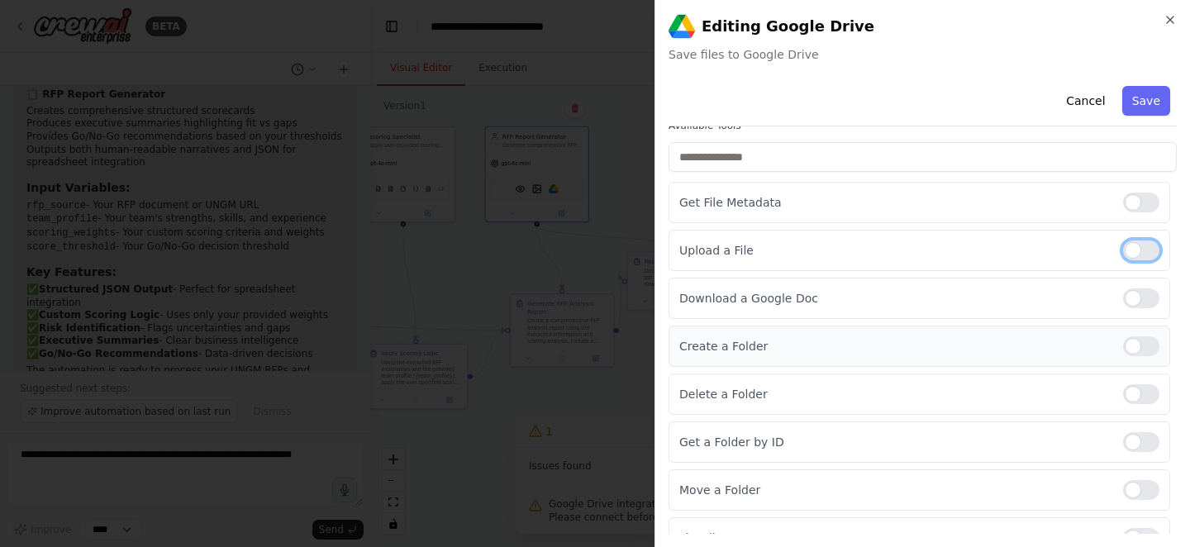
scroll to position [0, 0]
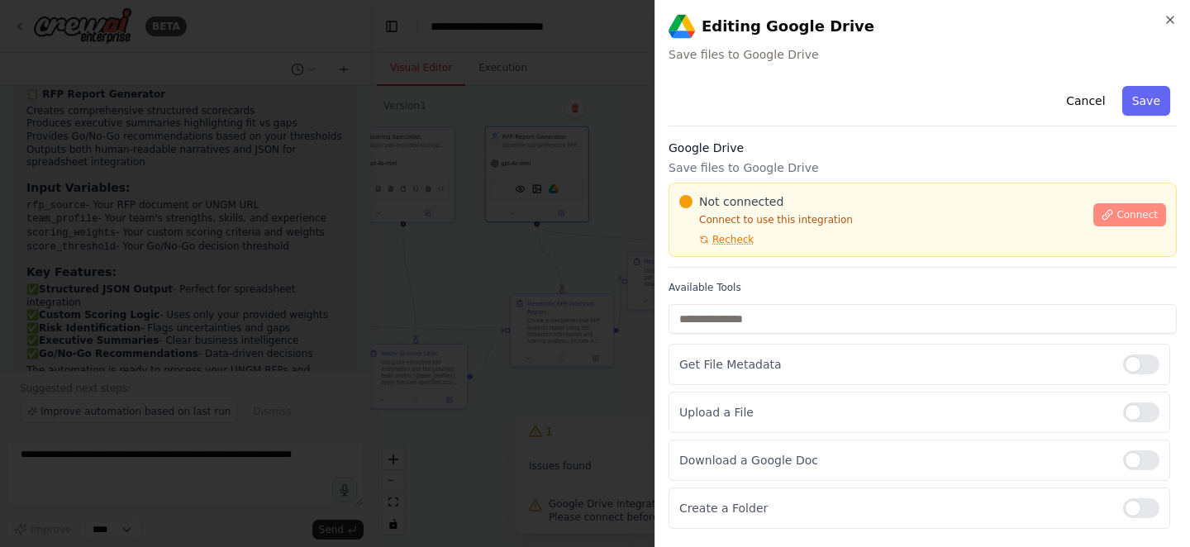
click at [1120, 215] on span "Connect" at bounding box center [1137, 214] width 41 height 13
click at [1101, 207] on button "Connect" at bounding box center [1130, 214] width 73 height 23
click at [751, 131] on div "Cancel Save Google Drive Save files to Google Drive Not connected Connect to us…" at bounding box center [923, 423] width 508 height 689
click at [667, 248] on div "**********" at bounding box center [923, 273] width 536 height 547
click at [463, 210] on div at bounding box center [595, 273] width 1190 height 547
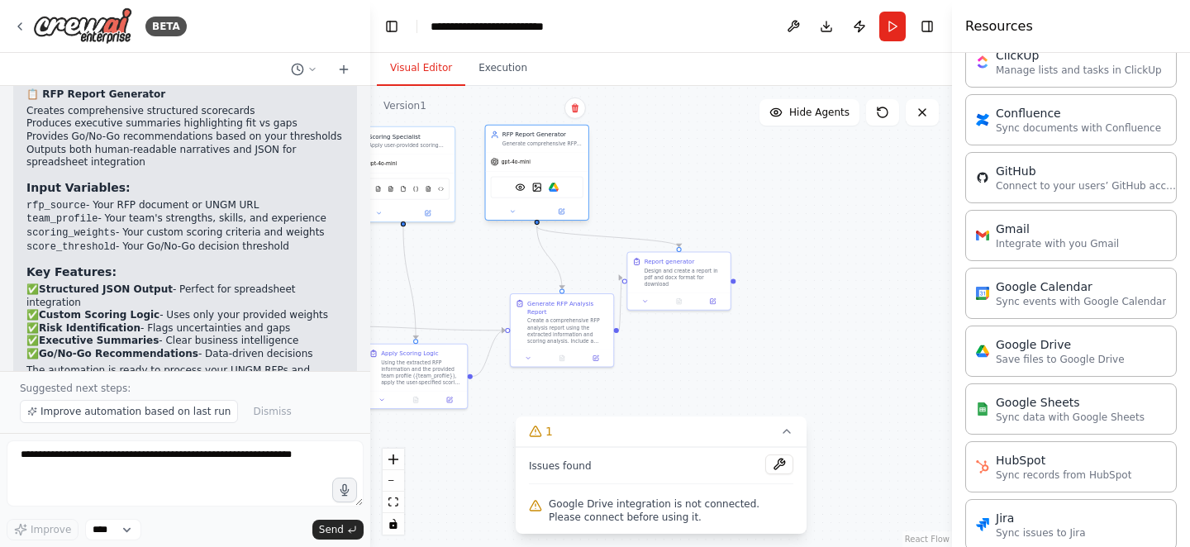
click at [576, 147] on div "Generate comprehensive RFP analysis reports including structured scorecards, ex…" at bounding box center [543, 144] width 81 height 7
click at [558, 216] on button at bounding box center [561, 212] width 47 height 10
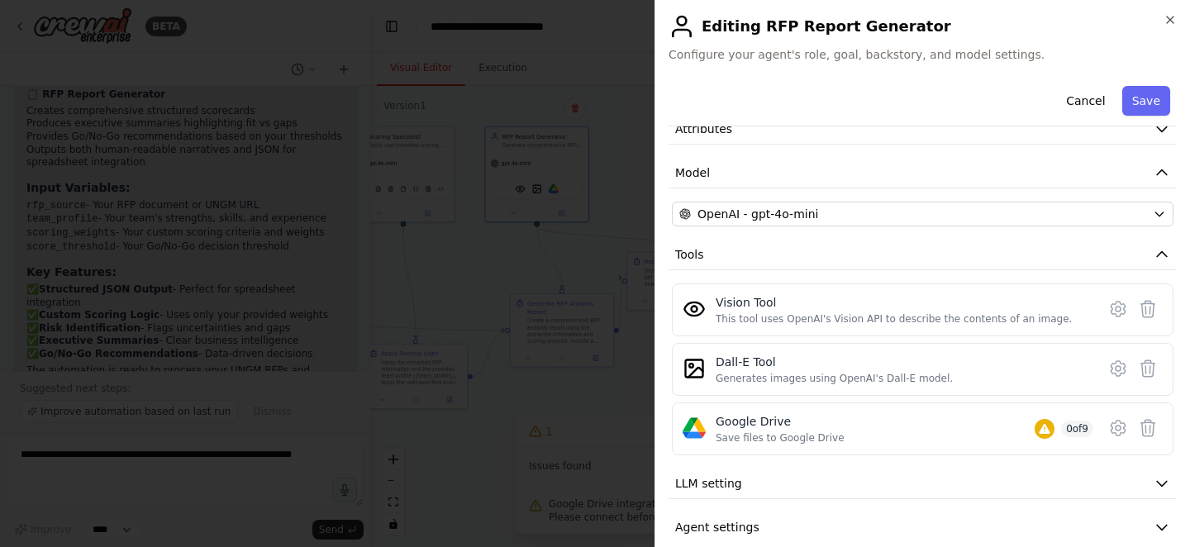
scroll to position [107, 0]
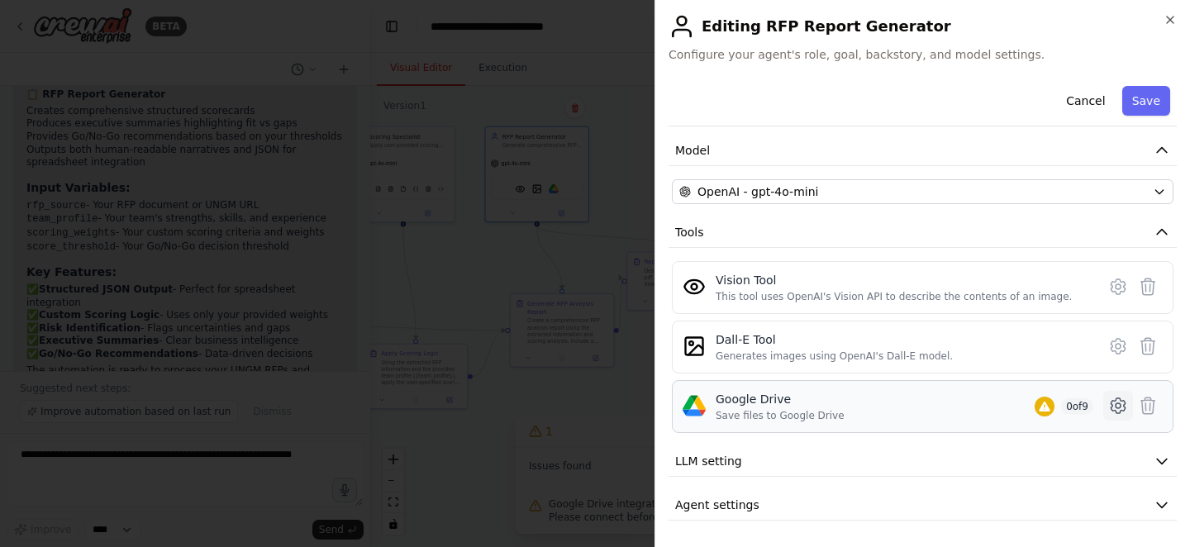
click at [1122, 408] on icon at bounding box center [1119, 406] width 20 height 20
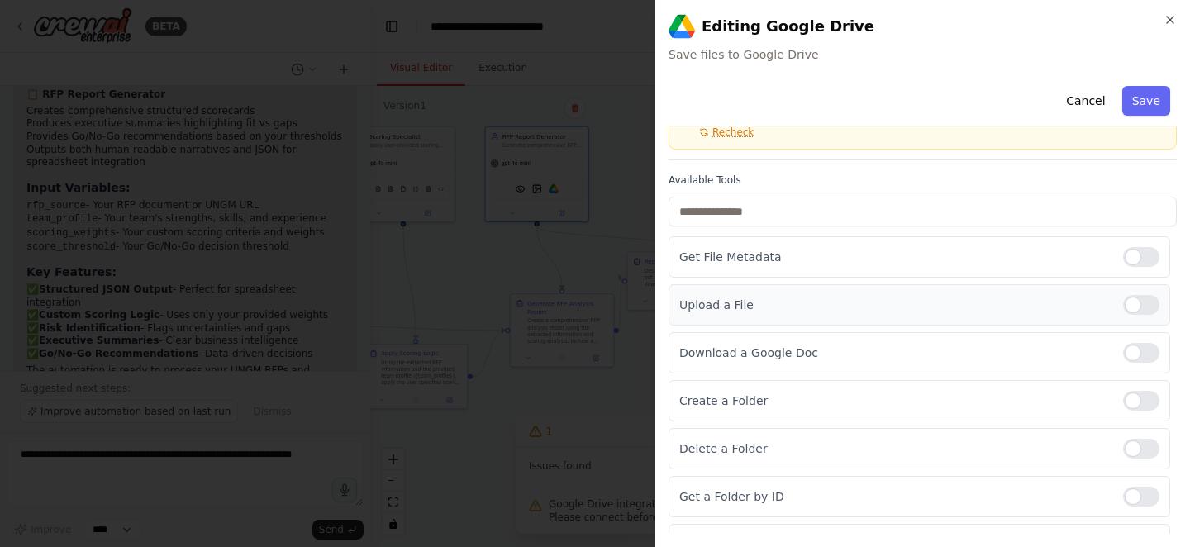
click at [1135, 309] on div at bounding box center [1141, 305] width 36 height 20
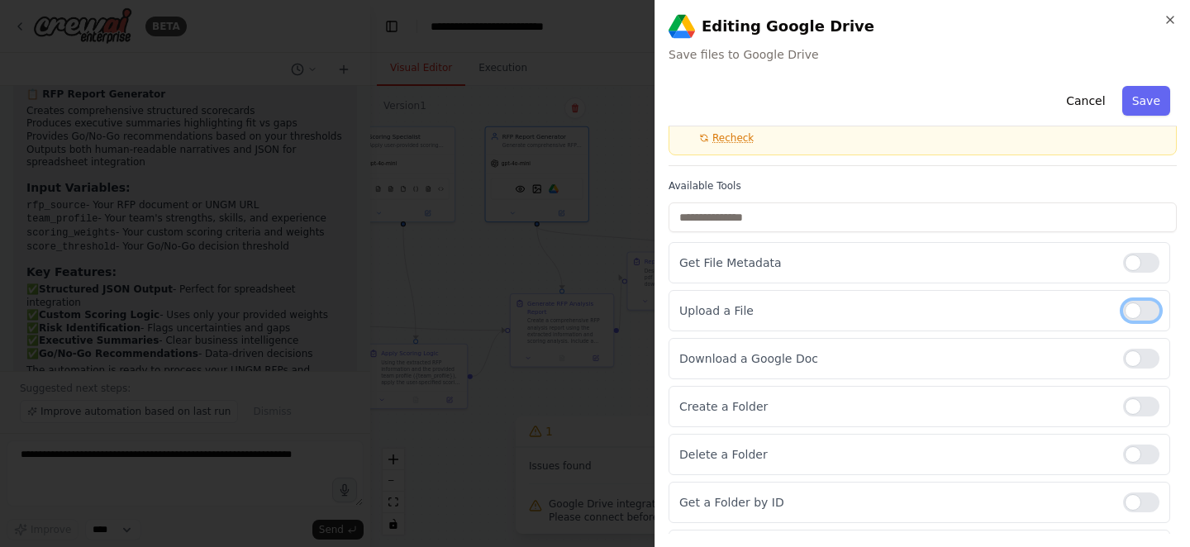
scroll to position [0, 0]
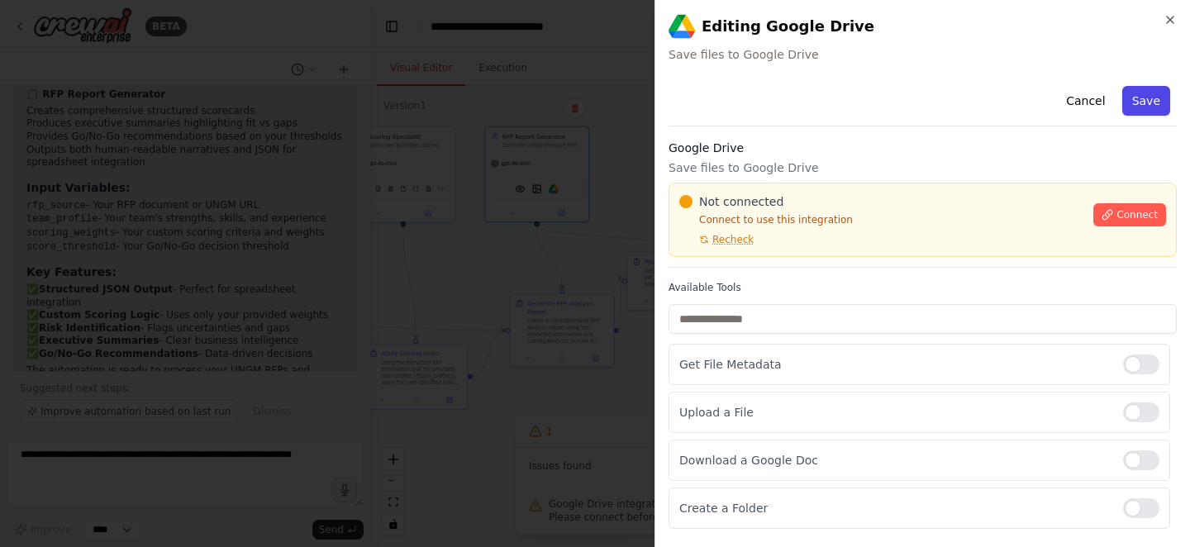
click at [1156, 93] on button "Save" at bounding box center [1147, 101] width 48 height 30
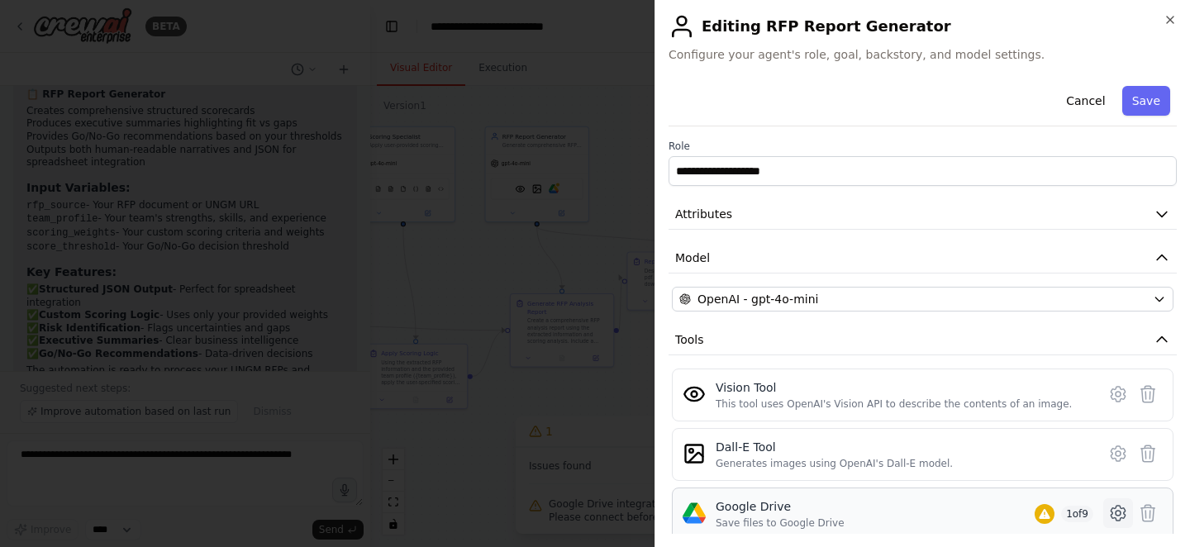
click at [1116, 512] on icon at bounding box center [1118, 513] width 5 height 5
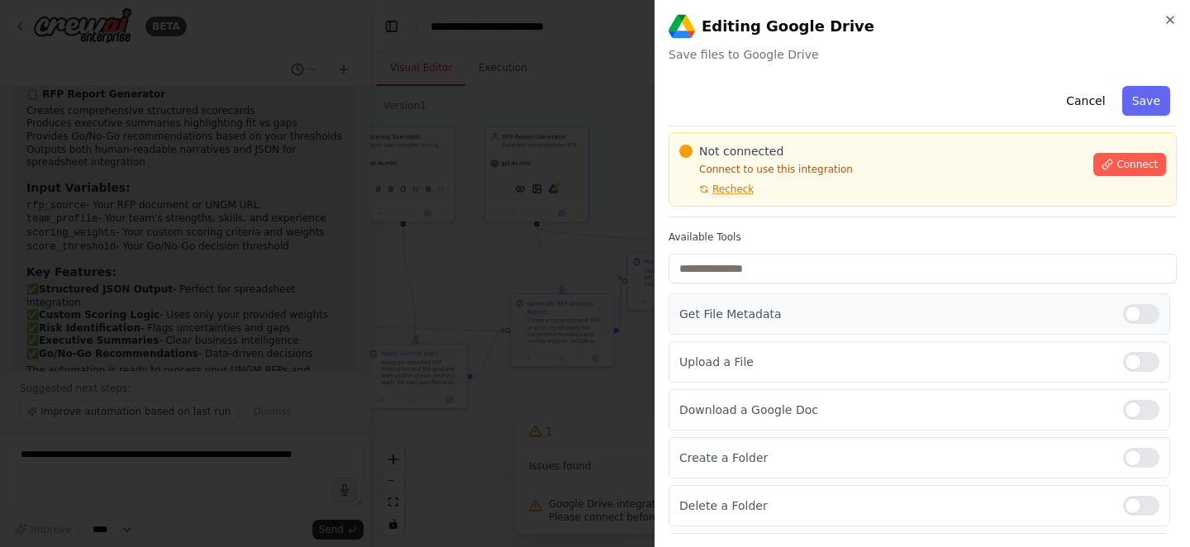
scroll to position [82, 0]
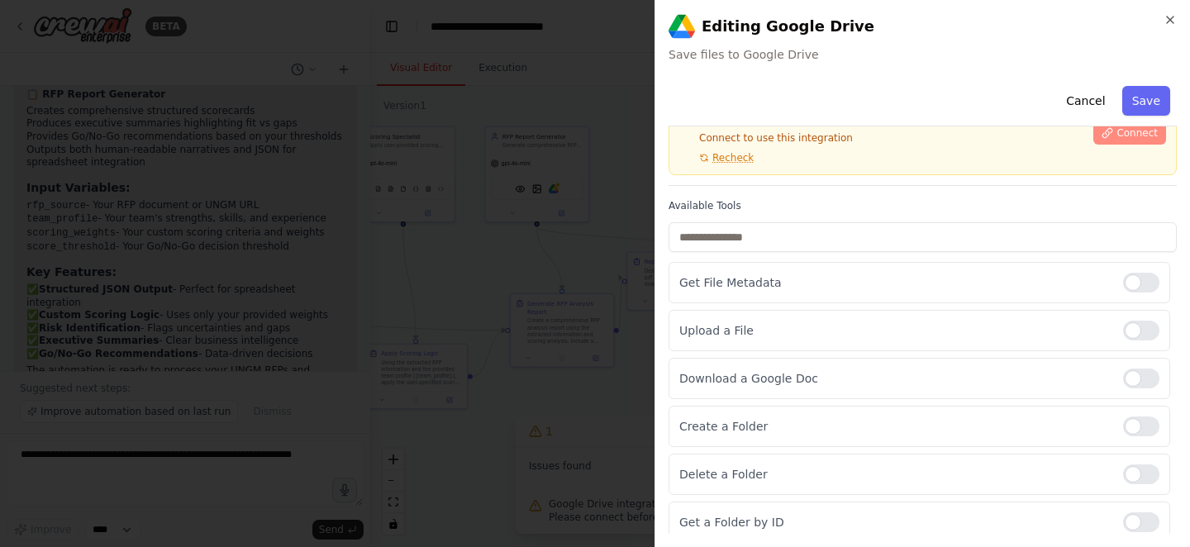
click at [1116, 141] on button "Connect" at bounding box center [1130, 133] width 73 height 23
click at [889, 105] on div "Cancel Save" at bounding box center [923, 102] width 508 height 47
click at [1171, 18] on icon "button" at bounding box center [1170, 20] width 7 height 7
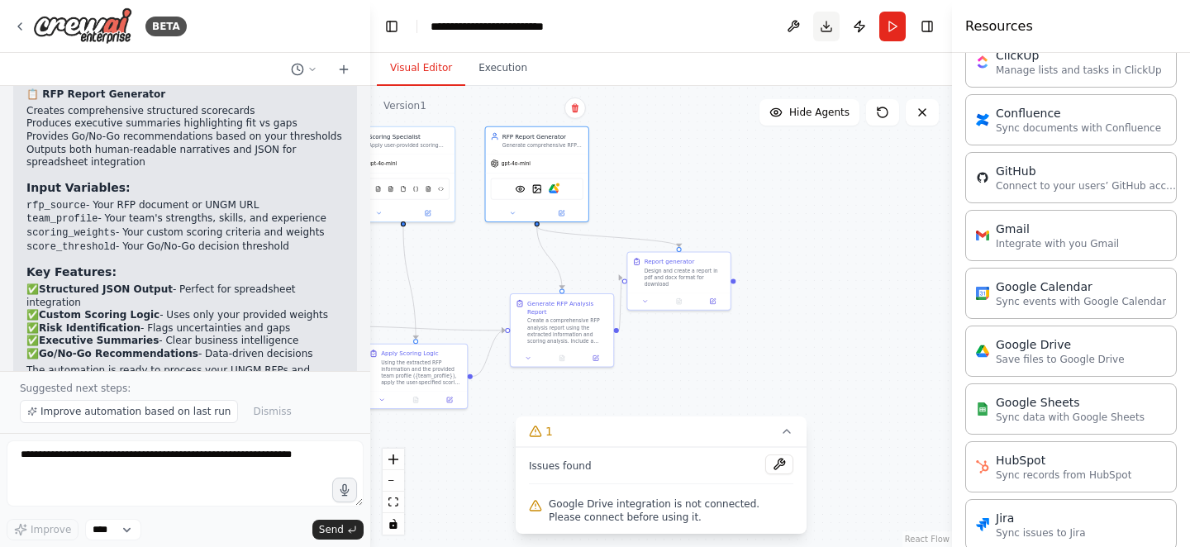
click at [828, 23] on button "Download" at bounding box center [826, 27] width 26 height 30
click at [698, 123] on div ".deletable-edge-delete-btn { width: 20px; height: 20px; border: 0px solid #ffff…" at bounding box center [661, 316] width 582 height 461
click at [500, 80] on button "Execution" at bounding box center [502, 68] width 75 height 35
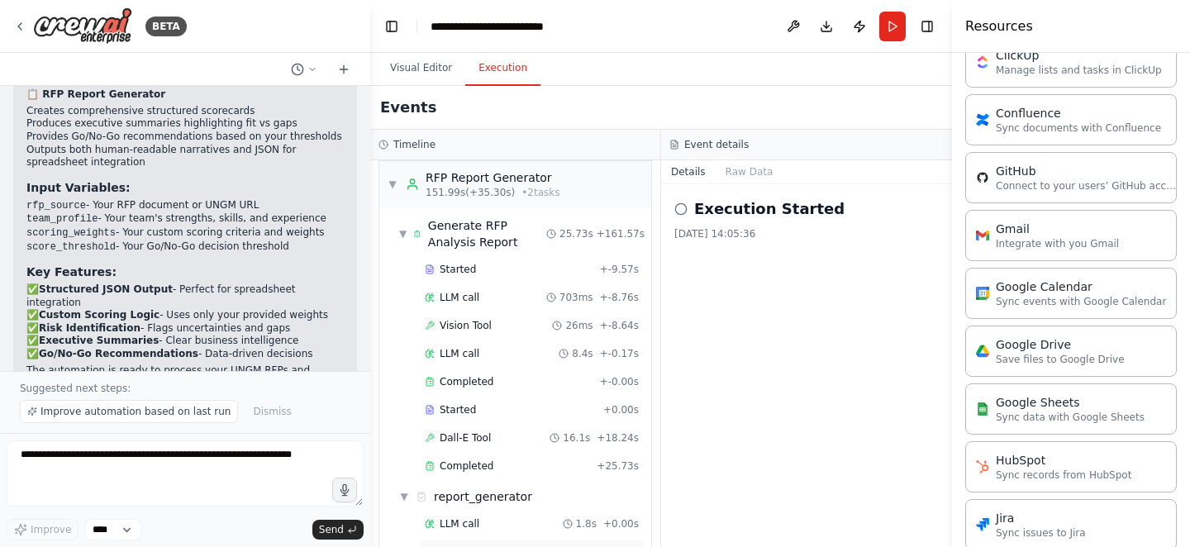
click at [519, 546] on div "LLM call 7.2s + 23.61s" at bounding box center [532, 552] width 214 height 13
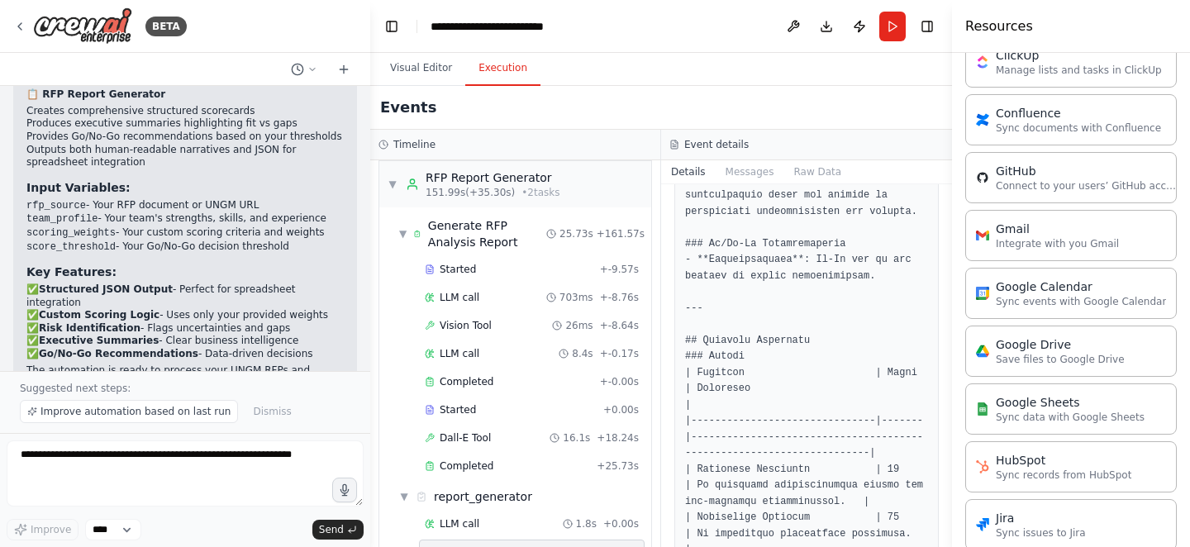
scroll to position [0, 0]
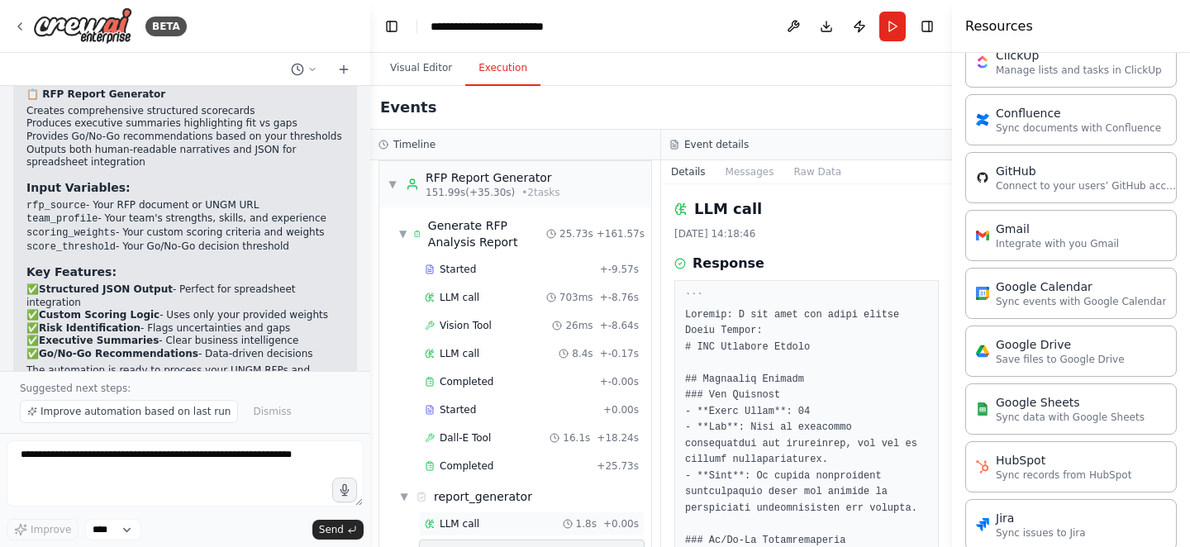
click at [520, 518] on div "LLM call 1.8s + 0.00s" at bounding box center [532, 524] width 214 height 13
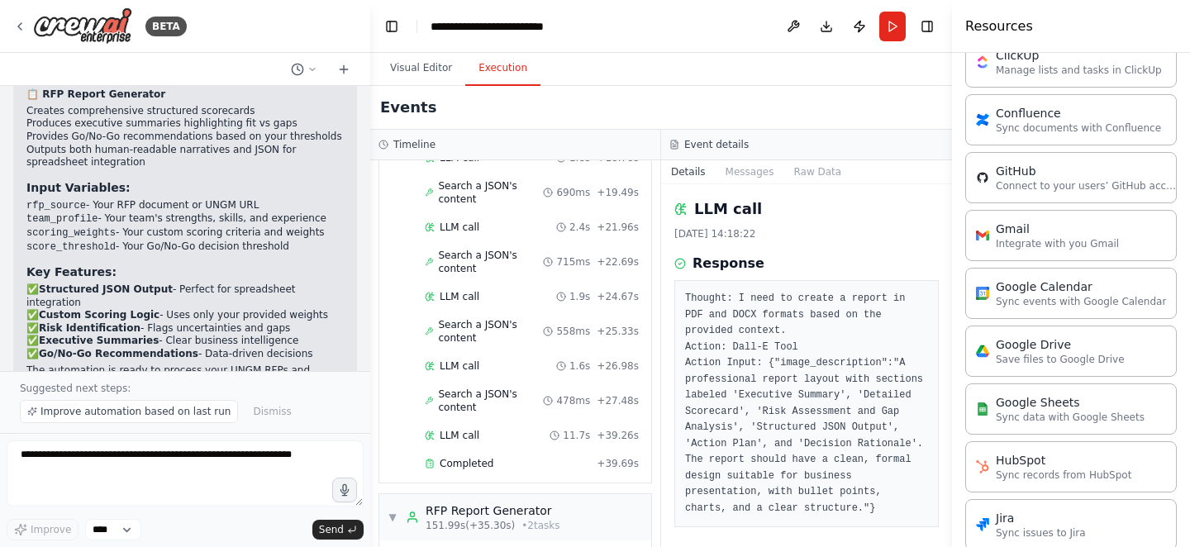
scroll to position [2590, 0]
